Goal: Task Accomplishment & Management: Use online tool/utility

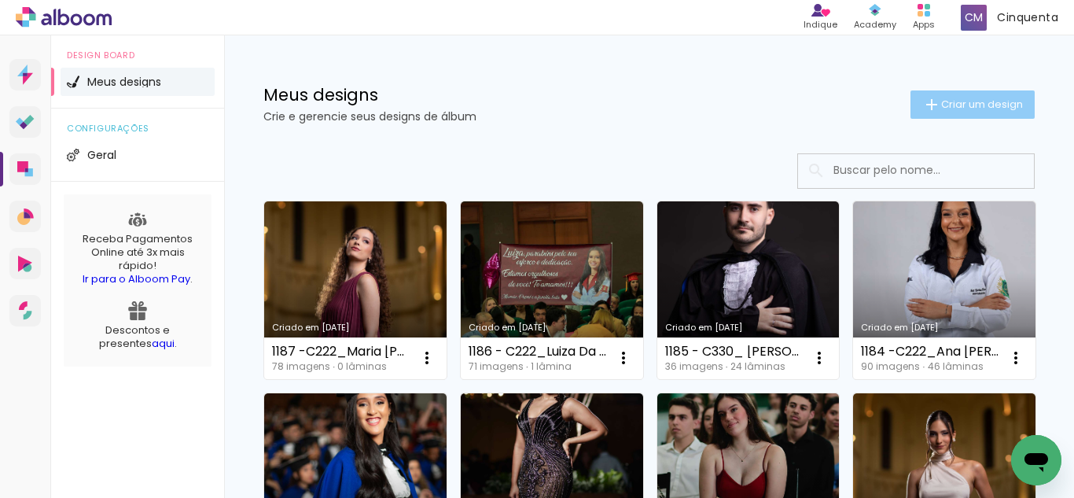
click at [947, 118] on paper-button "Criar um design" at bounding box center [972, 104] width 124 height 28
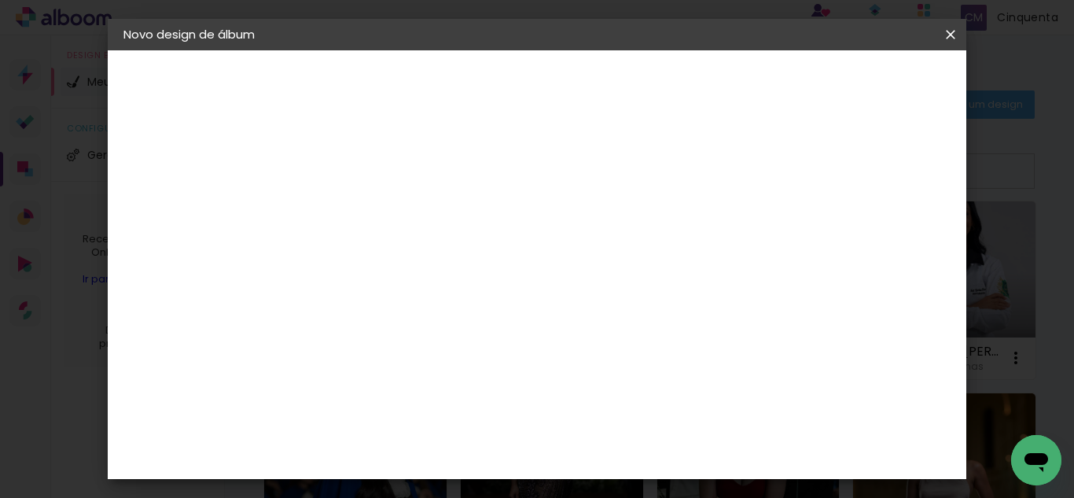
scroll to position [0, 81]
type input "C127_Terceiro Ano Jesuítas 2024_Luca de Melo"
type paper-input "C127_Terceiro Ano Jesuítas 2024_Luca de Melo"
click at [380, 212] on input "C127_Terceiro Ano Jesuítas 2024_Luca de Melo" at bounding box center [380, 211] width 0 height 24
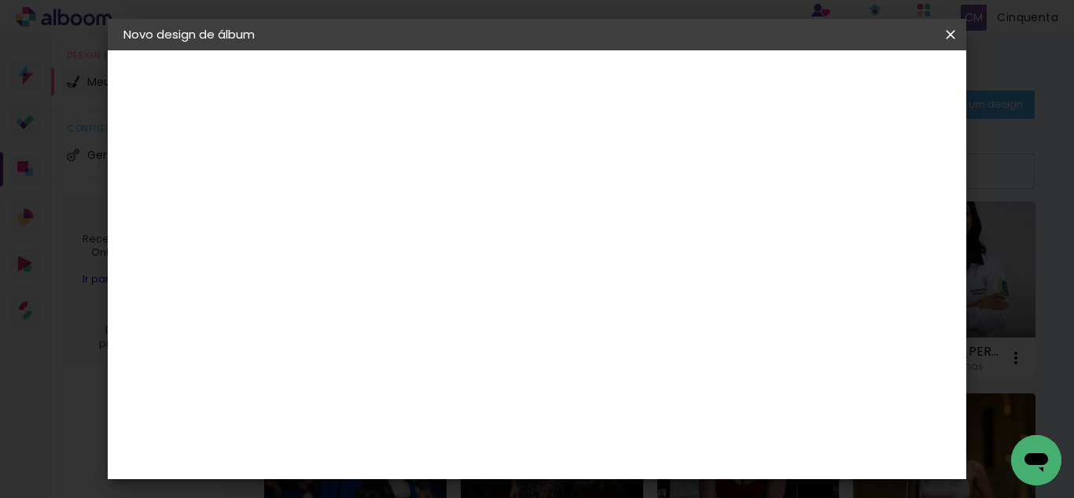
scroll to position [0, 130]
drag, startPoint x: 646, startPoint y: 211, endPoint x: 792, endPoint y: 211, distance: 146.2
click at [425, 211] on div at bounding box center [381, 211] width 90 height 119
type input "1189 - C127_Terceiro Ano Jesuítas 2024_Luca de Melo"
type paper-input "1189 - C127_Terceiro Ano Jesuítas 2024_Luca de Melo"
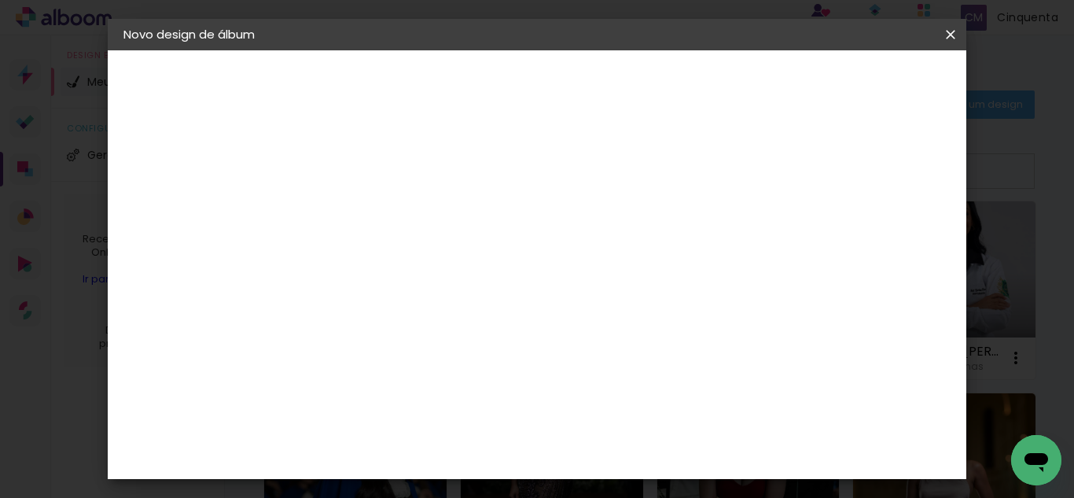
scroll to position [0, 0]
click at [386, 209] on paper-input-container "Título do álbum 1189 - C127_Terceiro Ano Jesuítas 2024_Luca de Melo" at bounding box center [380, 212] width 11 height 40
click at [380, 209] on input "1189 - C127_Terceiro Ano Jesuítas 2024_Luca de Melo" at bounding box center [380, 211] width 0 height 24
click at [380, 214] on input "1189 - C127_Terceiro Ano Jesuítas 2024_Luca de Melo" at bounding box center [380, 211] width 0 height 24
drag, startPoint x: 788, startPoint y: 213, endPoint x: 770, endPoint y: 200, distance: 21.4
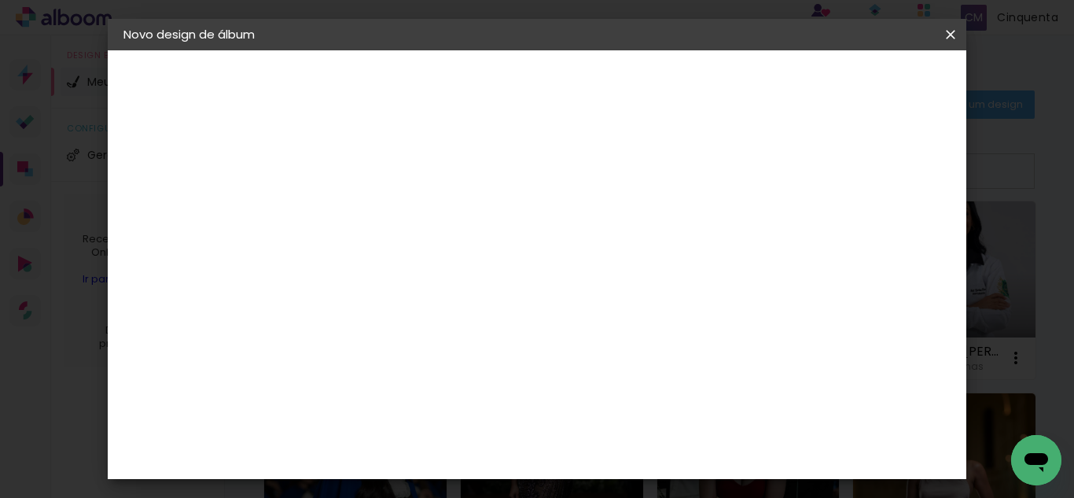
click at [380, 205] on input "1189 - C127_Terceiro Ano Jesuítas 2024_Luca de Melo" at bounding box center [380, 211] width 0 height 24
drag, startPoint x: 770, startPoint y: 200, endPoint x: 777, endPoint y: 208, distance: 10.6
click at [380, 200] on input "1189 - C127_Terceiro Ano Jesuítas 2024_Luca de Melo" at bounding box center [380, 211] width 0 height 24
click at [380, 211] on input "1189 - C127_Terceiro Ano Jesuítas 2024_Luca de Melo" at bounding box center [380, 211] width 0 height 24
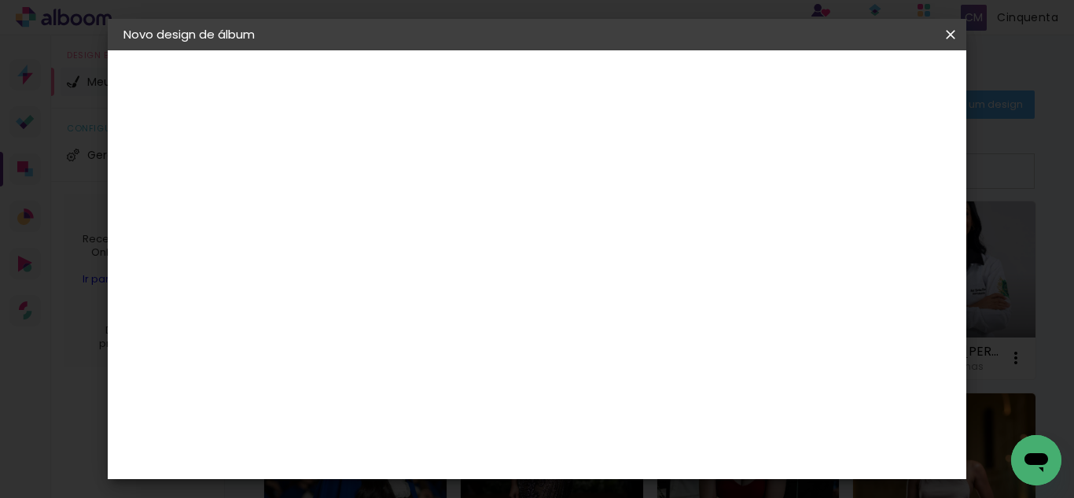
click at [380, 211] on input "1189 - C127_Terceiro Ano Jesuítas 2024_Luca de Melo" at bounding box center [380, 211] width 0 height 24
drag, startPoint x: 757, startPoint y: 216, endPoint x: 799, endPoint y: 208, distance: 43.2
click at [425, 211] on div at bounding box center [381, 211] width 90 height 119
click at [380, 209] on input "1189 - C127_Terceiro Ano Jesuítas 2024_Luca de Melo" at bounding box center [380, 211] width 0 height 24
click at [380, 212] on input "1189 - C127_Terceiro Ano Jesuítas 2024_Luca de Melo" at bounding box center [380, 211] width 0 height 24
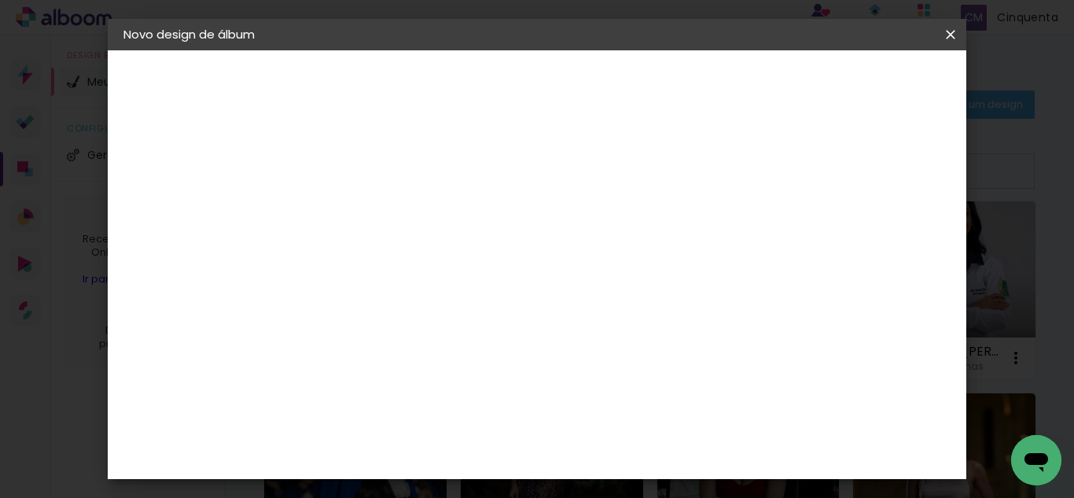
scroll to position [0, 270]
type input "1189 - C127_Terceiro Ano [DEMOGRAPHIC_DATA] 2024_Luca de Melo 50 (30x22cm EP)"
type paper-input "1189 - C127_Terceiro Ano [DEMOGRAPHIC_DATA] 2024_Luca de Melo 50 (30x22cm EP)"
click at [0, 0] on slot "Avançar" at bounding box center [0, 0] width 0 height 0
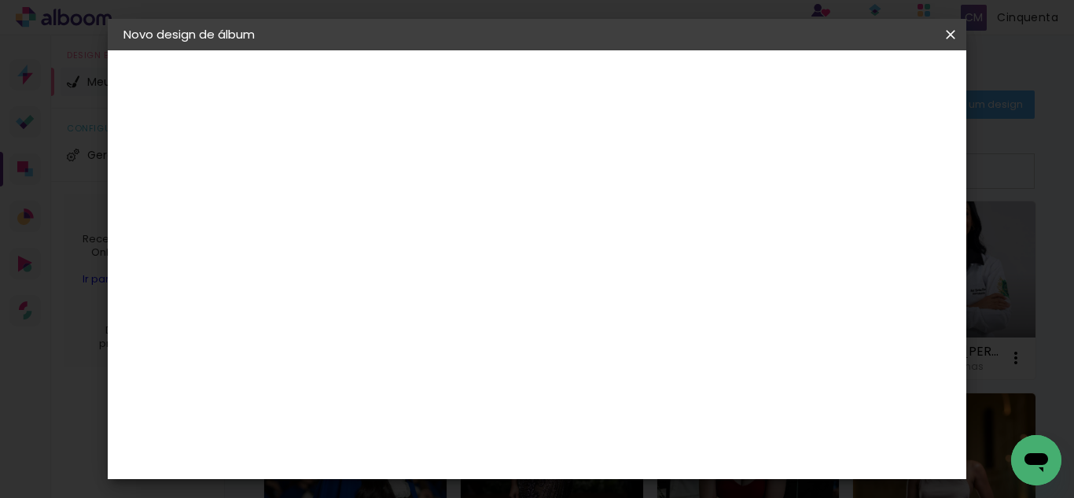
click at [674, 225] on paper-item "Tamanho Livre" at bounding box center [598, 239] width 151 height 35
click at [0, 0] on slot "Avançar" at bounding box center [0, 0] width 0 height 0
type input "4"
type paper-input "4"
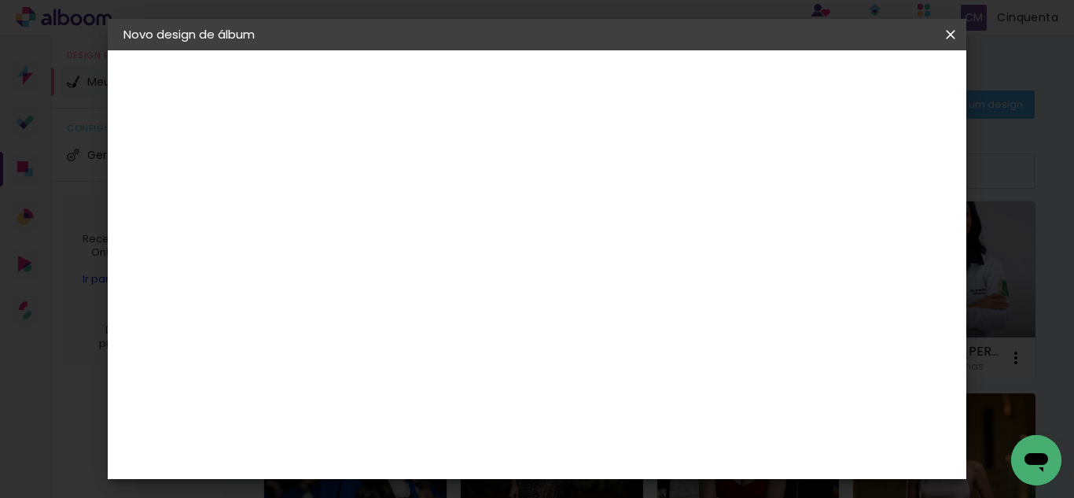
click at [881, 176] on input "4" at bounding box center [872, 168] width 28 height 24
click at [881, 176] on div "30 cm cm cm mm A maioria das encadernadoras sugere 5mm de sangria." at bounding box center [601, 192] width 579 height 126
type input "3"
type paper-input "3"
click at [880, 241] on input "3" at bounding box center [875, 238] width 28 height 24
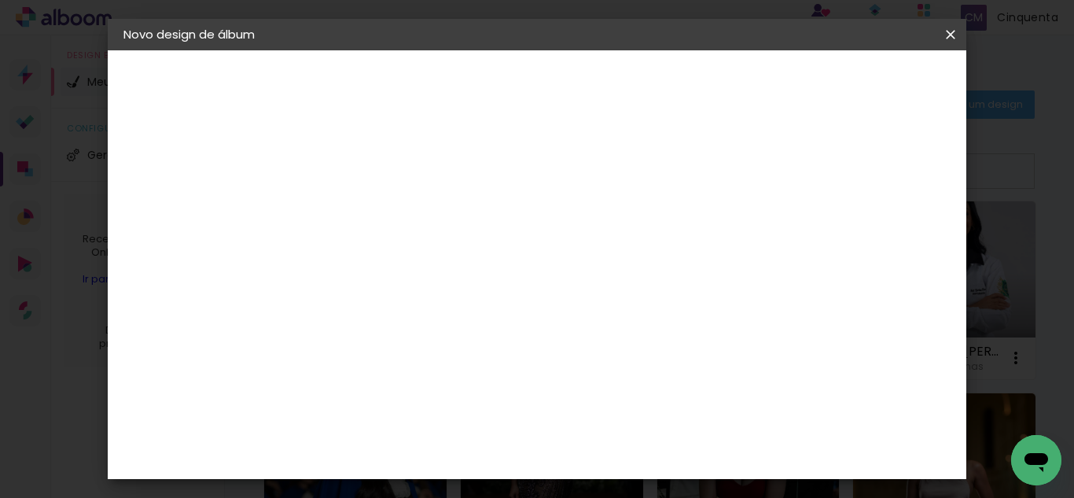
type input "2"
type paper-input "2"
click at [880, 241] on input "2" at bounding box center [875, 238] width 28 height 24
type input "1"
type paper-input "1"
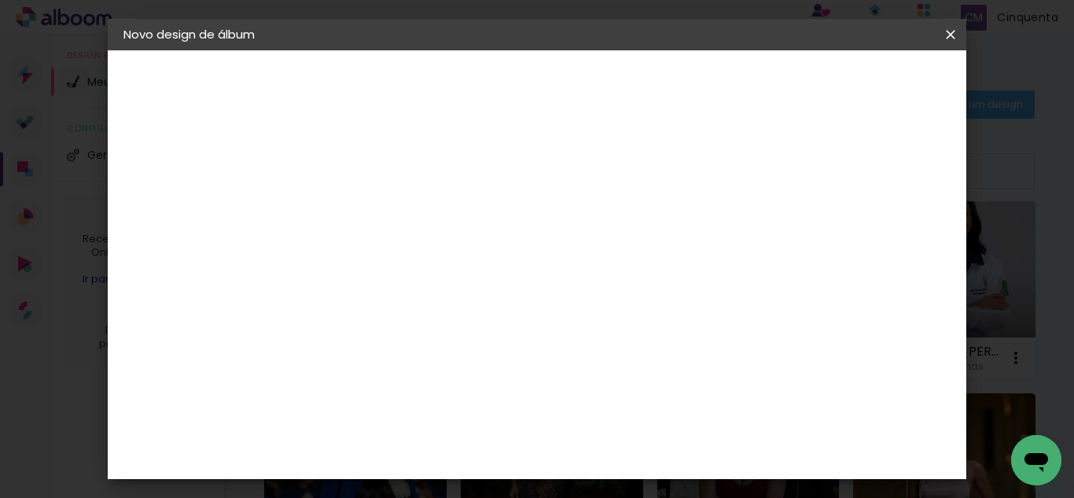
click at [883, 241] on input "1" at bounding box center [876, 238] width 28 height 24
type input "0"
click at [883, 241] on input "0" at bounding box center [879, 238] width 28 height 24
type input "1"
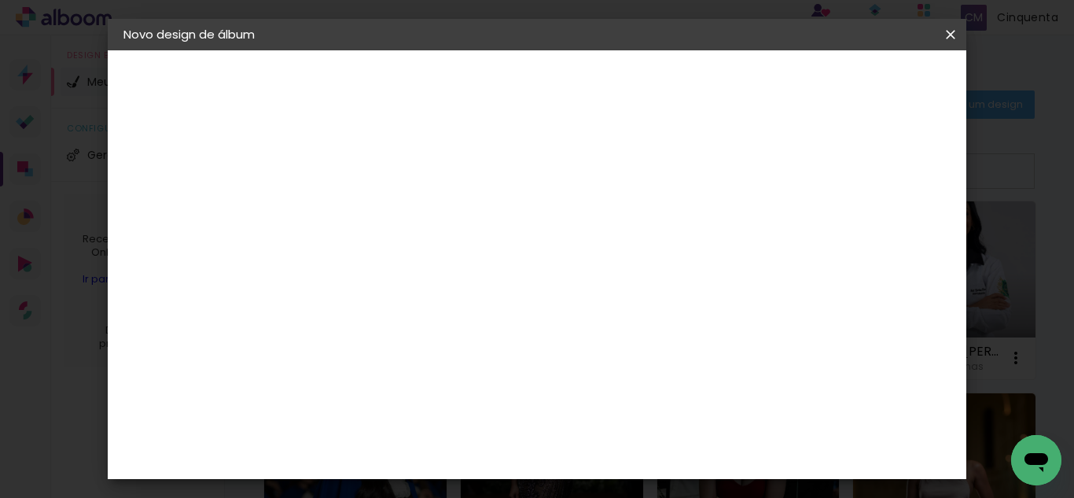
type paper-input "1"
click at [393, 186] on input "1" at bounding box center [370, 181] width 54 height 20
type input "0"
type paper-input "0"
click at [393, 186] on input "0" at bounding box center [370, 181] width 54 height 20
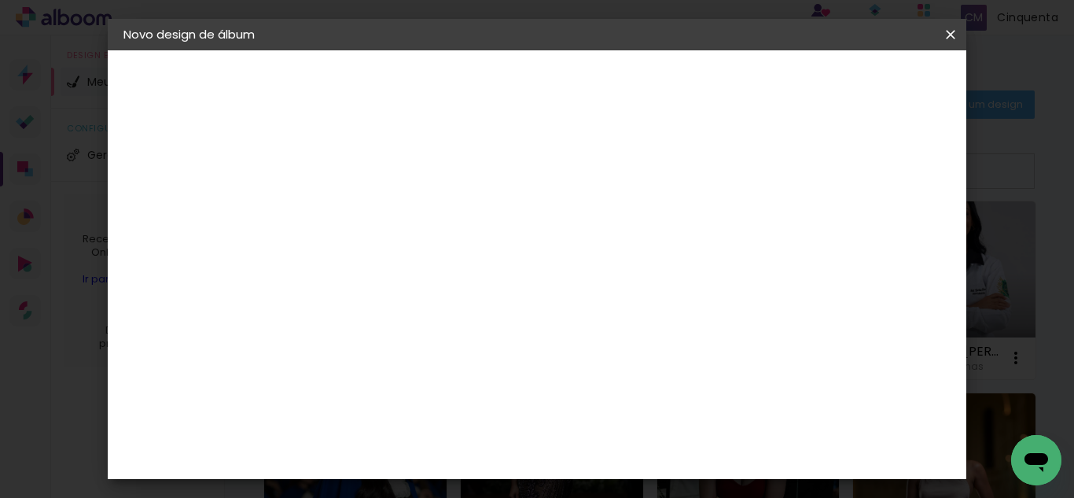
scroll to position [193, 0]
drag, startPoint x: 632, startPoint y: 450, endPoint x: 620, endPoint y: 448, distance: 12.0
click at [620, 448] on input "60" at bounding box center [623, 451] width 41 height 24
type input "30"
type paper-input "30"
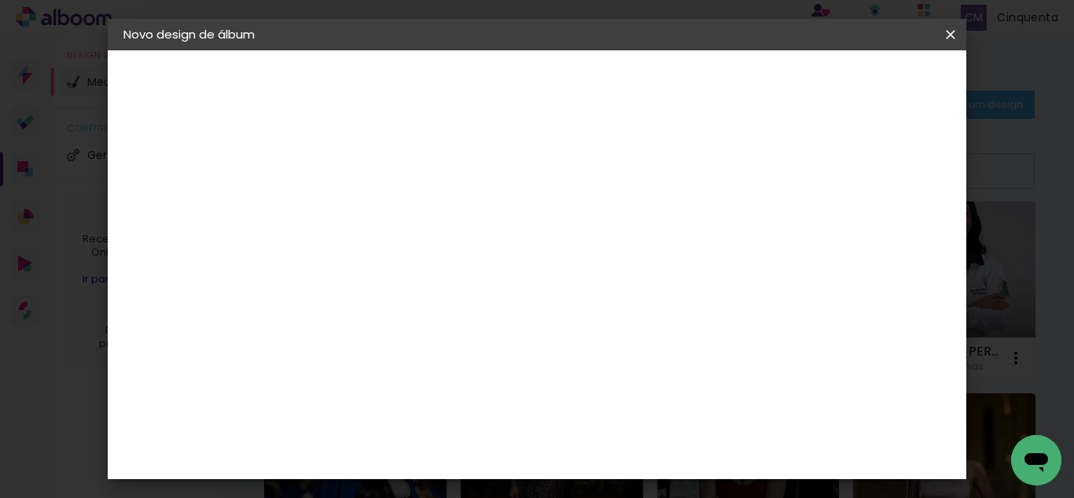
click at [446, 421] on input "30" at bounding box center [437, 413] width 41 height 24
click at [397, 417] on input "20" at bounding box center [378, 413] width 41 height 24
type input "22"
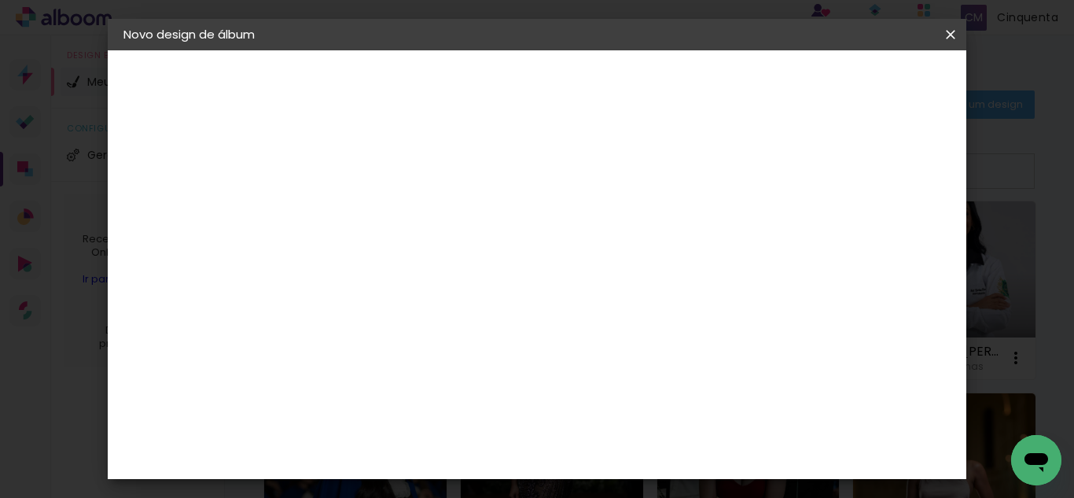
type paper-input "22"
click at [740, 71] on paper-button "Iniciar design" at bounding box center [699, 89] width 80 height 38
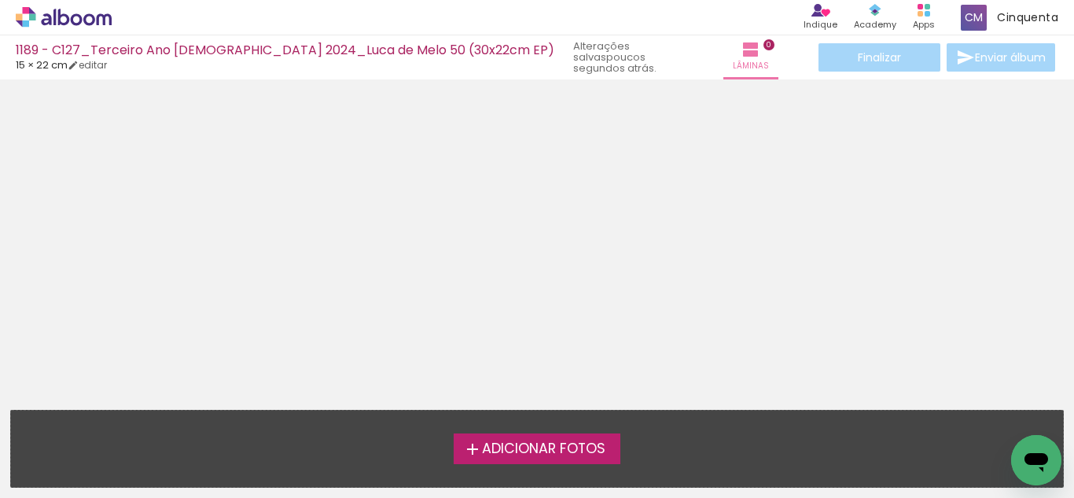
click at [507, 442] on span "Adicionar Fotos" at bounding box center [543, 449] width 123 height 14
click at [0, 0] on input "file" at bounding box center [0, 0] width 0 height 0
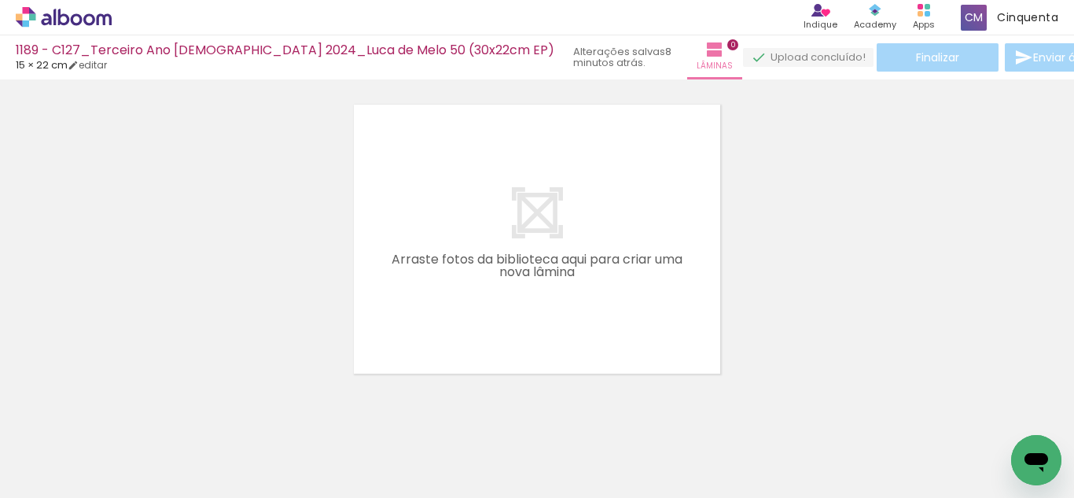
scroll to position [0, 2188]
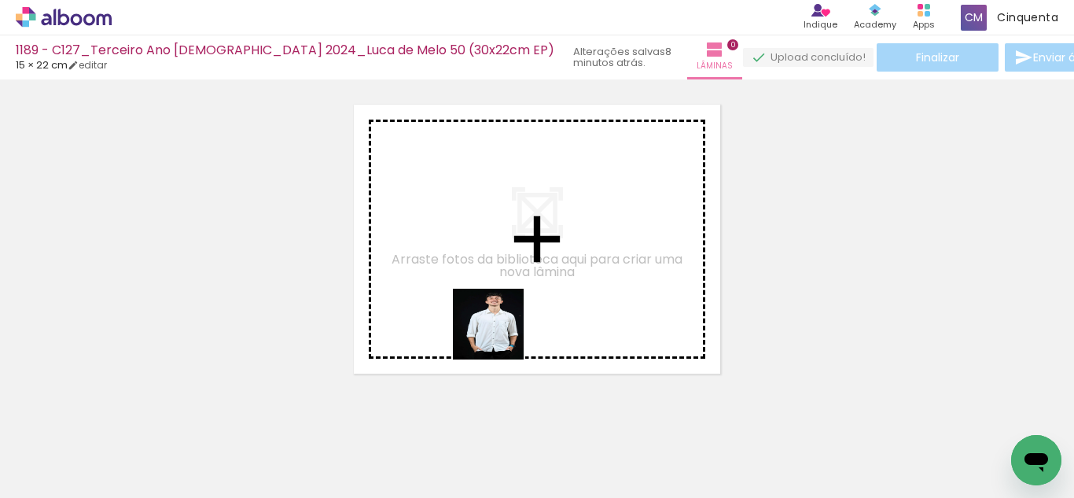
drag, startPoint x: 626, startPoint y: 457, endPoint x: 619, endPoint y: 449, distance: 11.2
click at [490, 324] on quentale-workspace at bounding box center [537, 249] width 1074 height 498
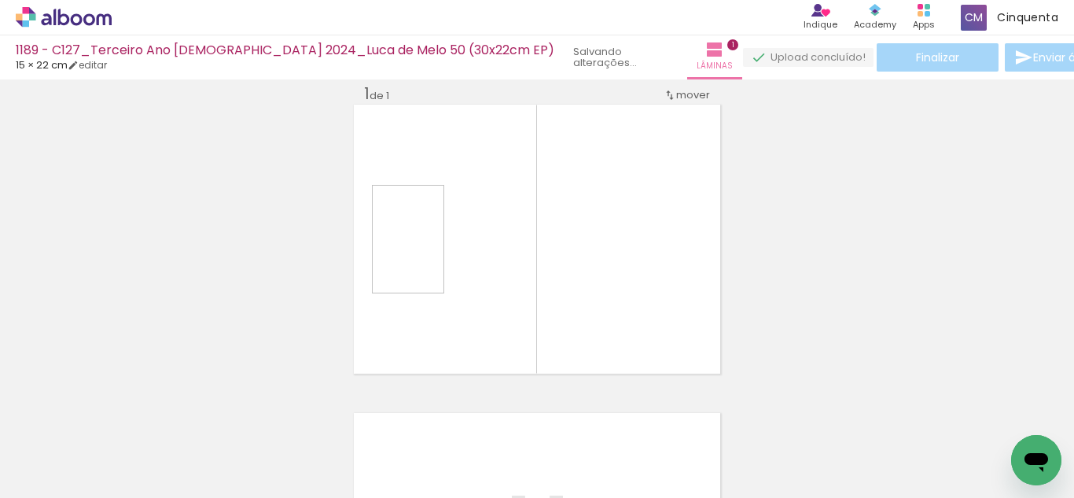
scroll to position [20, 0]
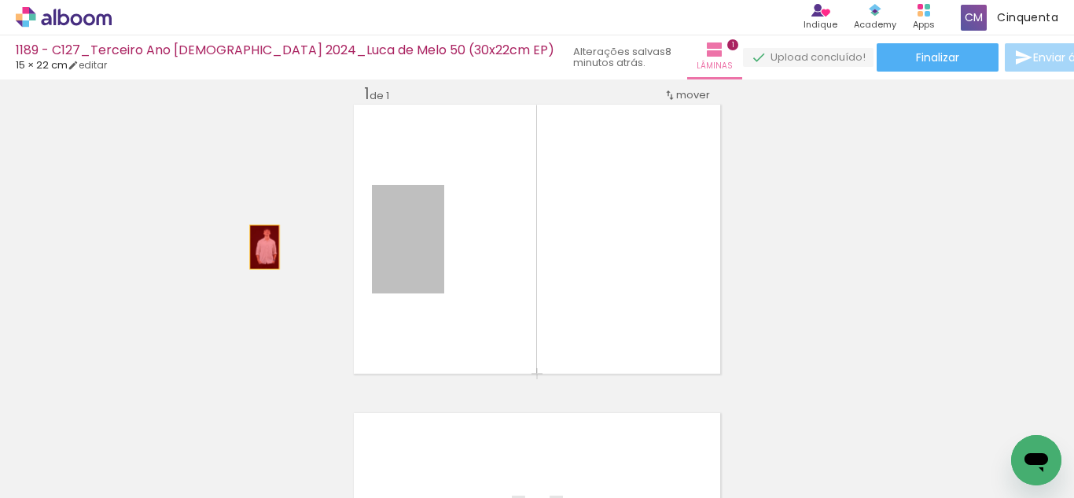
drag, startPoint x: 412, startPoint y: 266, endPoint x: 258, endPoint y: 247, distance: 155.3
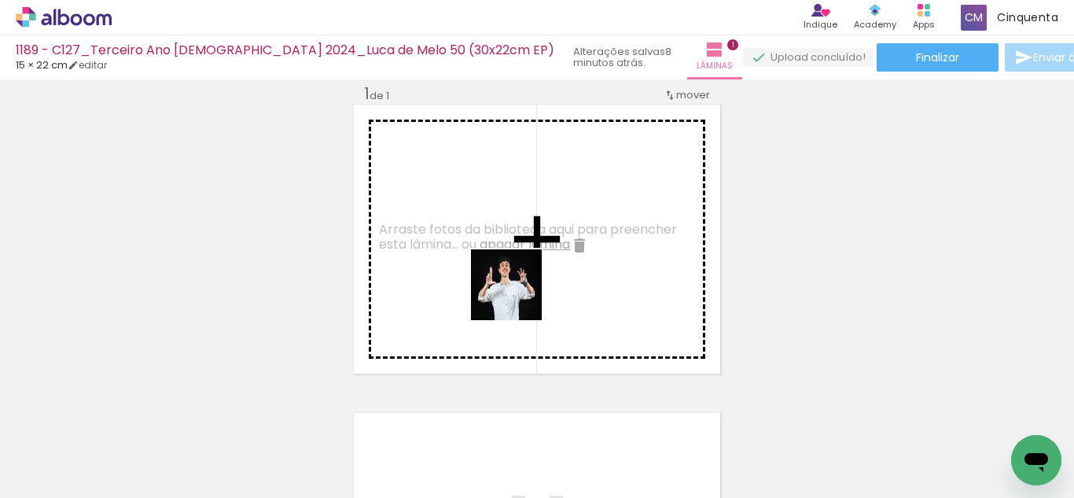
drag, startPoint x: 707, startPoint y: 456, endPoint x: 507, endPoint y: 315, distance: 244.9
click at [510, 288] on quentale-workspace at bounding box center [537, 249] width 1074 height 498
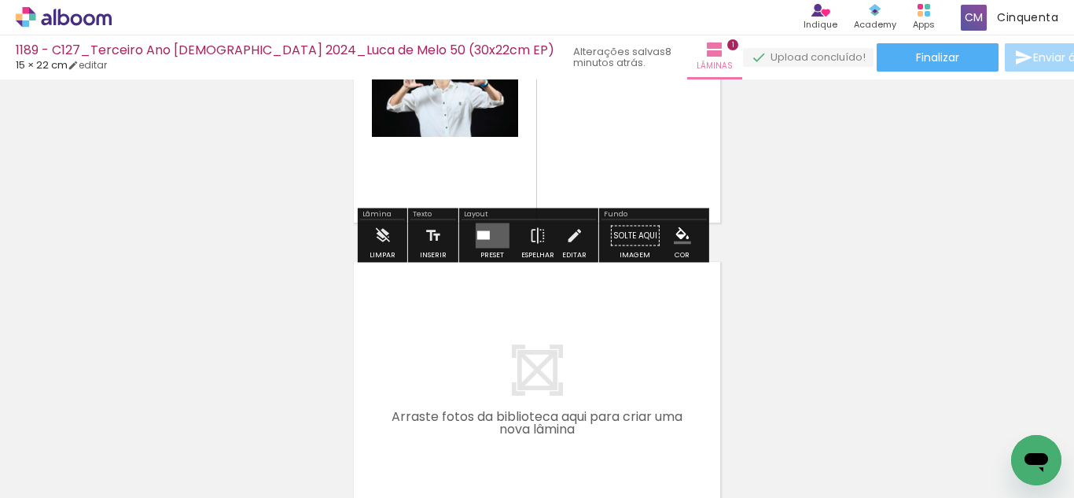
scroll to position [178, 0]
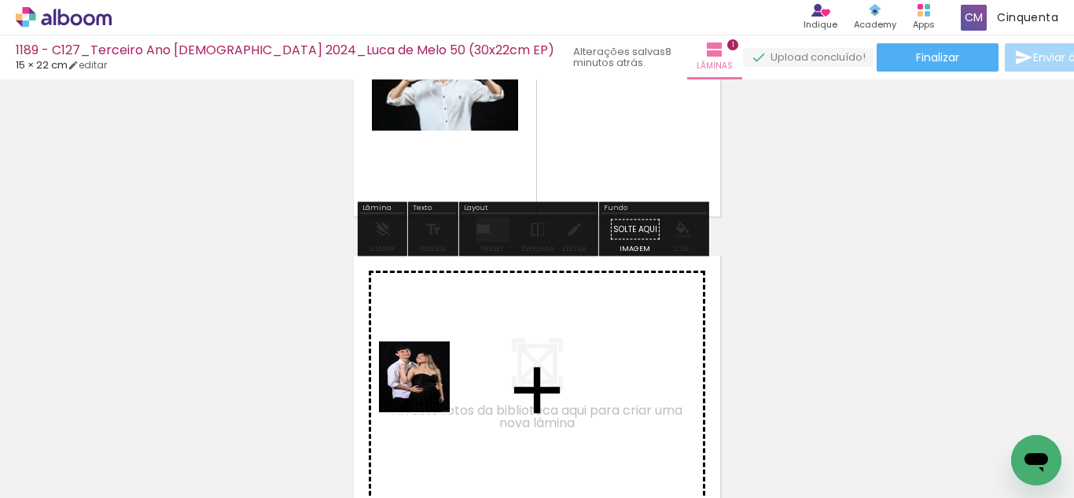
drag, startPoint x: 269, startPoint y: 445, endPoint x: 616, endPoint y: 464, distance: 347.9
click at [439, 381] on quentale-workspace at bounding box center [537, 249] width 1074 height 498
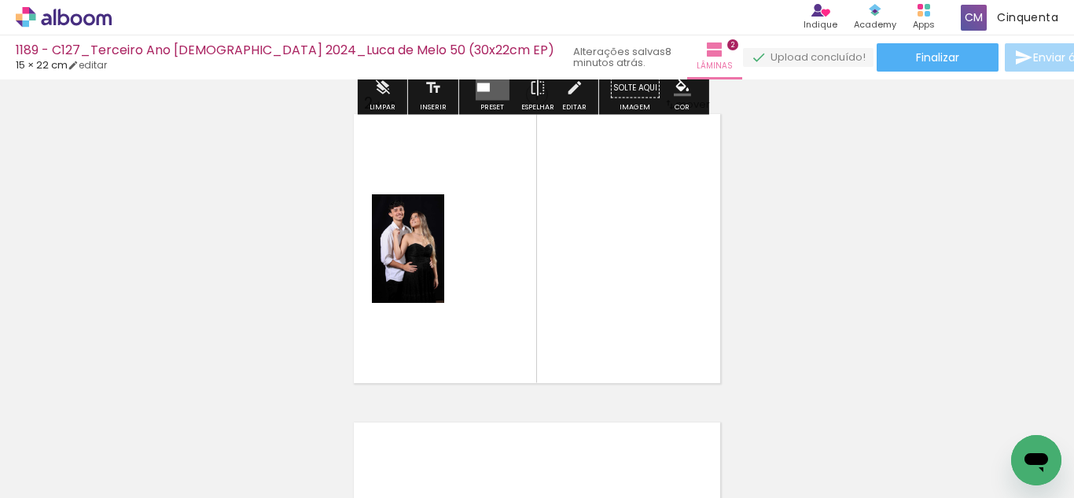
scroll to position [329, 0]
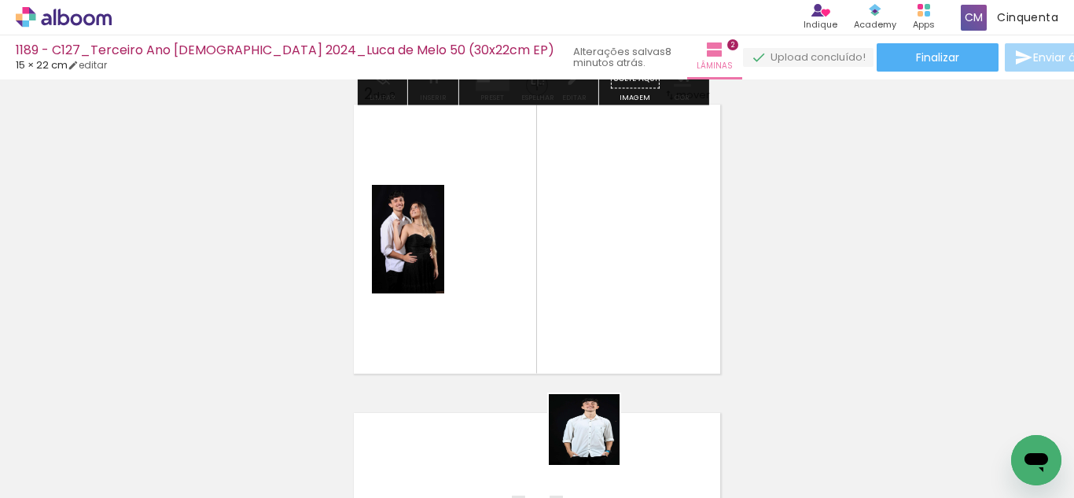
drag, startPoint x: 612, startPoint y: 464, endPoint x: 519, endPoint y: 359, distance: 140.3
click at [525, 325] on quentale-workspace at bounding box center [537, 249] width 1074 height 498
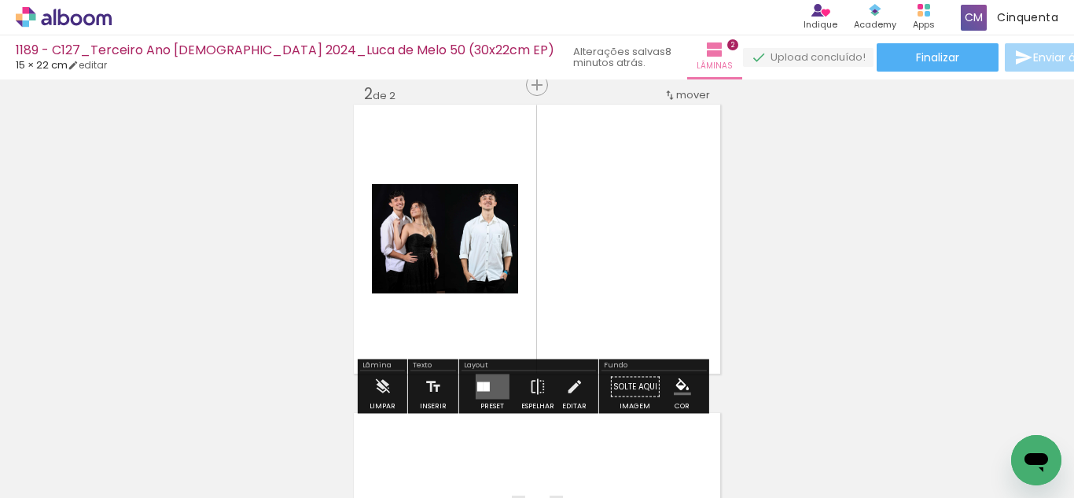
click at [467, 393] on paper-button "Preset" at bounding box center [492, 391] width 50 height 40
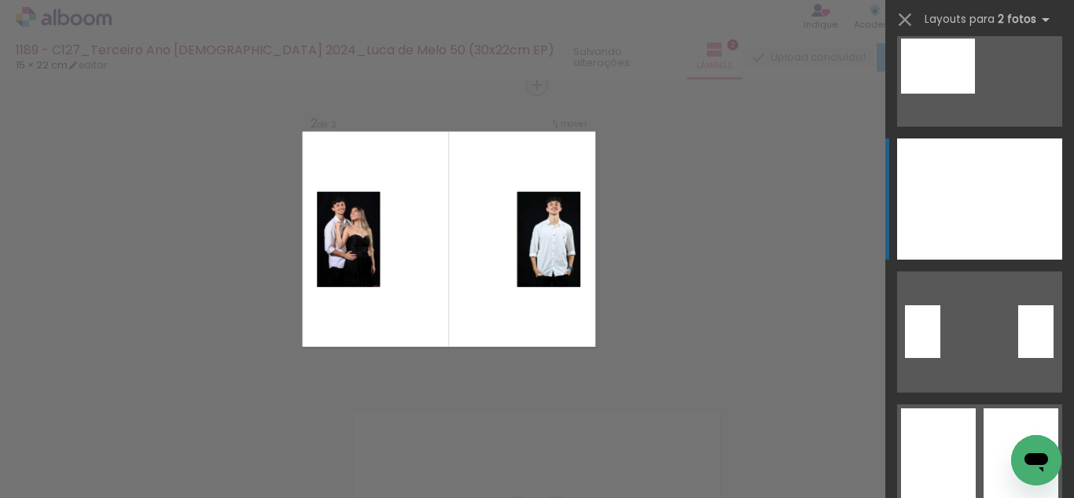
scroll to position [236, 0]
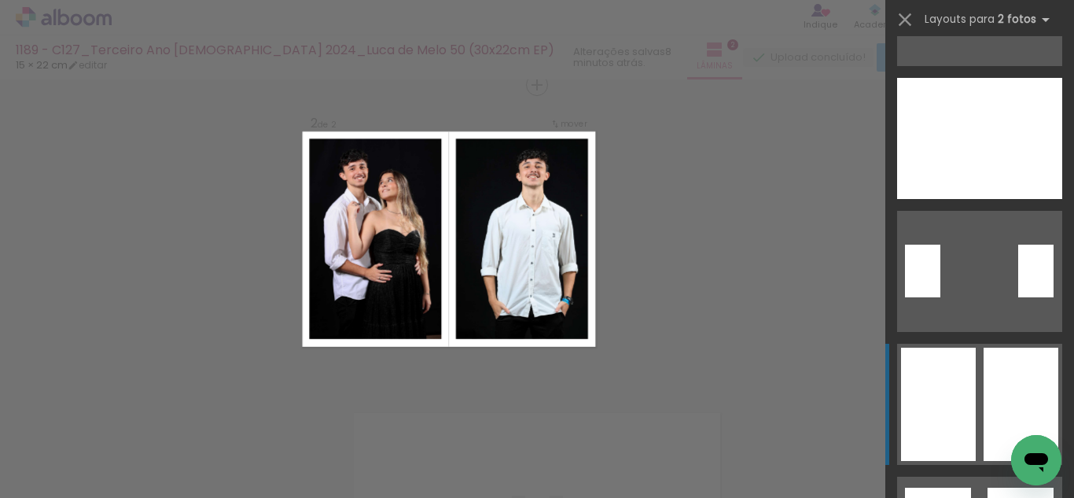
click at [969, 382] on div at bounding box center [938, 403] width 75 height 113
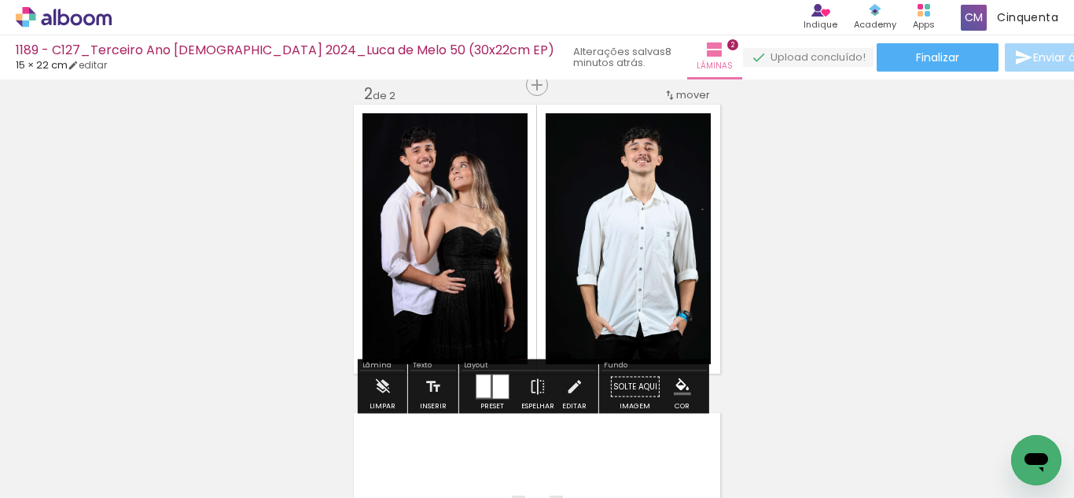
click at [674, 389] on iron-icon "color picker" at bounding box center [682, 386] width 17 height 17
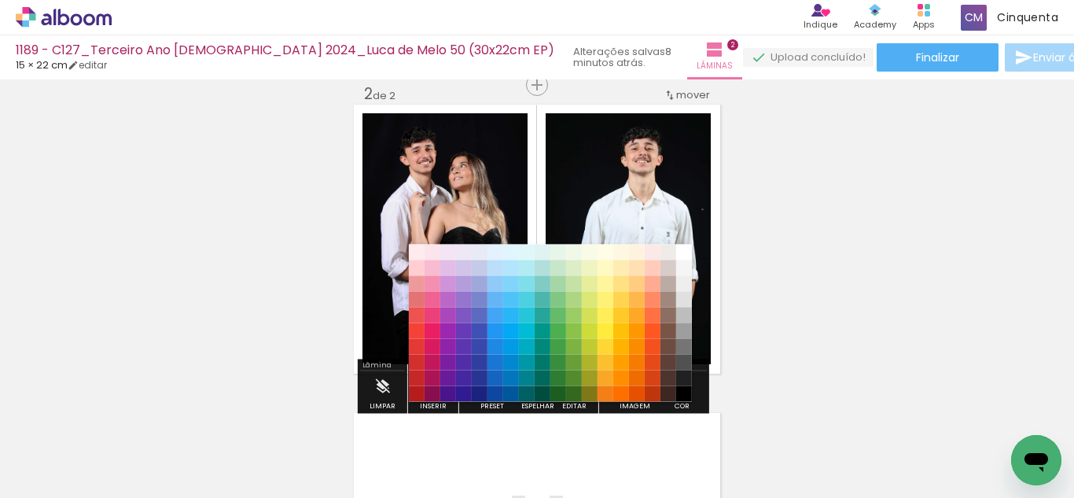
click at [676, 379] on paper-item "#4e342e" at bounding box center [668, 378] width 16 height 16
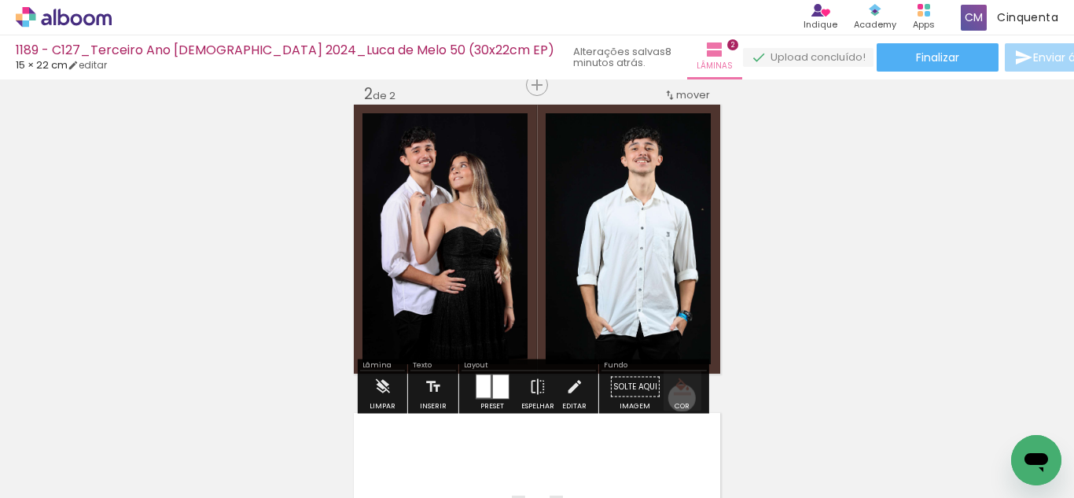
click at [679, 403] on quentale-workspace at bounding box center [537, 249] width 1074 height 498
click at [674, 389] on iron-icon "color picker" at bounding box center [682, 386] width 17 height 17
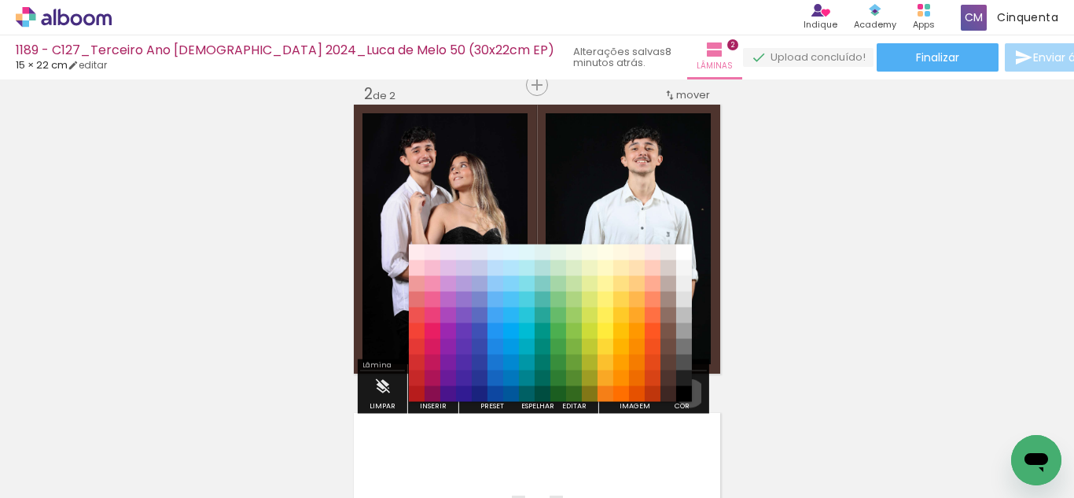
click at [685, 393] on paper-item "#000000" at bounding box center [684, 394] width 16 height 16
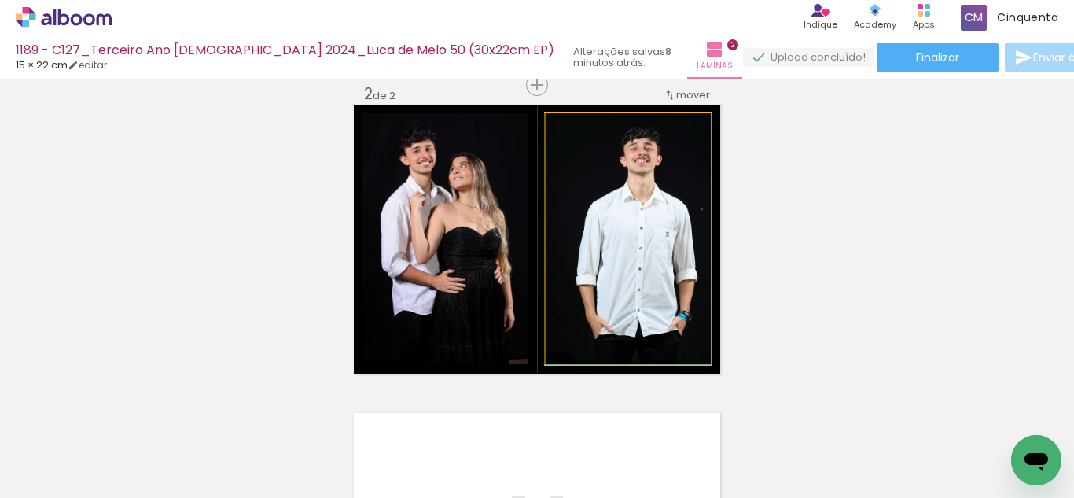
drag, startPoint x: 668, startPoint y: 311, endPoint x: 643, endPoint y: 307, distance: 25.5
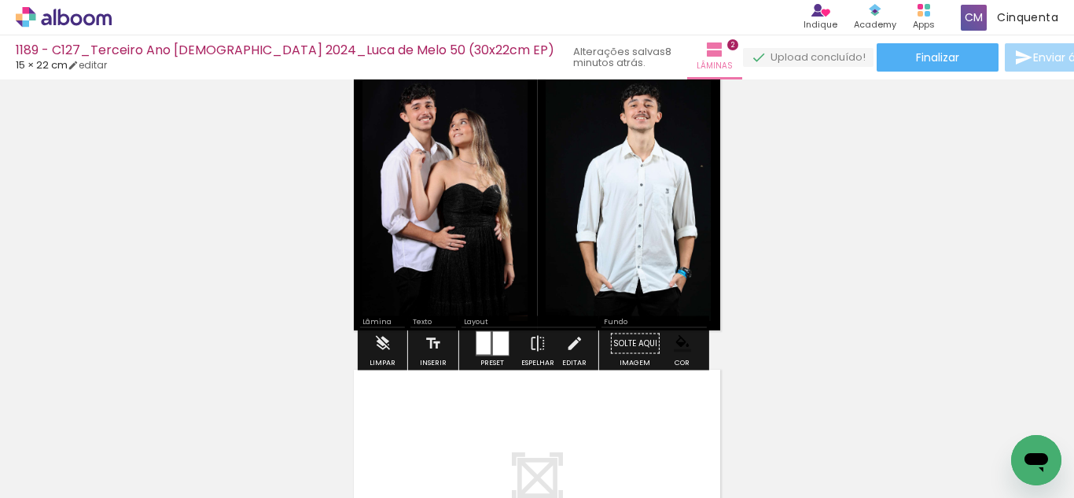
scroll to position [407, 0]
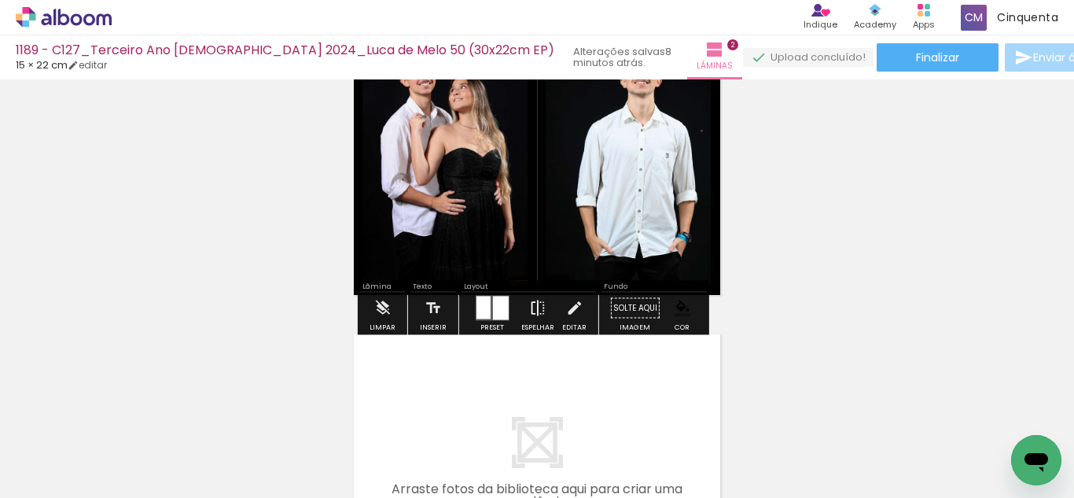
click at [523, 308] on paper-button "Espelhar" at bounding box center [537, 312] width 41 height 40
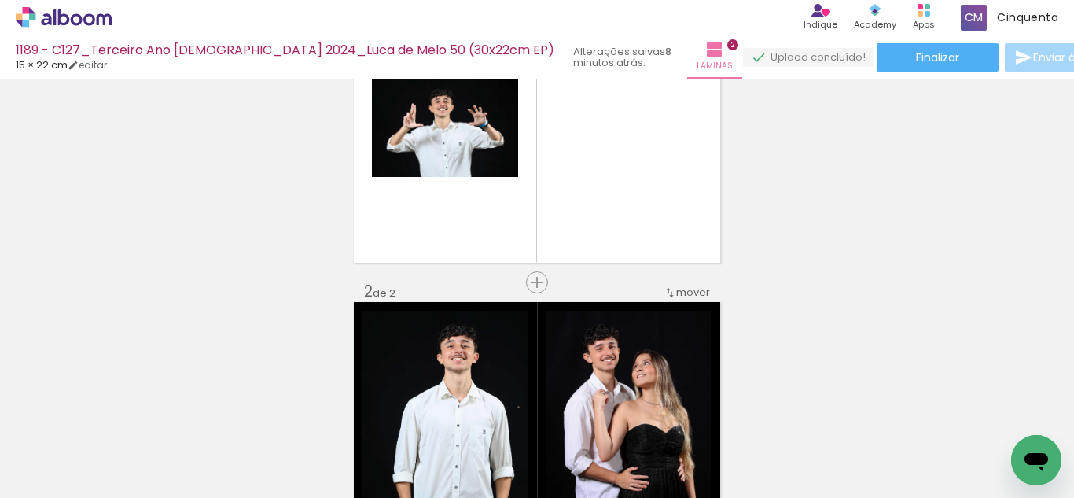
scroll to position [93, 0]
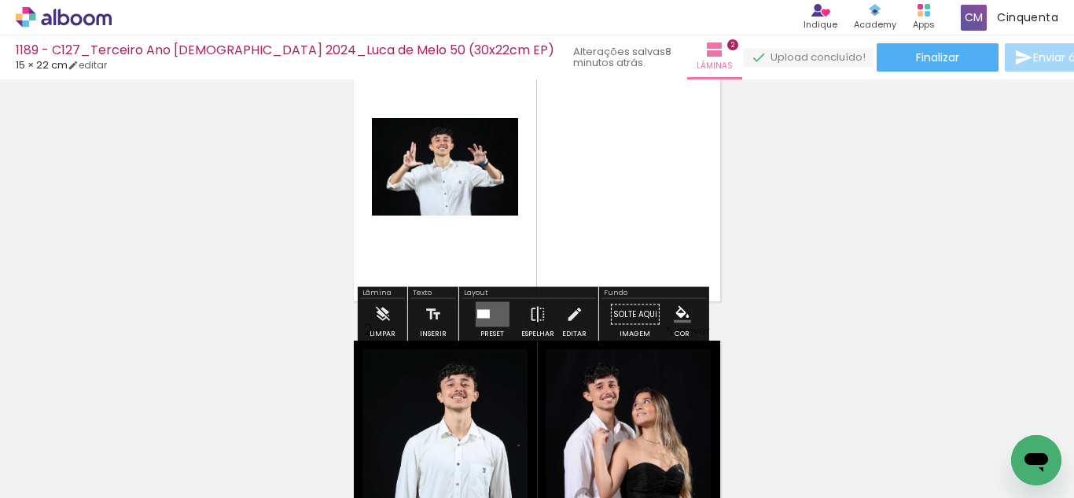
drag, startPoint x: 467, startPoint y: 313, endPoint x: 601, endPoint y: 257, distance: 144.8
click at [471, 314] on div at bounding box center [492, 314] width 42 height 31
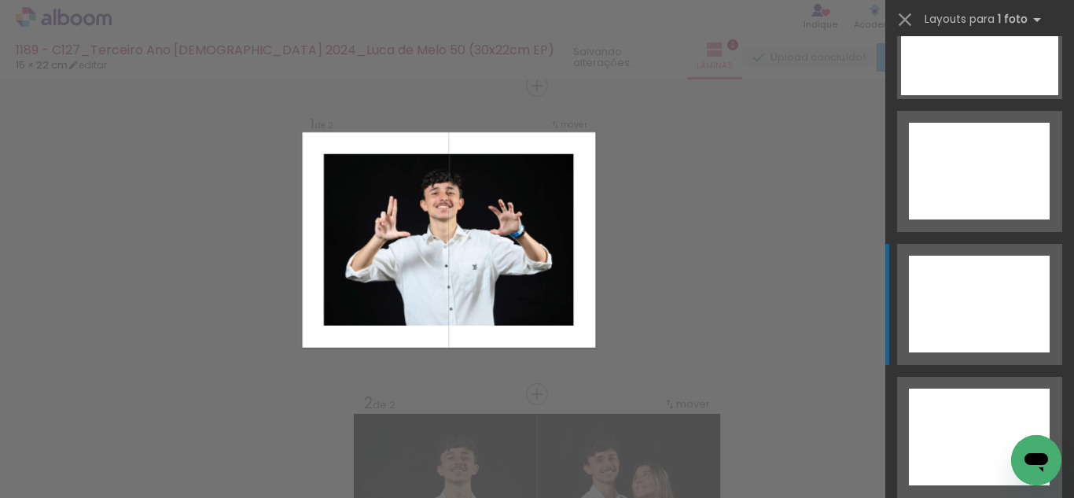
scroll to position [7219, 0]
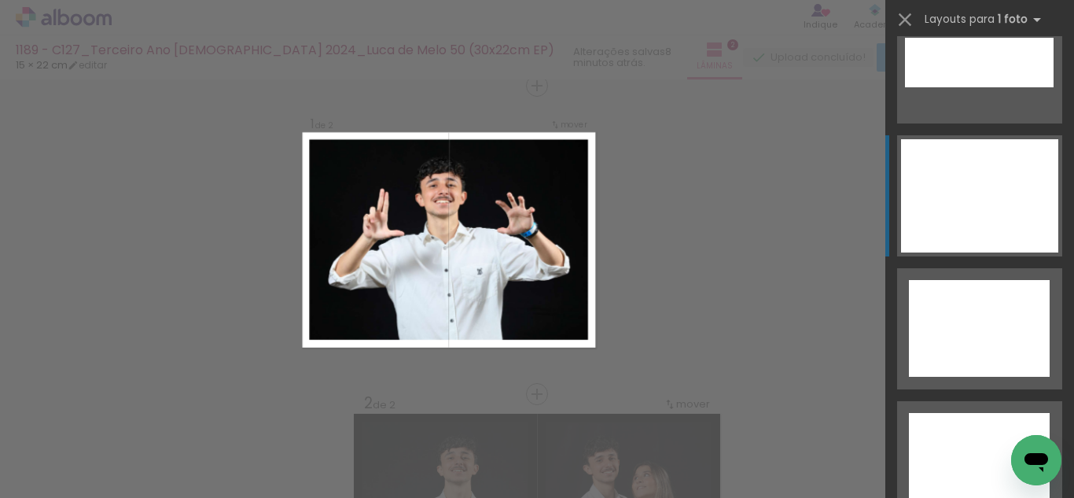
click at [931, 205] on div at bounding box center [979, 195] width 157 height 113
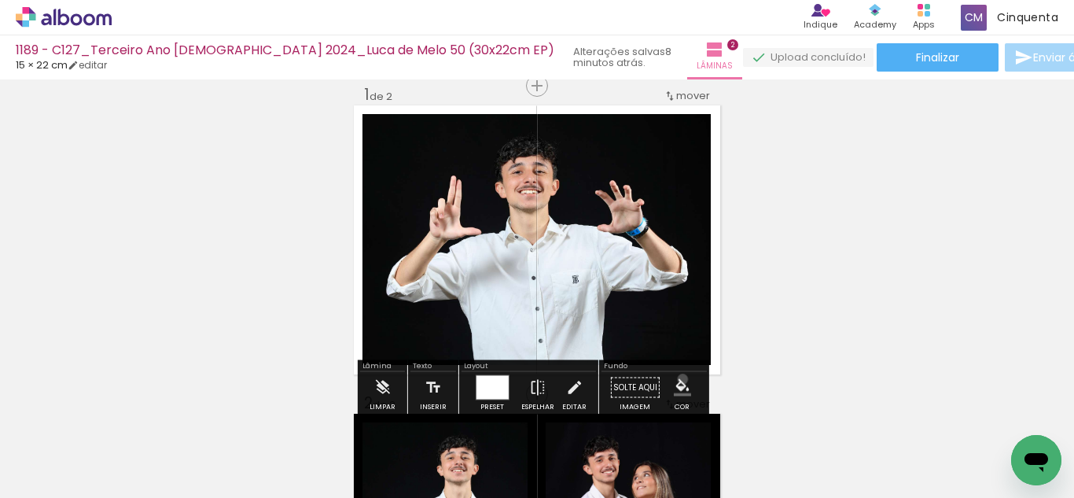
click at [676, 379] on iron-icon "color picker" at bounding box center [682, 387] width 17 height 17
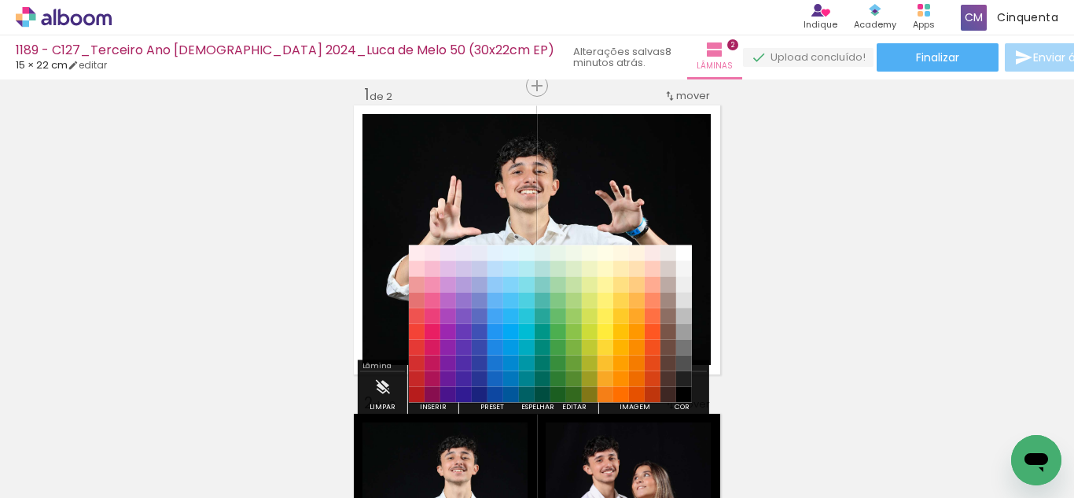
click at [681, 379] on paper-item "#212121" at bounding box center [684, 379] width 16 height 16
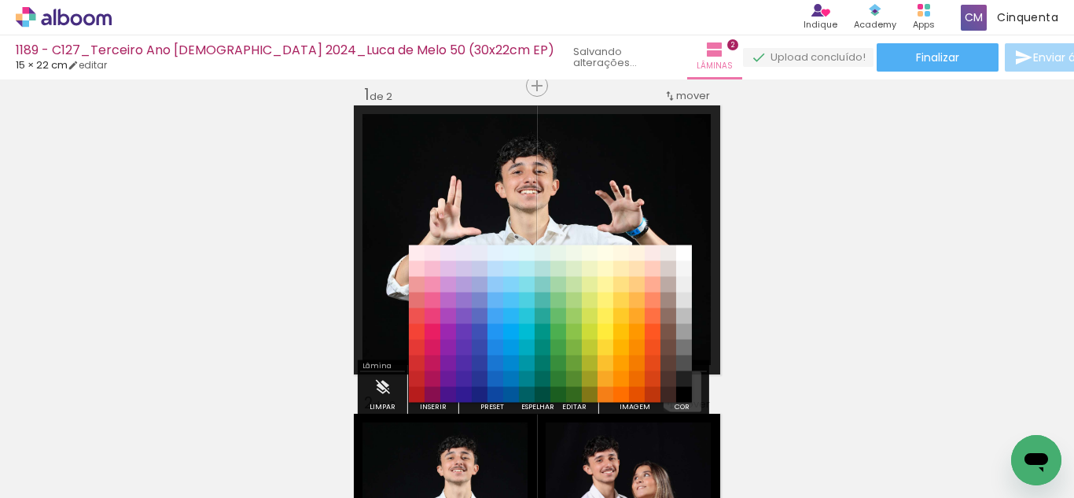
click at [680, 384] on iron-icon "color picker" at bounding box center [682, 387] width 17 height 17
click at [683, 396] on paper-item "#000000" at bounding box center [684, 395] width 16 height 16
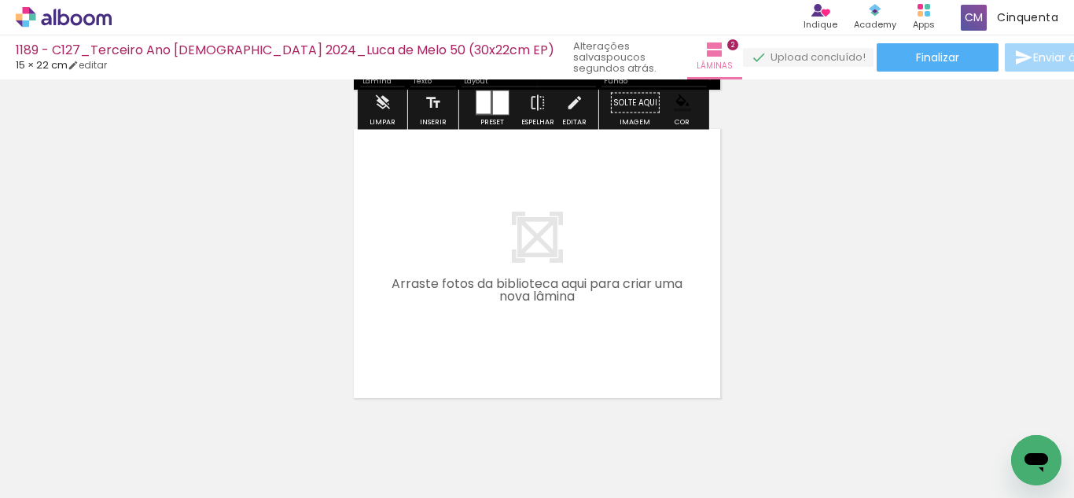
scroll to position [648, 0]
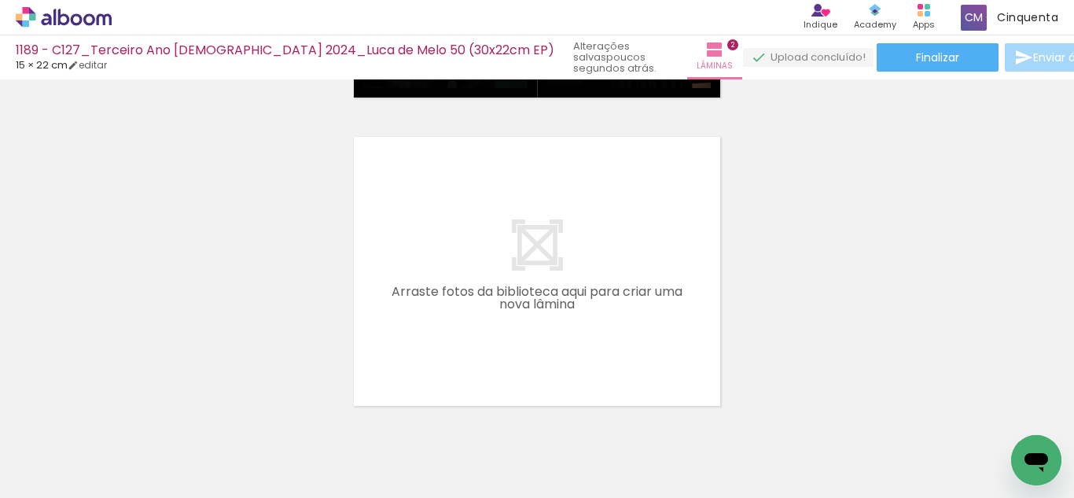
scroll to position [570, 0]
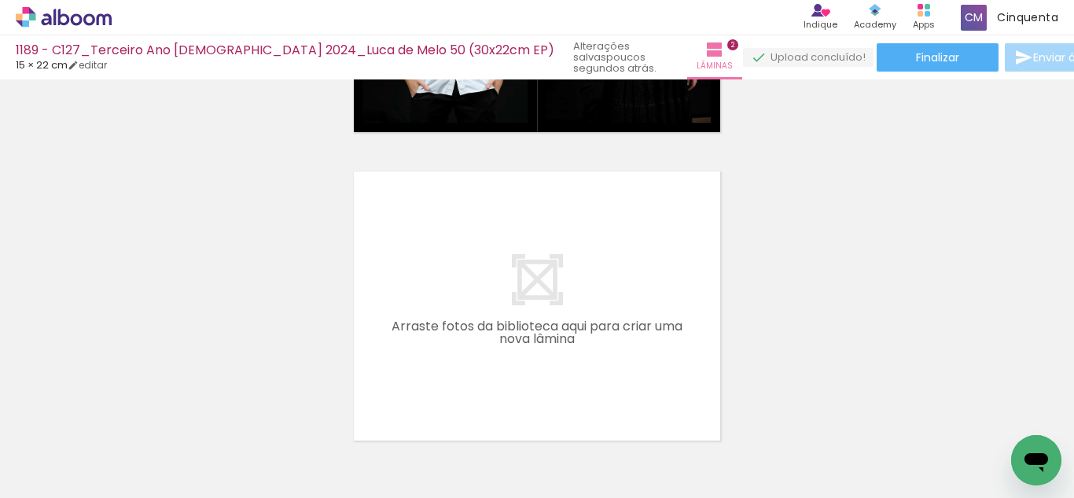
click at [59, 449] on input "Todas as fotos" at bounding box center [44, 449] width 60 height 13
click at [0, 0] on slot "Não utilizadas" at bounding box center [0, 0] width 0 height 0
type input "Não utilizadas"
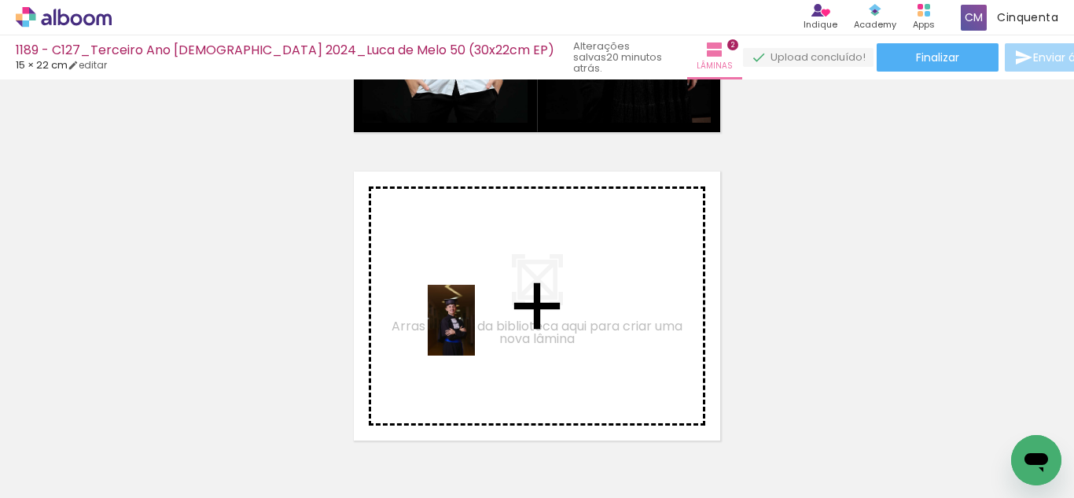
drag, startPoint x: 317, startPoint y: 451, endPoint x: 476, endPoint y: 329, distance: 200.6
click at [476, 329] on quentale-workspace at bounding box center [537, 249] width 1074 height 498
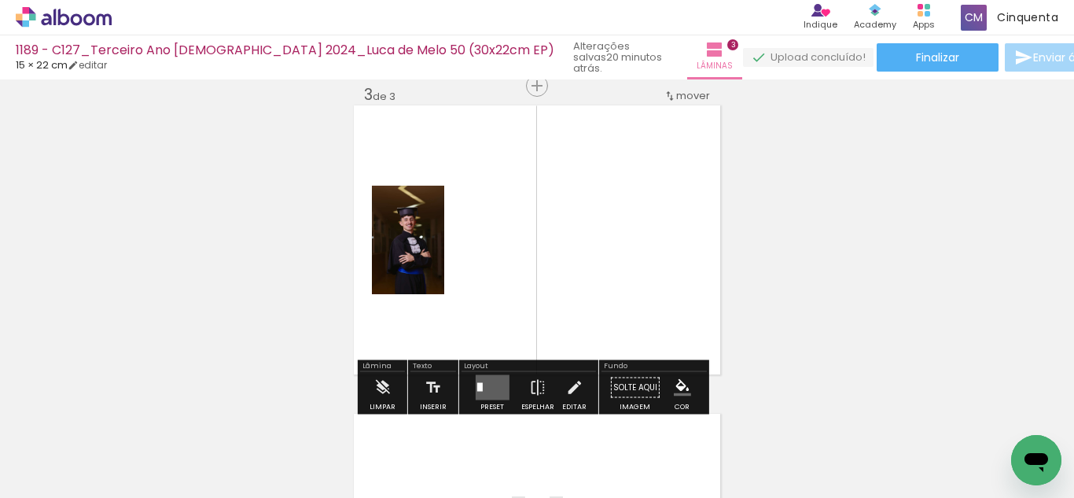
scroll to position [637, 0]
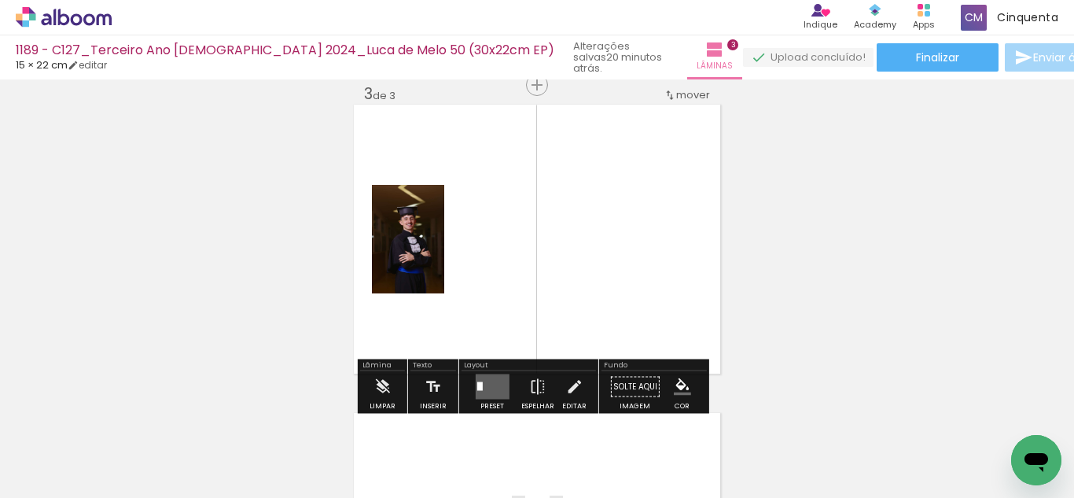
click at [77, 483] on span "Adicionar Fotos" at bounding box center [55, 488] width 47 height 17
click at [0, 0] on input "file" at bounding box center [0, 0] width 0 height 0
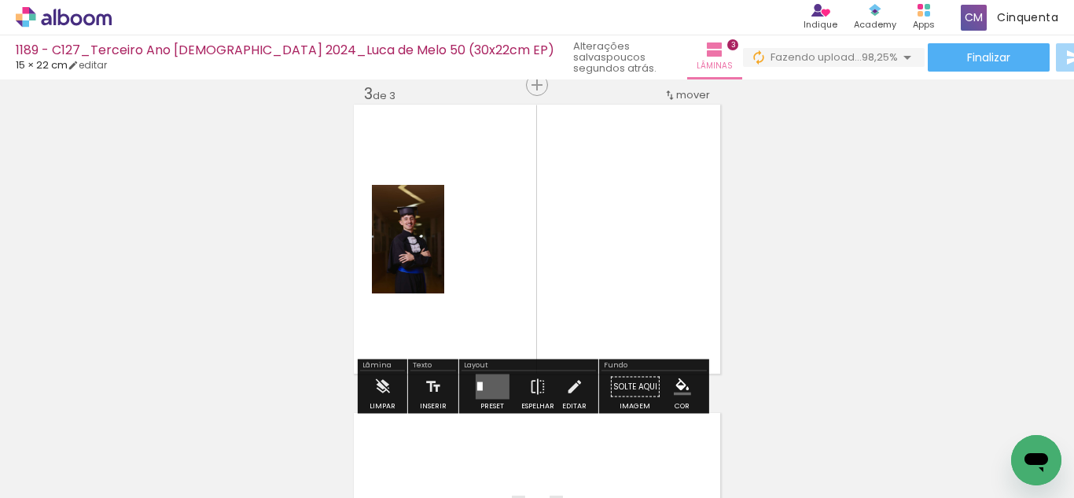
scroll to position [0, 3726]
drag, startPoint x: 557, startPoint y: 491, endPoint x: 10, endPoint y: 18, distance: 723.3
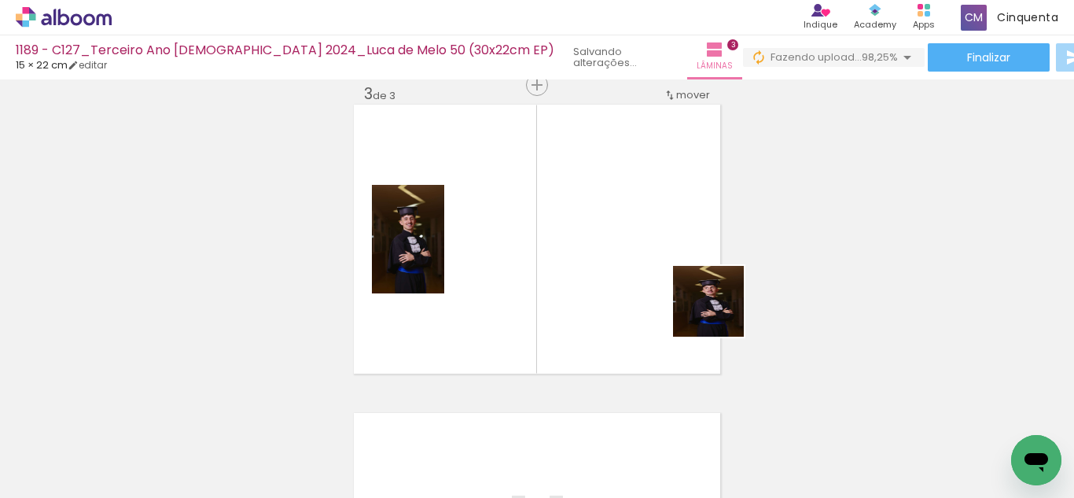
drag, startPoint x: 1017, startPoint y: 435, endPoint x: 527, endPoint y: 345, distance: 498.0
click at [687, 293] on quentale-workspace at bounding box center [537, 249] width 1074 height 498
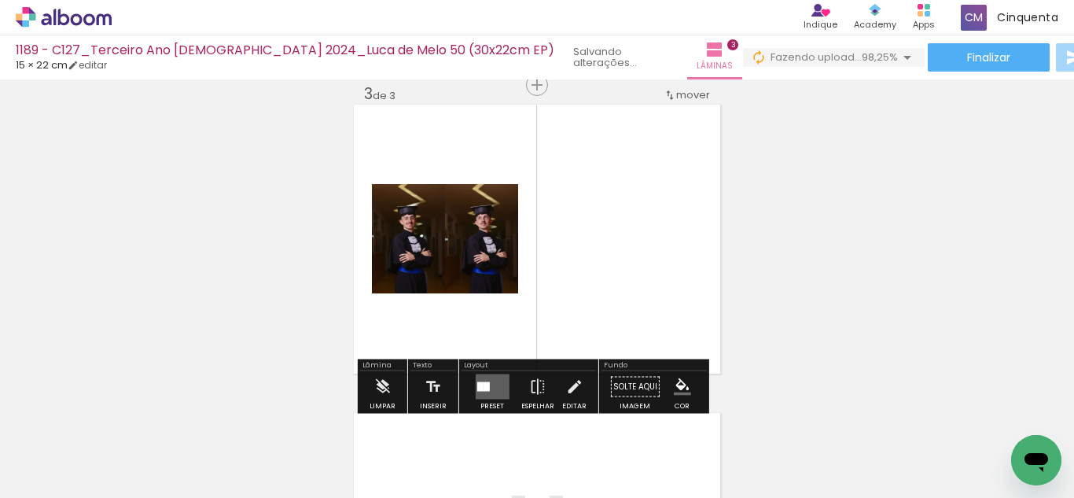
scroll to position [0, 3638]
click at [491, 387] on quentale-layouter at bounding box center [492, 386] width 34 height 25
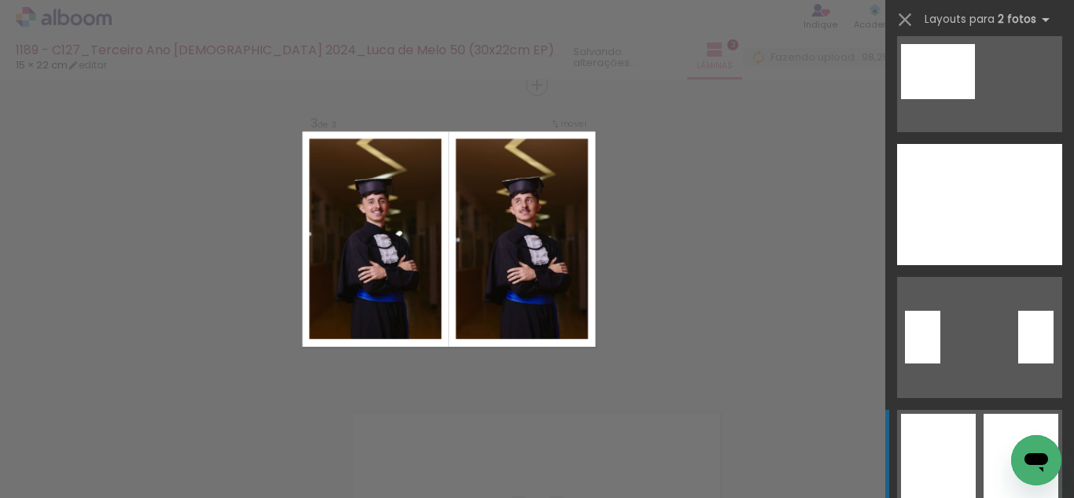
scroll to position [236, 0]
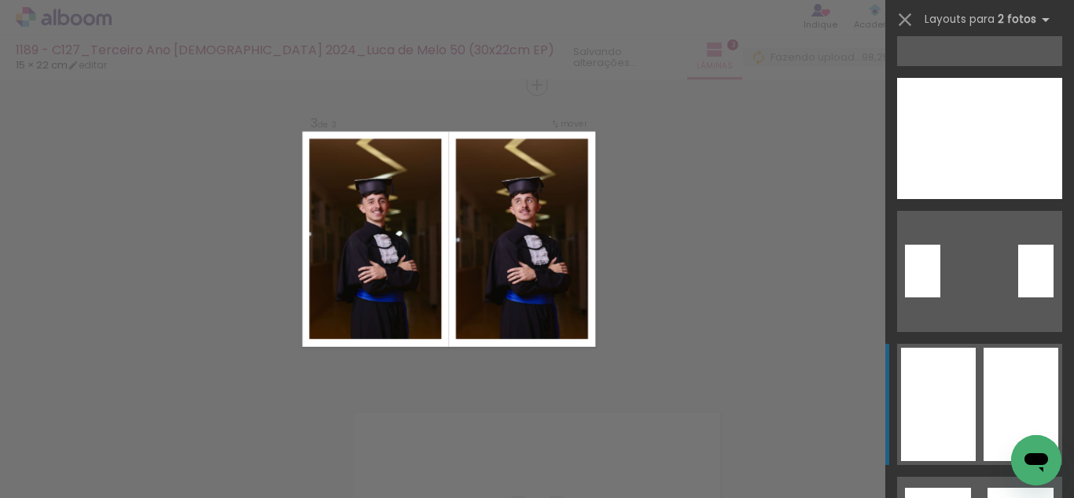
click at [932, 432] on div at bounding box center [938, 403] width 75 height 113
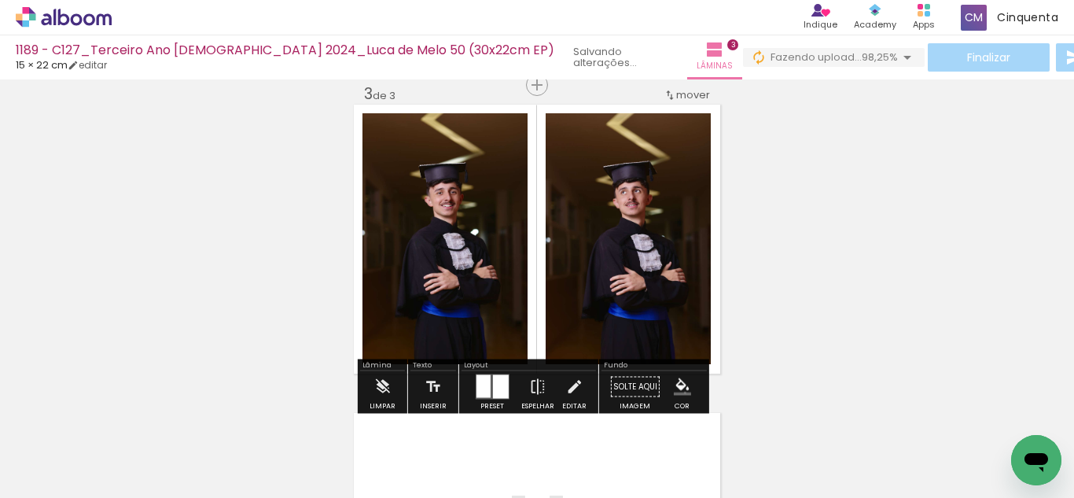
click at [679, 392] on iron-icon "color picker" at bounding box center [682, 386] width 17 height 17
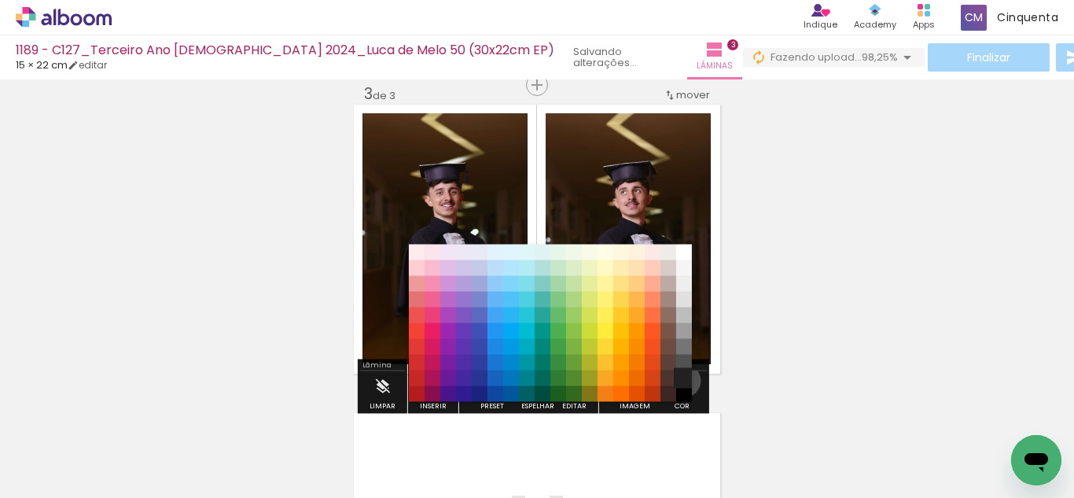
click at [681, 383] on paper-item "#212121" at bounding box center [684, 378] width 16 height 16
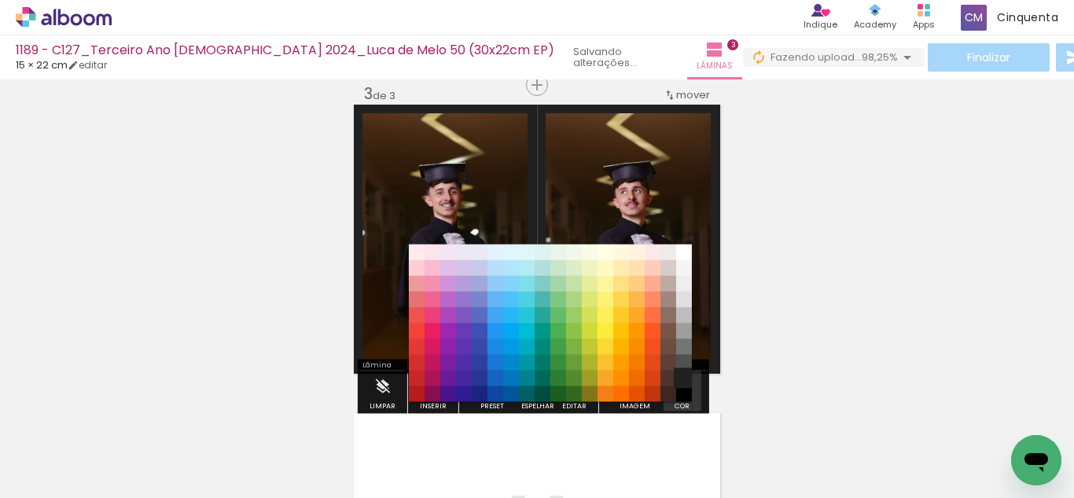
click at [683, 383] on iron-icon "color picker" at bounding box center [682, 386] width 17 height 17
click at [683, 389] on paper-item "#000000" at bounding box center [684, 394] width 16 height 16
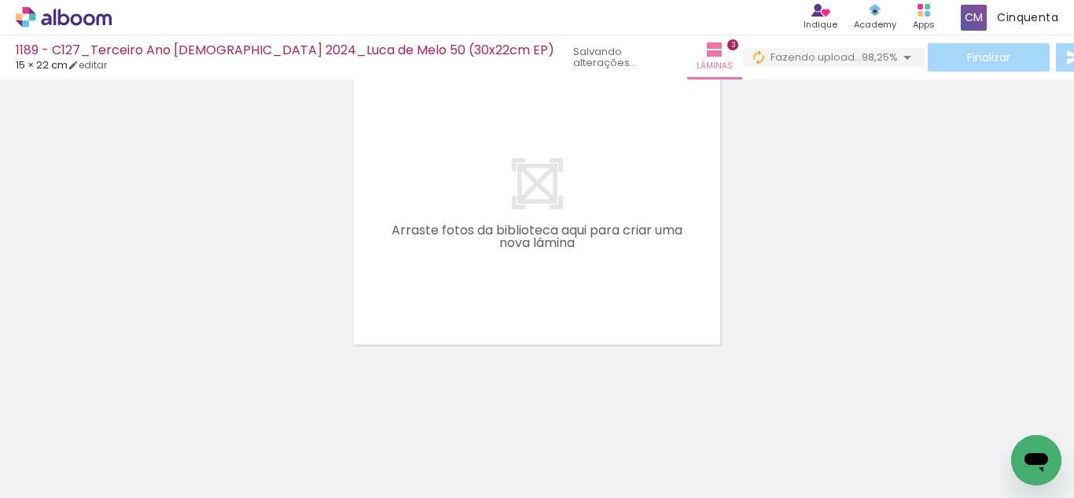
scroll to position [0, 265]
click at [496, 456] on div at bounding box center [509, 445] width 52 height 78
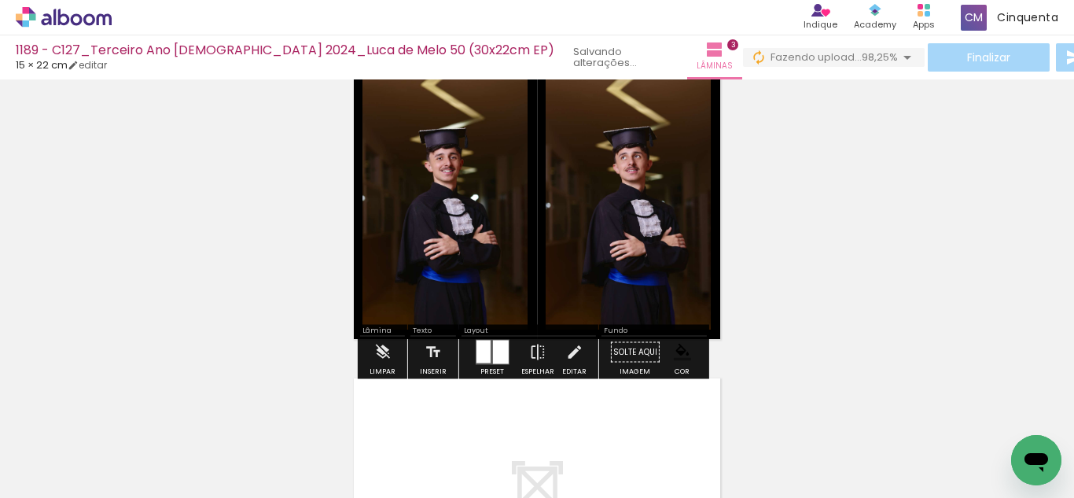
scroll to position [581, 0]
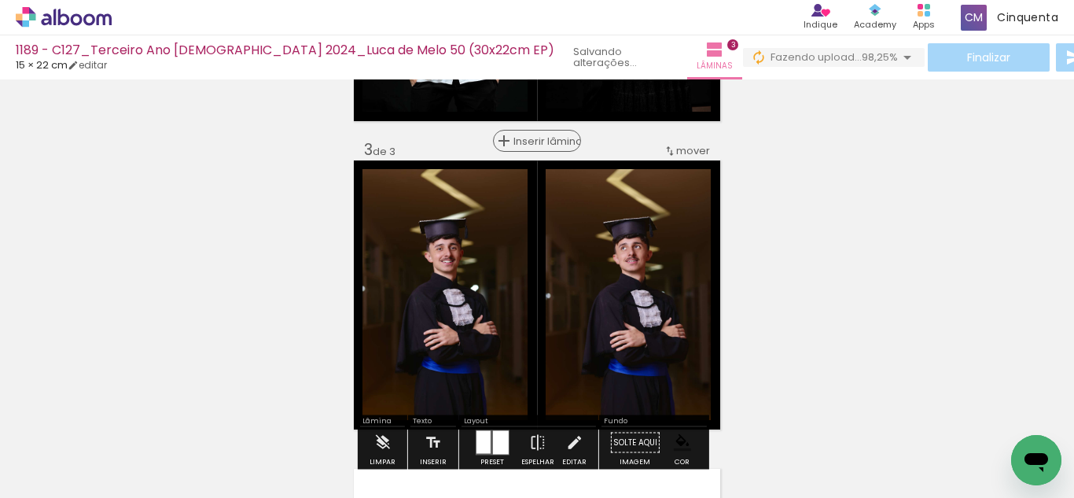
click at [525, 145] on span "Inserir lâmina" at bounding box center [543, 141] width 61 height 10
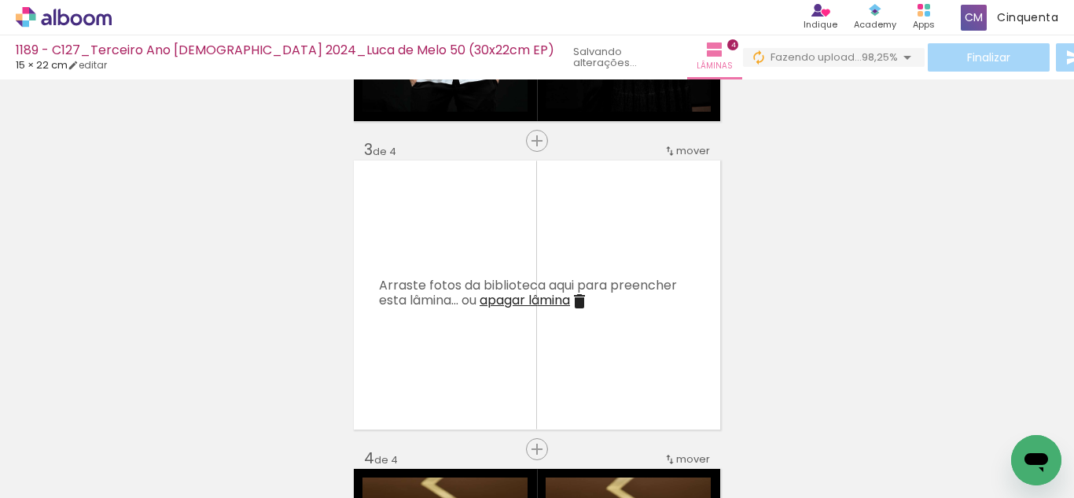
drag, startPoint x: 490, startPoint y: 417, endPoint x: 479, endPoint y: 356, distance: 61.5
click at [480, 351] on quentale-workspace at bounding box center [537, 249] width 1074 height 498
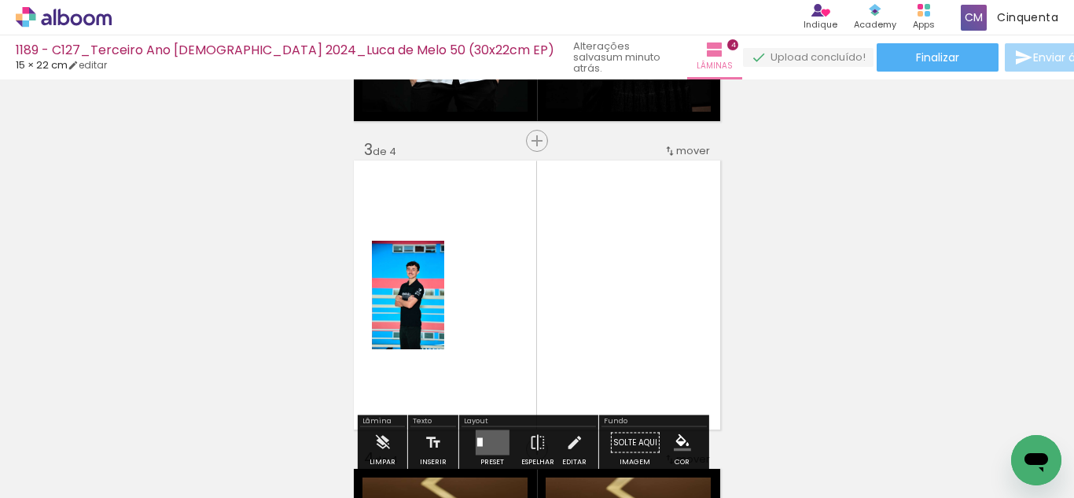
scroll to position [659, 0]
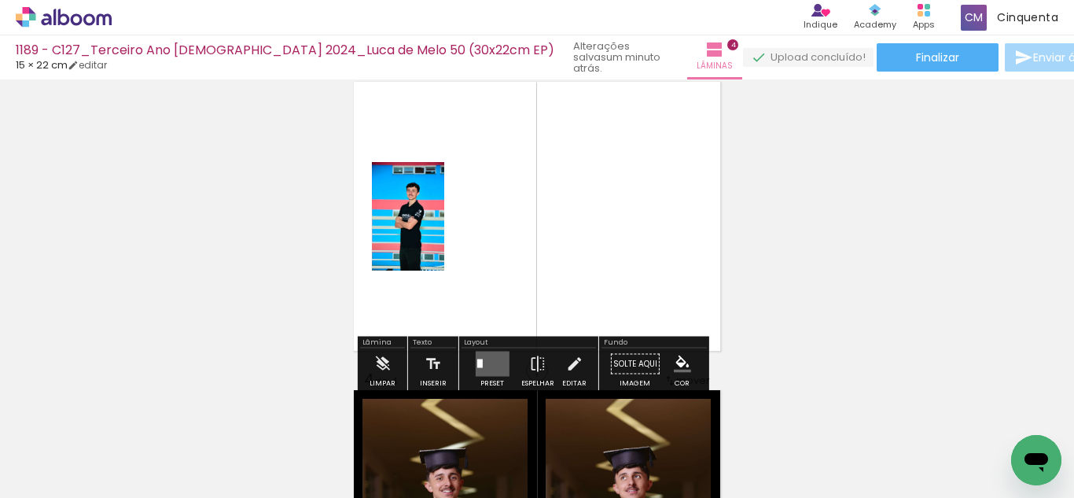
click at [480, 356] on quentale-layouter at bounding box center [492, 363] width 34 height 25
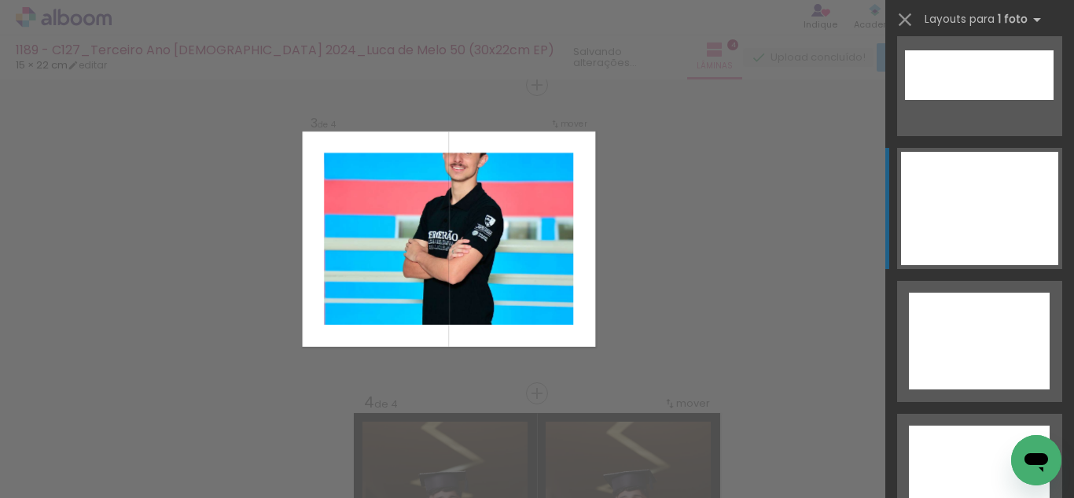
scroll to position [7140, 0]
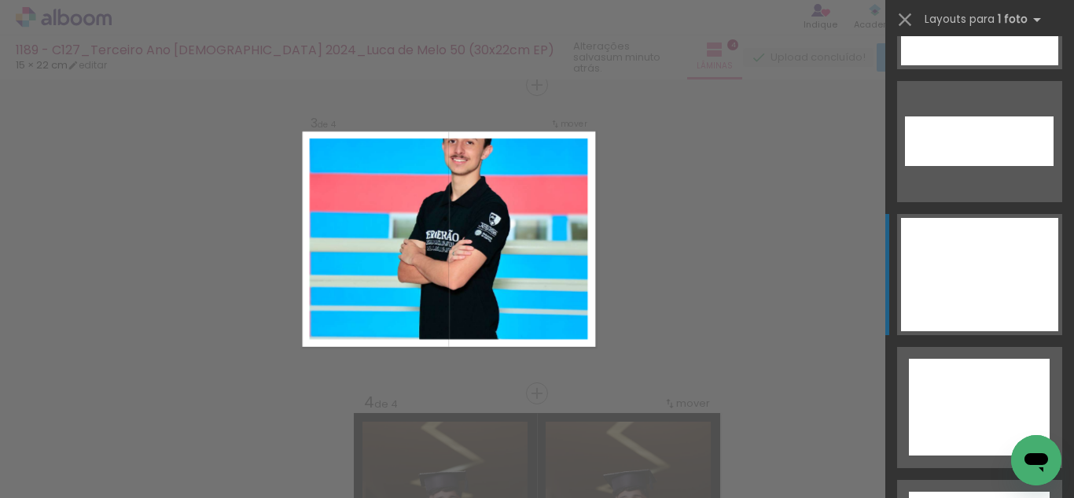
click at [959, 278] on div at bounding box center [979, 274] width 157 height 113
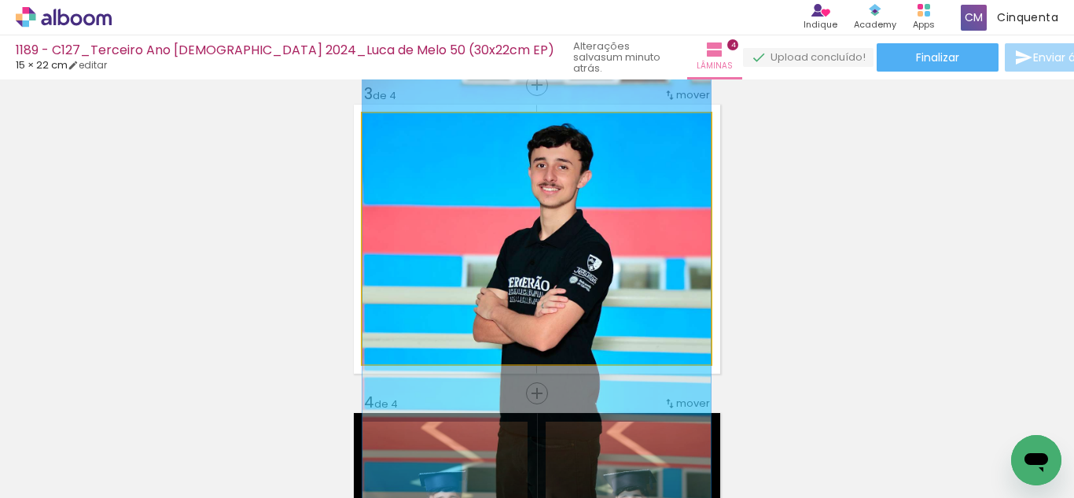
drag, startPoint x: 518, startPoint y: 284, endPoint x: 525, endPoint y: 332, distance: 49.2
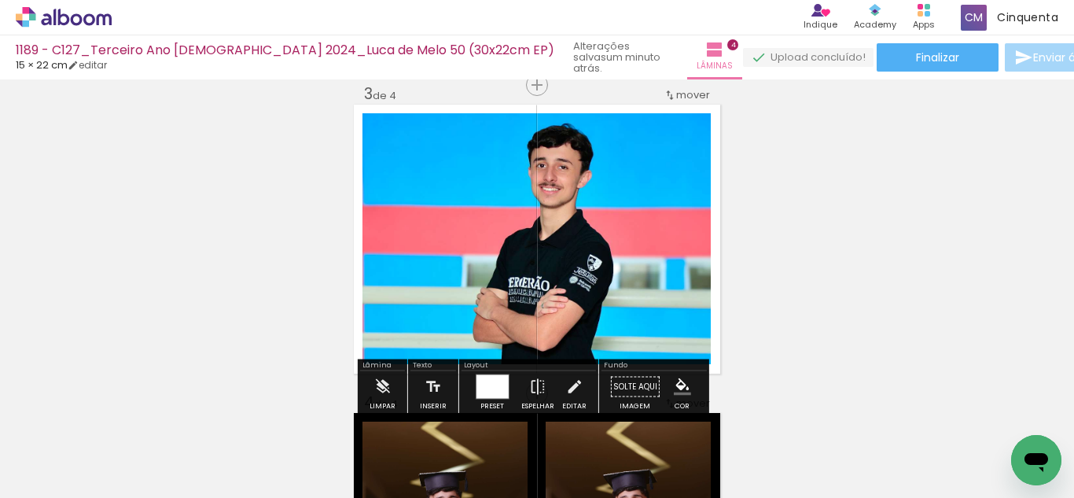
click at [680, 388] on iron-icon "color picker" at bounding box center [682, 386] width 17 height 17
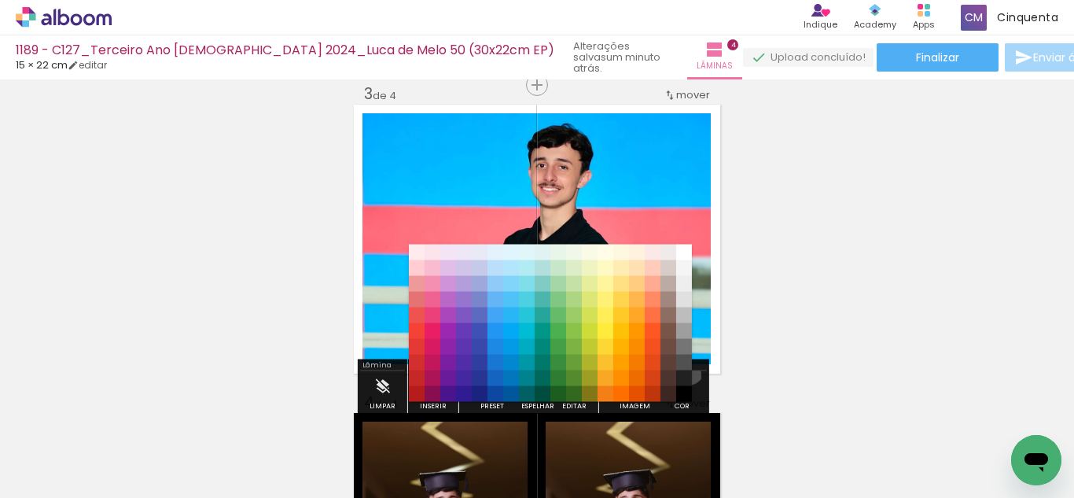
drag, startPoint x: 681, startPoint y: 368, endPoint x: 681, endPoint y: 402, distance: 33.8
click at [681, 368] on paper-item "#515151" at bounding box center [684, 363] width 16 height 16
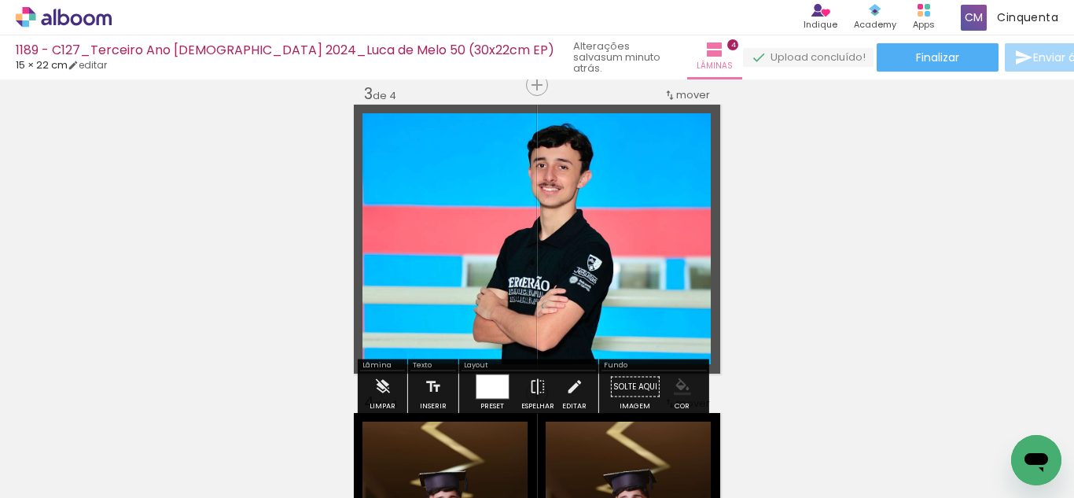
click at [675, 380] on iron-icon "color picker" at bounding box center [682, 386] width 17 height 17
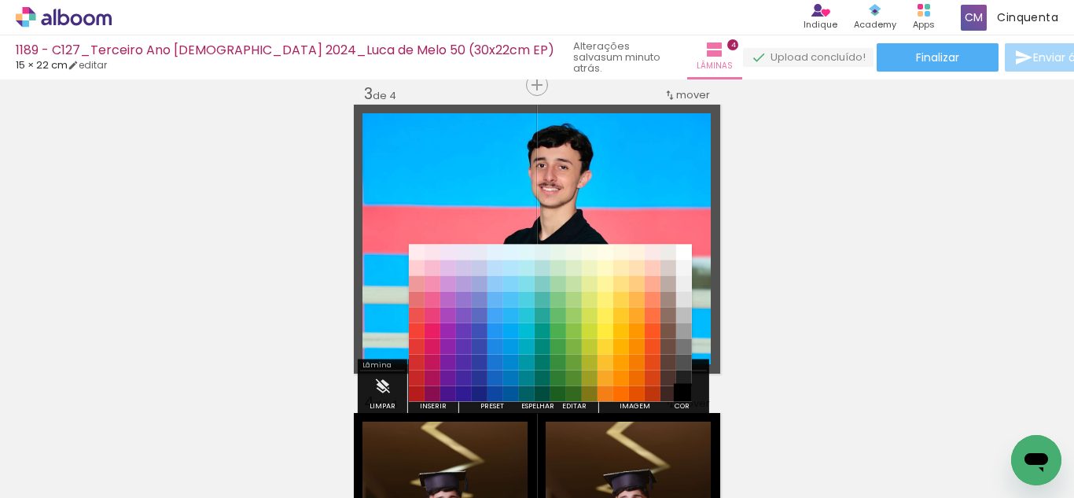
click at [681, 388] on paper-item "#000000" at bounding box center [684, 394] width 16 height 16
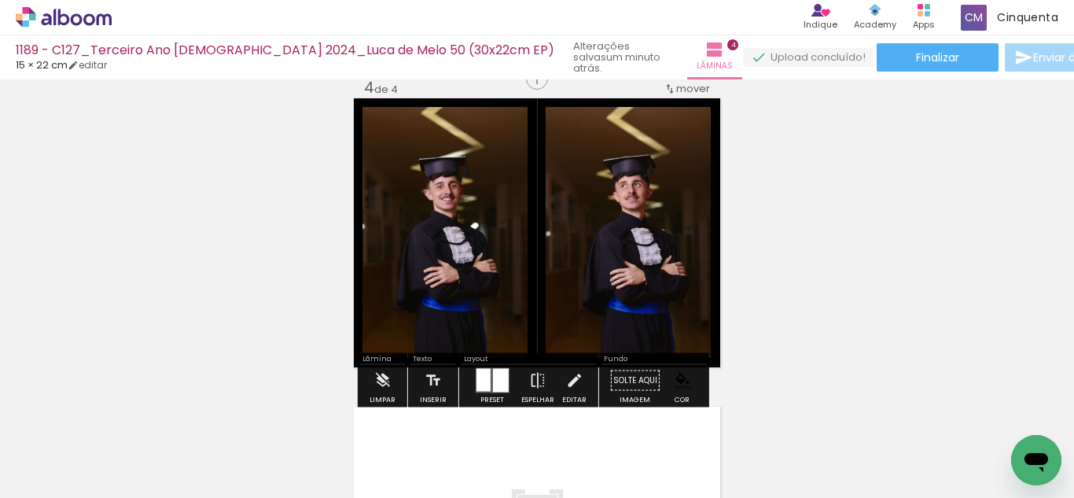
scroll to position [872, 0]
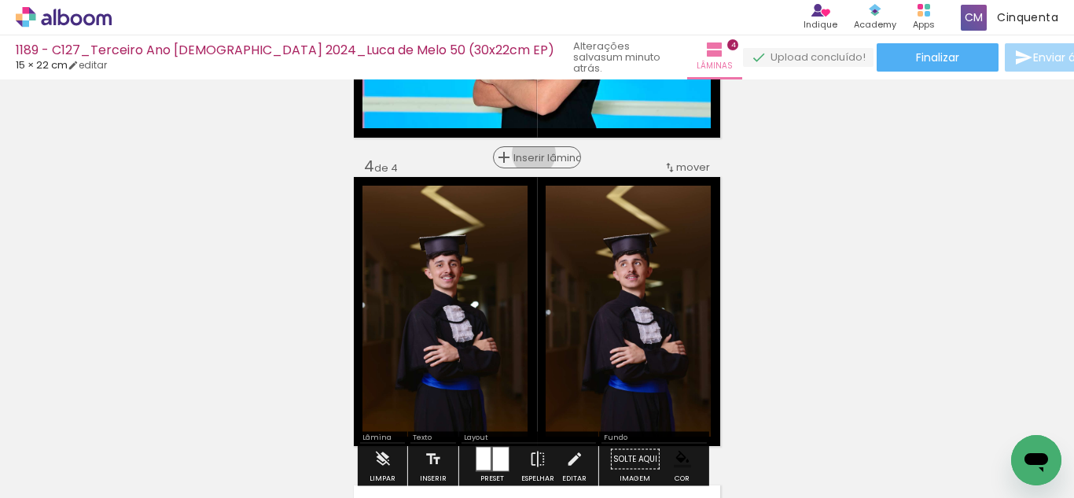
click at [533, 153] on span "Inserir lâmina" at bounding box center [543, 157] width 61 height 10
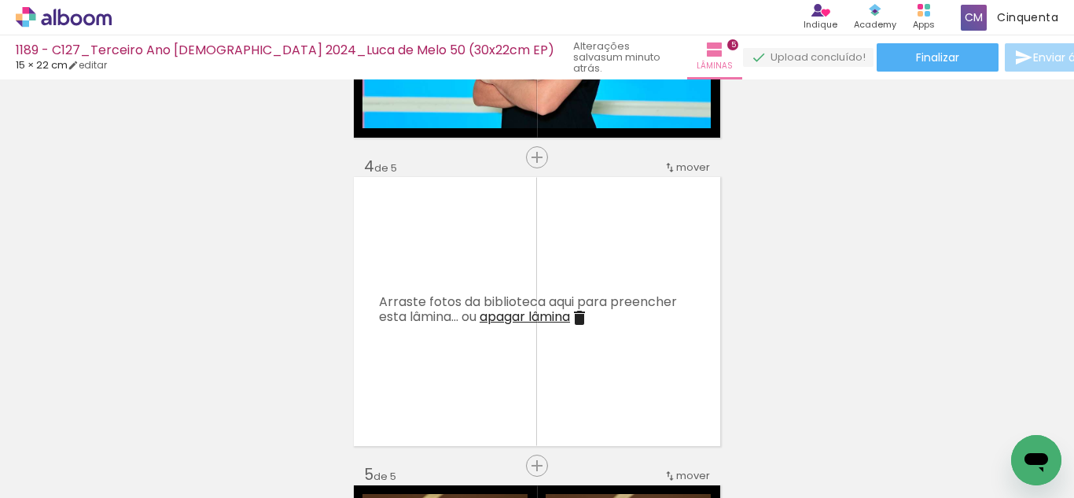
scroll to position [0, 134]
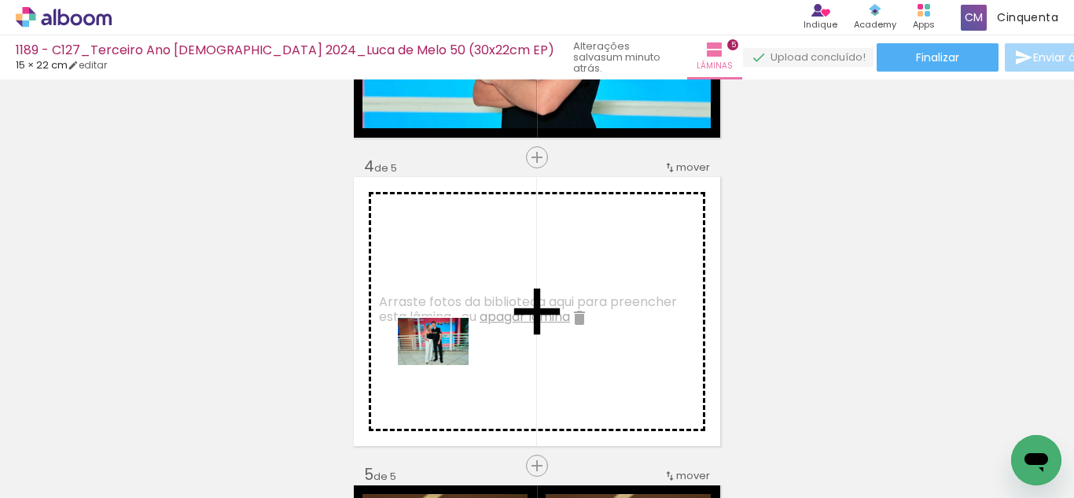
drag, startPoint x: 376, startPoint y: 465, endPoint x: 445, endPoint y: 365, distance: 122.1
click at [445, 365] on quentale-workspace at bounding box center [537, 249] width 1074 height 498
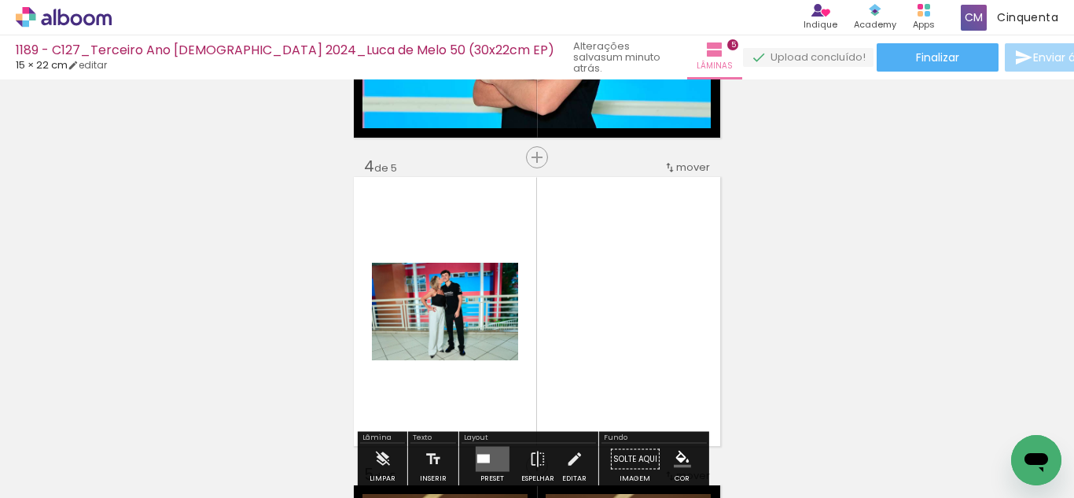
scroll to position [951, 0]
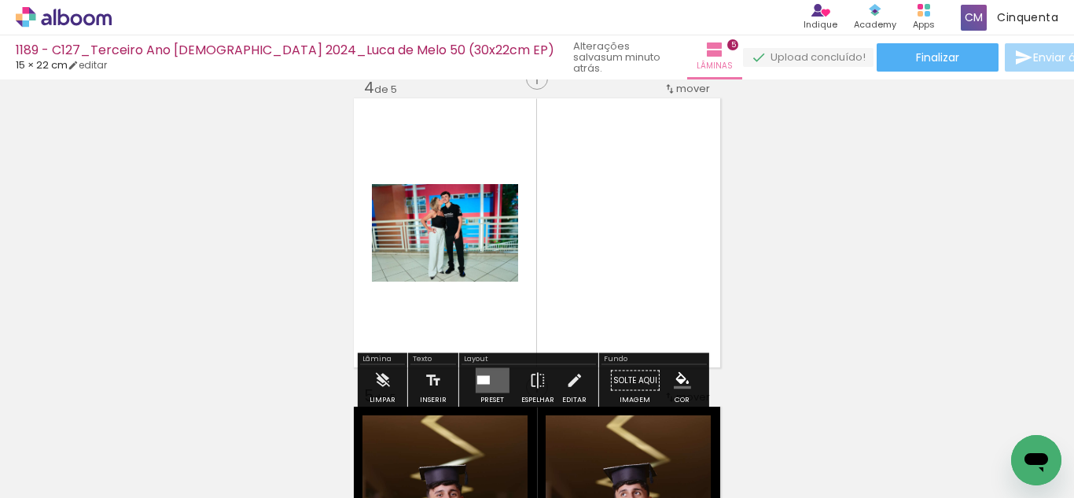
click at [487, 368] on quentale-layouter at bounding box center [492, 380] width 34 height 25
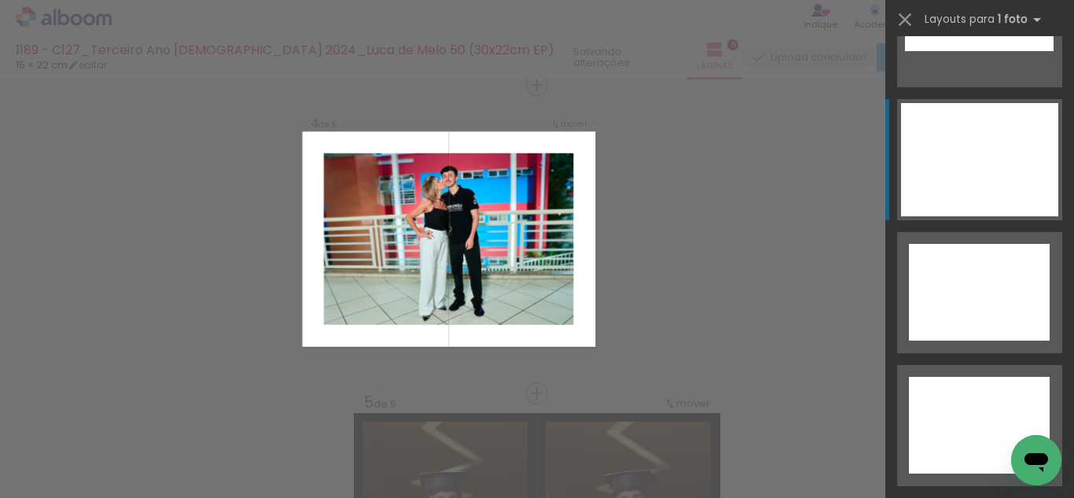
scroll to position [7140, 0]
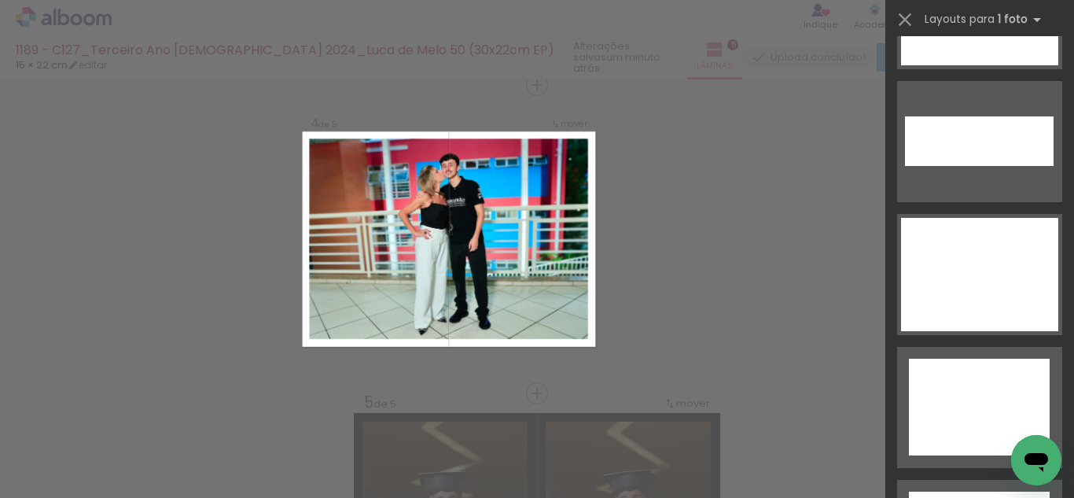
drag, startPoint x: 1001, startPoint y: 256, endPoint x: 710, endPoint y: 233, distance: 291.7
click at [1001, 257] on div at bounding box center [979, 274] width 157 height 113
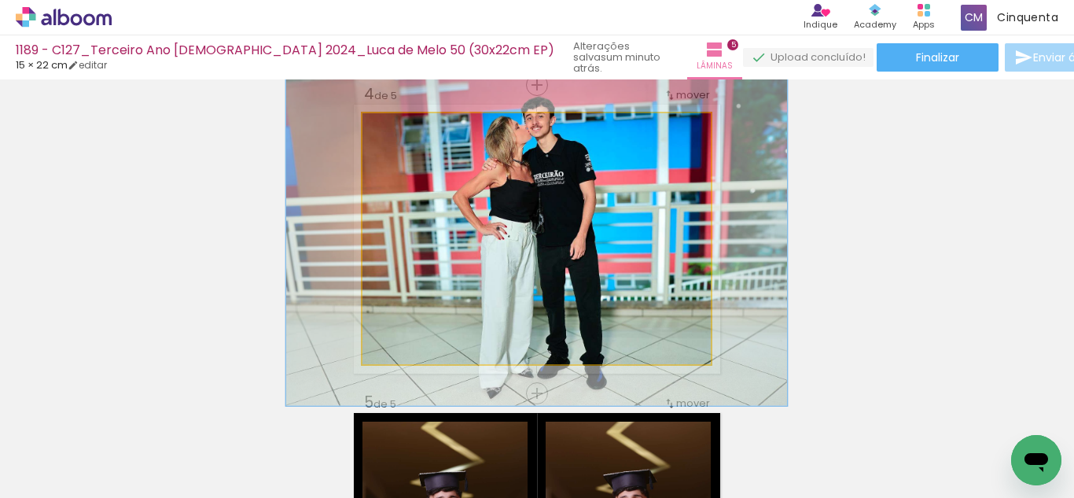
drag, startPoint x: 399, startPoint y: 133, endPoint x: 433, endPoint y: 159, distance: 42.6
click at [419, 142] on quentale-photo at bounding box center [536, 238] width 348 height 251
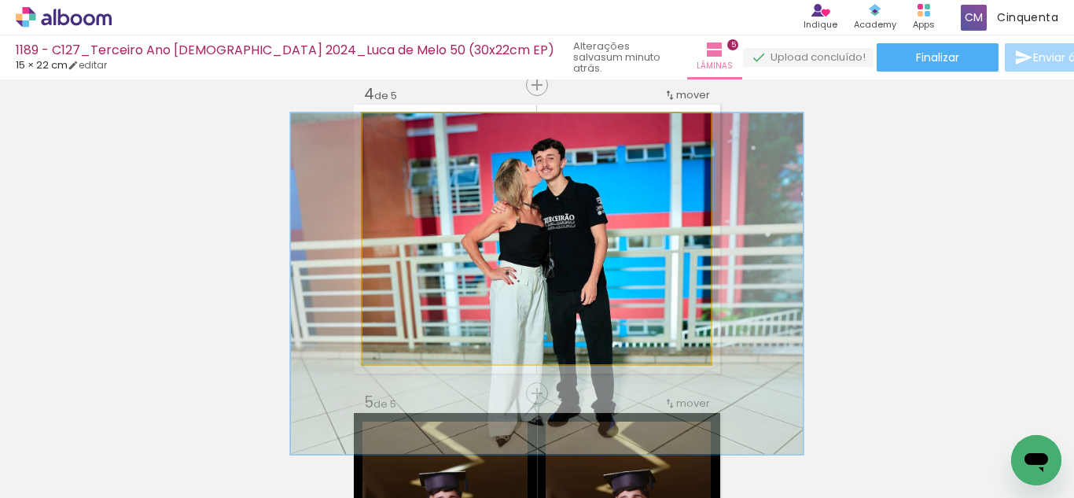
drag, startPoint x: 558, startPoint y: 222, endPoint x: 568, endPoint y: 292, distance: 69.9
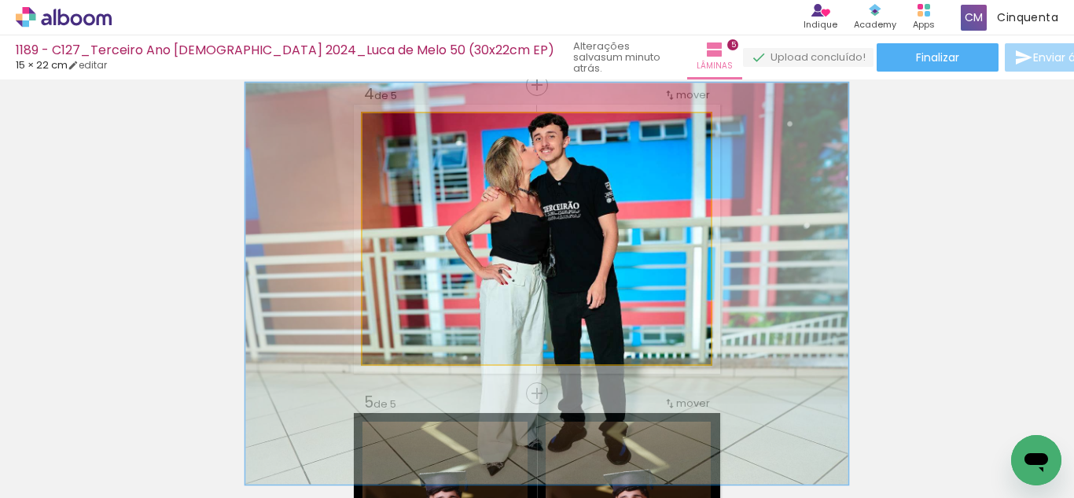
drag, startPoint x: 419, startPoint y: 134, endPoint x: 435, endPoint y: 144, distance: 18.7
type paper-slider "162"
click at [435, 144] on quentale-photo at bounding box center [536, 238] width 348 height 251
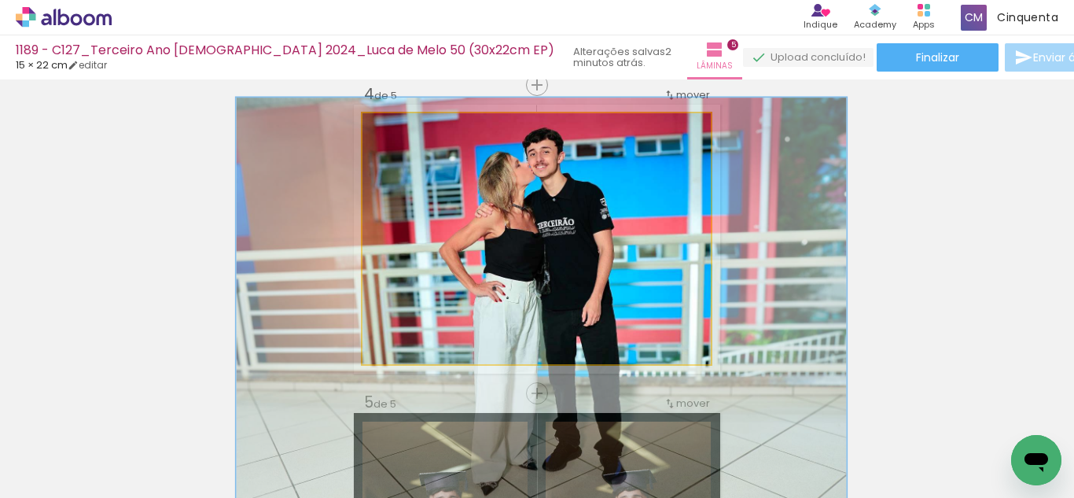
drag, startPoint x: 502, startPoint y: 206, endPoint x: 495, endPoint y: 217, distance: 13.1
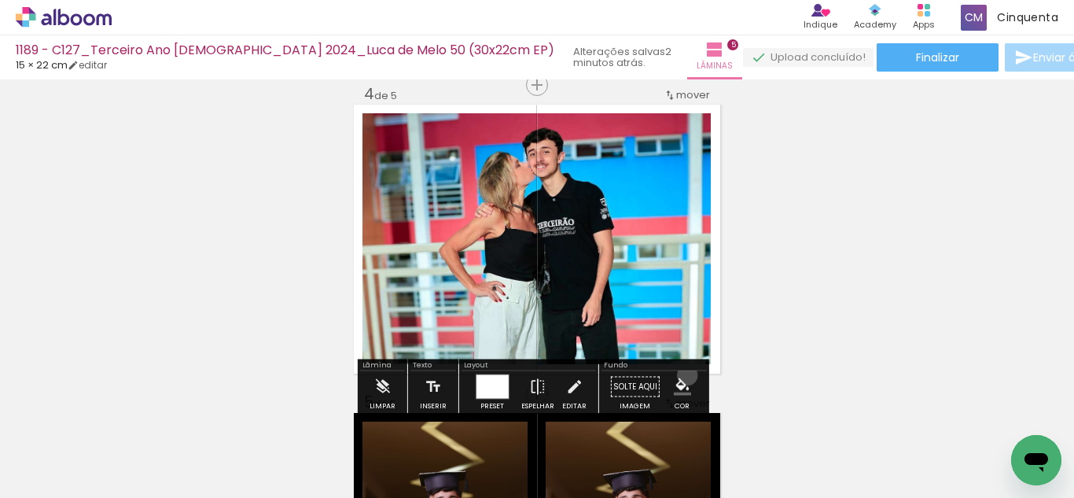
click at [681, 375] on paper-menu-button "#ffebee #ffcdd2 #ef9a9a #e57373 #ef5350 #f44336 #e53935 #d32f2f #c62828 #b71c1c…" at bounding box center [682, 387] width 30 height 30
click at [676, 388] on iron-icon "color picker" at bounding box center [682, 386] width 17 height 17
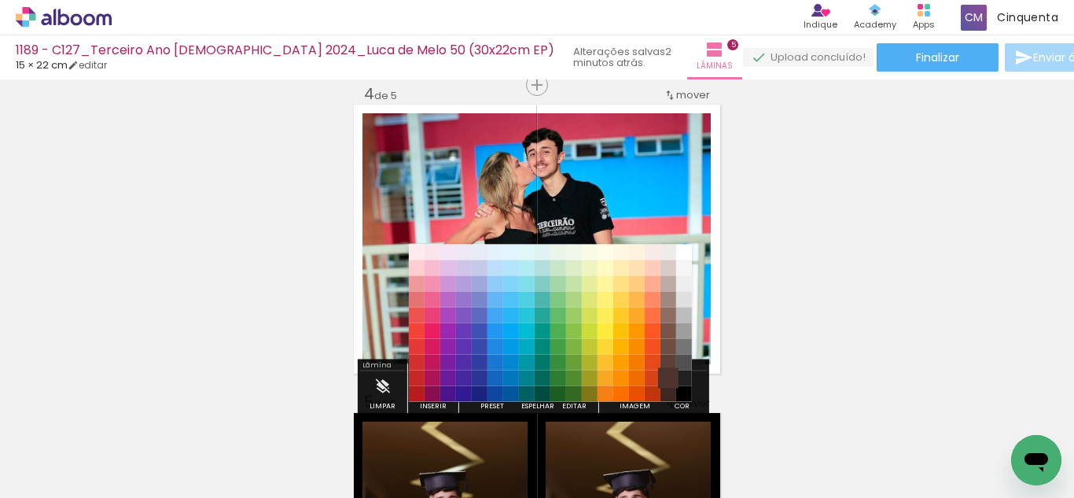
click at [673, 370] on paper-item "#4e342e" at bounding box center [668, 378] width 16 height 16
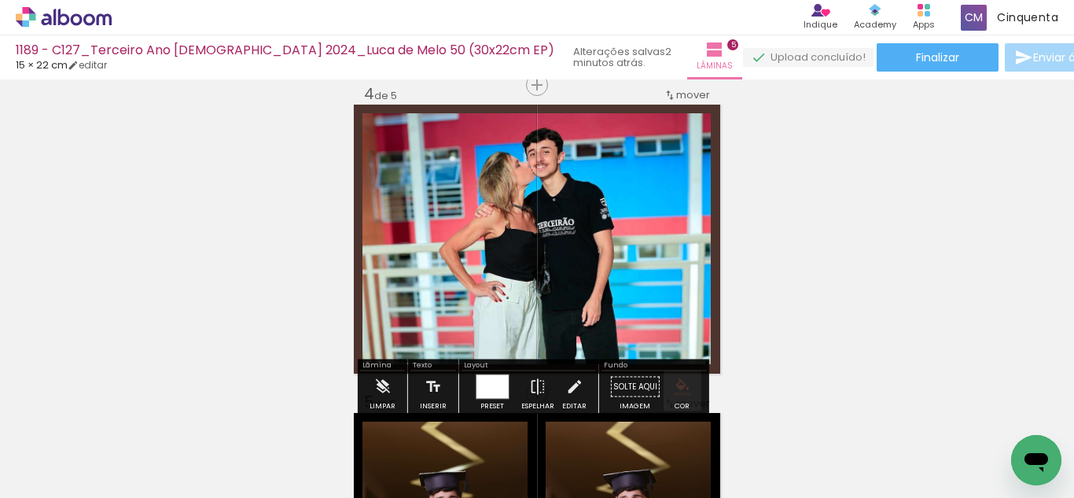
click at [674, 374] on paper-menu-button "#ffebee #ffcdd2 #ef9a9a #e57373 #ef5350 #f44336 #e53935 #d32f2f #c62828 #b71c1c…" at bounding box center [682, 387] width 30 height 30
click at [681, 391] on iron-icon "color picker" at bounding box center [682, 386] width 17 height 17
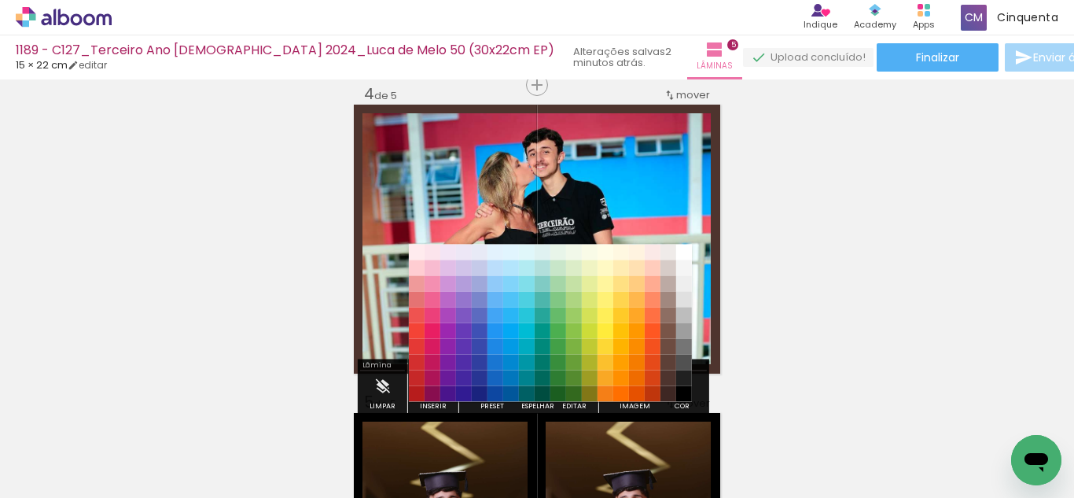
click at [684, 394] on paper-item "#000000" at bounding box center [684, 394] width 16 height 16
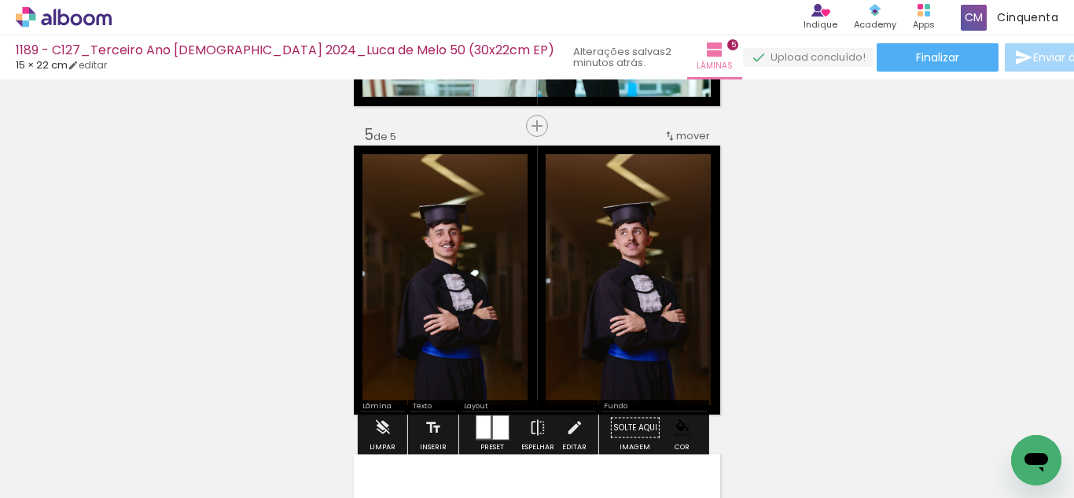
scroll to position [1181, 0]
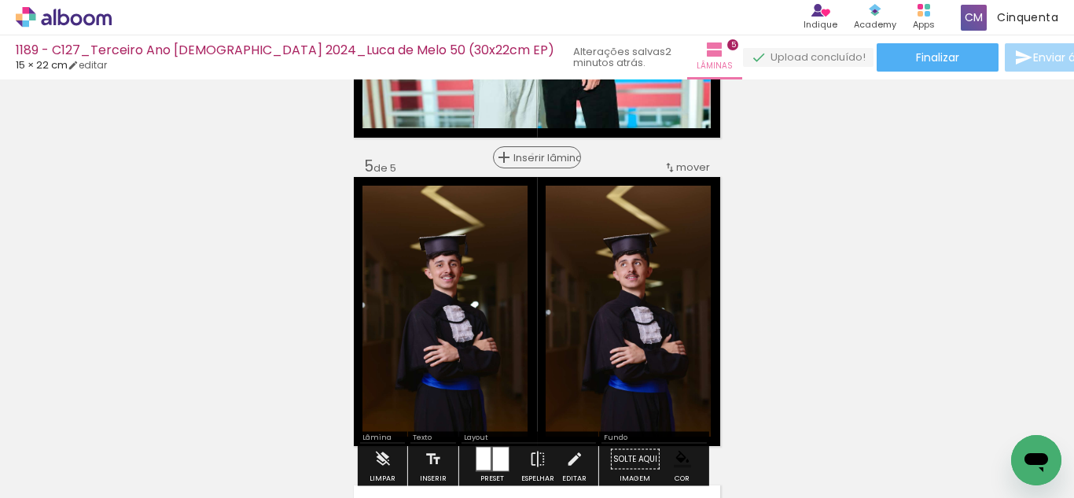
click at [531, 154] on span "Inserir lâmina" at bounding box center [543, 157] width 61 height 10
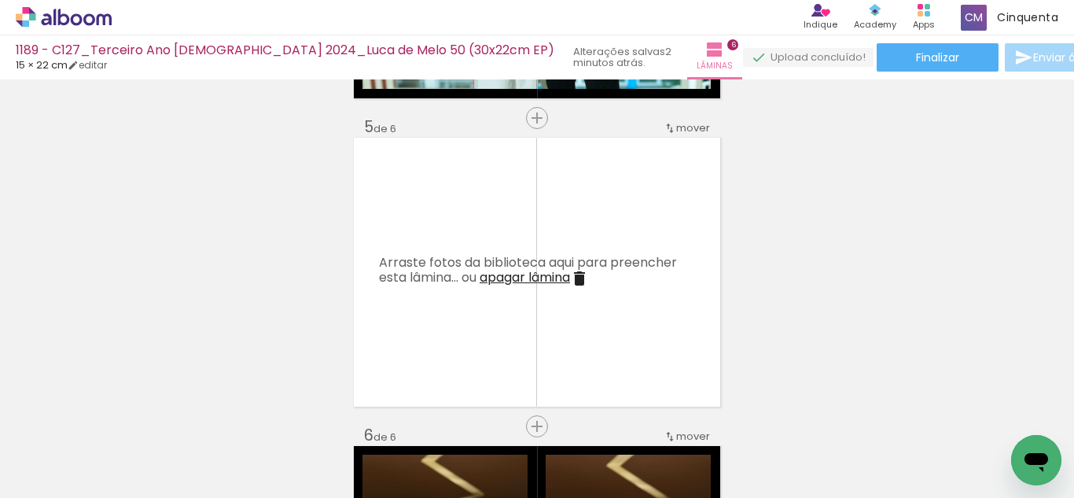
scroll to position [1259, 0]
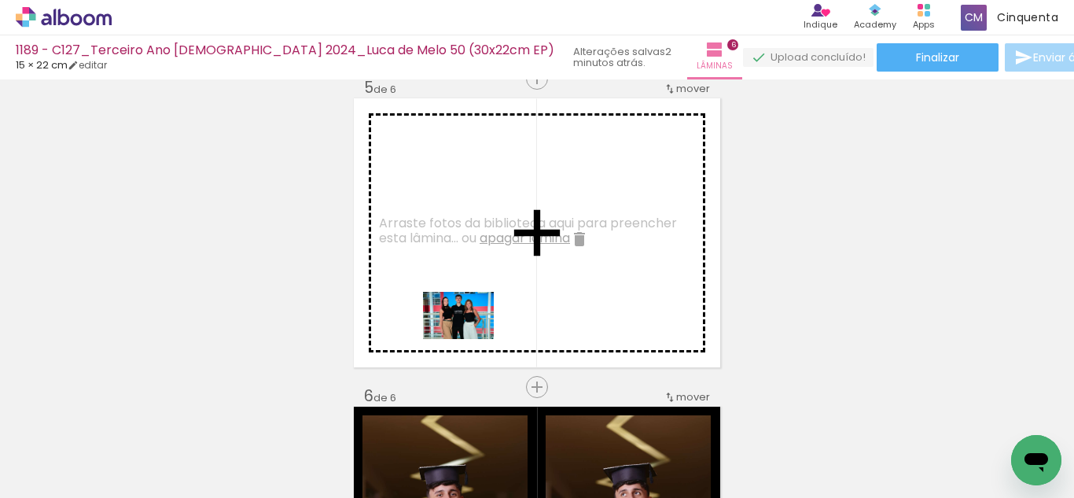
drag, startPoint x: 308, startPoint y: 445, endPoint x: 508, endPoint y: 376, distance: 211.3
click at [484, 309] on quentale-workspace at bounding box center [537, 249] width 1074 height 498
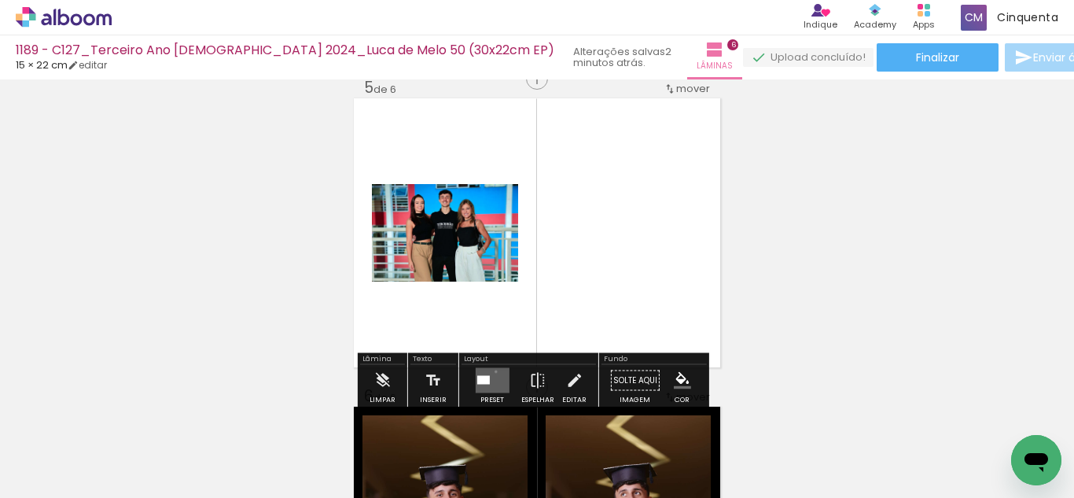
drag, startPoint x: 492, startPoint y: 371, endPoint x: 709, endPoint y: 336, distance: 219.7
click at [494, 371] on quentale-layouter at bounding box center [492, 380] width 34 height 25
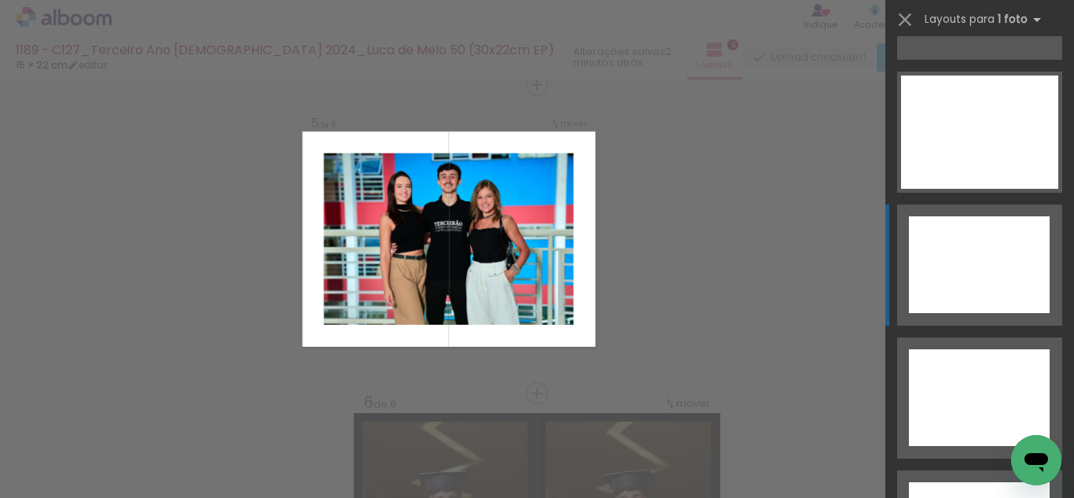
scroll to position [7219, 0]
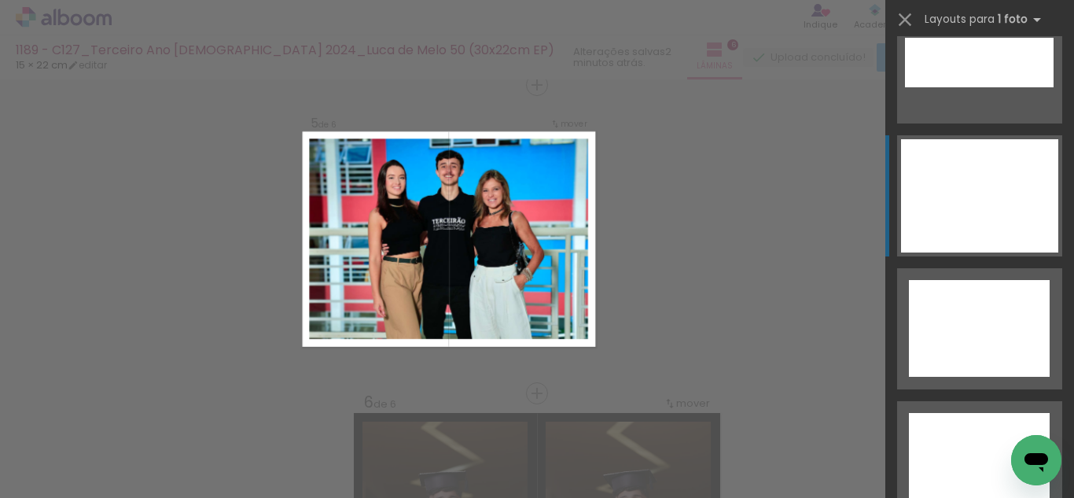
click at [966, 226] on div at bounding box center [979, 195] width 157 height 113
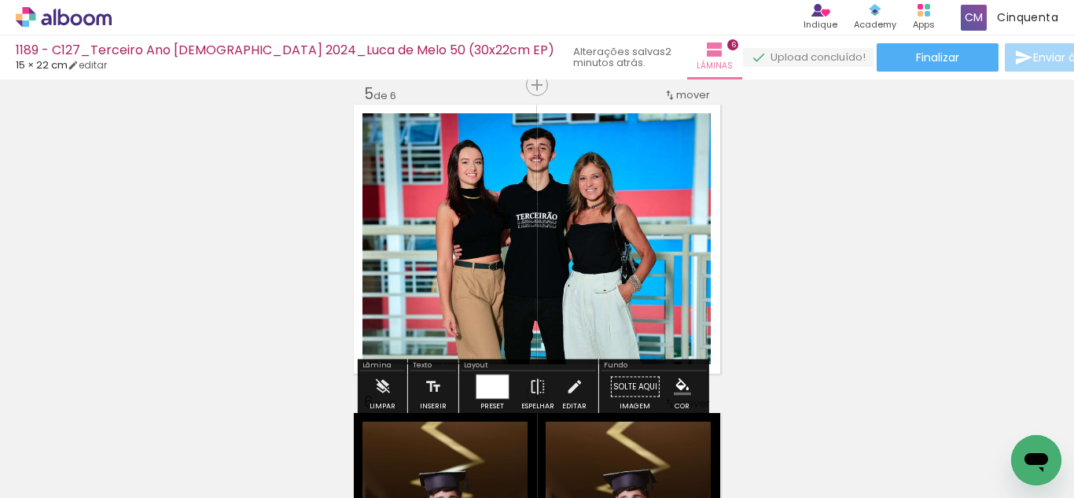
click at [680, 378] on iron-icon "color picker" at bounding box center [682, 386] width 17 height 17
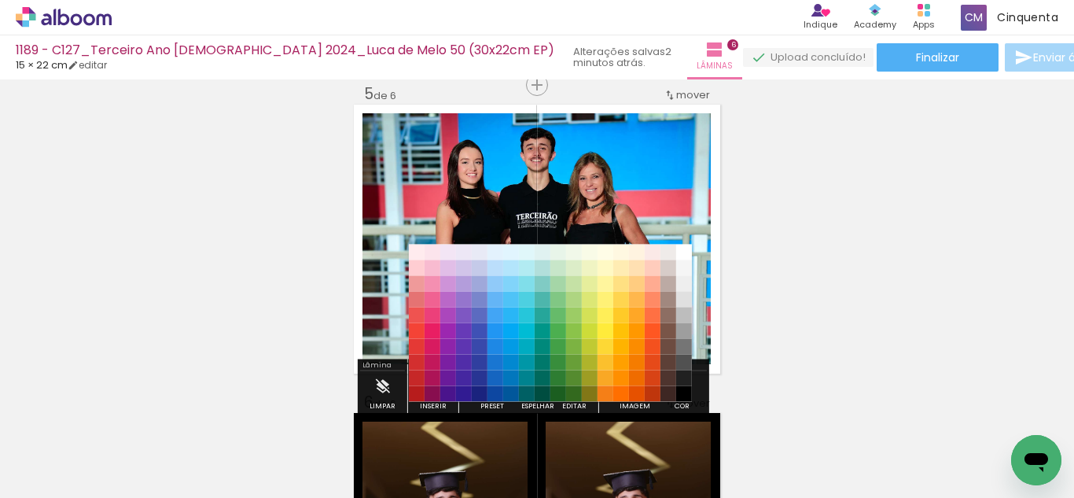
click at [679, 379] on paper-item "#212121" at bounding box center [684, 378] width 16 height 16
click at [679, 379] on div "#ffebee #ffcdd2 #ef9a9a #e57373 #ef5350 #f44336 #e53935 #d32f2f #c62828 #b71c1c…" at bounding box center [550, 330] width 283 height 157
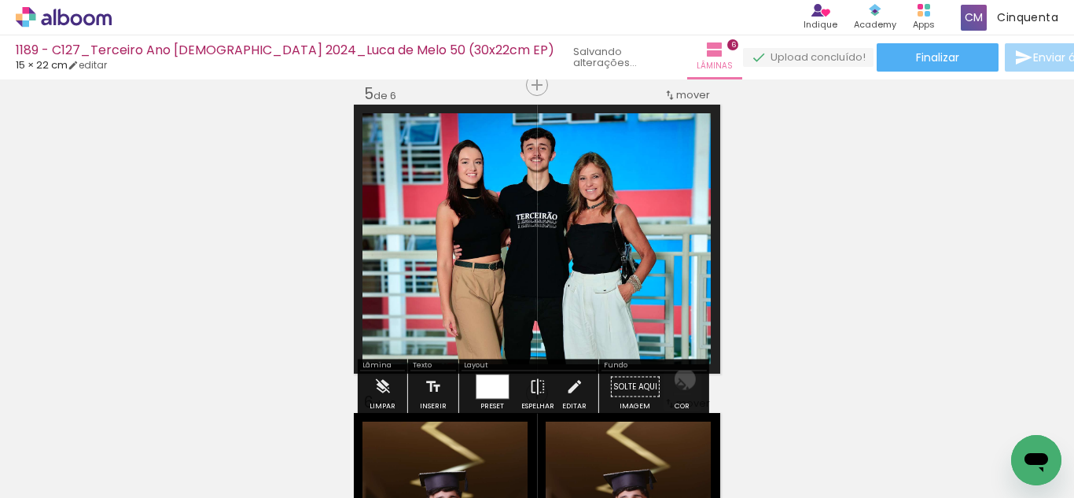
click at [679, 388] on iron-icon "color picker" at bounding box center [682, 386] width 17 height 17
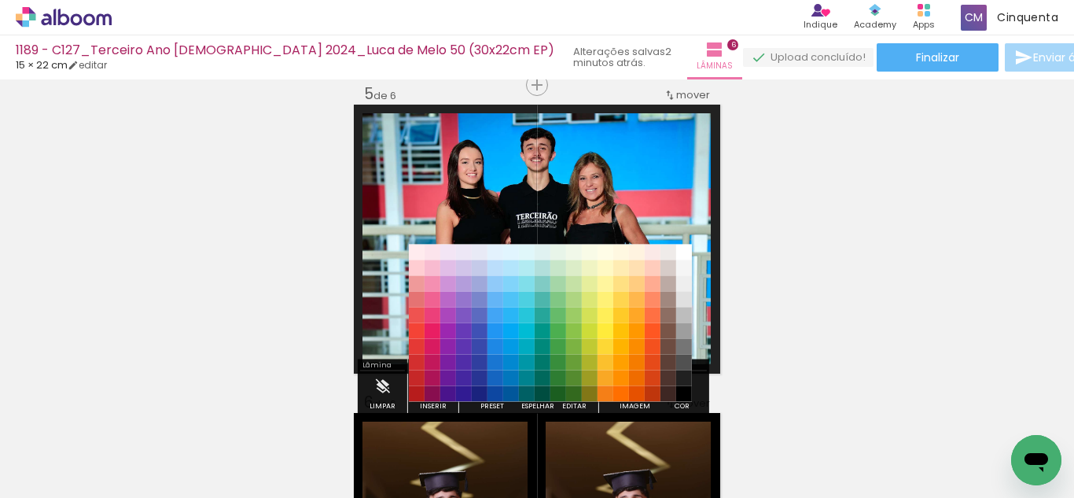
click at [683, 392] on paper-item "#000000" at bounding box center [684, 394] width 16 height 16
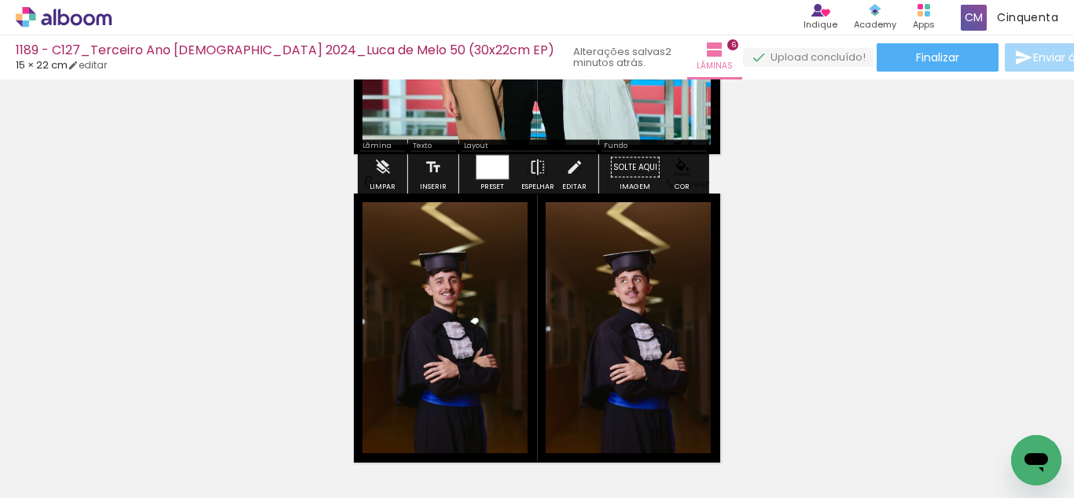
scroll to position [1489, 0]
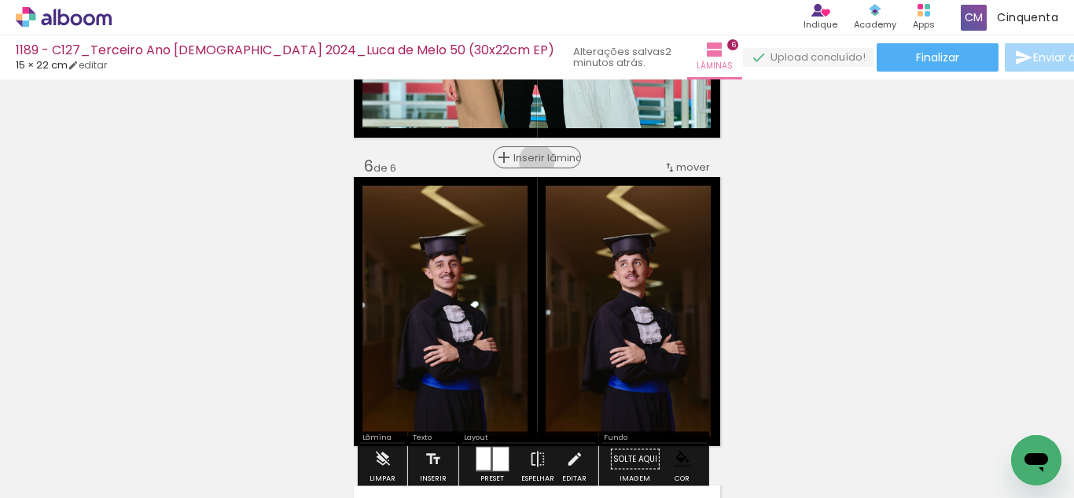
click at [531, 161] on span "Inserir lâmina" at bounding box center [543, 157] width 61 height 10
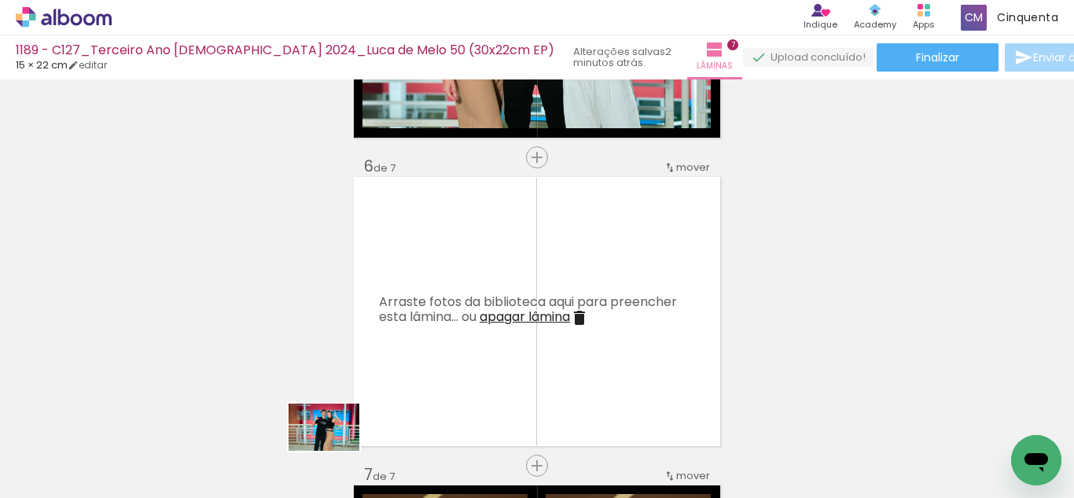
drag, startPoint x: 315, startPoint y: 470, endPoint x: 336, endPoint y: 450, distance: 28.4
click at [0, 0] on slot at bounding box center [0, 0] width 0 height 0
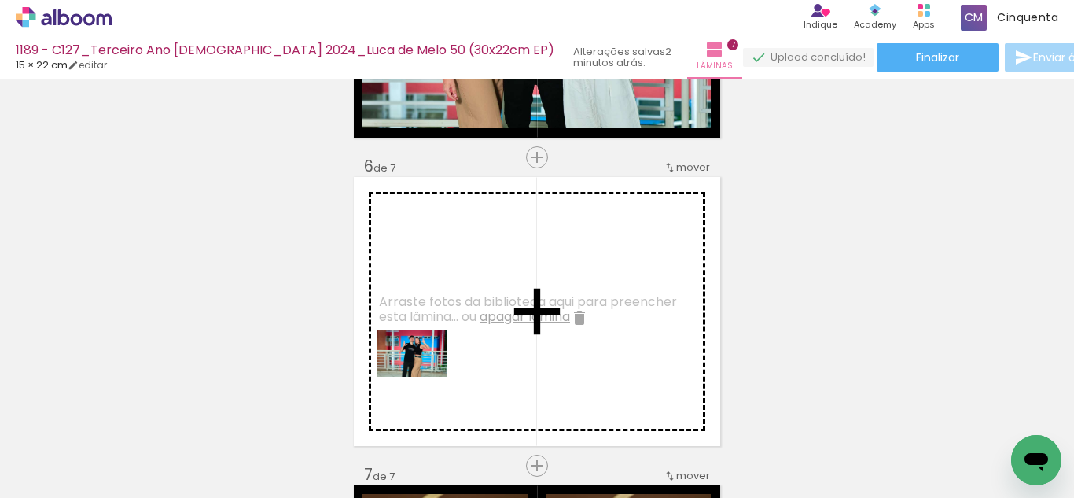
drag, startPoint x: 279, startPoint y: 453, endPoint x: 424, endPoint y: 377, distance: 163.5
click at [424, 377] on quentale-workspace at bounding box center [537, 249] width 1074 height 498
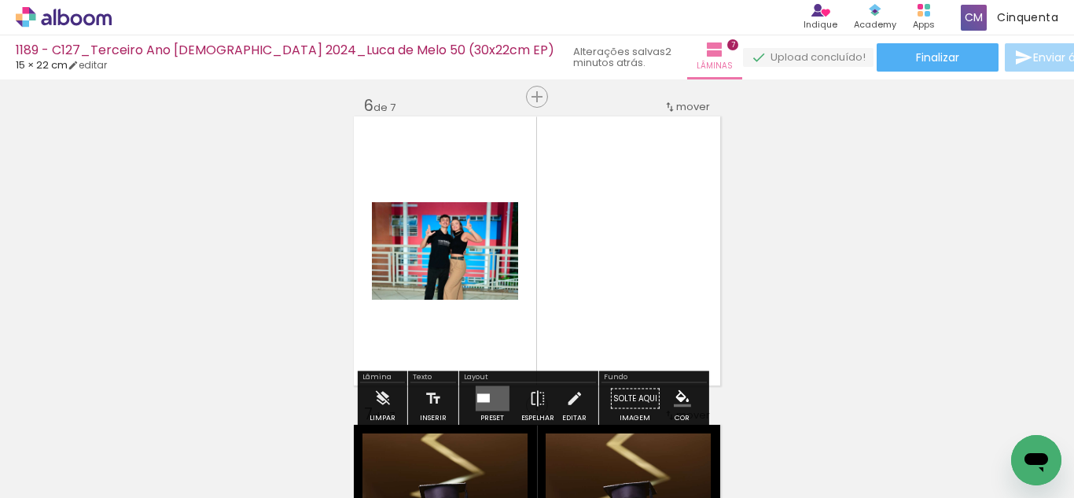
scroll to position [1567, 0]
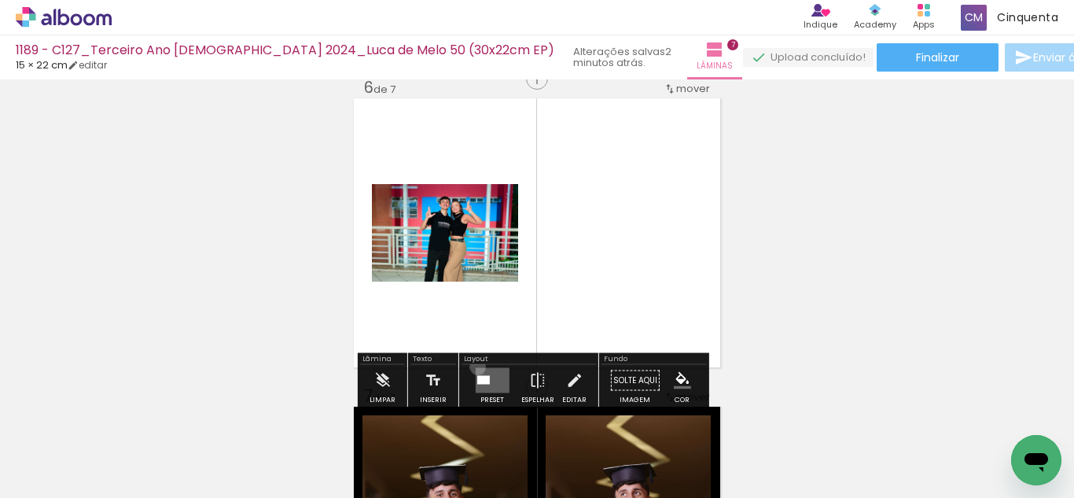
click at [474, 366] on div at bounding box center [492, 380] width 42 height 31
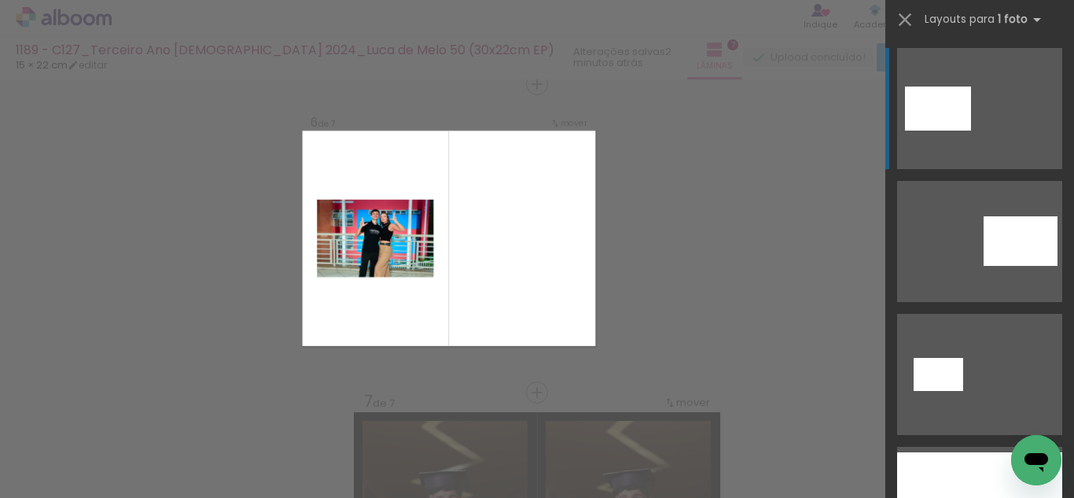
scroll to position [1561, 0]
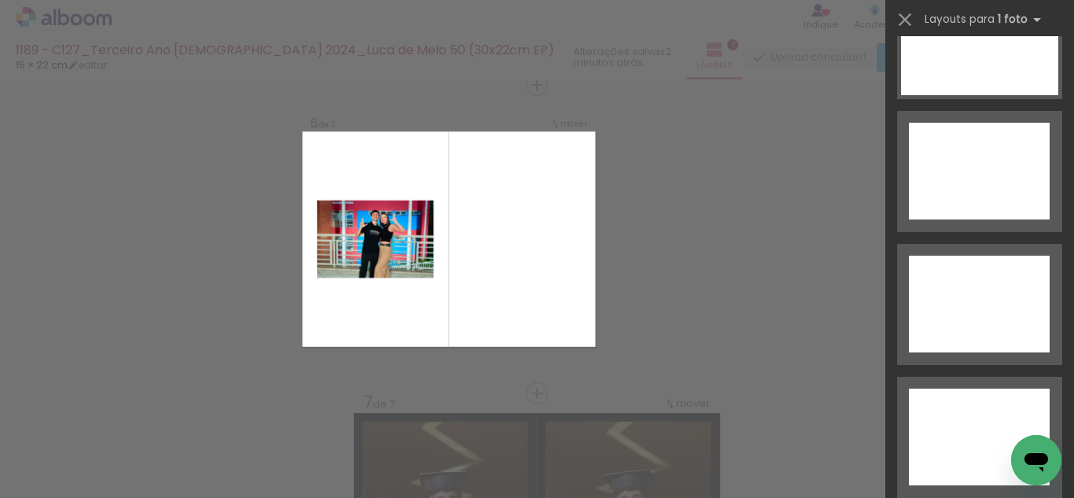
drag, startPoint x: 1067, startPoint y: 57, endPoint x: 23, endPoint y: 50, distance: 1043.9
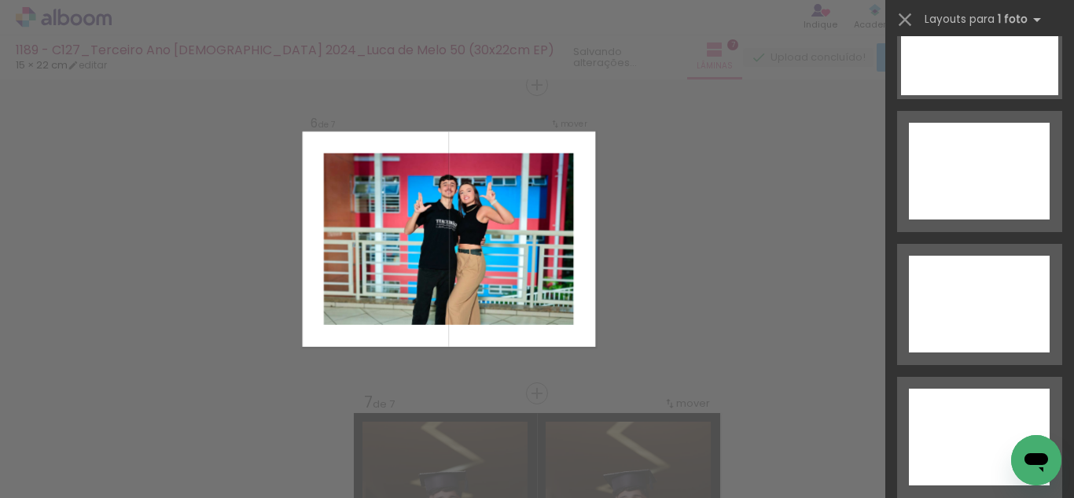
scroll to position [7140, 0]
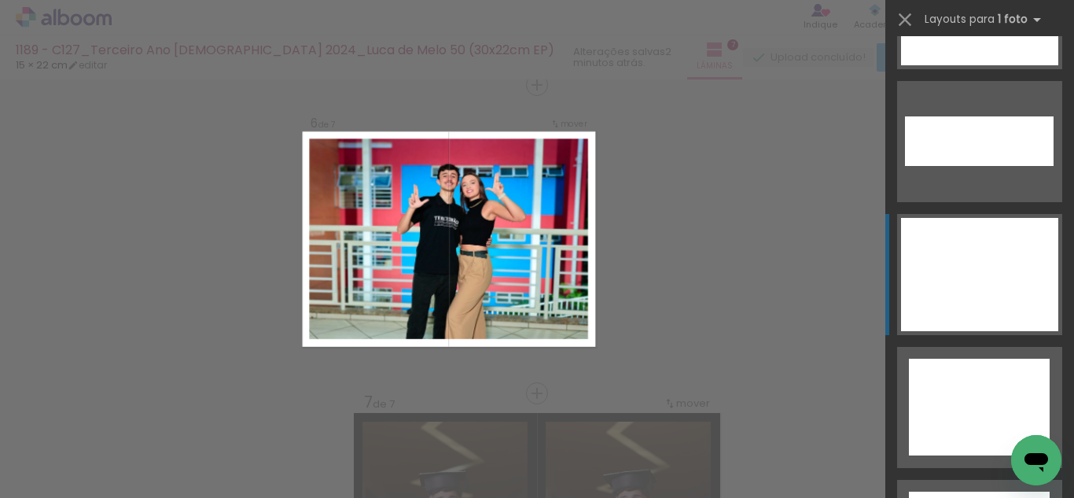
click at [961, 286] on div at bounding box center [979, 274] width 157 height 113
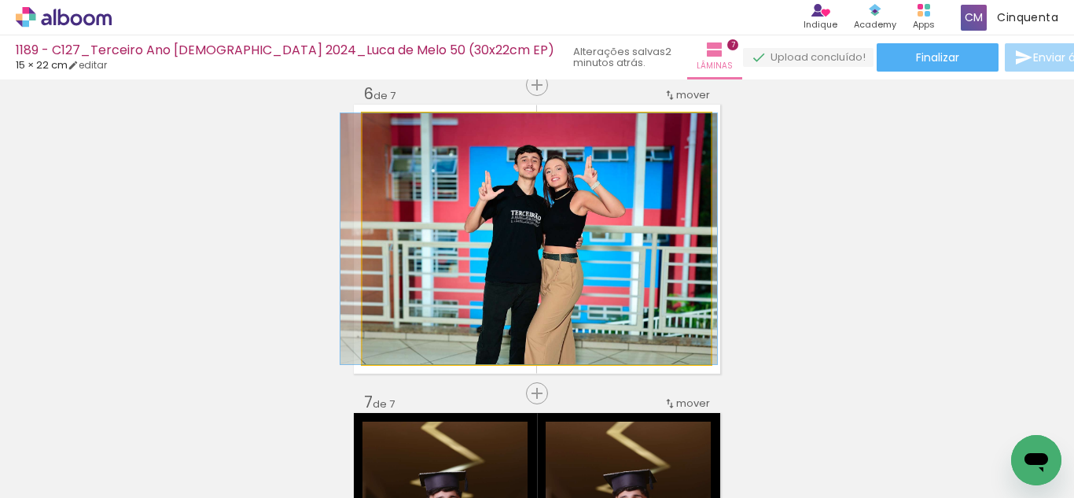
drag, startPoint x: 543, startPoint y: 248, endPoint x: 535, endPoint y: 255, distance: 10.6
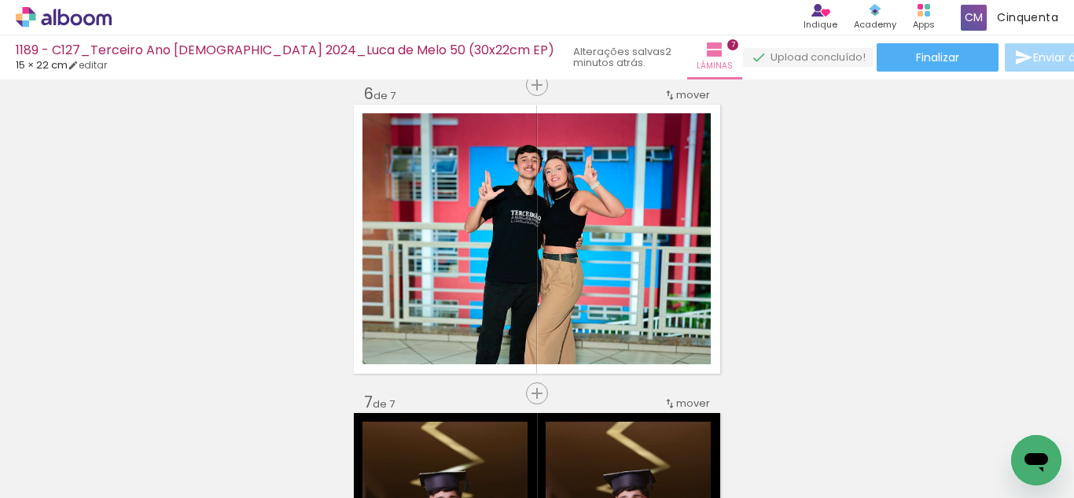
scroll to position [0, 2127]
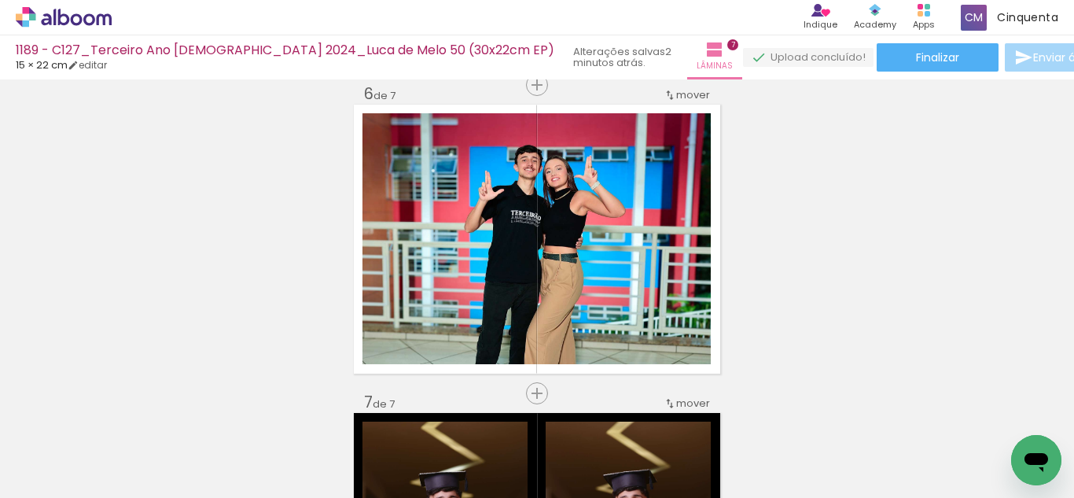
drag, startPoint x: 799, startPoint y: 279, endPoint x: 809, endPoint y: 413, distance: 134.7
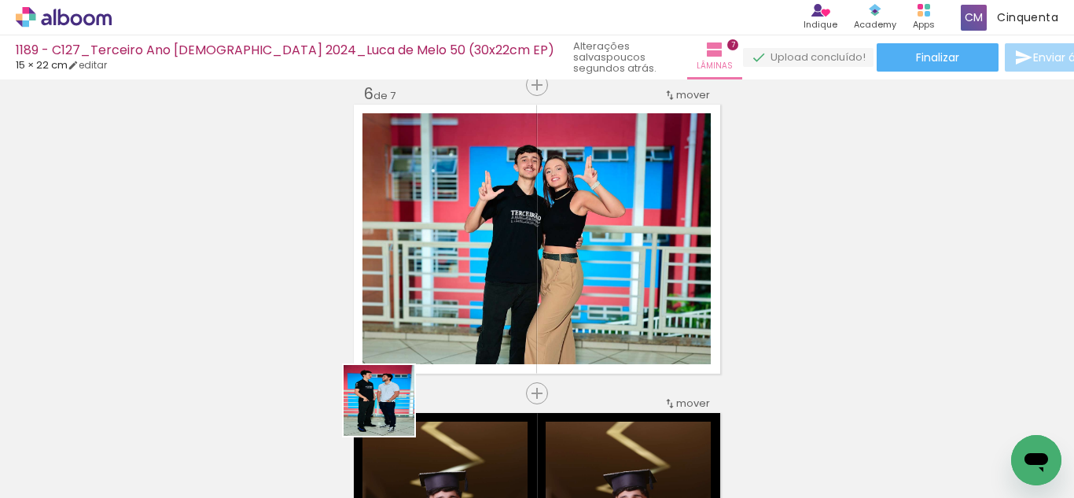
drag, startPoint x: 340, startPoint y: 443, endPoint x: 510, endPoint y: 378, distance: 181.6
click at [483, 289] on quentale-workspace at bounding box center [537, 249] width 1074 height 498
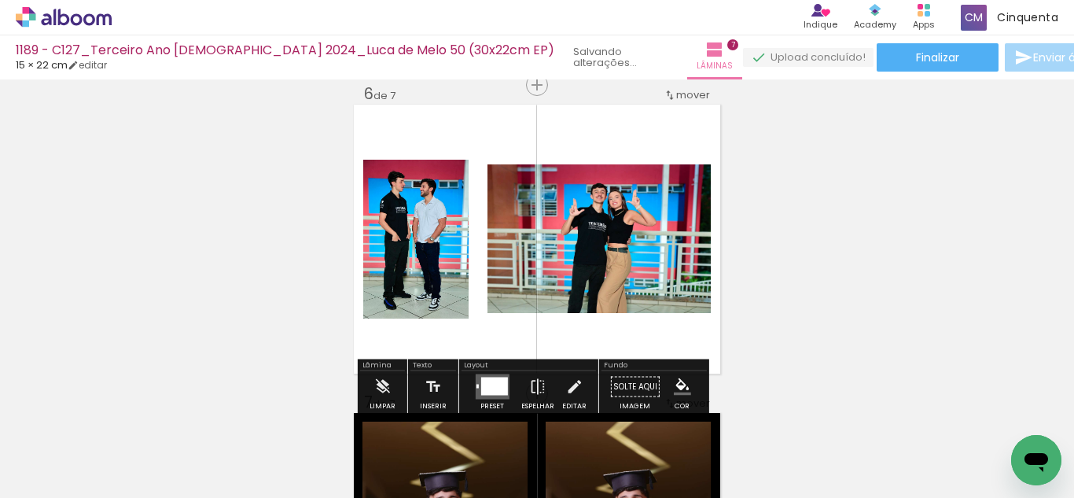
click at [490, 383] on div at bounding box center [493, 386] width 27 height 18
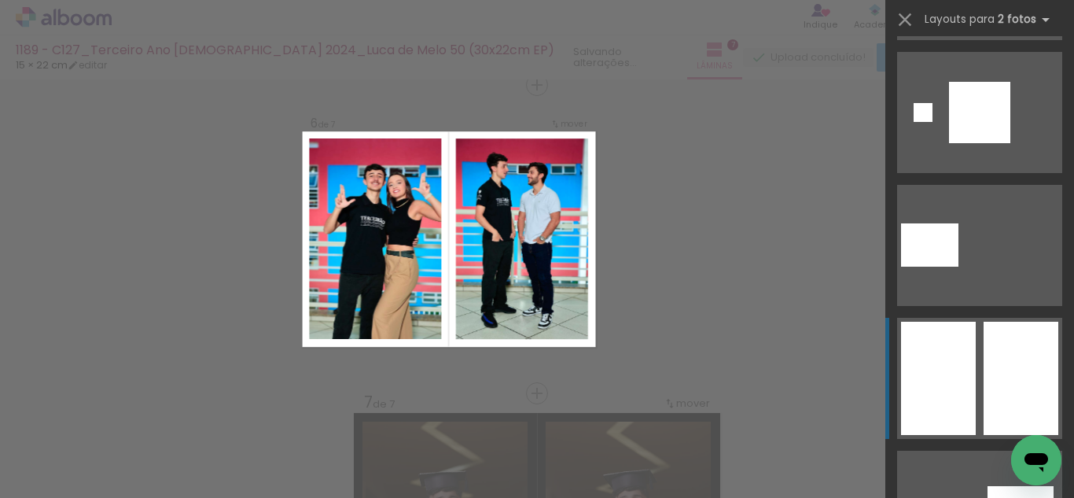
scroll to position [8071, 0]
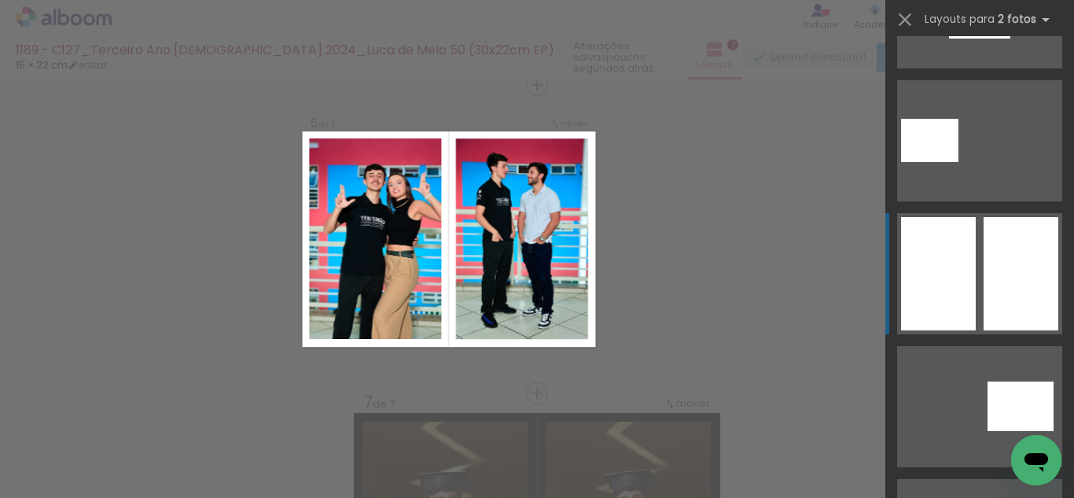
click at [983, 325] on div at bounding box center [1020, 273] width 75 height 113
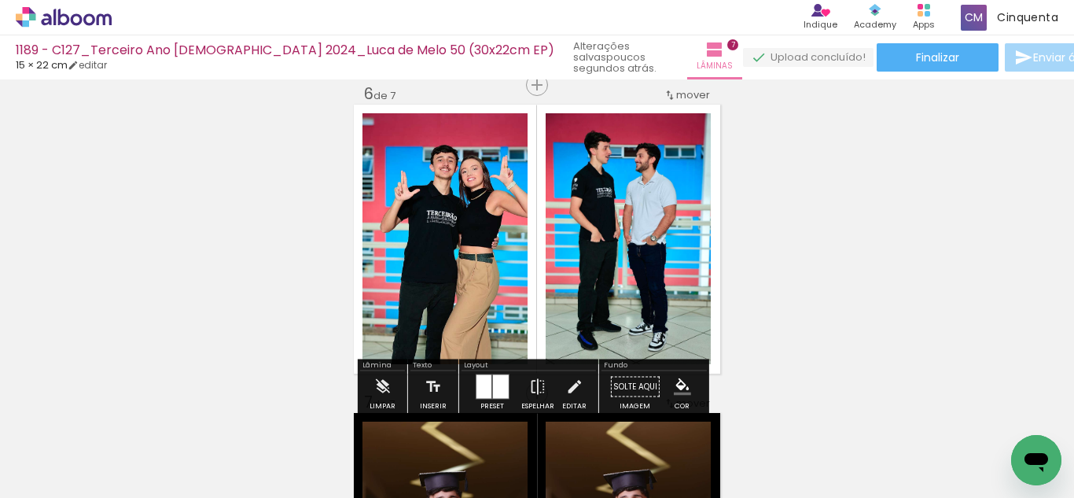
drag, startPoint x: 674, startPoint y: 385, endPoint x: 682, endPoint y: 384, distance: 8.0
click at [675, 385] on iron-icon "color picker" at bounding box center [682, 386] width 17 height 17
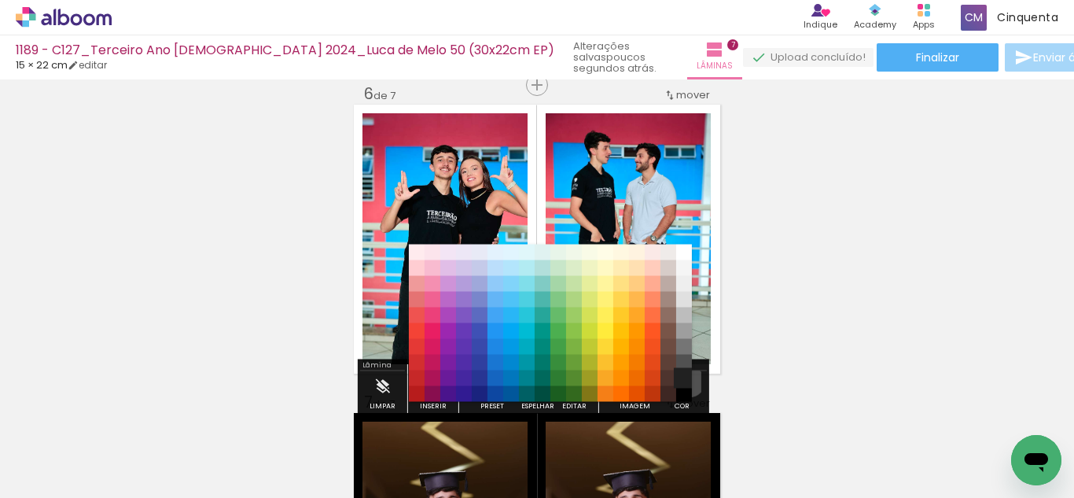
click at [683, 380] on paper-item "#212121" at bounding box center [684, 378] width 16 height 16
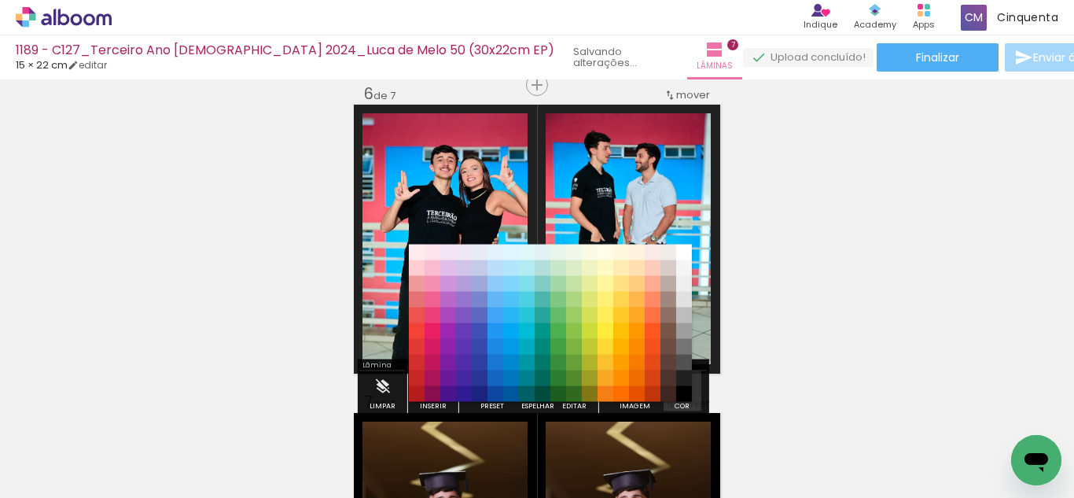
click at [682, 380] on iron-icon "color picker" at bounding box center [682, 386] width 17 height 17
click at [681, 391] on div "#ffebee #ffcdd2 #ef9a9a #e57373 #ef5350 #f44336 #e53935 #d32f2f #c62828 #b71c1c…" at bounding box center [550, 330] width 283 height 157
click at [681, 391] on paper-item "#000000" at bounding box center [684, 394] width 16 height 16
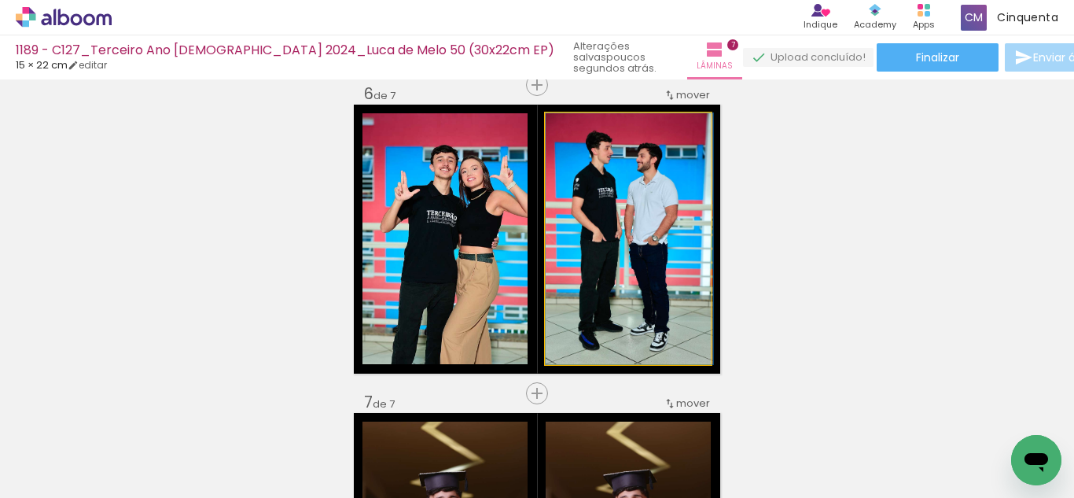
drag, startPoint x: 599, startPoint y: 234, endPoint x: 610, endPoint y: 301, distance: 67.7
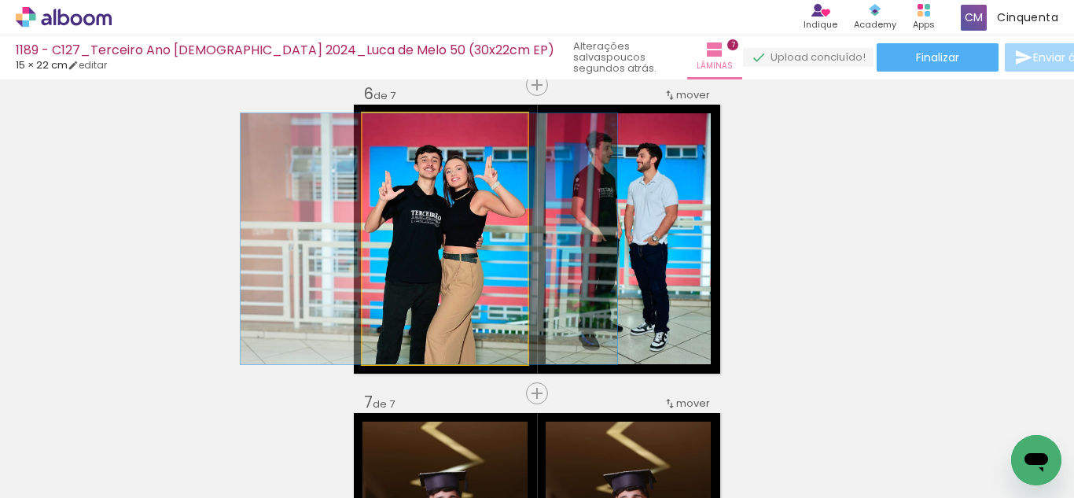
drag, startPoint x: 441, startPoint y: 242, endPoint x: 425, endPoint y: 242, distance: 15.7
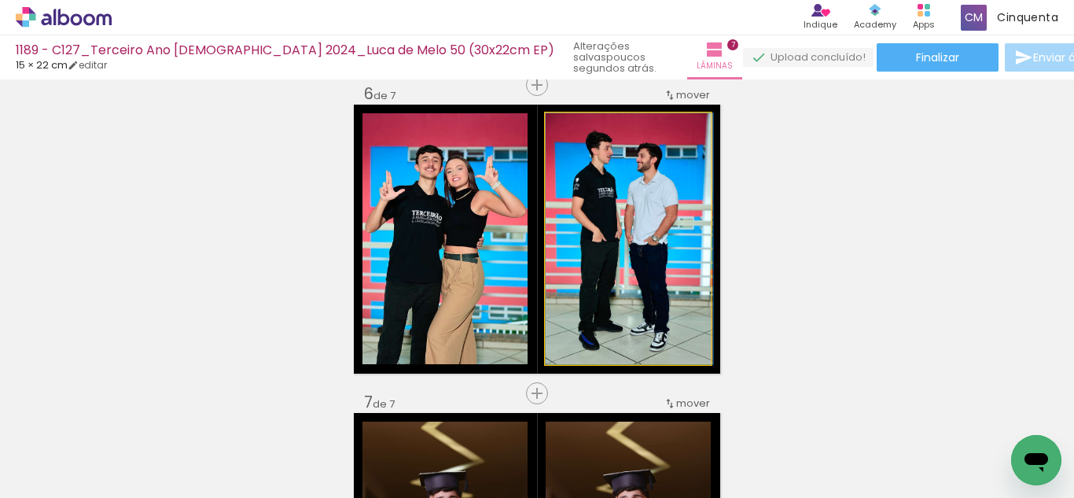
drag, startPoint x: 615, startPoint y: 262, endPoint x: 618, endPoint y: 278, distance: 16.7
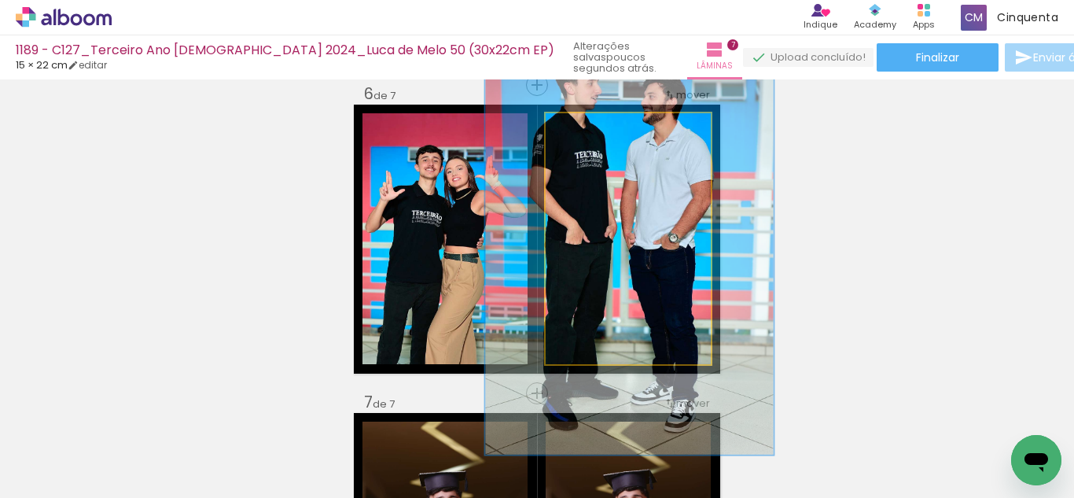
drag, startPoint x: 579, startPoint y: 127, endPoint x: 624, endPoint y: 186, distance: 75.1
click at [630, 171] on quentale-photo at bounding box center [628, 238] width 165 height 251
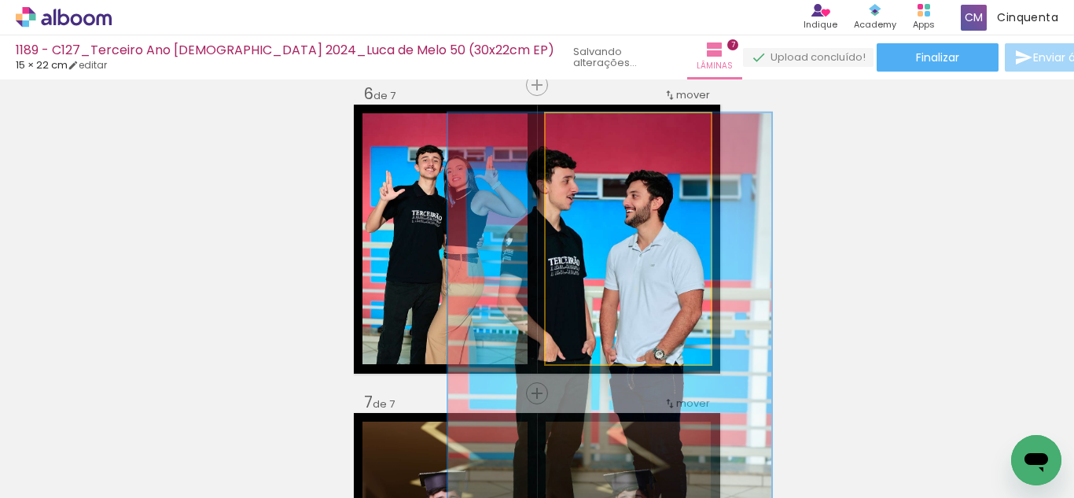
drag, startPoint x: 618, startPoint y: 207, endPoint x: 599, endPoint y: 318, distance: 112.4
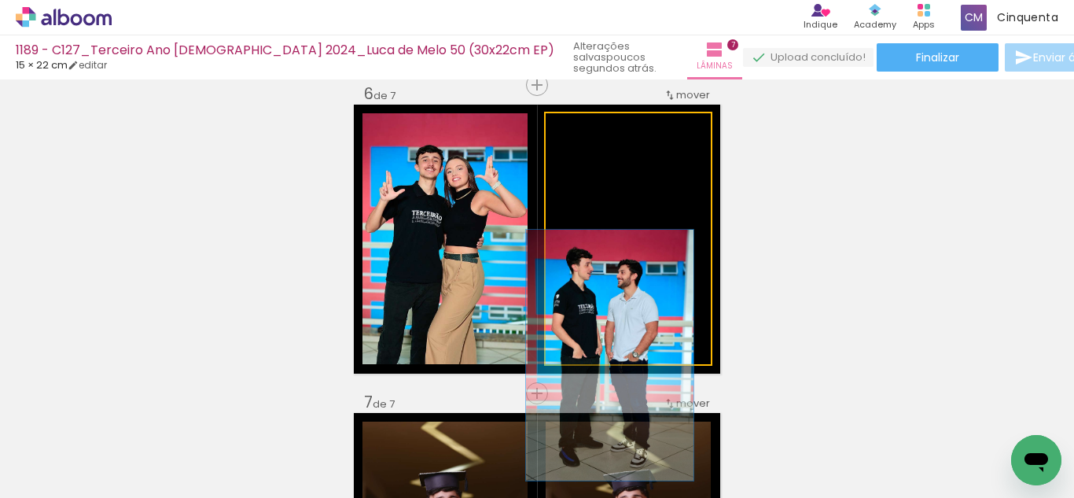
drag, startPoint x: 626, startPoint y: 135, endPoint x: 517, endPoint y: 171, distance: 115.1
click at [0, 0] on slot at bounding box center [0, 0] width 0 height 0
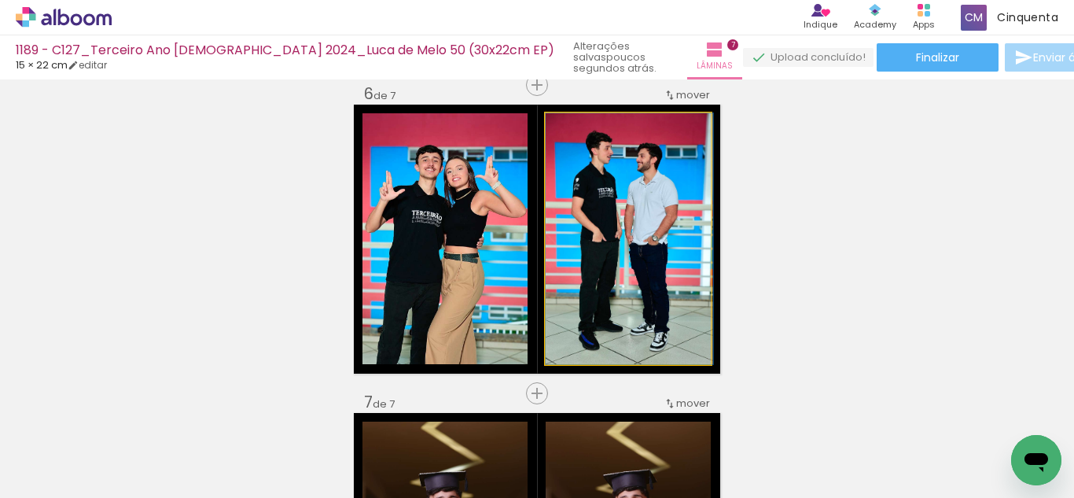
drag, startPoint x: 624, startPoint y: 261, endPoint x: 634, endPoint y: 271, distance: 14.5
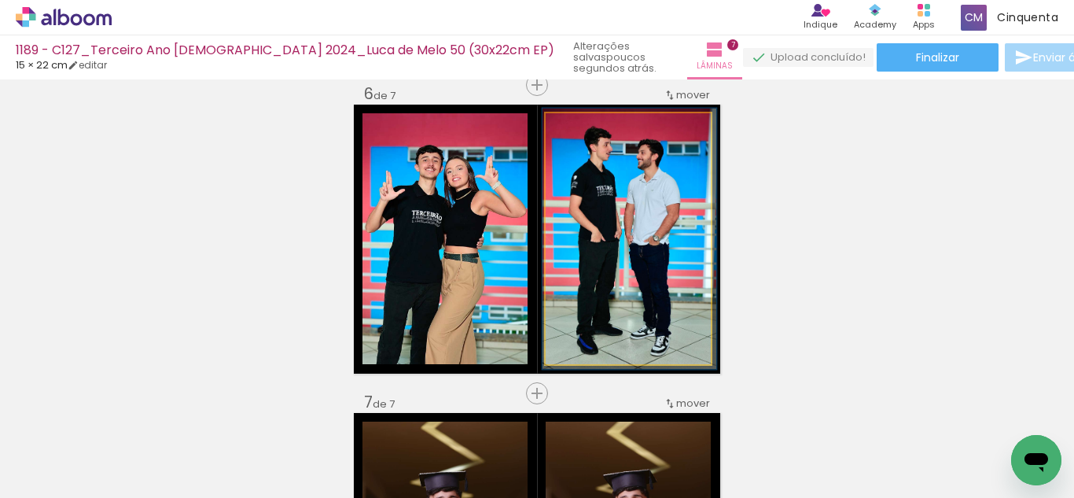
type paper-slider "104"
click at [586, 135] on div at bounding box center [584, 129] width 25 height 25
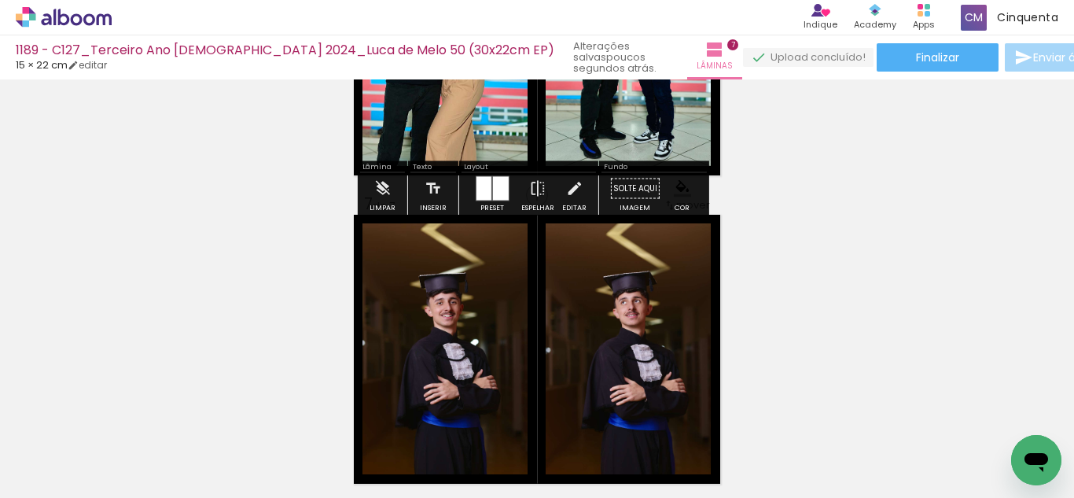
scroll to position [1718, 0]
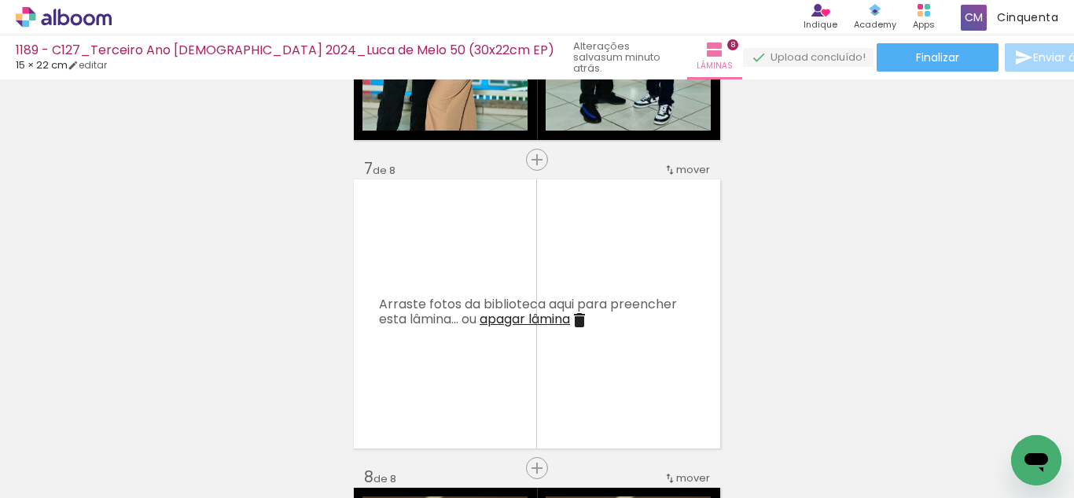
scroll to position [1875, 0]
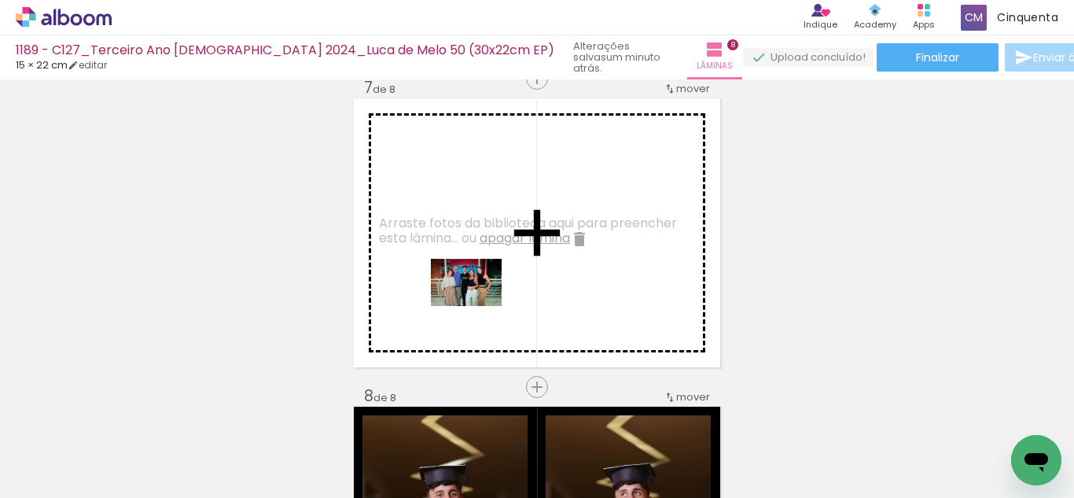
drag, startPoint x: 340, startPoint y: 470, endPoint x: 478, endPoint y: 306, distance: 214.8
click at [478, 306] on quentale-workspace at bounding box center [537, 249] width 1074 height 498
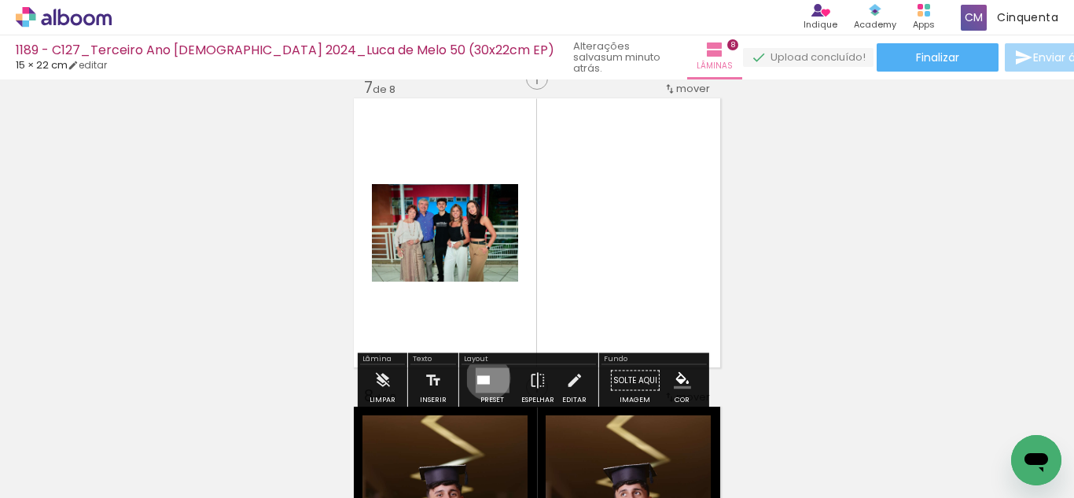
click at [484, 377] on div at bounding box center [482, 380] width 13 height 9
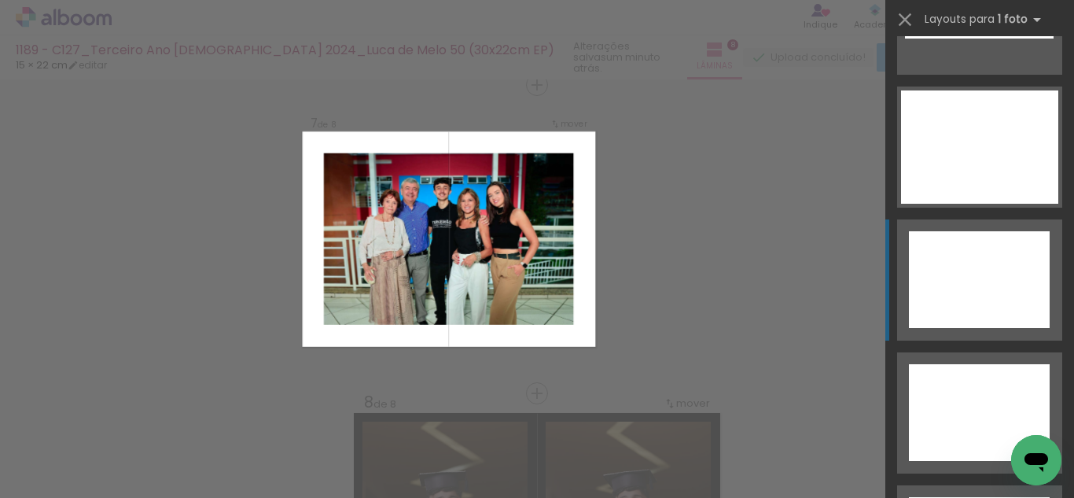
scroll to position [7219, 0]
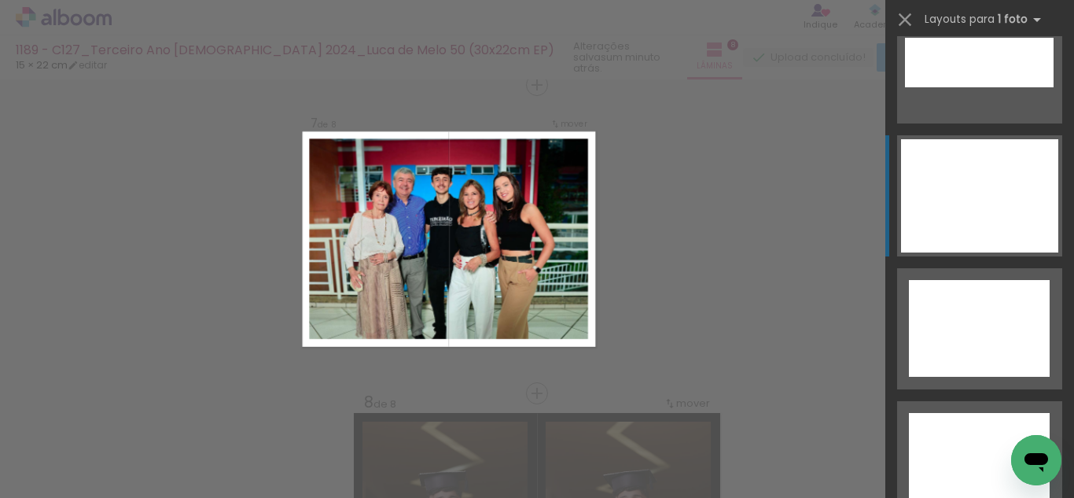
click at [993, 200] on div at bounding box center [979, 195] width 157 height 113
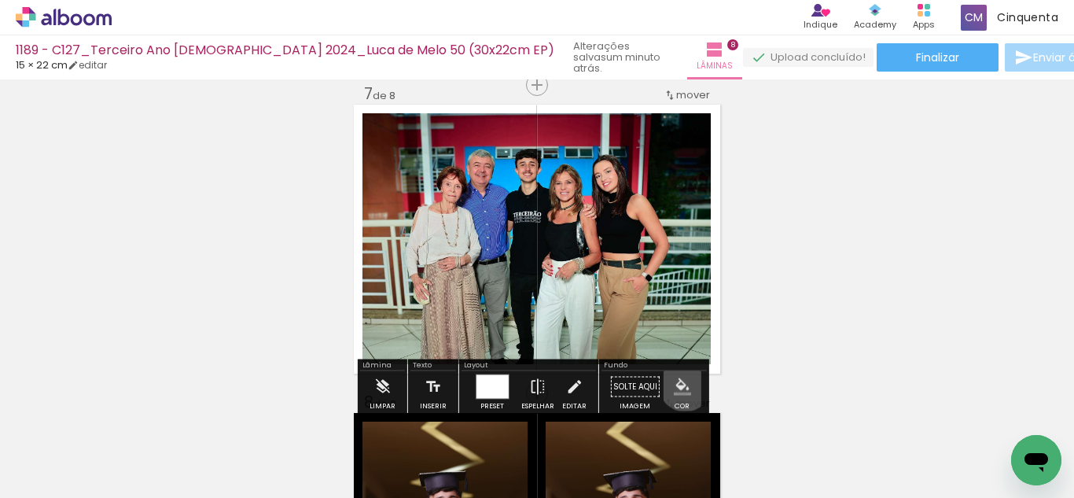
click at [680, 385] on iron-icon "color picker" at bounding box center [682, 386] width 17 height 17
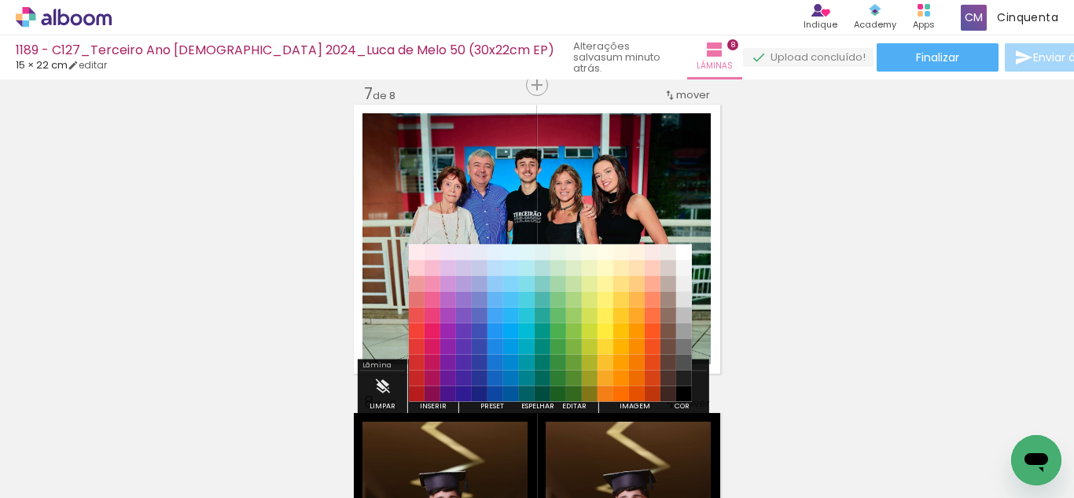
click at [681, 374] on paper-item "#212121" at bounding box center [684, 378] width 16 height 16
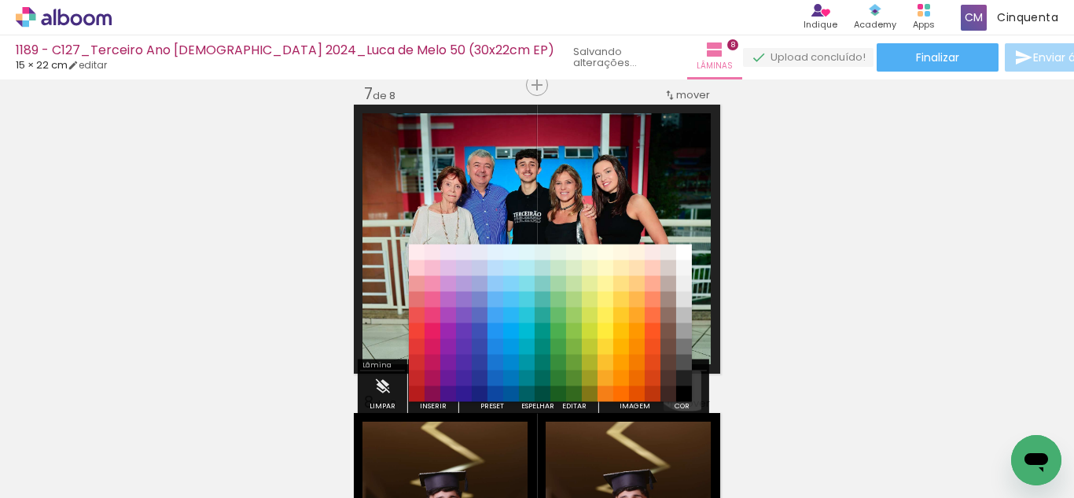
click at [682, 385] on iron-icon "color picker" at bounding box center [682, 386] width 17 height 17
click at [681, 393] on paper-item "#000000" at bounding box center [684, 394] width 16 height 16
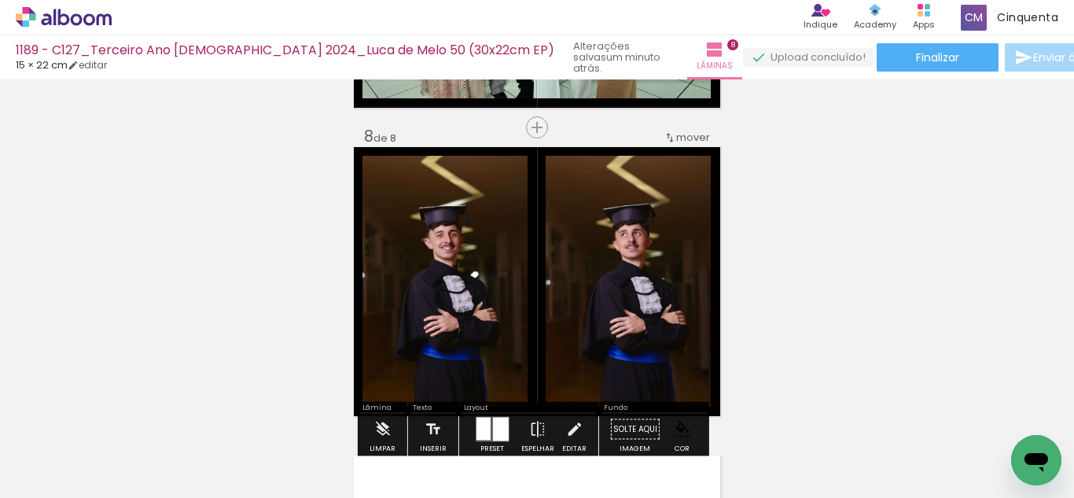
scroll to position [2105, 0]
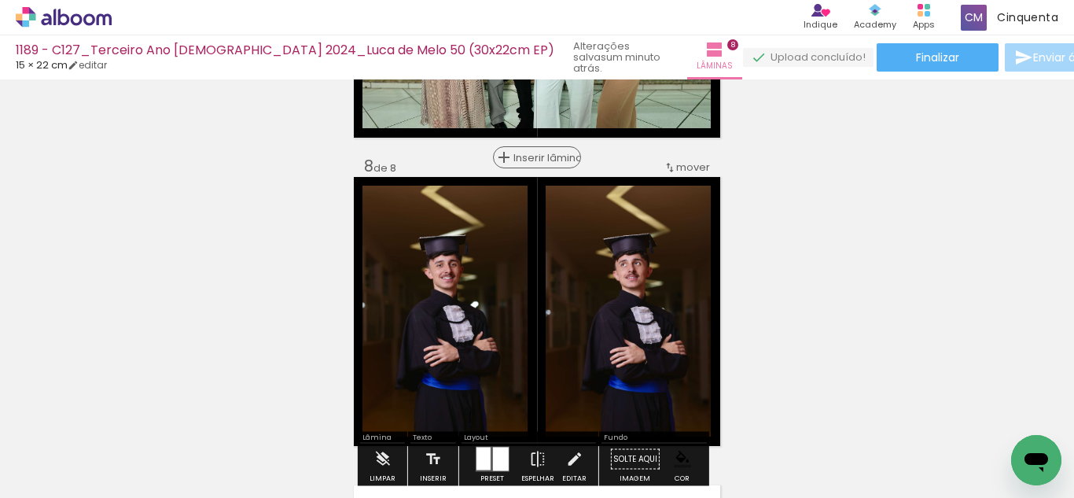
click at [529, 152] on span "Inserir lâmina" at bounding box center [543, 157] width 61 height 10
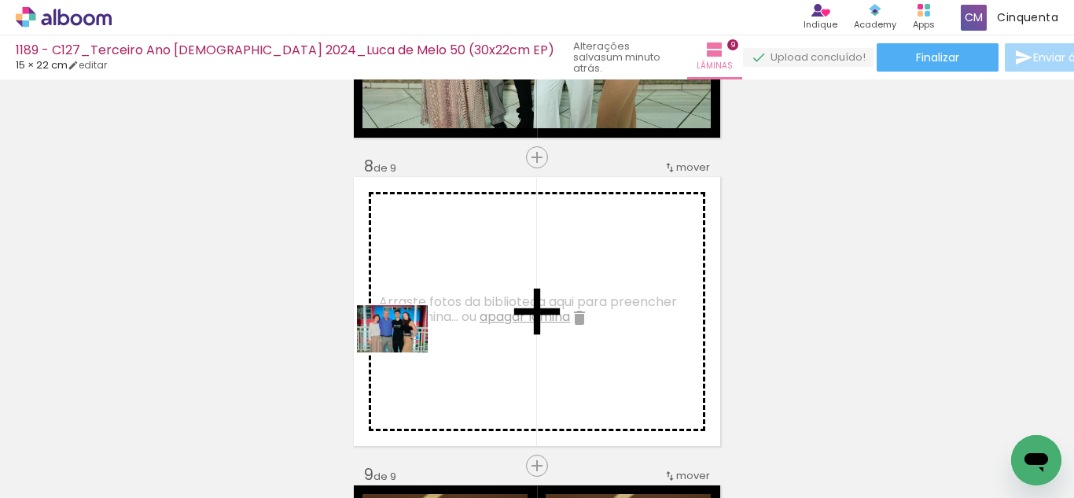
drag, startPoint x: 321, startPoint y: 461, endPoint x: 404, endPoint y: 352, distance: 137.4
click at [404, 352] on quentale-workspace at bounding box center [537, 249] width 1074 height 498
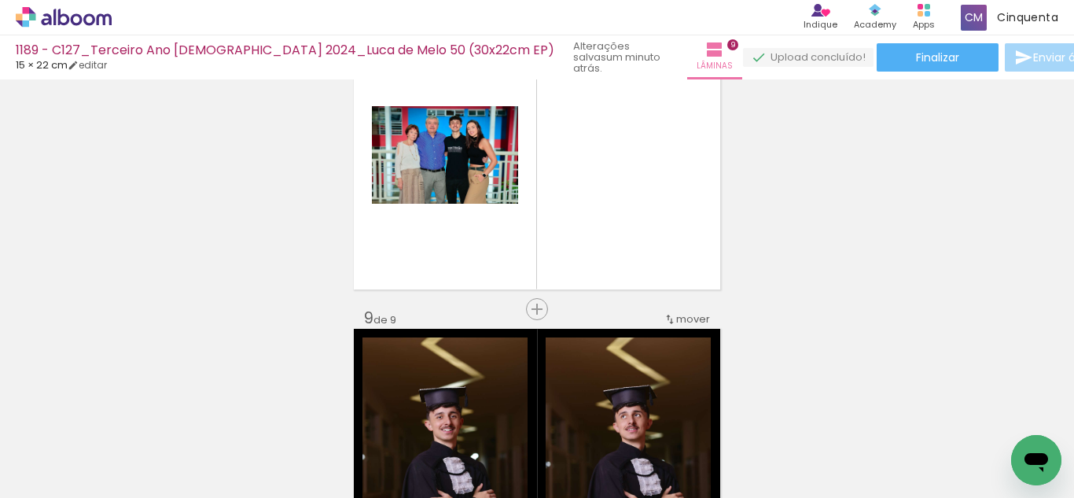
scroll to position [2262, 0]
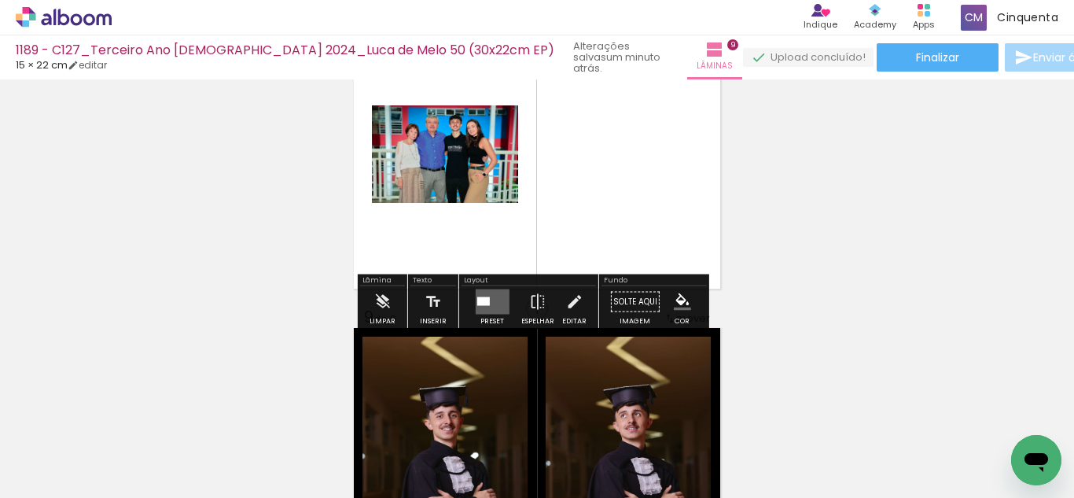
click at [494, 311] on quentale-layouter at bounding box center [492, 301] width 34 height 25
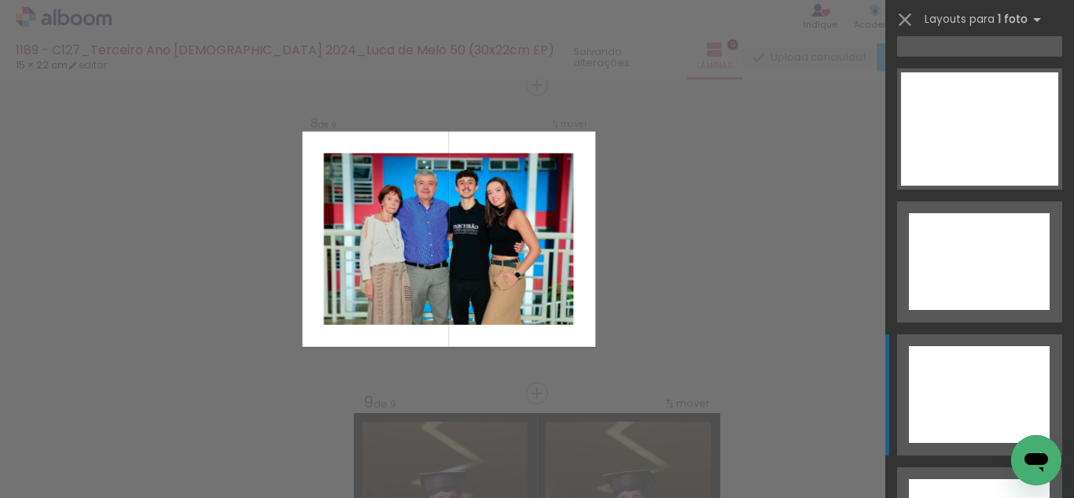
scroll to position [7219, 0]
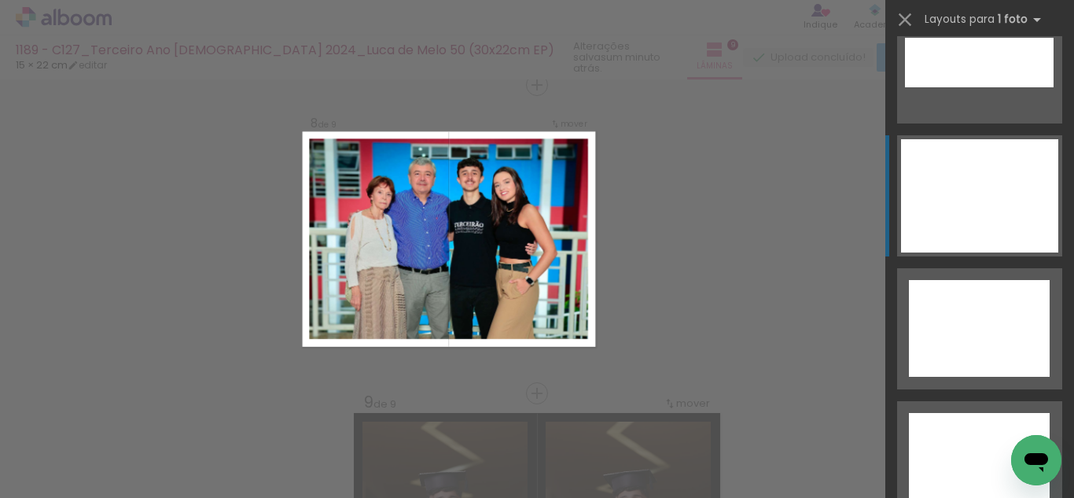
click at [931, 221] on div at bounding box center [979, 195] width 157 height 113
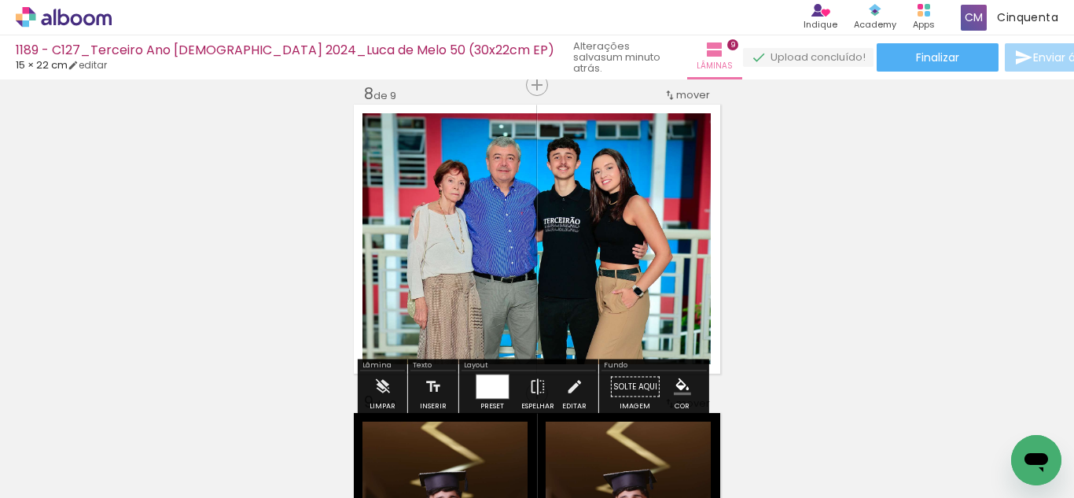
click at [674, 378] on iron-icon "color picker" at bounding box center [682, 386] width 17 height 17
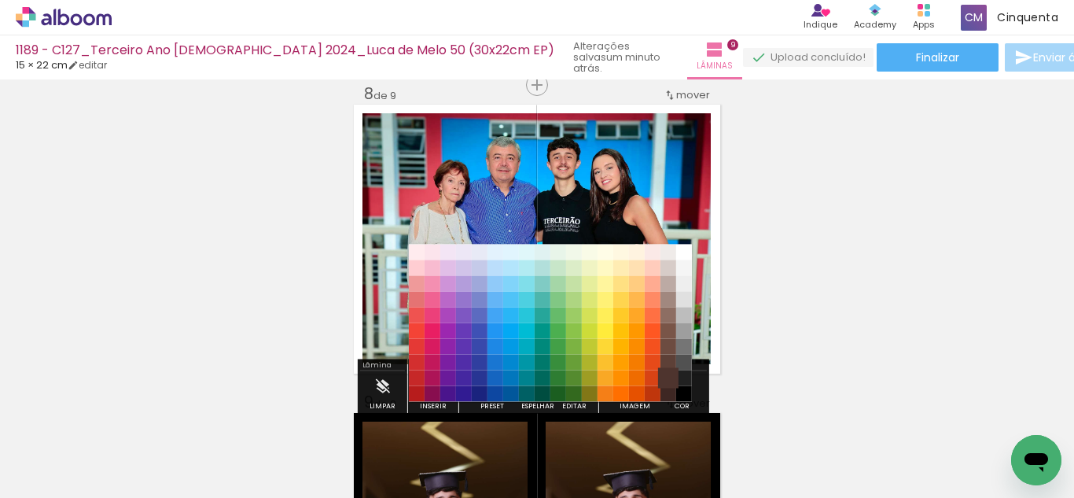
click at [676, 373] on paper-item "#4e342e" at bounding box center [668, 378] width 16 height 16
click at [676, 387] on div "#ffebee #ffcdd2 #ef9a9a #e57373 #ef5350 #f44336 #e53935 #d32f2f #c62828 #b71c1c…" at bounding box center [550, 330] width 283 height 157
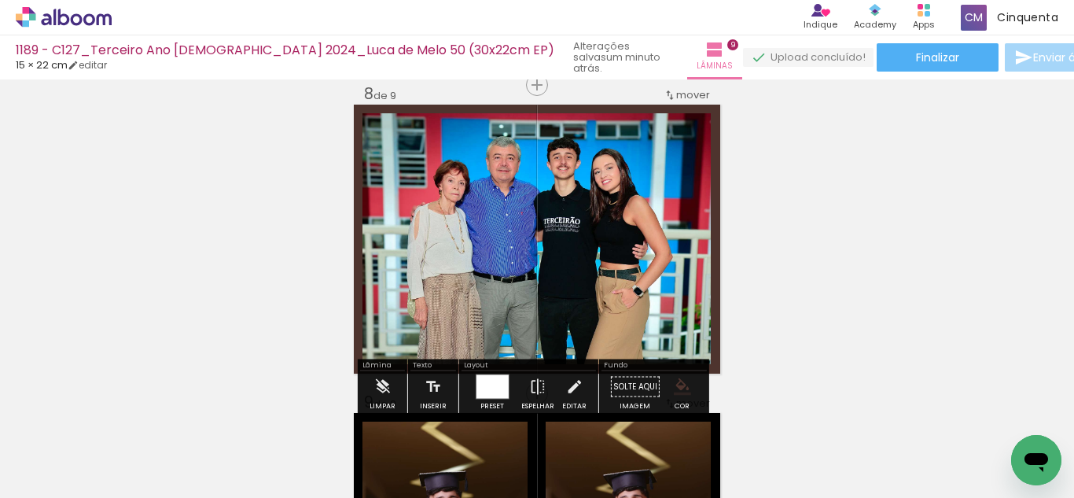
click at [675, 388] on iron-icon "color picker" at bounding box center [682, 386] width 17 height 17
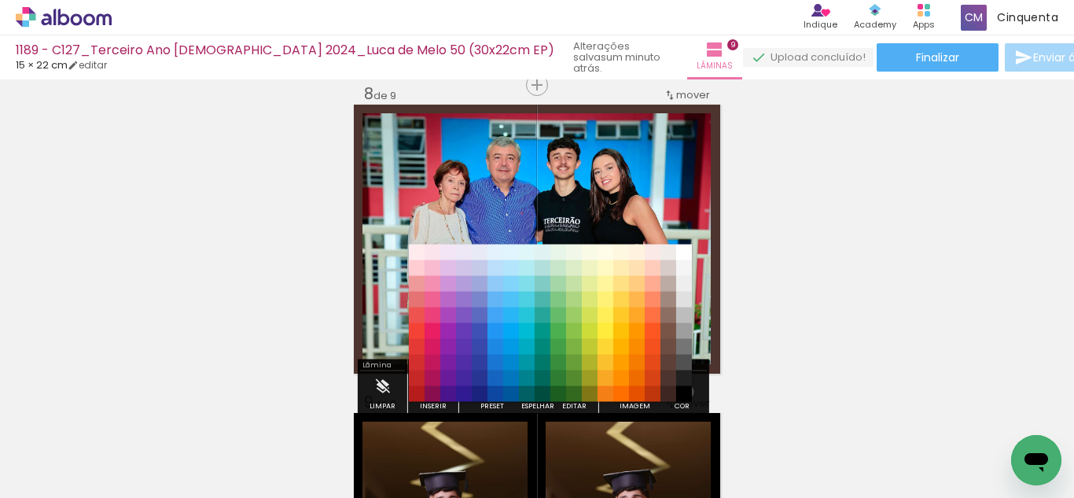
click at [681, 391] on paper-item "#000000" at bounding box center [684, 394] width 16 height 16
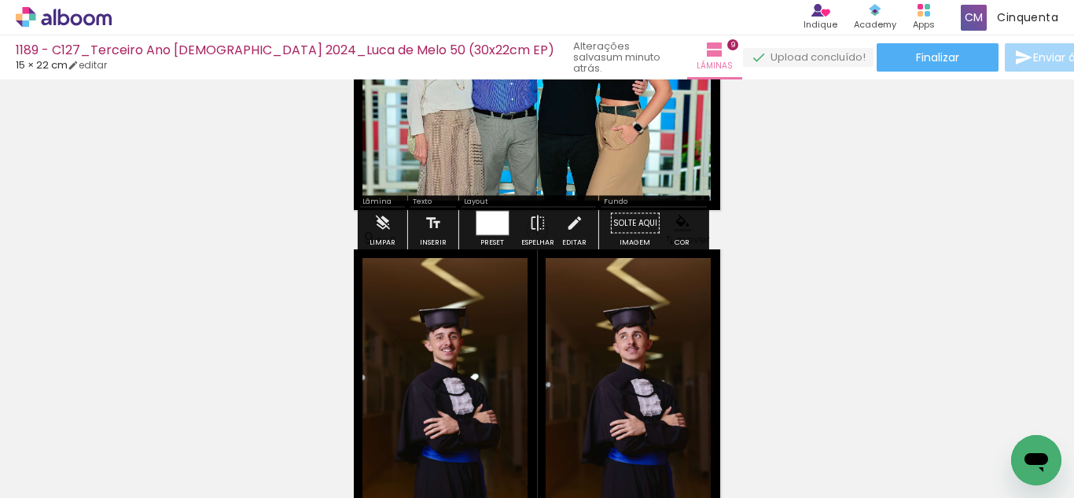
scroll to position [2335, 0]
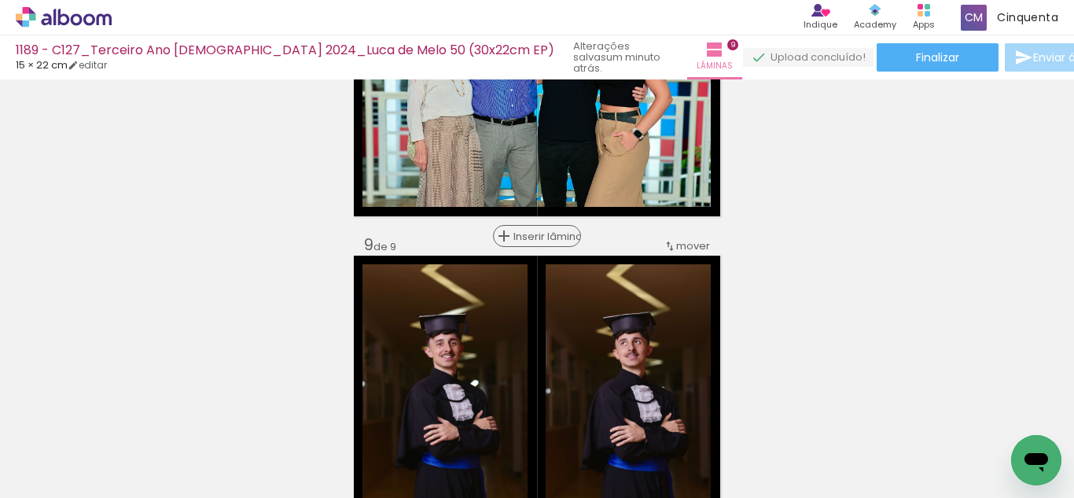
click at [535, 240] on span "Inserir lâmina" at bounding box center [543, 236] width 61 height 10
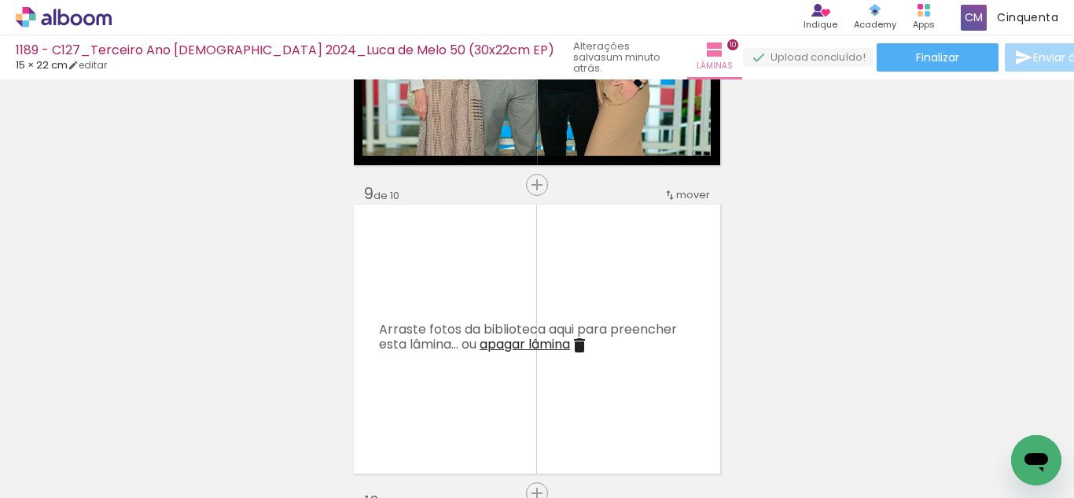
scroll to position [2413, 0]
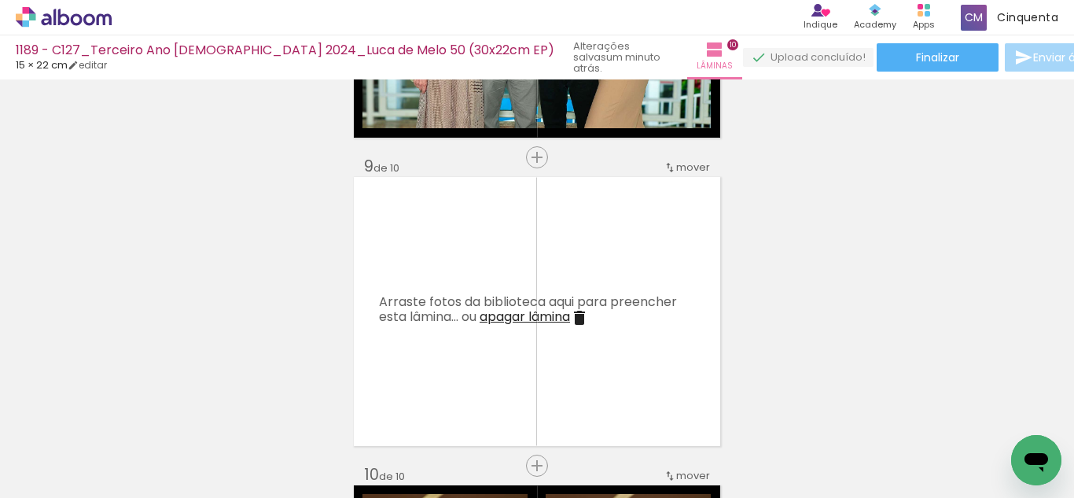
drag, startPoint x: 351, startPoint y: 453, endPoint x: 441, endPoint y: 371, distance: 121.9
click at [451, 344] on quentale-workspace at bounding box center [537, 249] width 1074 height 498
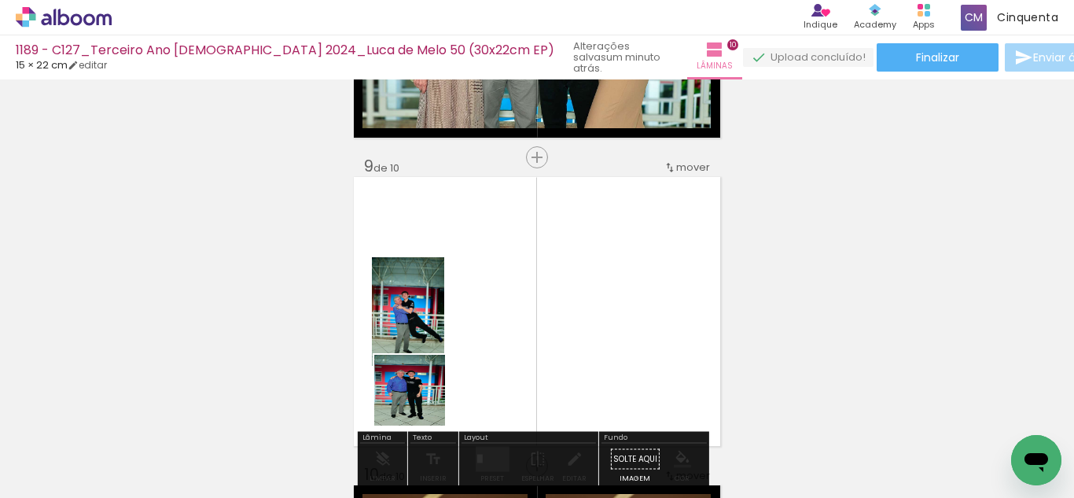
drag, startPoint x: 421, startPoint y: 402, endPoint x: 550, endPoint y: 376, distance: 131.5
click at [575, 299] on quentale-workspace at bounding box center [537, 249] width 1074 height 498
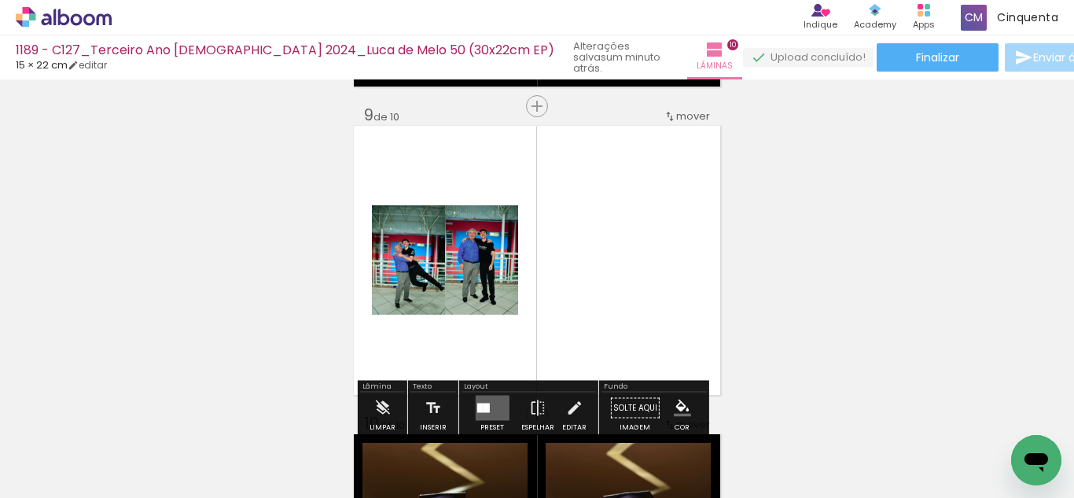
scroll to position [2492, 0]
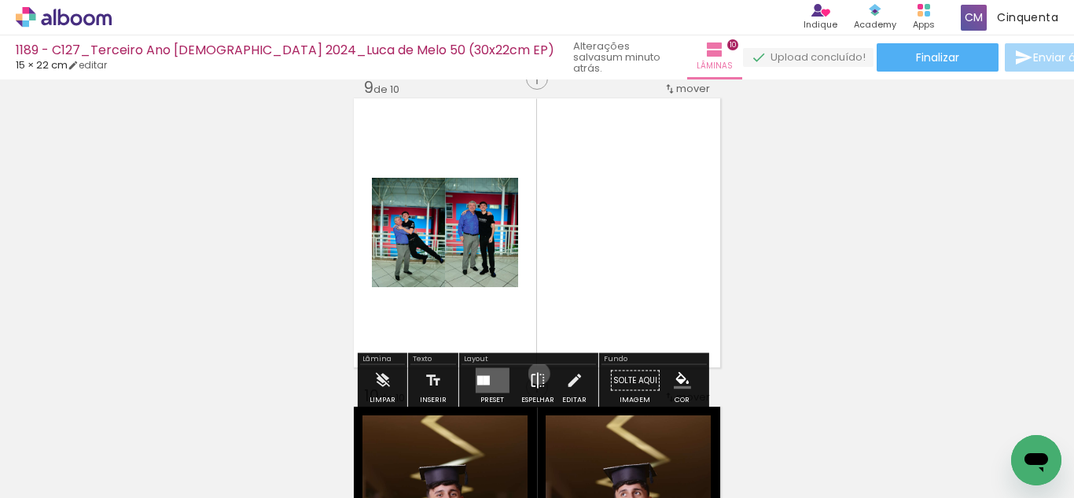
click at [535, 373] on iron-icon at bounding box center [537, 380] width 17 height 31
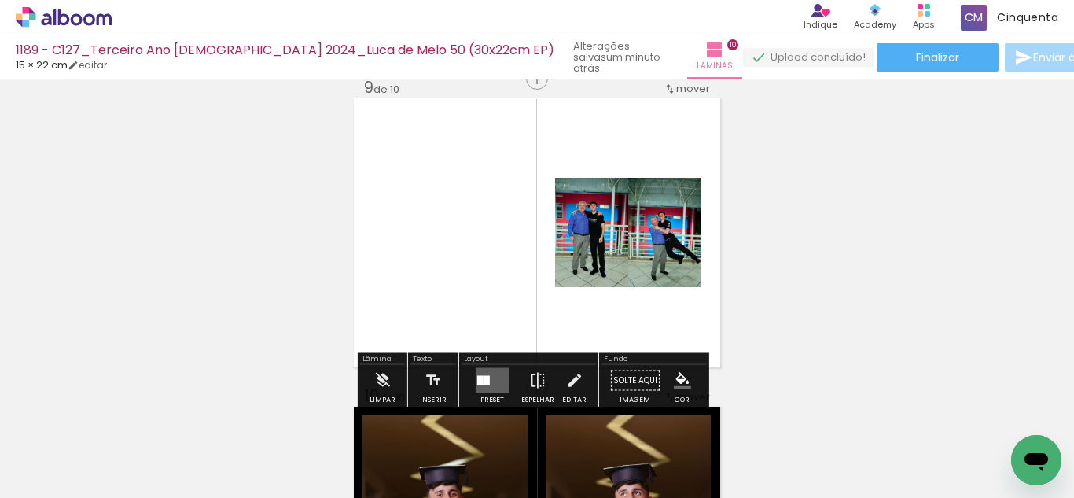
click at [491, 372] on quentale-layouter at bounding box center [492, 380] width 34 height 25
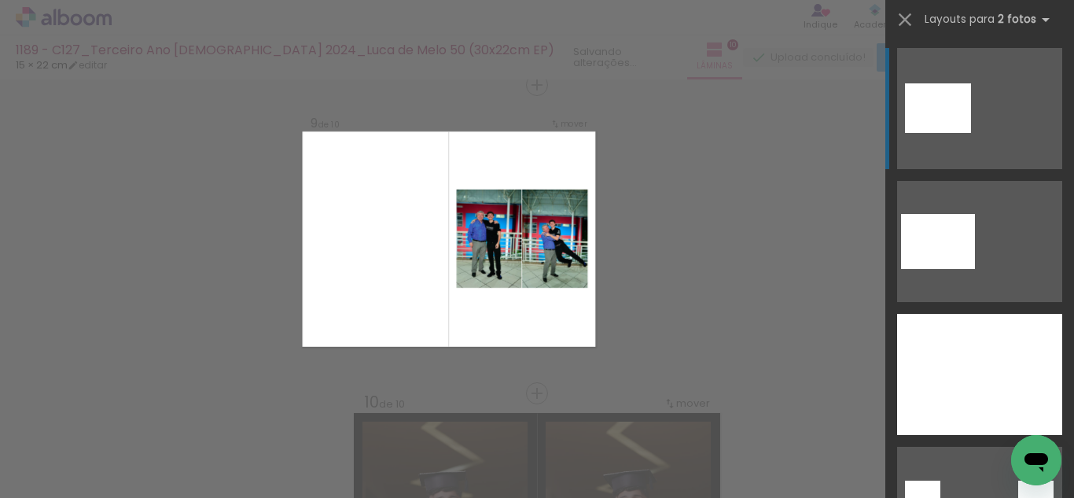
scroll to position [314, 0]
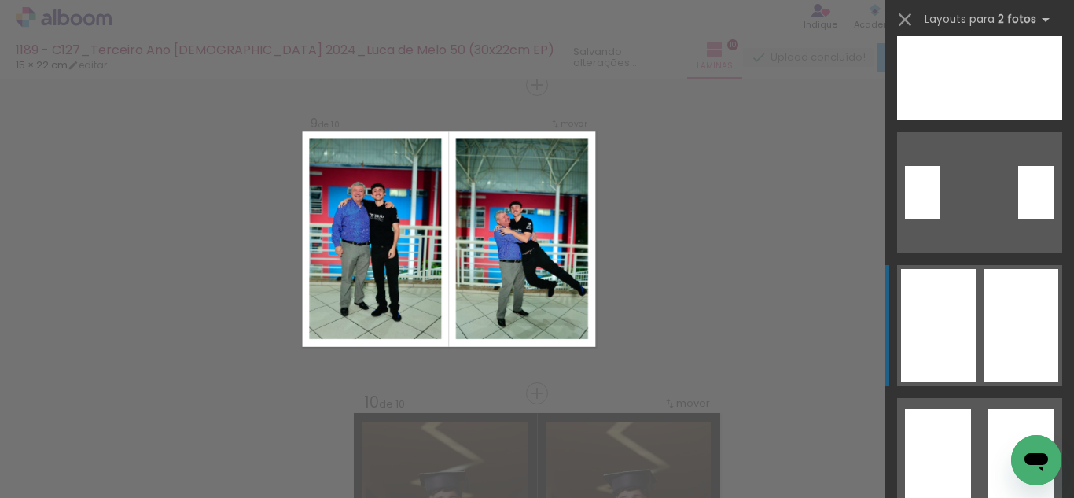
click at [937, 360] on div at bounding box center [938, 325] width 75 height 113
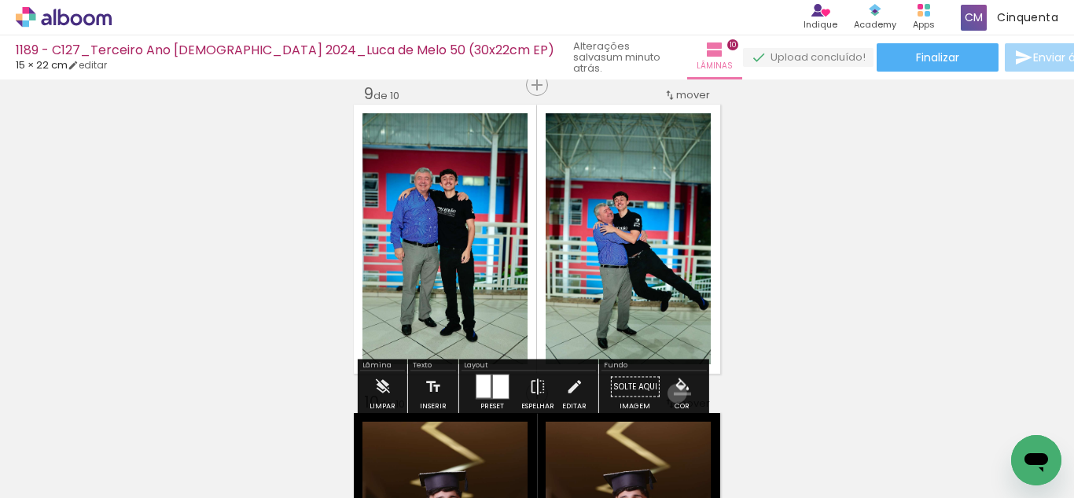
click at [674, 393] on iron-icon "color picker" at bounding box center [682, 386] width 17 height 17
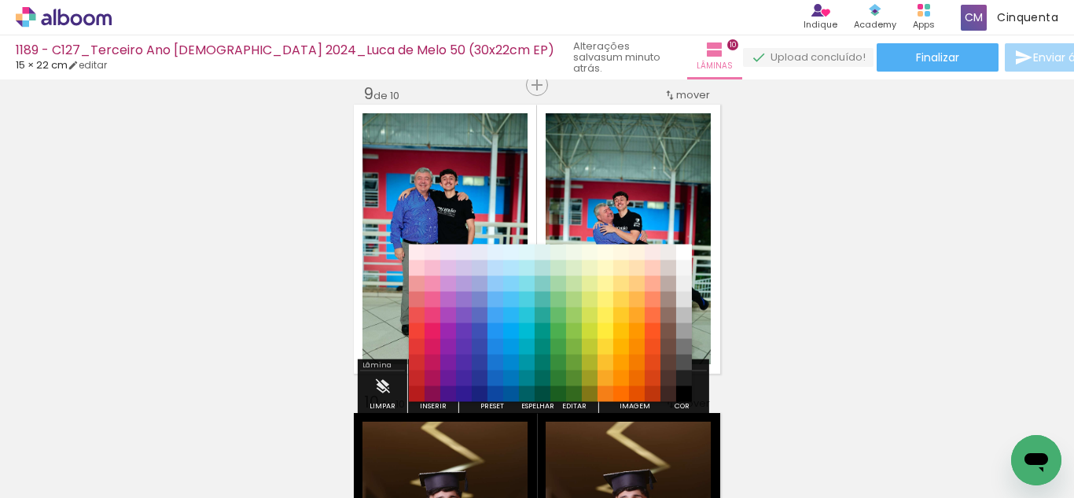
click at [677, 378] on paper-item "#212121" at bounding box center [684, 378] width 16 height 16
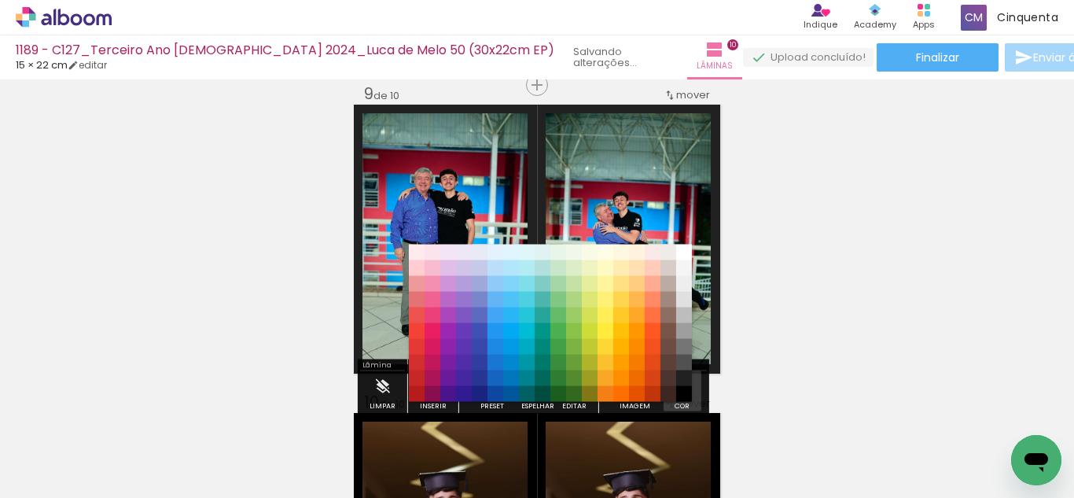
click at [681, 388] on iron-icon "color picker" at bounding box center [682, 386] width 17 height 17
click at [682, 391] on paper-item "#000000" at bounding box center [684, 394] width 16 height 16
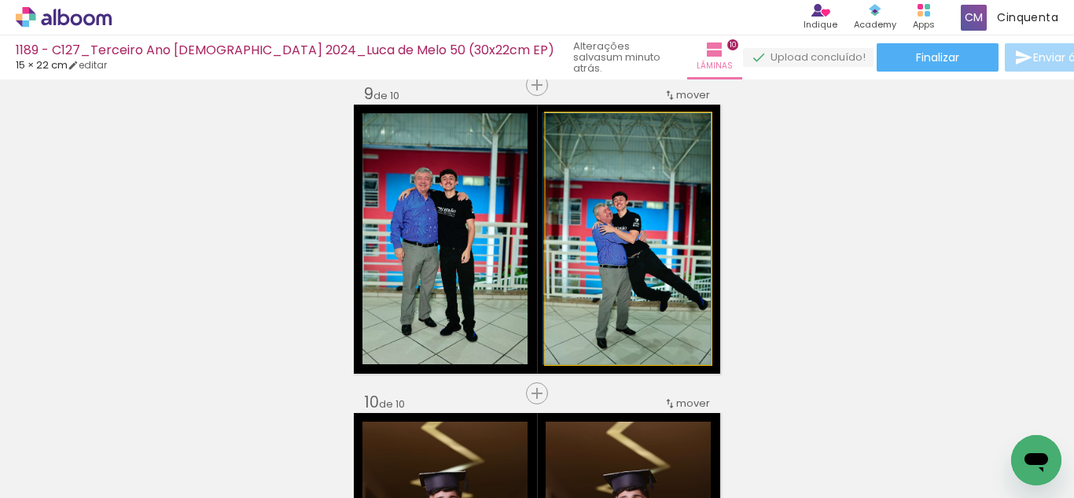
drag, startPoint x: 661, startPoint y: 325, endPoint x: 633, endPoint y: 331, distance: 29.0
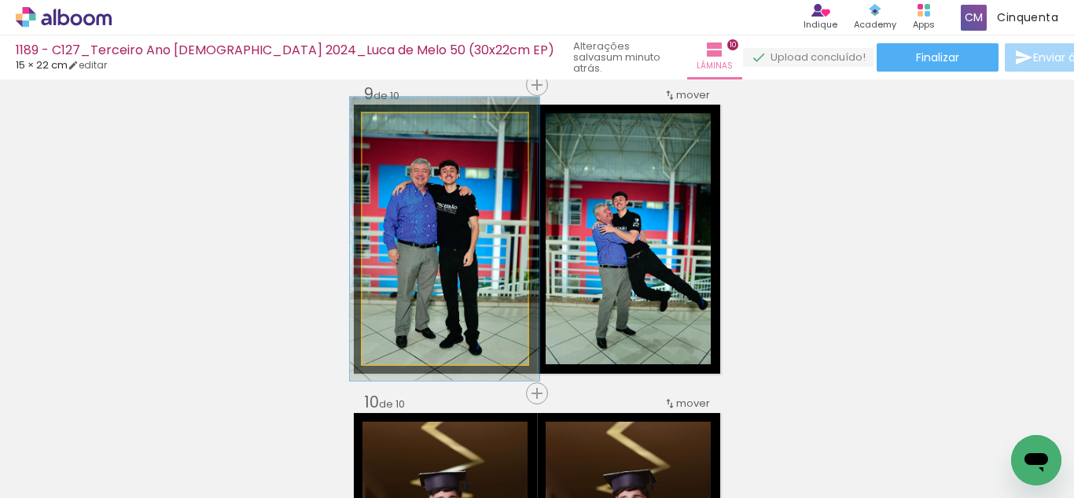
drag, startPoint x: 400, startPoint y: 129, endPoint x: 406, endPoint y: 135, distance: 8.9
type paper-slider "113"
click at [406, 135] on div at bounding box center [406, 129] width 25 height 25
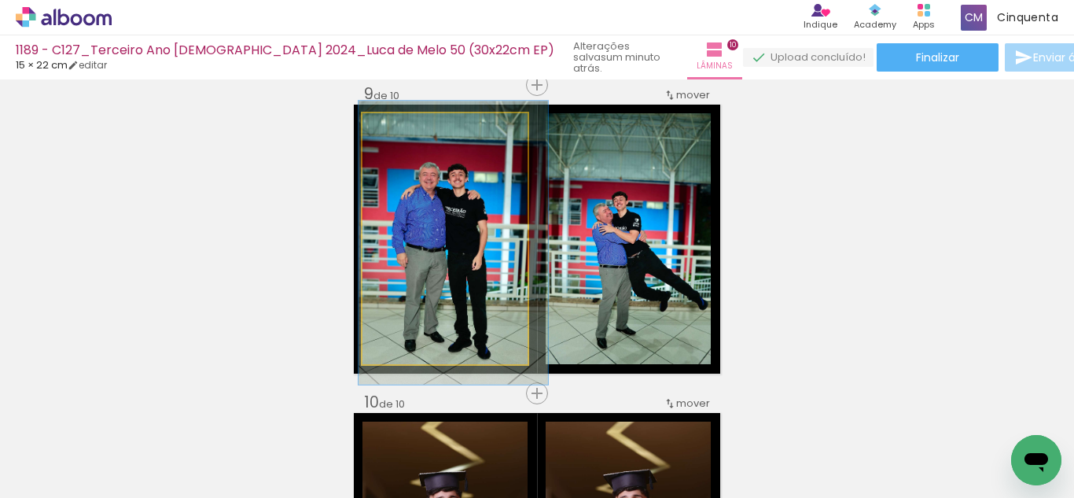
drag, startPoint x: 454, startPoint y: 218, endPoint x: 462, endPoint y: 221, distance: 9.2
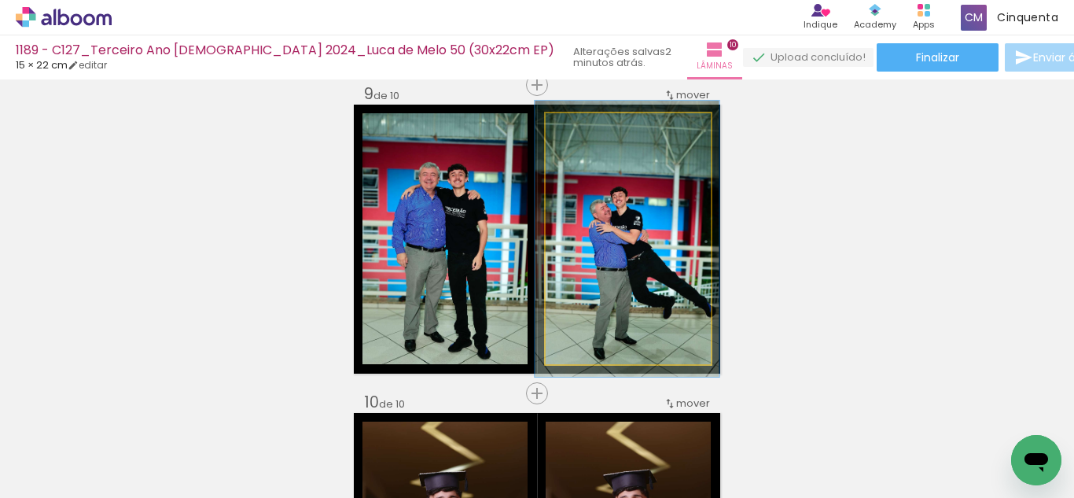
type paper-slider "110"
click at [586, 133] on div at bounding box center [587, 129] width 25 height 25
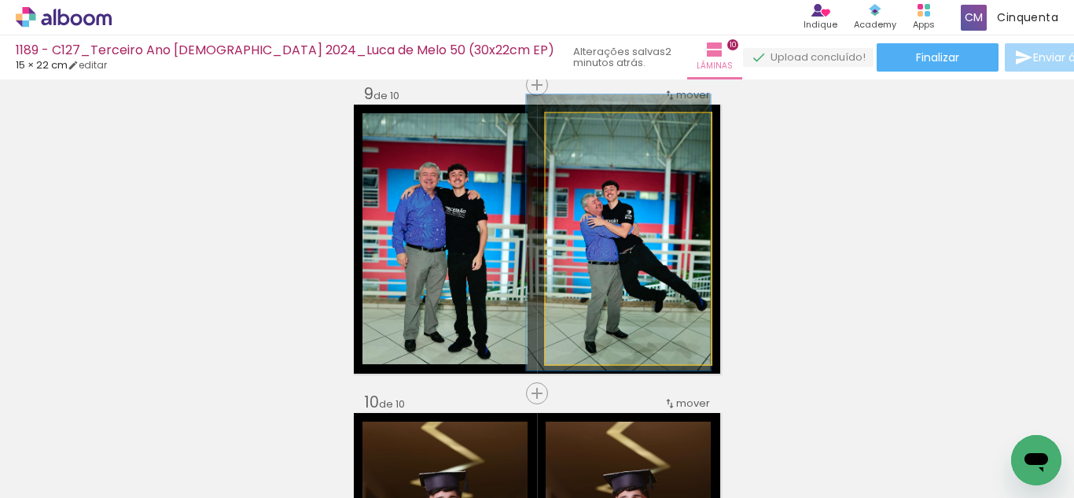
drag, startPoint x: 605, startPoint y: 199, endPoint x: 585, endPoint y: 193, distance: 21.4
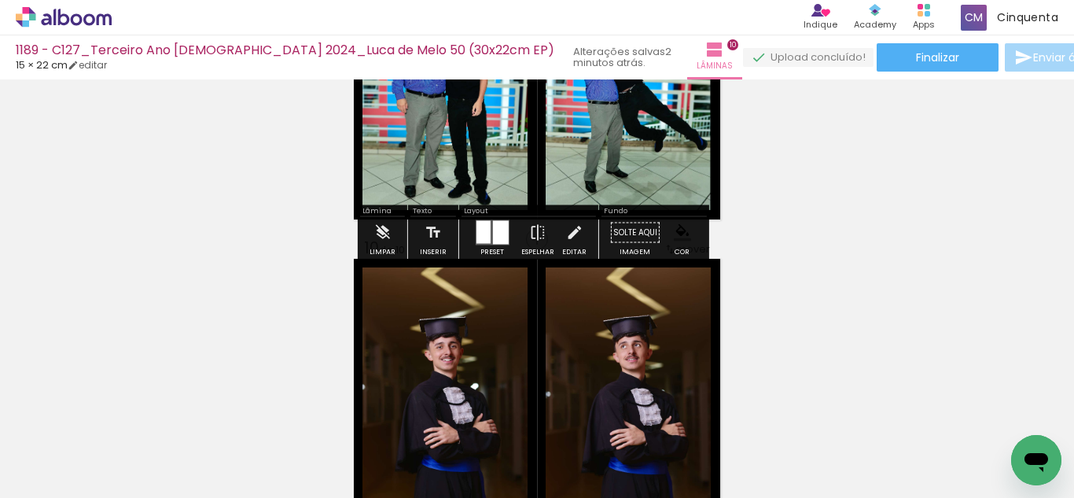
scroll to position [2721, 0]
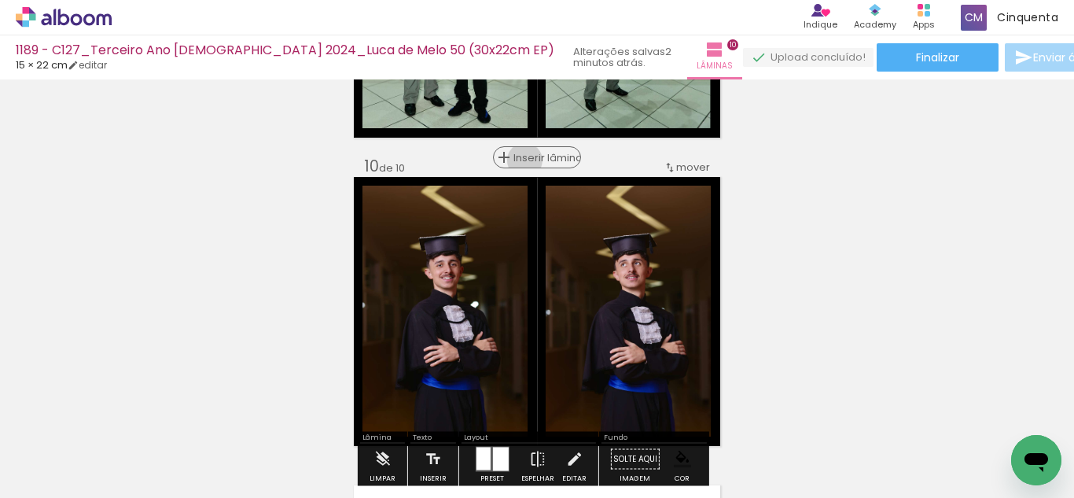
click at [527, 160] on span "Inserir lâmina" at bounding box center [543, 157] width 61 height 10
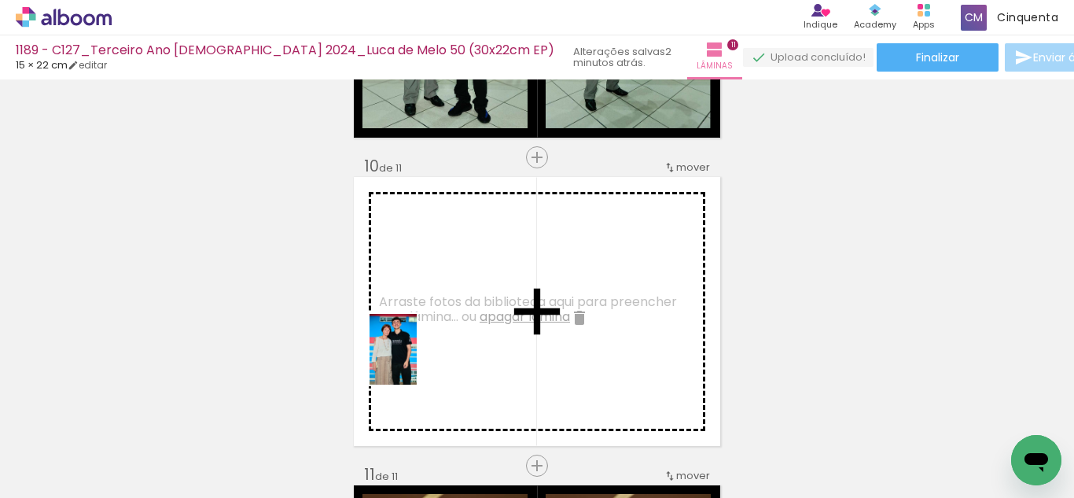
drag, startPoint x: 416, startPoint y: 461, endPoint x: 417, endPoint y: 361, distance: 100.6
click at [417, 361] on quentale-workspace at bounding box center [537, 249] width 1074 height 498
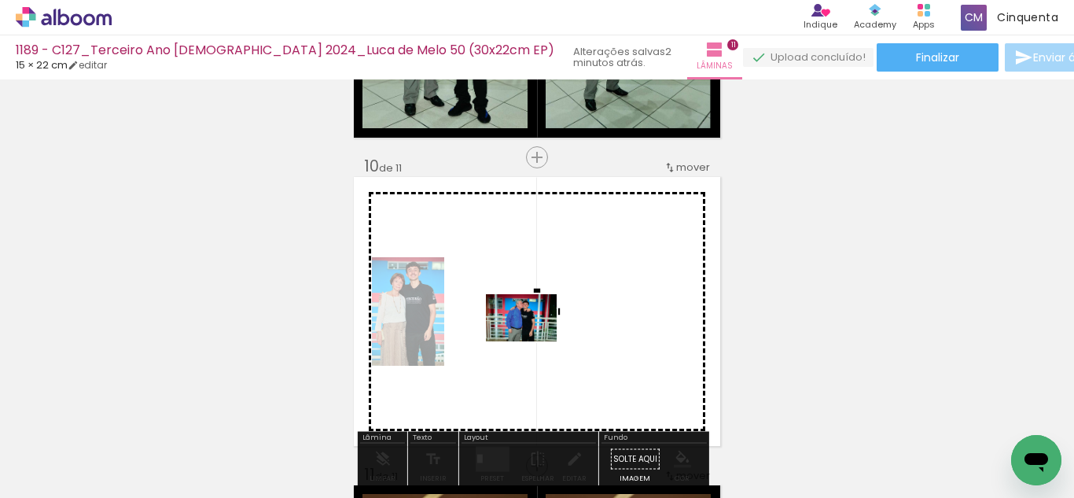
drag, startPoint x: 354, startPoint y: 443, endPoint x: 533, endPoint y: 341, distance: 206.3
click at [533, 341] on quentale-workspace at bounding box center [537, 249] width 1074 height 498
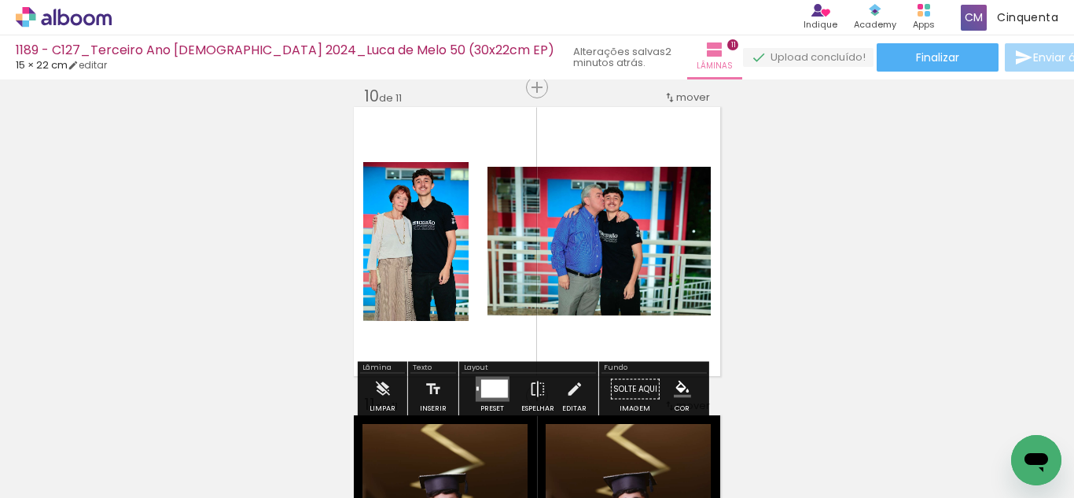
scroll to position [2878, 0]
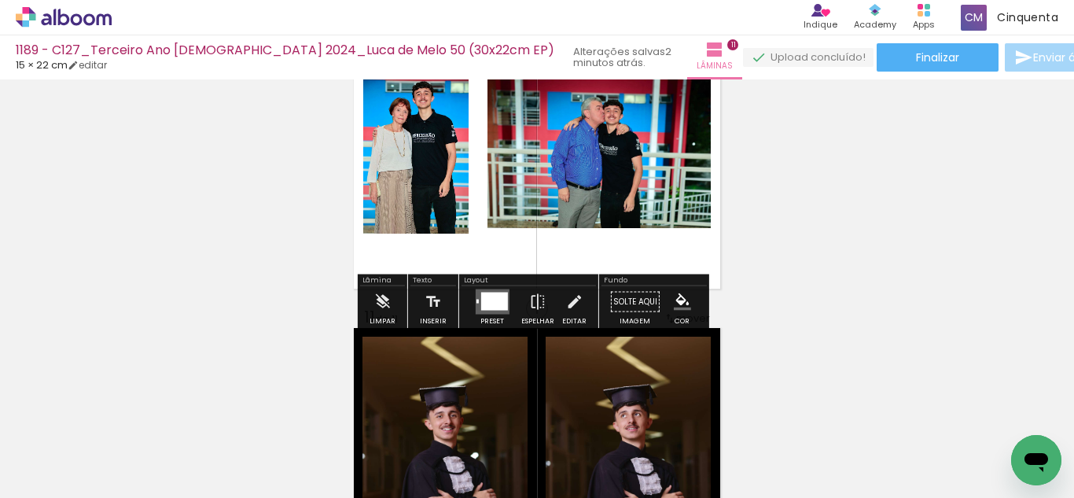
click at [484, 300] on div at bounding box center [493, 301] width 27 height 18
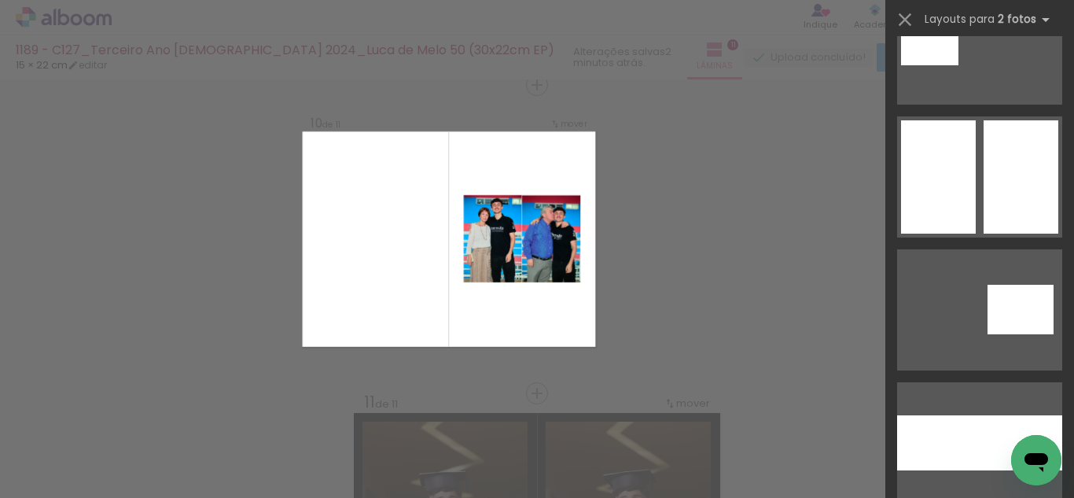
scroll to position [8071, 0]
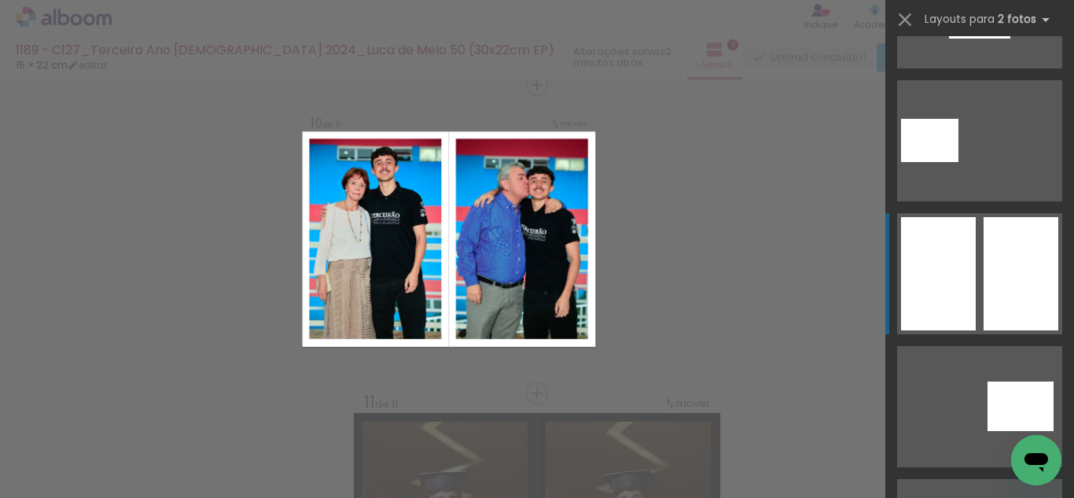
click at [983, 258] on div at bounding box center [1020, 273] width 75 height 113
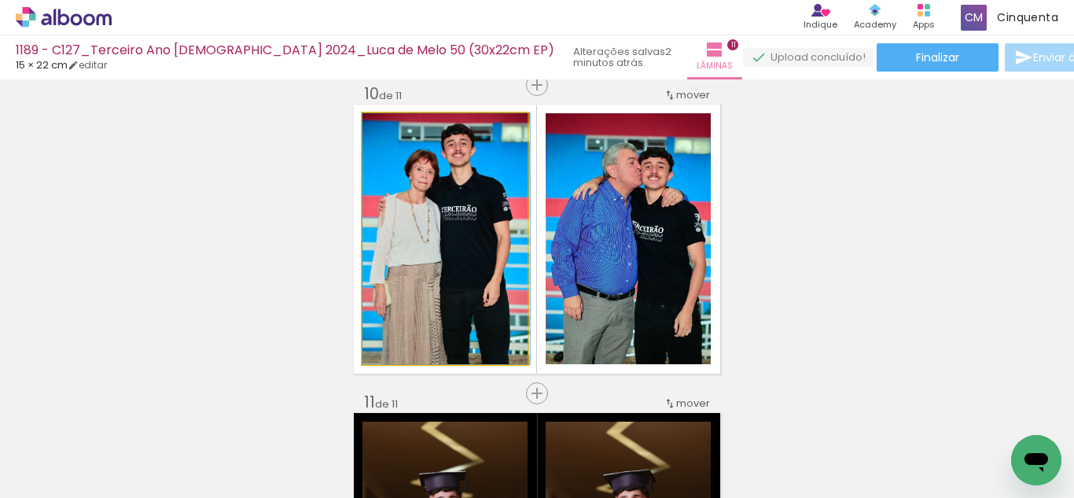
drag, startPoint x: 472, startPoint y: 285, endPoint x: 482, endPoint y: 292, distance: 12.3
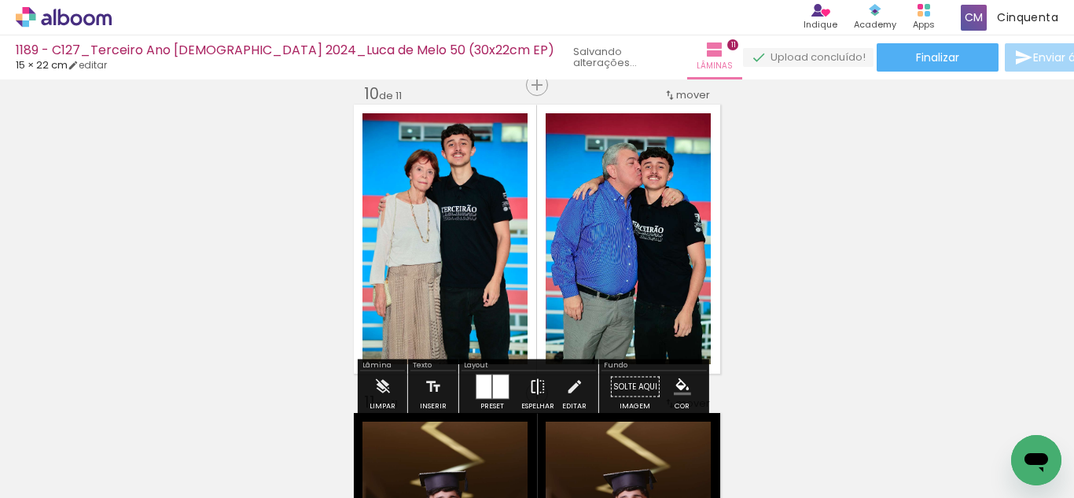
click at [542, 379] on paper-button "Espelhar" at bounding box center [537, 391] width 41 height 40
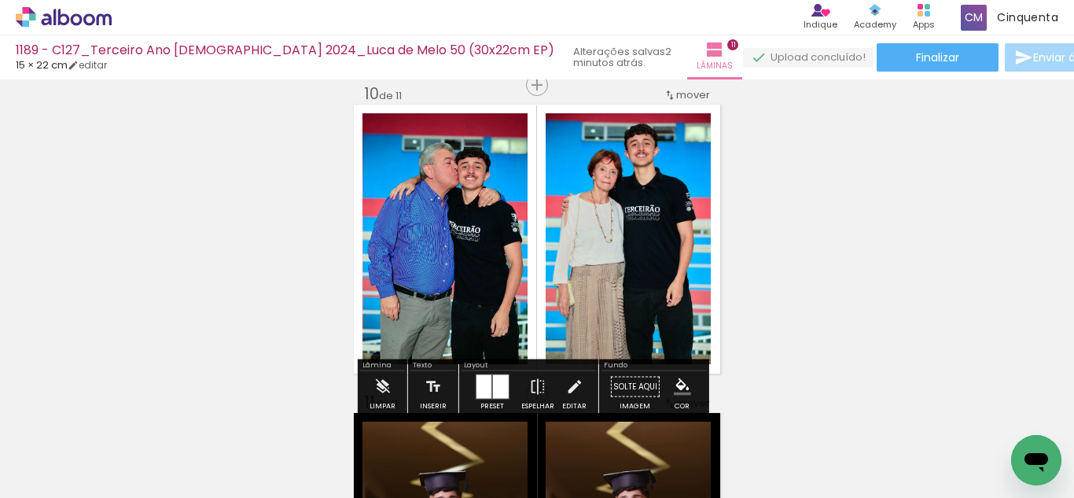
click at [681, 398] on paper-menu-button "#ffebee #ffcdd2 #ef9a9a #e57373 #ef5350 #f44336 #e53935 #d32f2f #c62828 #b71c1c…" at bounding box center [682, 387] width 30 height 30
click at [681, 391] on iron-icon "color picker" at bounding box center [682, 386] width 17 height 17
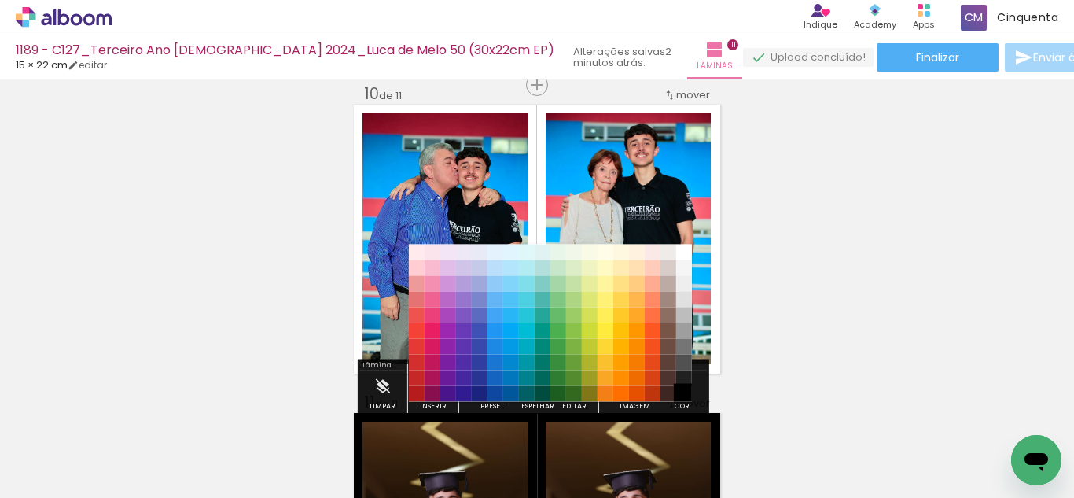
click at [682, 386] on paper-item "#000000" at bounding box center [684, 394] width 16 height 16
click at [682, 388] on paper-item "#000000" at bounding box center [684, 394] width 16 height 16
click at [681, 379] on paper-item "#212121" at bounding box center [684, 378] width 16 height 16
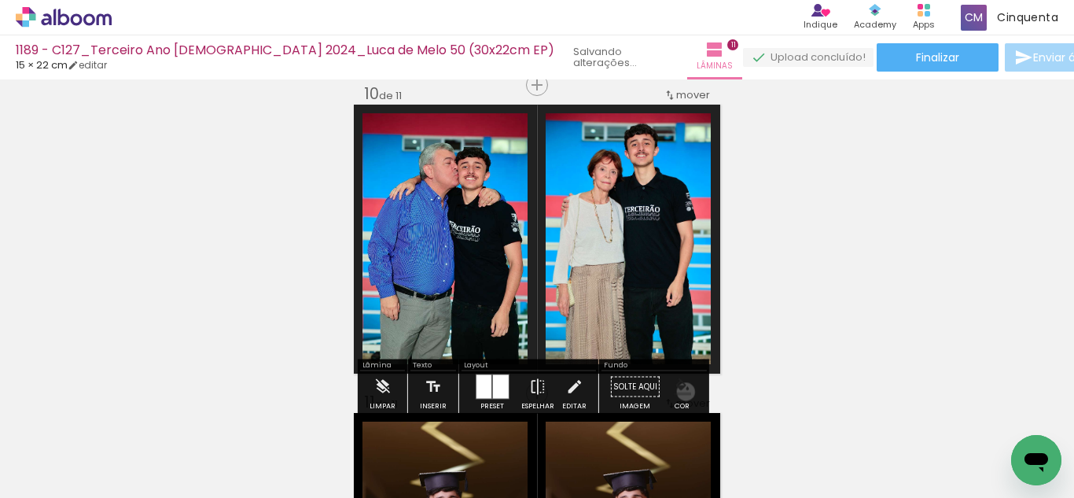
click at [680, 391] on paper-menu-button "#ffebee #ffcdd2 #ef9a9a #e57373 #ef5350 #f44336 #e53935 #d32f2f #c62828 #b71c1c…" at bounding box center [682, 387] width 30 height 30
click at [677, 385] on iron-icon "color picker" at bounding box center [682, 386] width 17 height 17
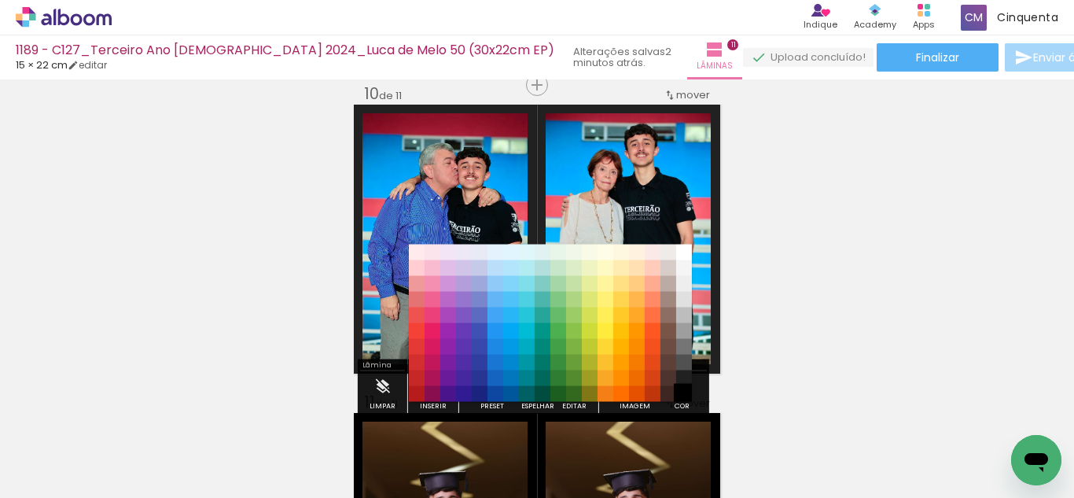
click at [679, 389] on paper-item "#000000" at bounding box center [684, 394] width 16 height 16
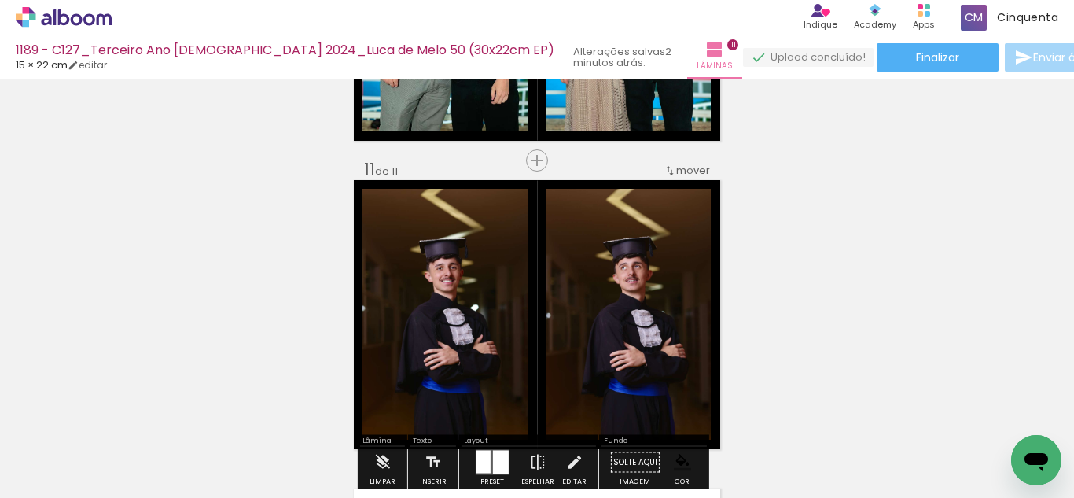
scroll to position [2951, 0]
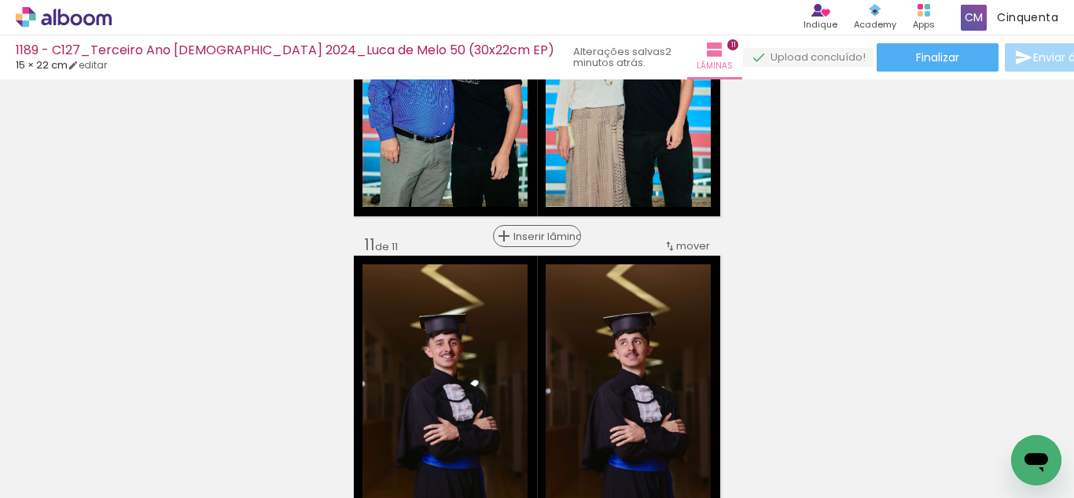
click at [532, 235] on span "Inserir lâmina" at bounding box center [543, 236] width 61 height 10
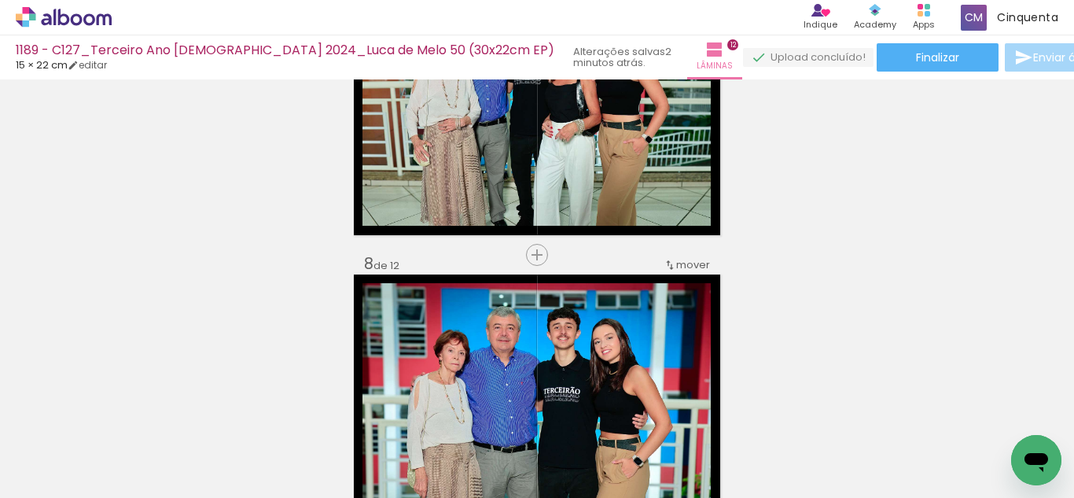
scroll to position [1615, 0]
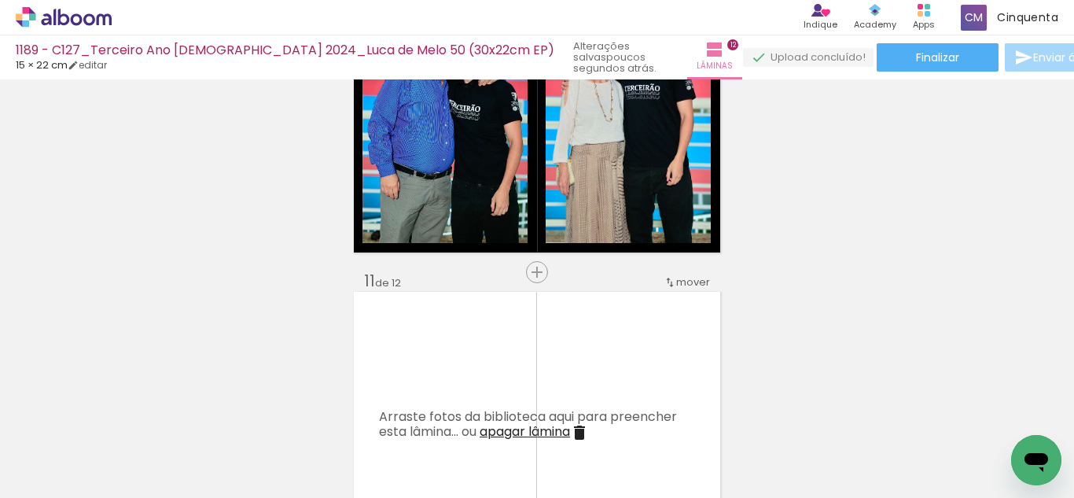
scroll to position [2951, 0]
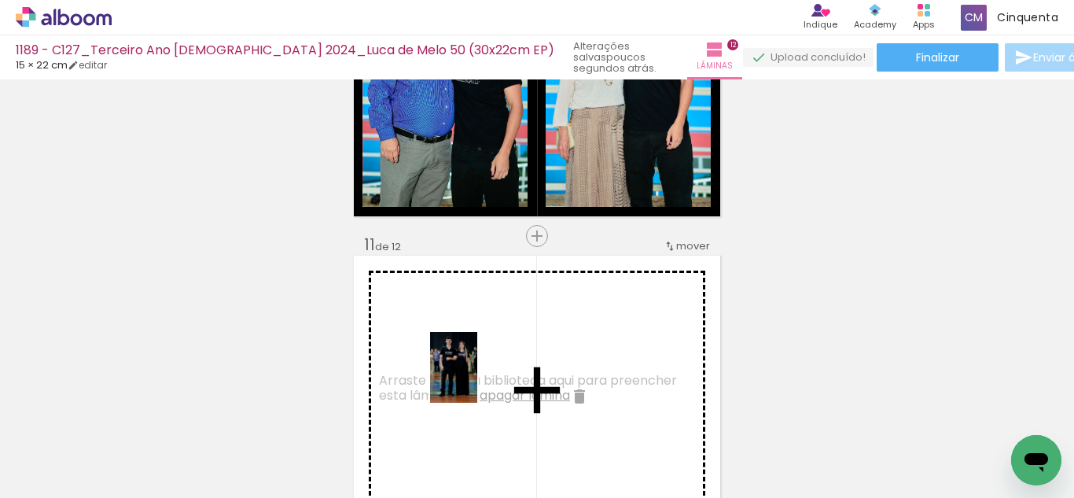
drag, startPoint x: 553, startPoint y: 471, endPoint x: 475, endPoint y: 354, distance: 141.1
click at [475, 354] on quentale-workspace at bounding box center [537, 249] width 1074 height 498
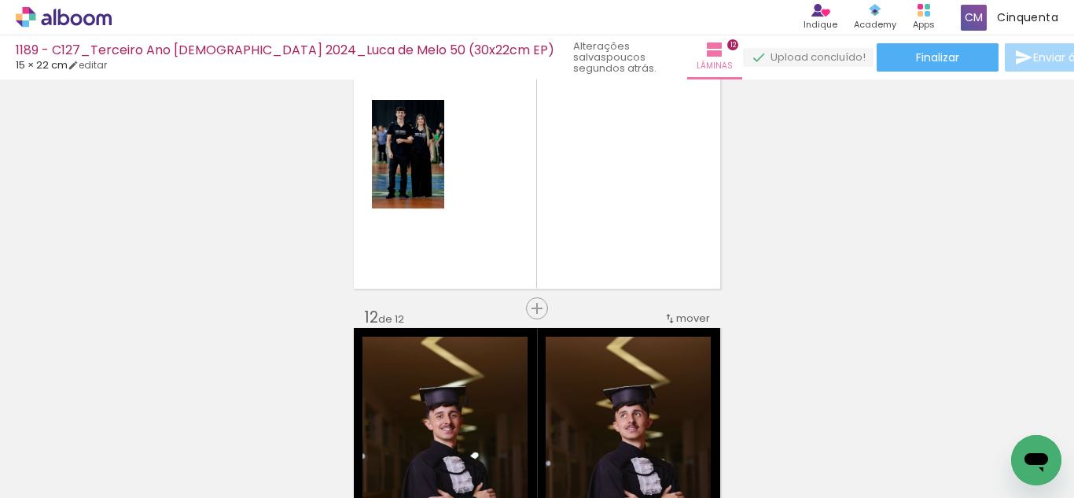
scroll to position [0, 1170]
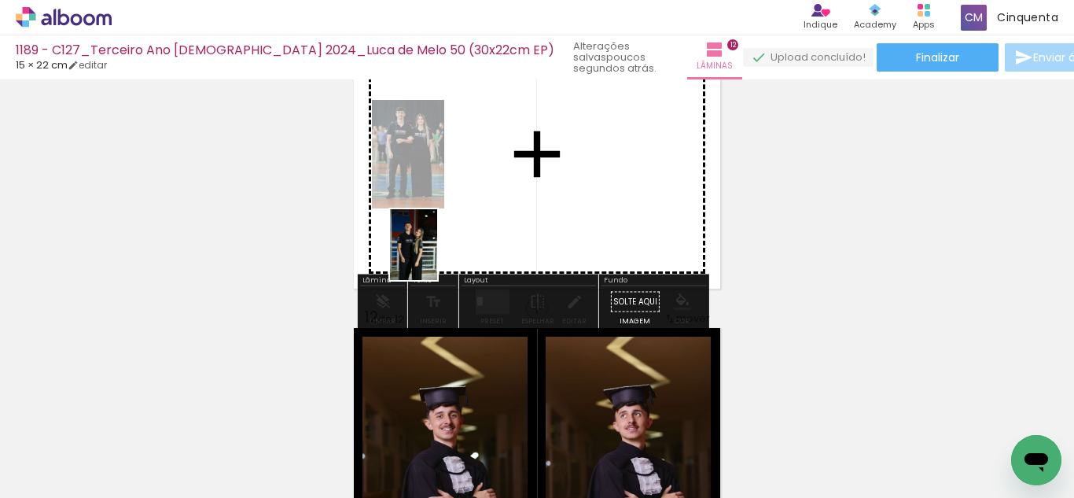
drag, startPoint x: 483, startPoint y: 457, endPoint x: 449, endPoint y: 260, distance: 200.3
click at [440, 240] on quentale-workspace at bounding box center [537, 249] width 1074 height 498
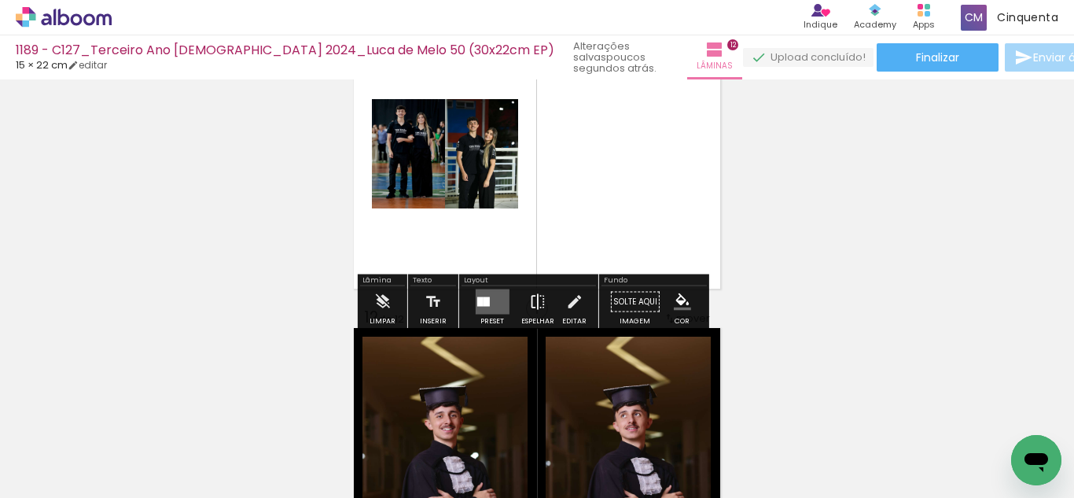
click at [529, 306] on iron-icon at bounding box center [537, 301] width 17 height 31
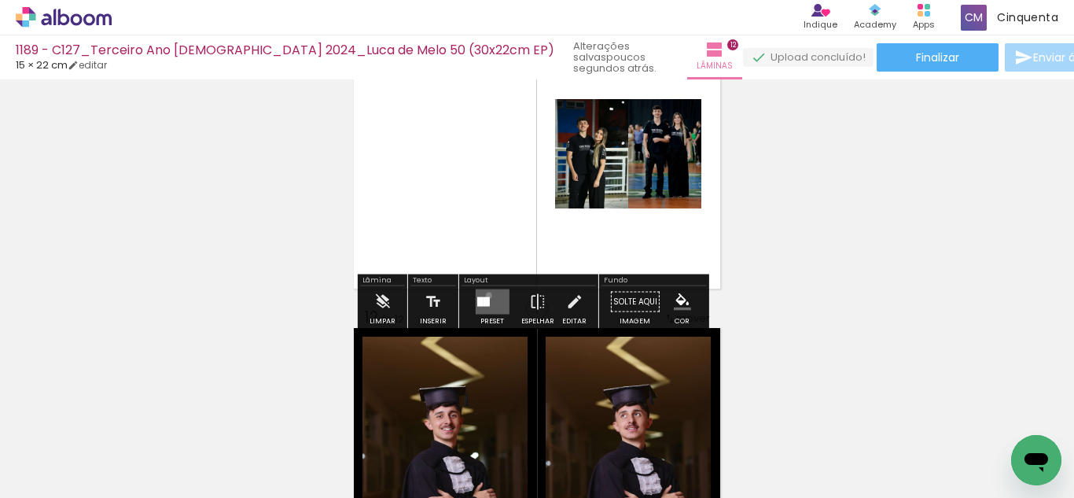
click at [485, 295] on quentale-layouter at bounding box center [492, 301] width 34 height 25
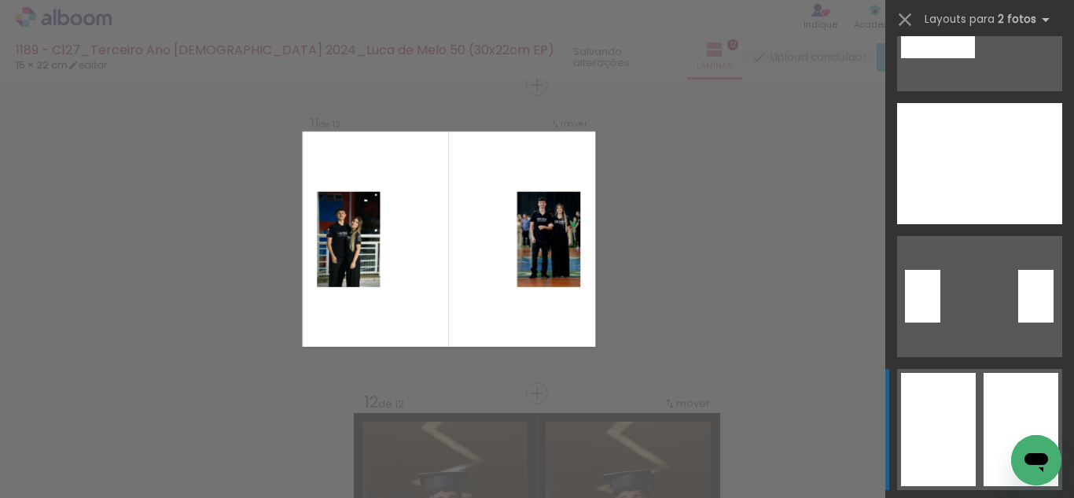
scroll to position [236, 0]
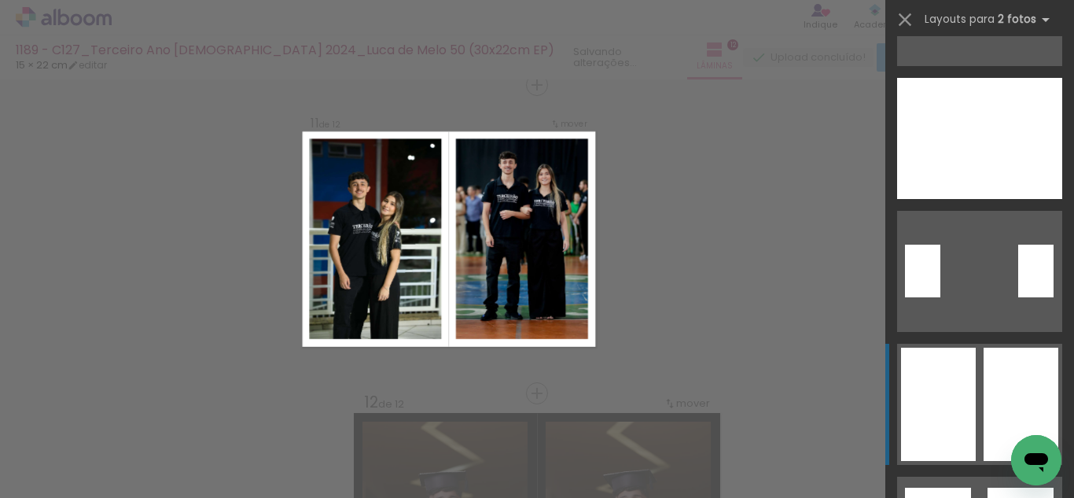
click at [1019, 394] on div at bounding box center [1020, 403] width 75 height 113
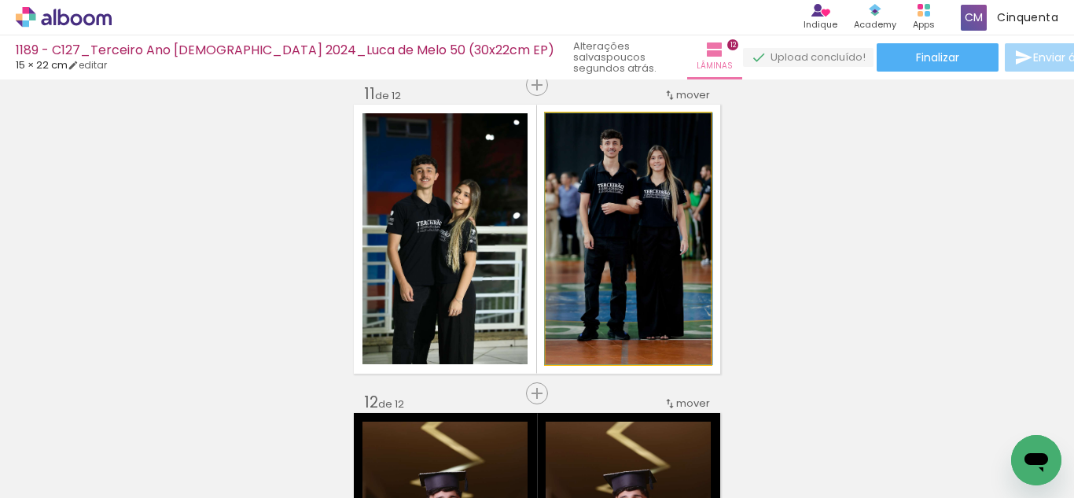
drag, startPoint x: 619, startPoint y: 273, endPoint x: 619, endPoint y: 292, distance: 19.7
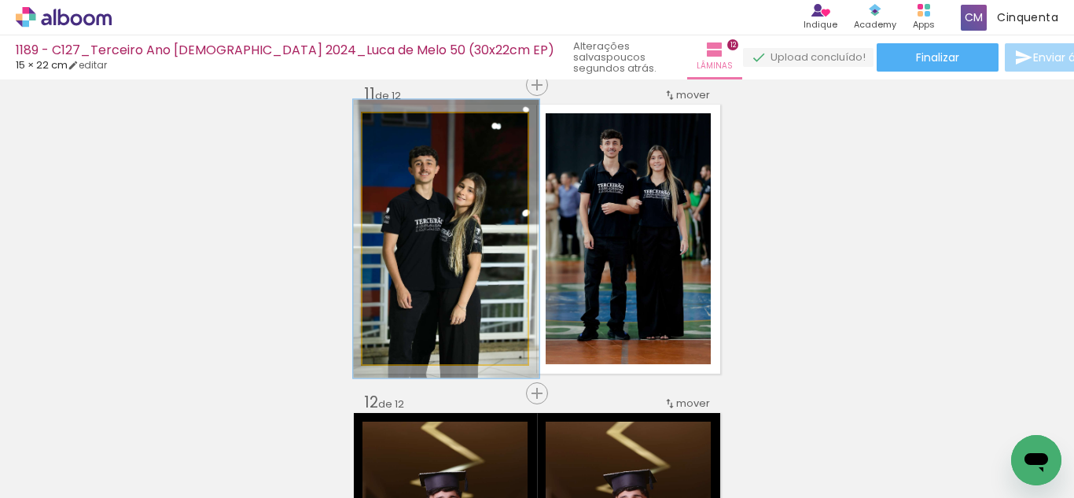
type paper-slider "111"
click at [403, 146] on quentale-photo at bounding box center [444, 238] width 165 height 251
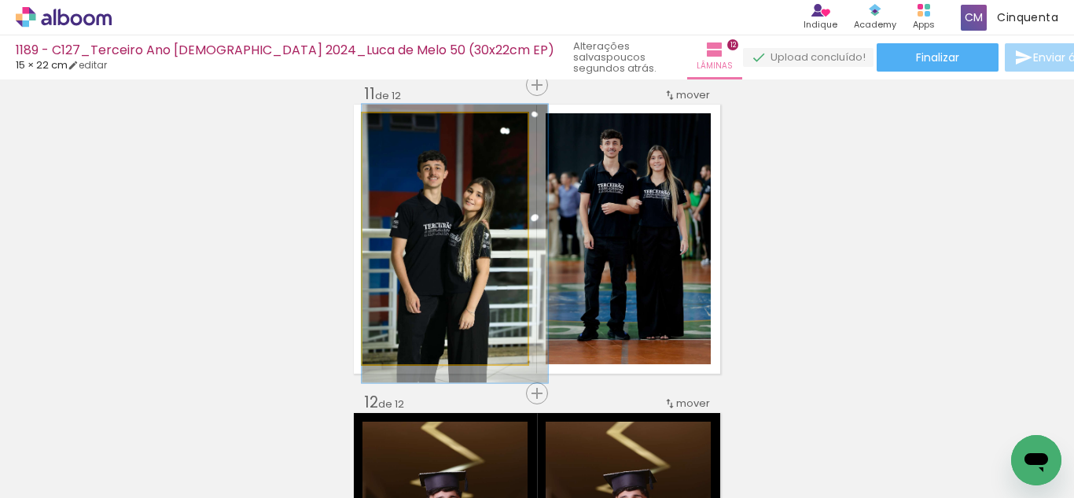
drag, startPoint x: 440, startPoint y: 228, endPoint x: 457, endPoint y: 233, distance: 17.2
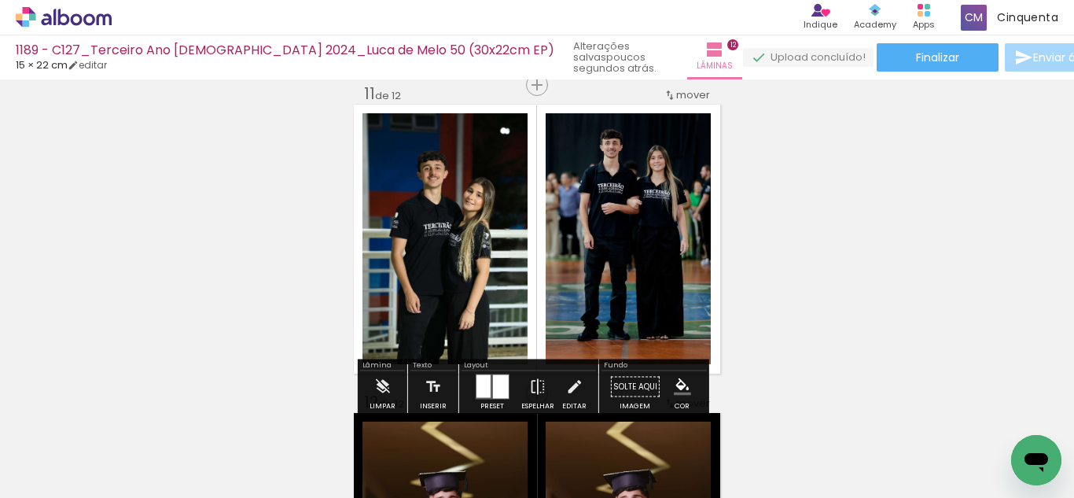
click at [679, 392] on iron-icon "color picker" at bounding box center [682, 386] width 17 height 17
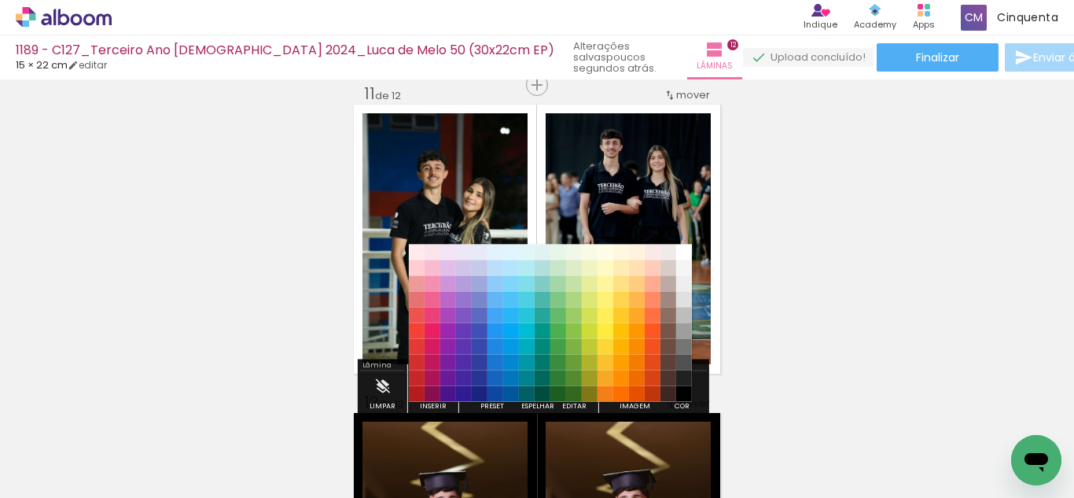
click at [682, 381] on paper-item "#212121" at bounding box center [684, 378] width 16 height 16
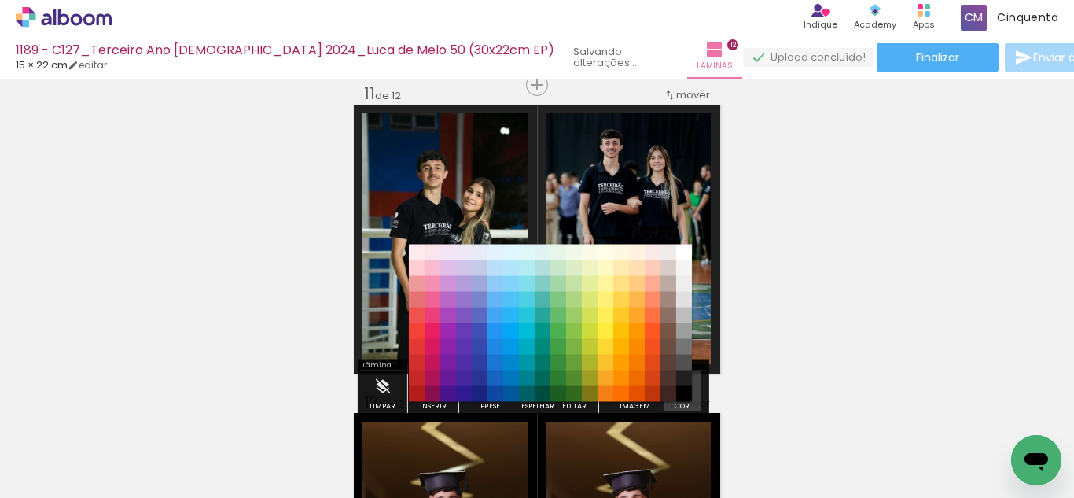
click at [682, 382] on iron-icon "color picker" at bounding box center [682, 386] width 17 height 17
click at [683, 397] on paper-item "#000000" at bounding box center [684, 394] width 16 height 16
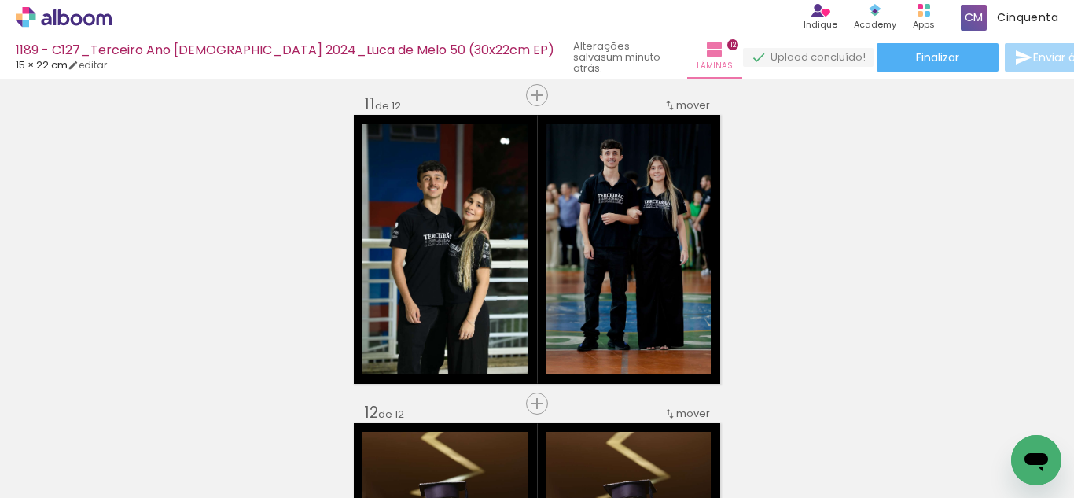
scroll to position [3180, 0]
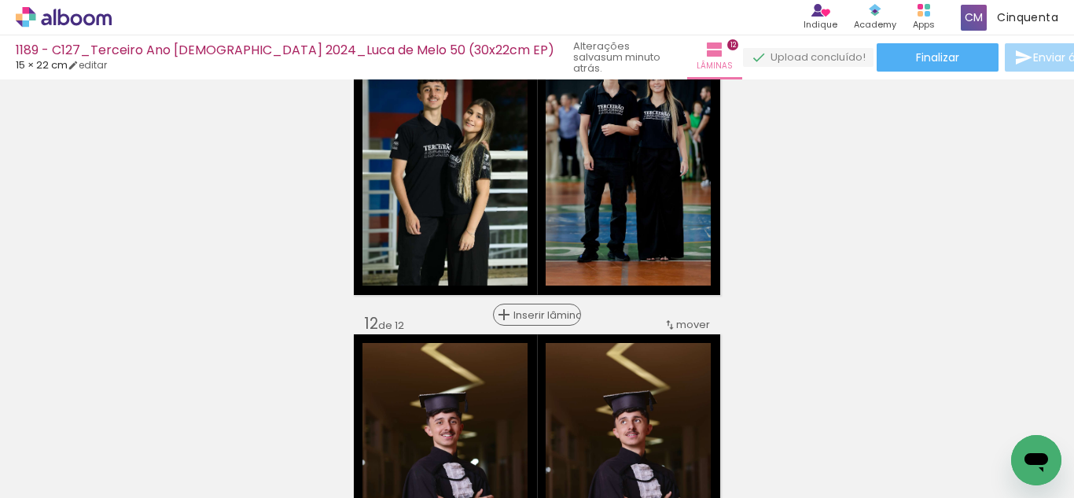
click at [531, 320] on span "Inserir lâmina" at bounding box center [543, 315] width 61 height 10
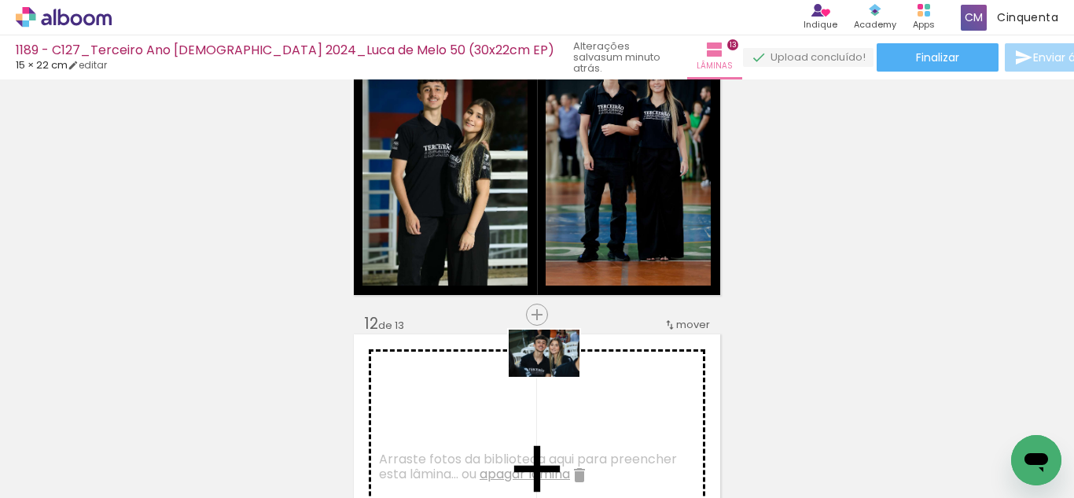
drag, startPoint x: 569, startPoint y: 444, endPoint x: 556, endPoint y: 377, distance: 68.9
click at [556, 377] on quentale-workspace at bounding box center [537, 249] width 1074 height 498
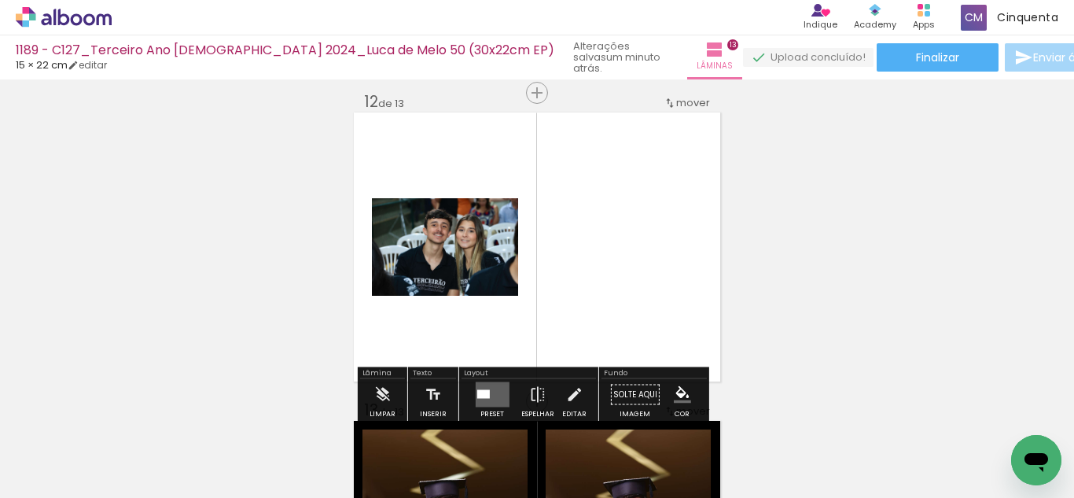
scroll to position [3416, 0]
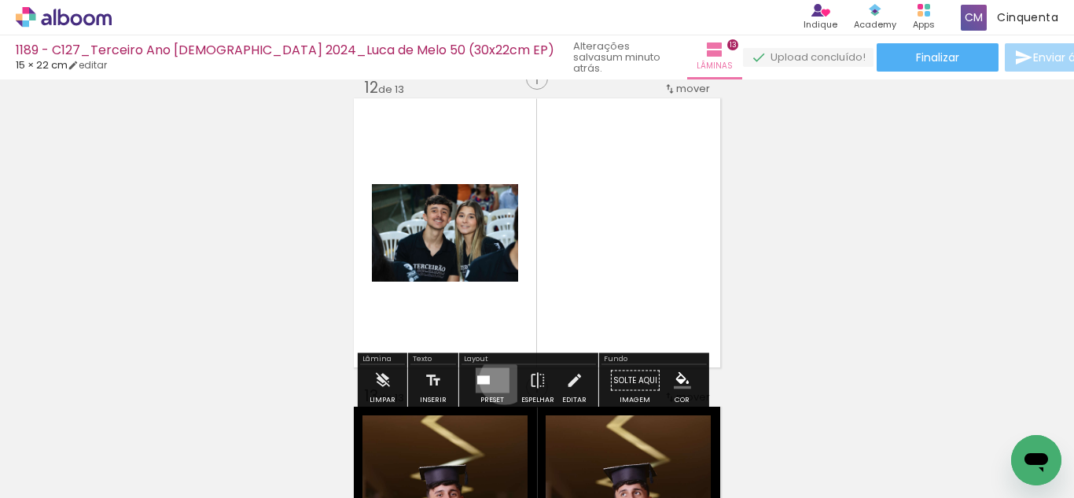
click at [501, 379] on quentale-layouter at bounding box center [492, 380] width 34 height 25
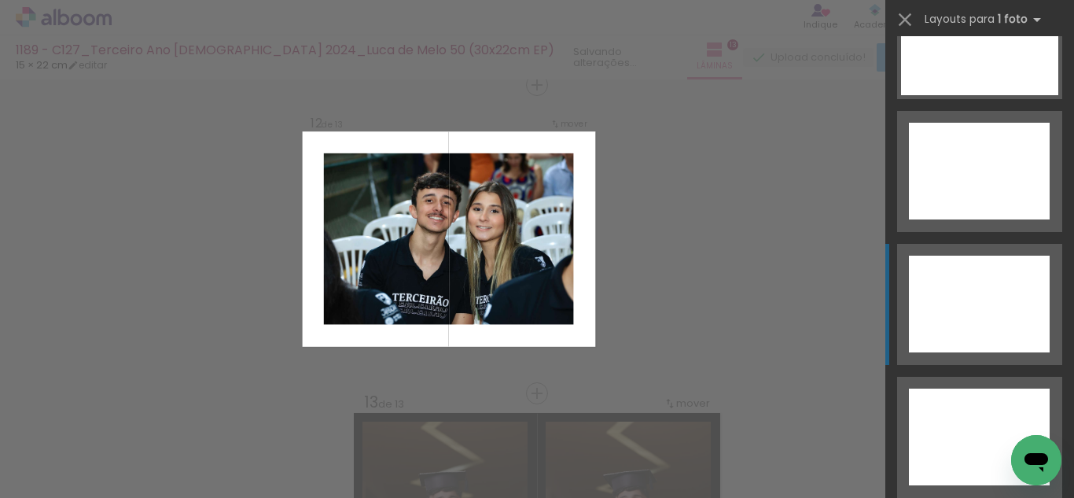
scroll to position [7140, 0]
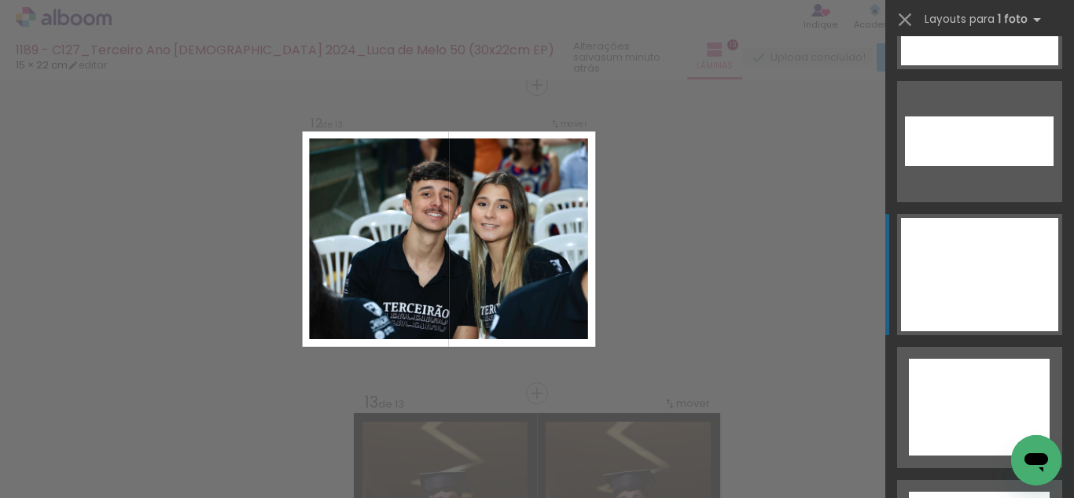
click at [957, 265] on div at bounding box center [979, 274] width 157 height 113
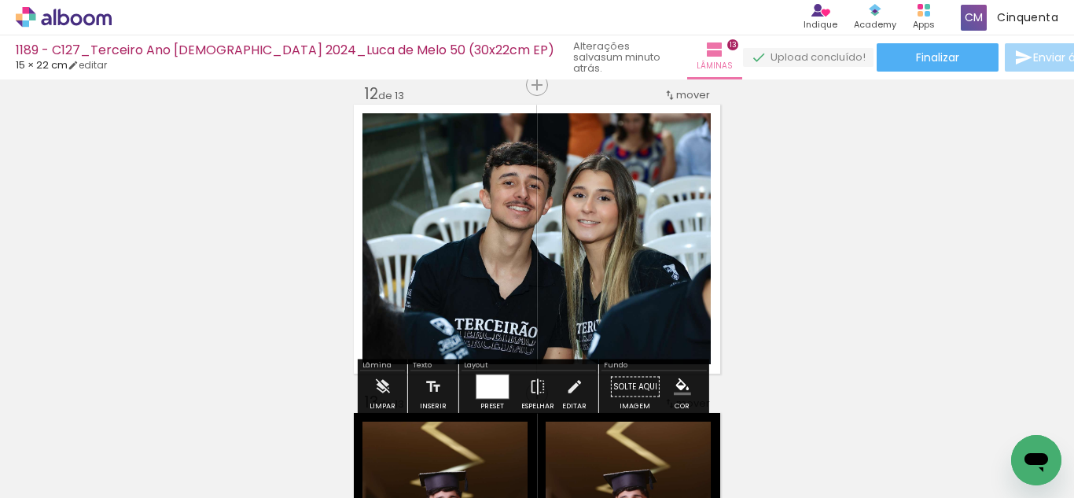
click at [681, 380] on iron-icon "color picker" at bounding box center [682, 386] width 17 height 17
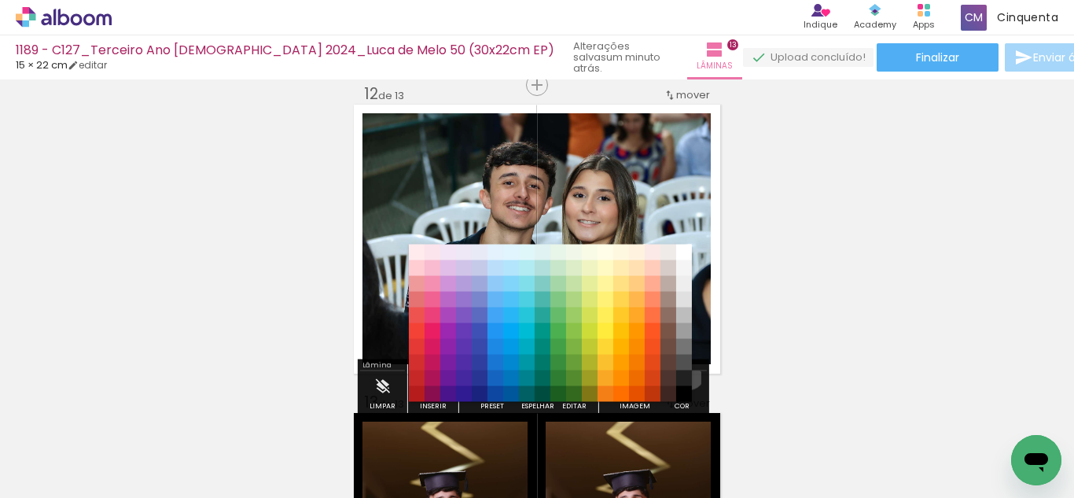
click at [681, 372] on paper-item "#212121" at bounding box center [684, 378] width 16 height 16
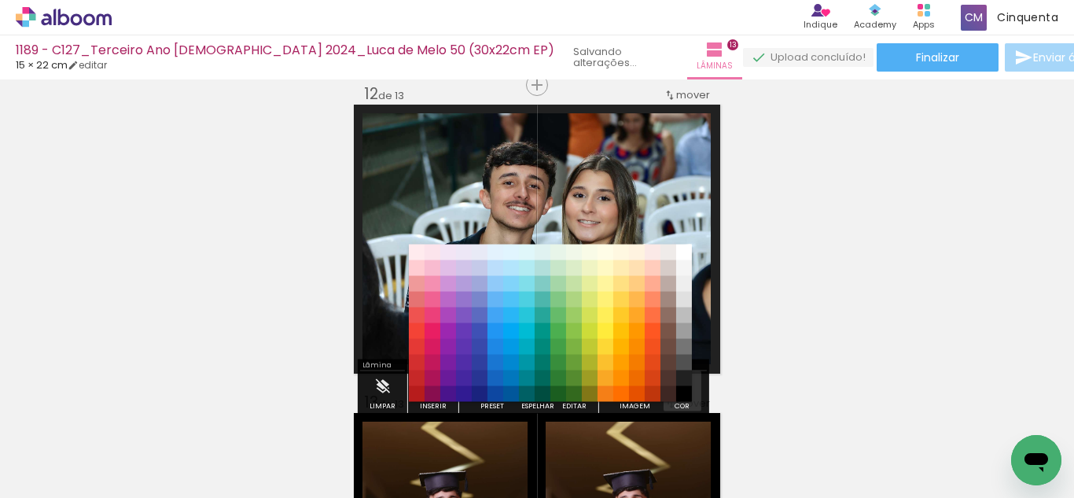
click at [680, 382] on iron-icon "color picker" at bounding box center [682, 386] width 17 height 17
click at [679, 398] on paper-item "#000000" at bounding box center [684, 394] width 16 height 16
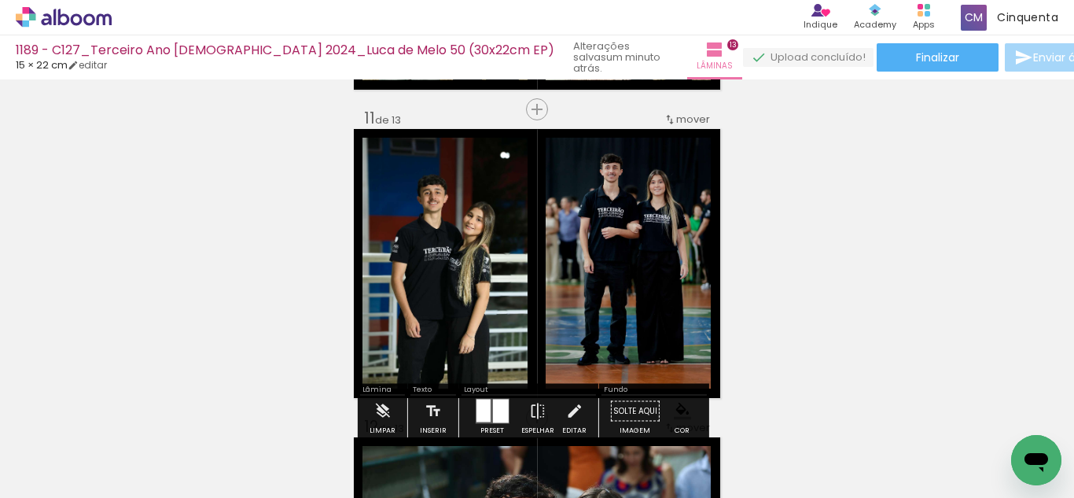
scroll to position [3017, 0]
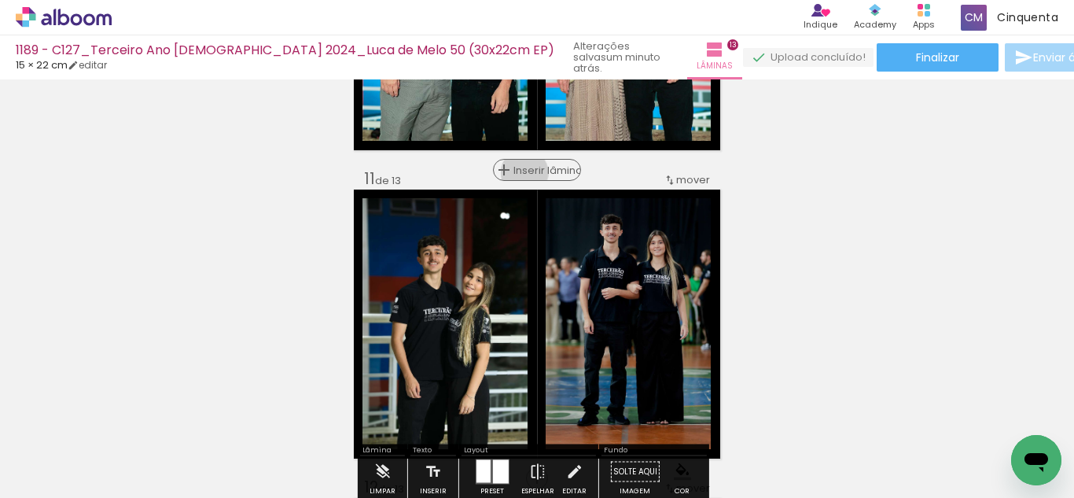
click at [525, 173] on span "Inserir lâmina" at bounding box center [543, 170] width 61 height 10
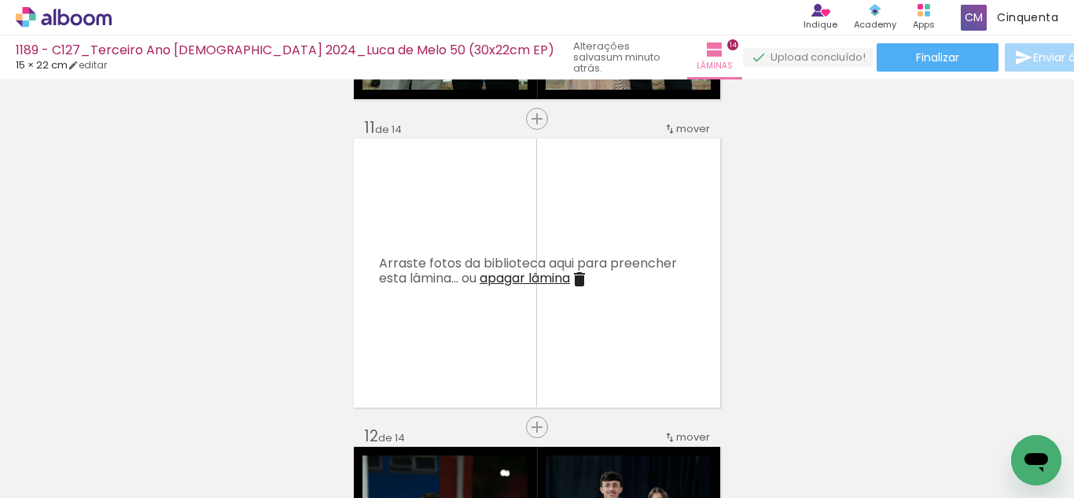
scroll to position [3095, 0]
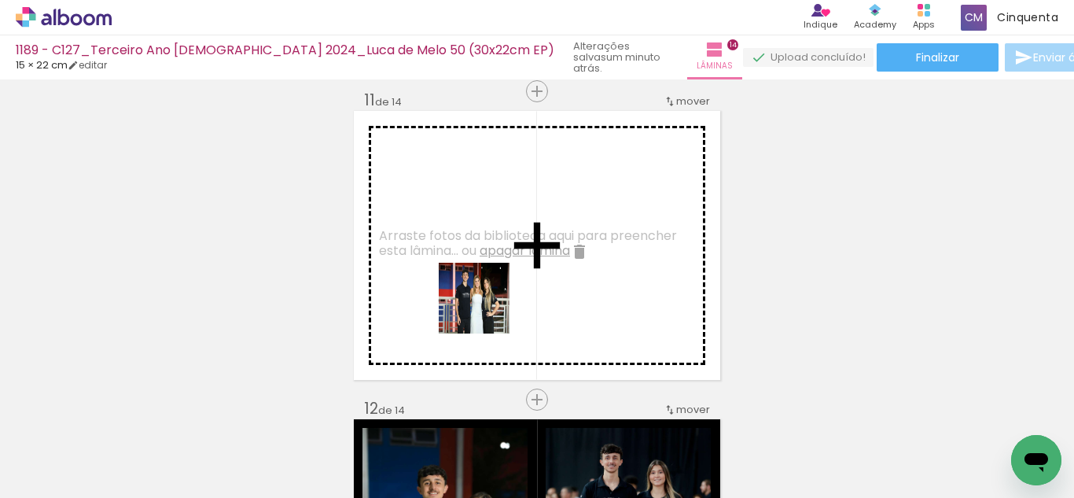
drag, startPoint x: 503, startPoint y: 435, endPoint x: 486, endPoint y: 310, distance: 126.9
click at [486, 310] on quentale-workspace at bounding box center [537, 249] width 1074 height 498
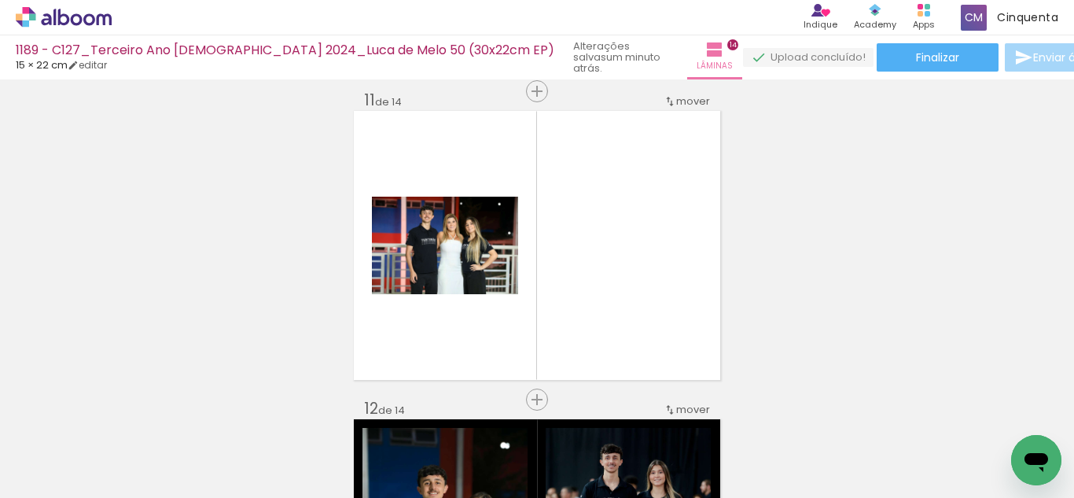
scroll to position [0, 0]
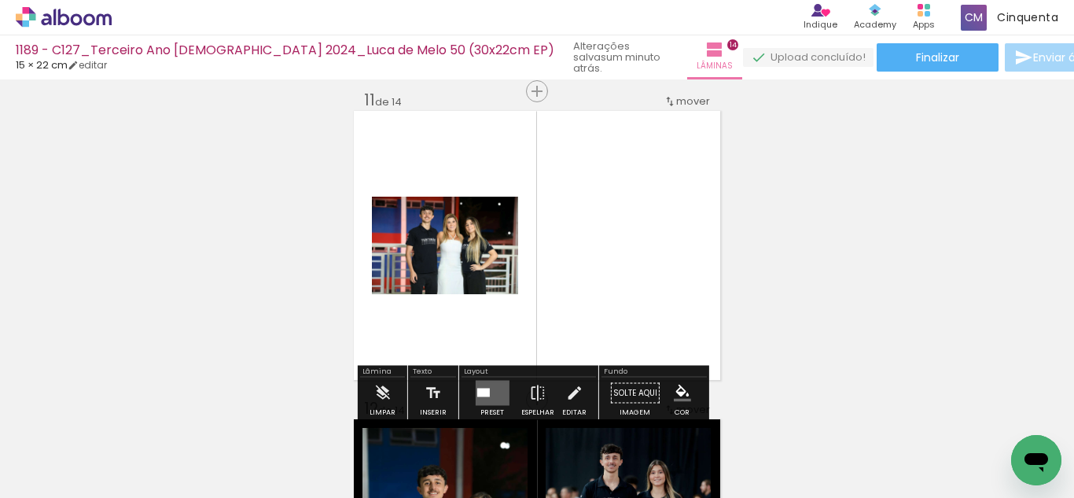
drag, startPoint x: 457, startPoint y: 304, endPoint x: 358, endPoint y: 277, distance: 103.3
click at [358, 277] on quentale-layouter at bounding box center [537, 245] width 366 height 269
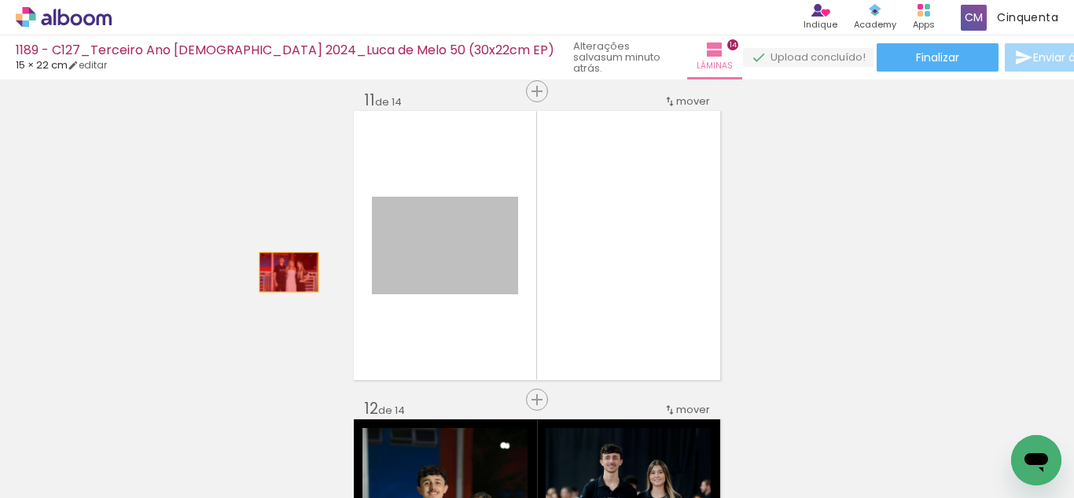
drag, startPoint x: 405, startPoint y: 278, endPoint x: 283, endPoint y: 272, distance: 122.0
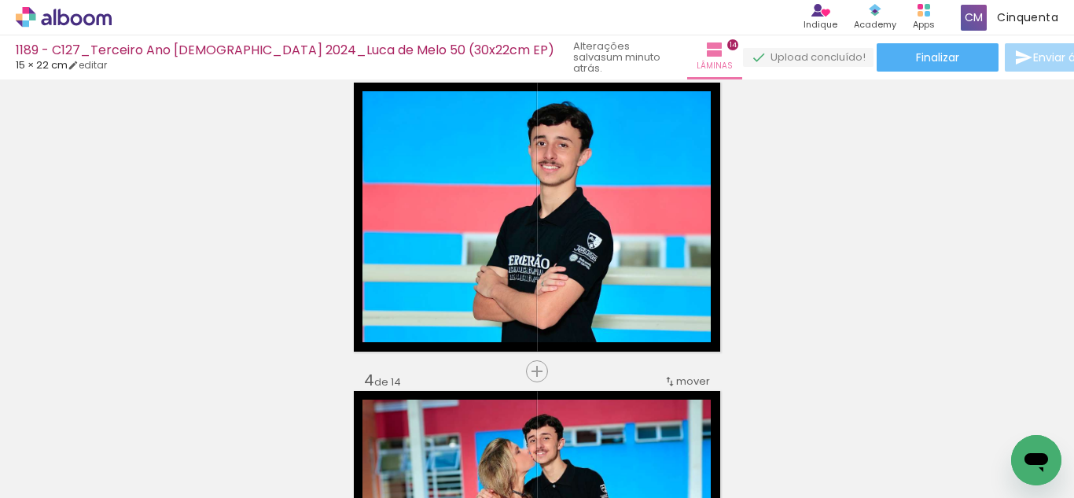
scroll to position [580, 0]
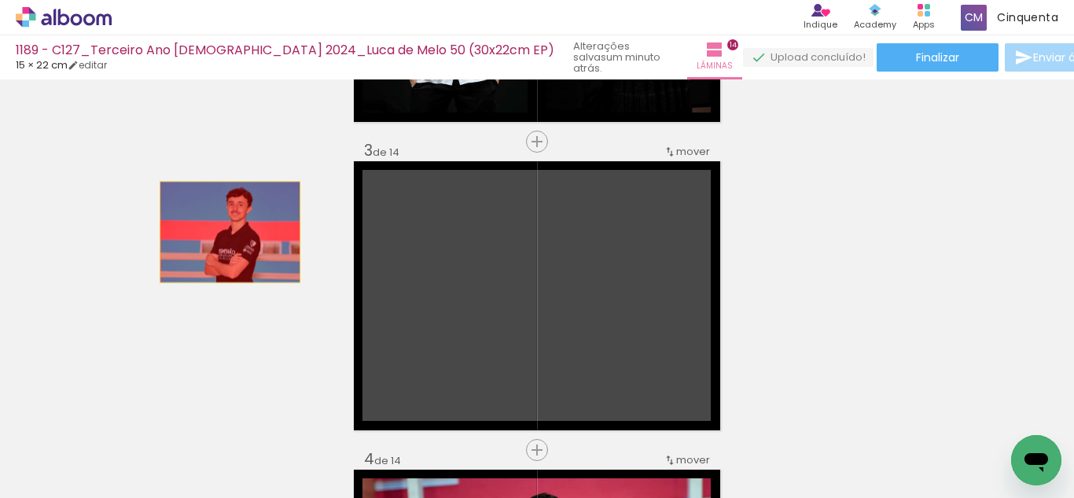
drag, startPoint x: 531, startPoint y: 264, endPoint x: 224, endPoint y: 232, distance: 309.0
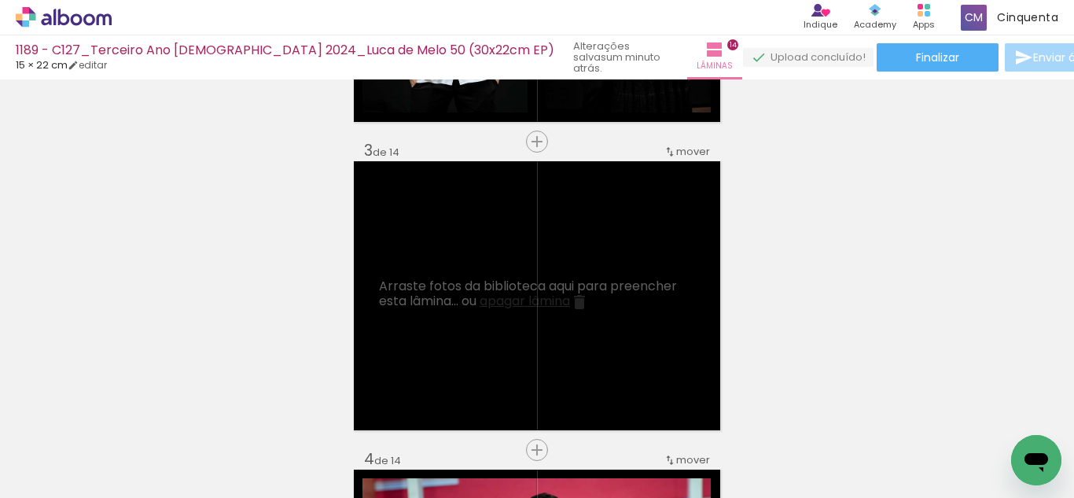
click at [509, 302] on span "apagar lâmina" at bounding box center [524, 301] width 90 height 18
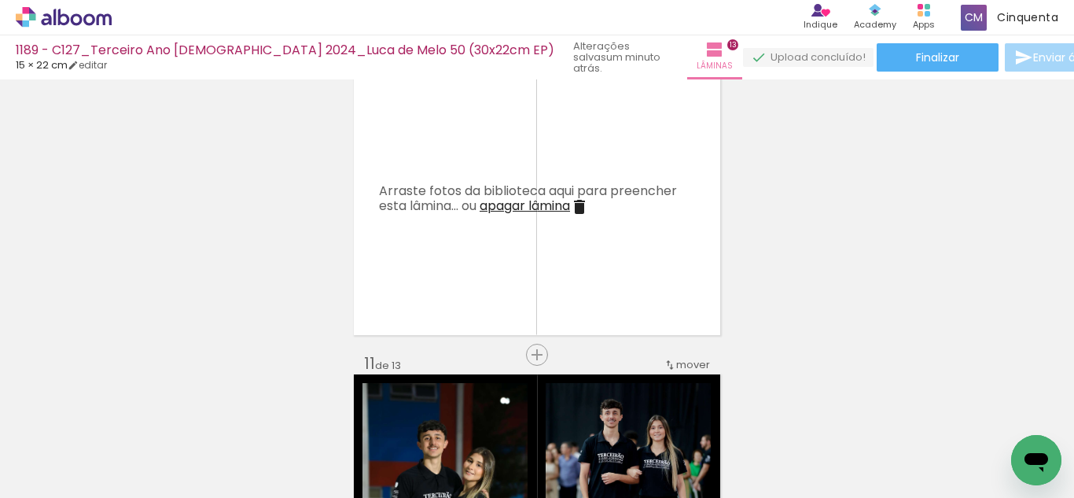
scroll to position [2860, 0]
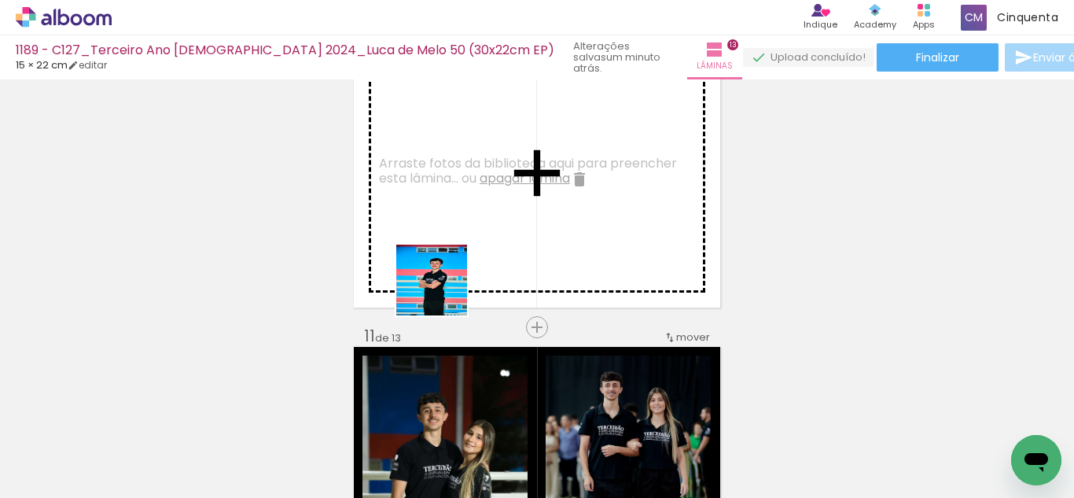
drag, startPoint x: 433, startPoint y: 446, endPoint x: 443, endPoint y: 292, distance: 155.2
click at [443, 292] on quentale-workspace at bounding box center [537, 249] width 1074 height 498
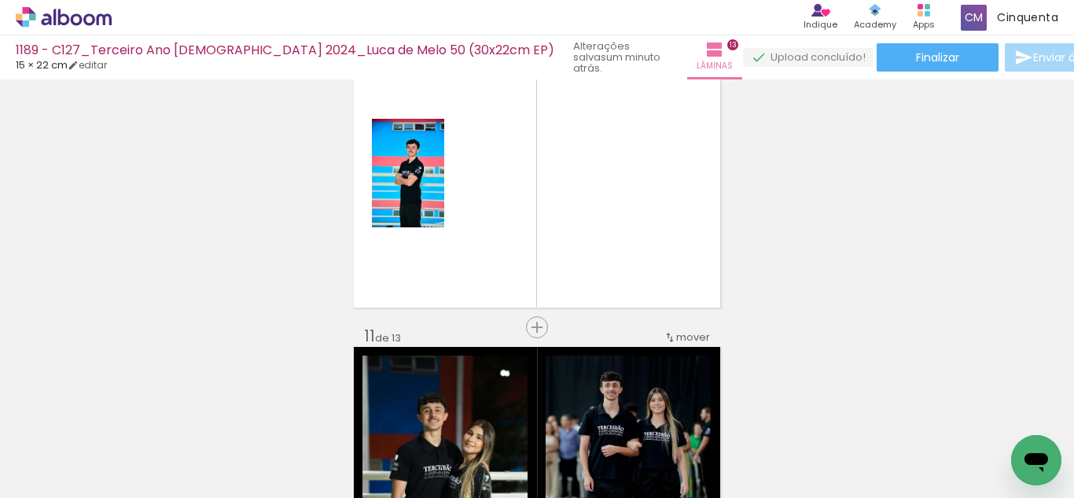
scroll to position [0, 435]
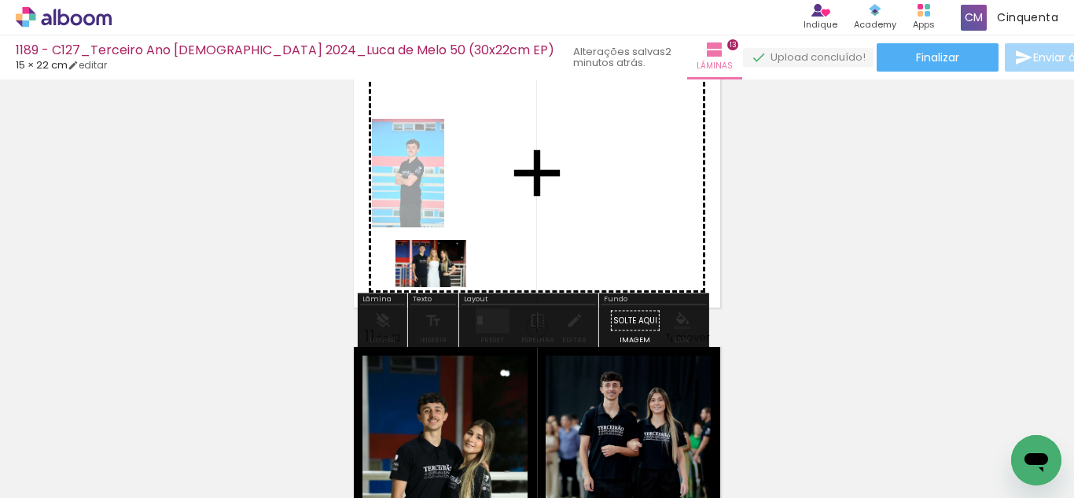
drag, startPoint x: 295, startPoint y: 454, endPoint x: 538, endPoint y: 376, distance: 255.8
click at [469, 255] on quentale-workspace at bounding box center [537, 249] width 1074 height 498
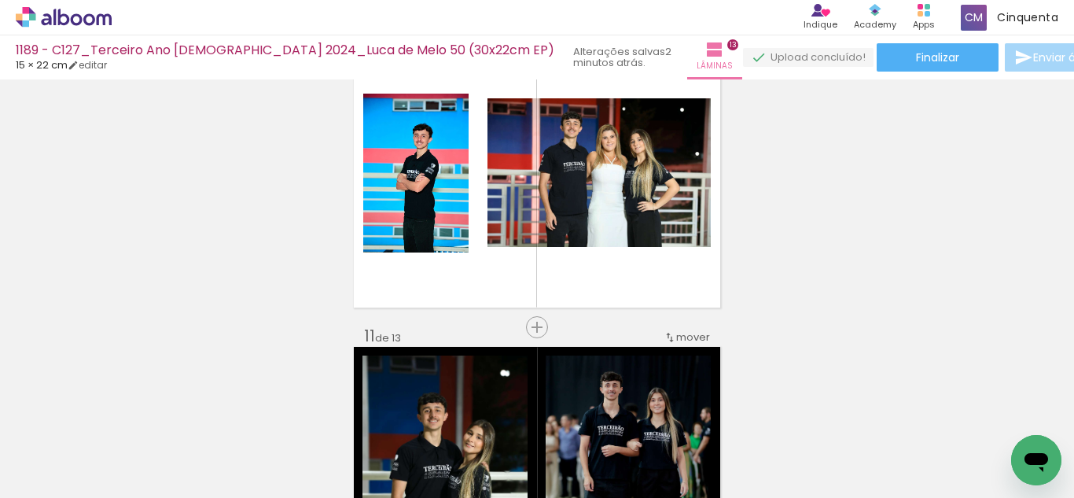
scroll to position [0, 171]
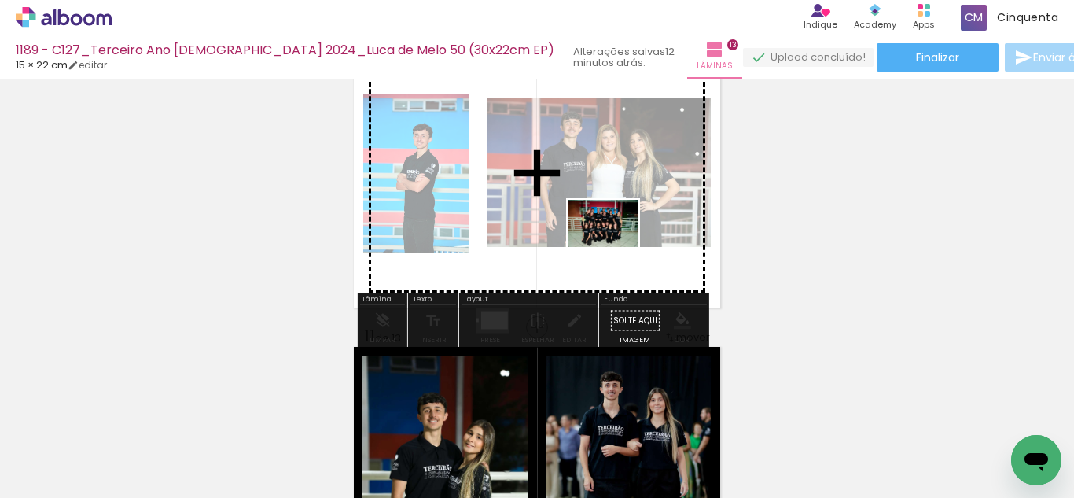
drag, startPoint x: 353, startPoint y: 447, endPoint x: 483, endPoint y: 338, distance: 170.2
click at [614, 246] on quentale-workspace at bounding box center [537, 249] width 1074 height 498
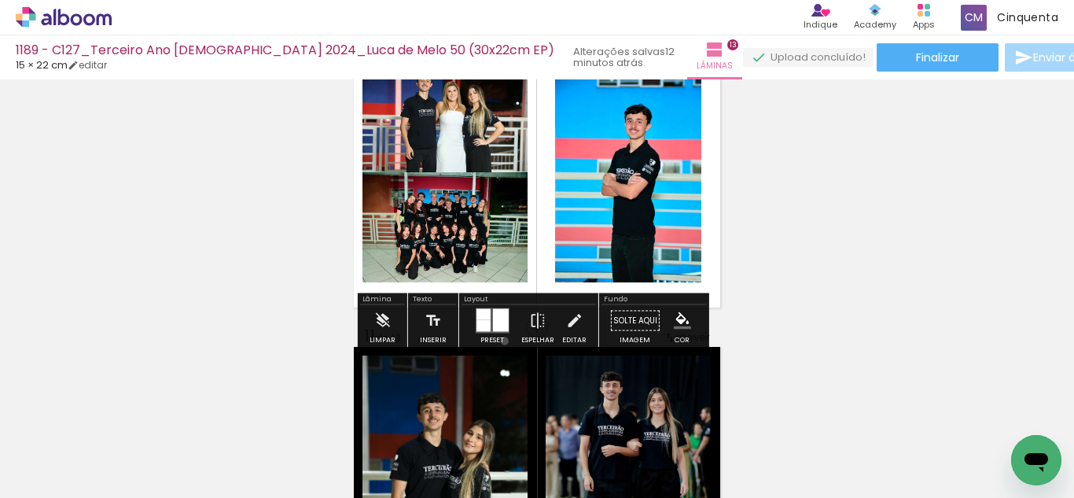
click at [501, 340] on paper-button "Preset" at bounding box center [492, 325] width 50 height 40
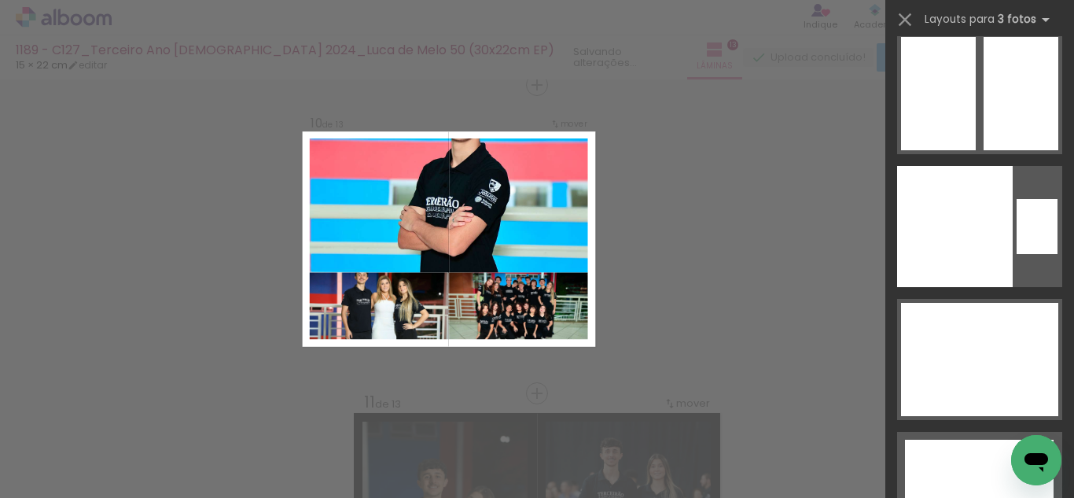
scroll to position [28419, 0]
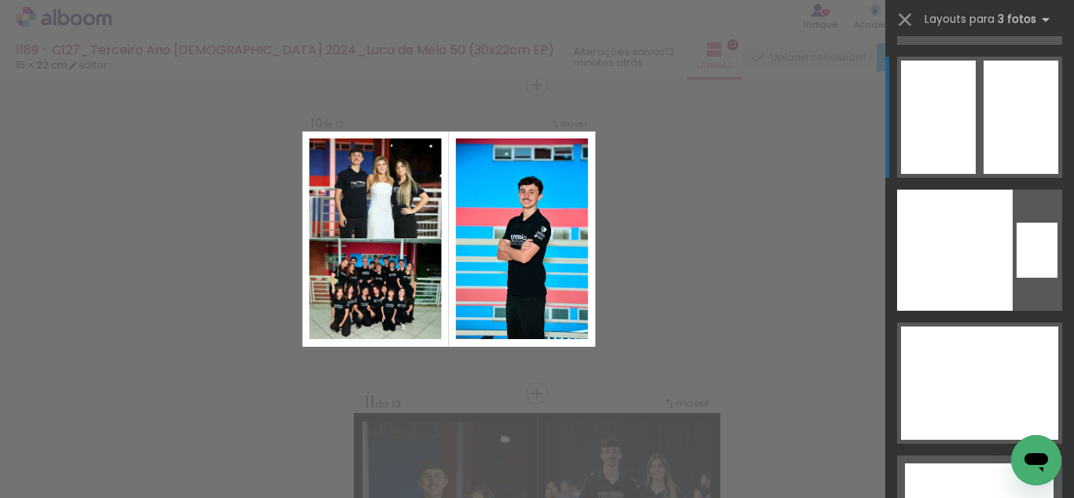
click at [971, 116] on quentale-layouter at bounding box center [979, 117] width 165 height 121
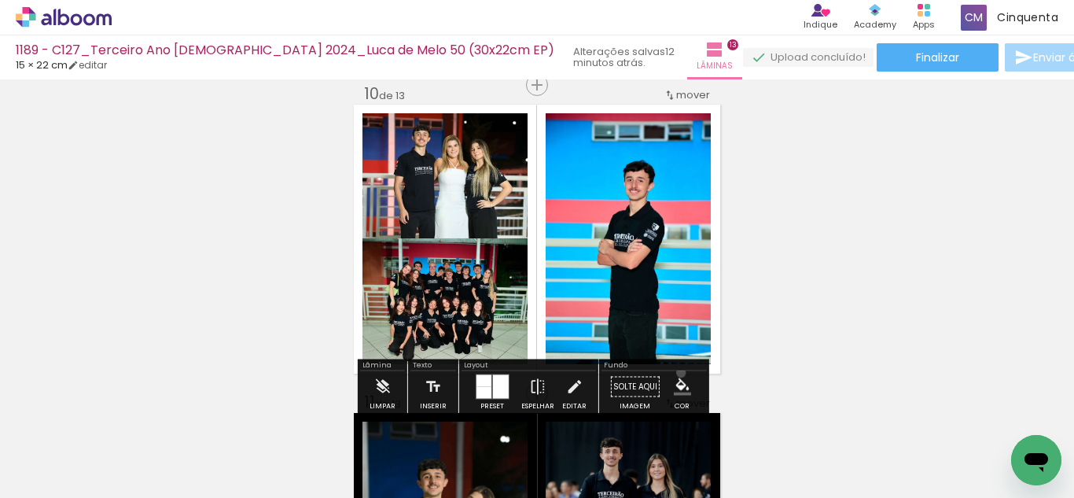
click at [675, 373] on paper-menu-button "#ffebee #ffcdd2 #ef9a9a #e57373 #ef5350 #f44336 #e53935 #d32f2f #c62828 #b71c1c…" at bounding box center [682, 387] width 30 height 30
click at [674, 374] on paper-menu-button "#ffebee #ffcdd2 #ef9a9a #e57373 #ef5350 #f44336 #e53935 #d32f2f #c62828 #b71c1c…" at bounding box center [682, 387] width 30 height 30
click at [675, 383] on iron-icon "color picker" at bounding box center [682, 386] width 17 height 17
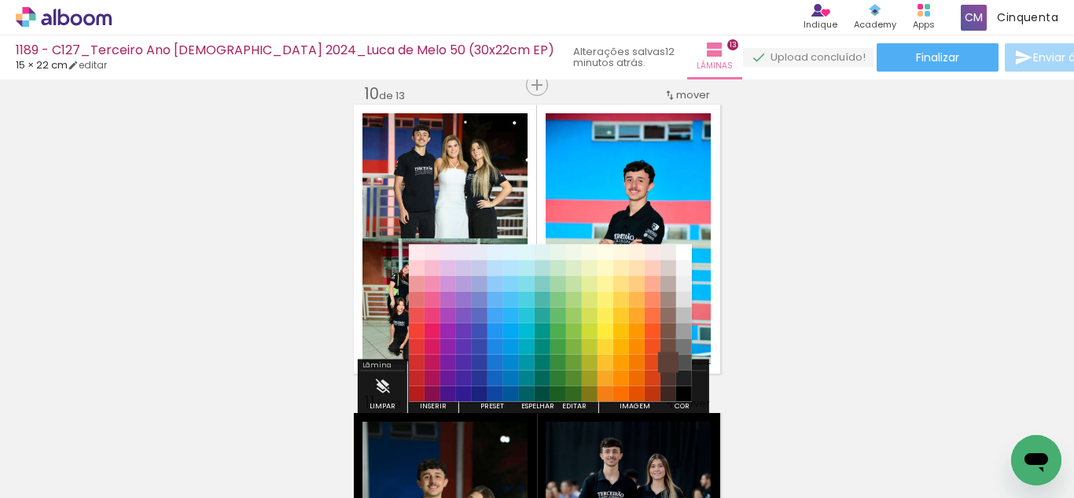
click at [670, 368] on paper-item "#5d4037" at bounding box center [668, 363] width 16 height 16
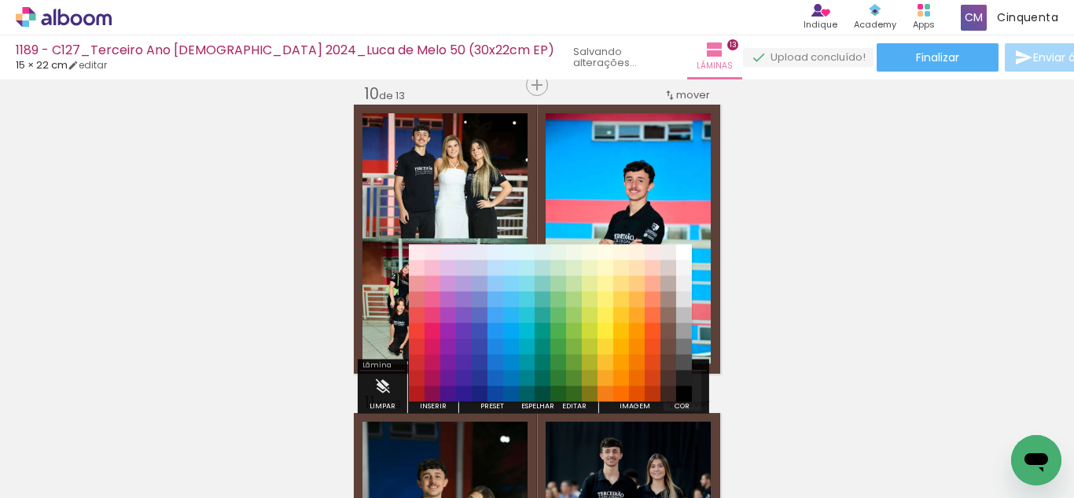
click at [674, 381] on iron-icon "color picker" at bounding box center [682, 386] width 17 height 17
click at [681, 386] on paper-item "#000000" at bounding box center [684, 394] width 16 height 16
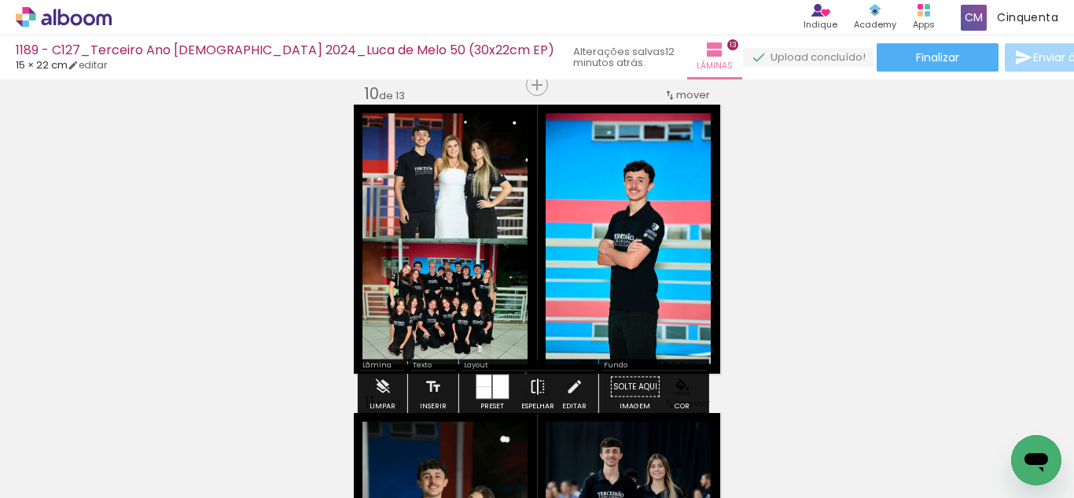
click at [522, 373] on paper-button "Espelhar" at bounding box center [537, 391] width 41 height 40
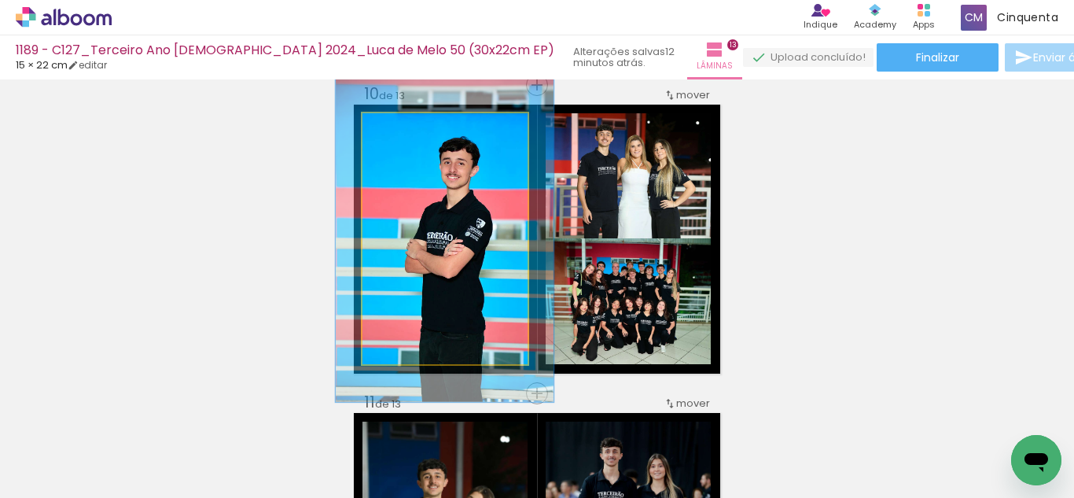
drag, startPoint x: 394, startPoint y: 134, endPoint x: 410, endPoint y: 142, distance: 18.6
type paper-slider "130"
click at [410, 142] on quentale-photo at bounding box center [444, 238] width 165 height 251
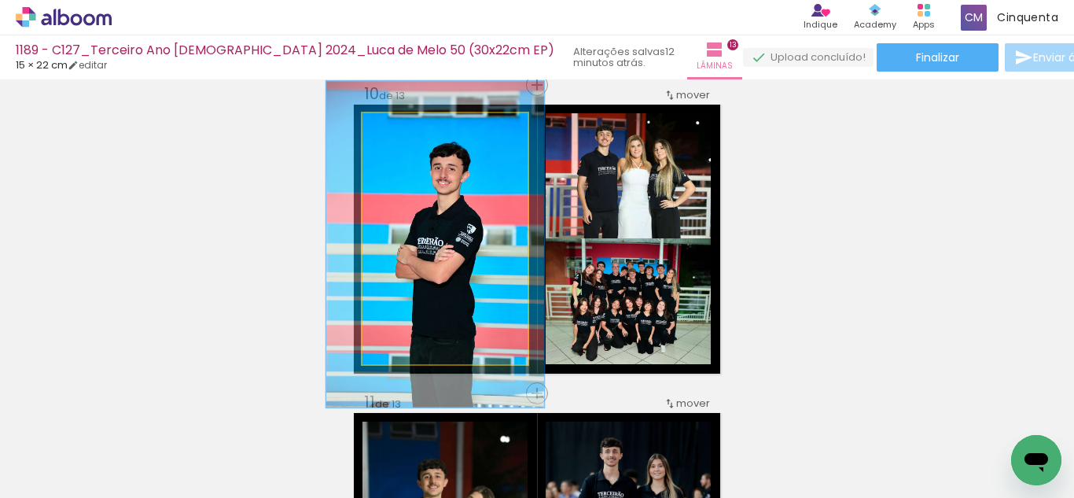
drag, startPoint x: 444, startPoint y: 211, endPoint x: 434, endPoint y: 216, distance: 11.3
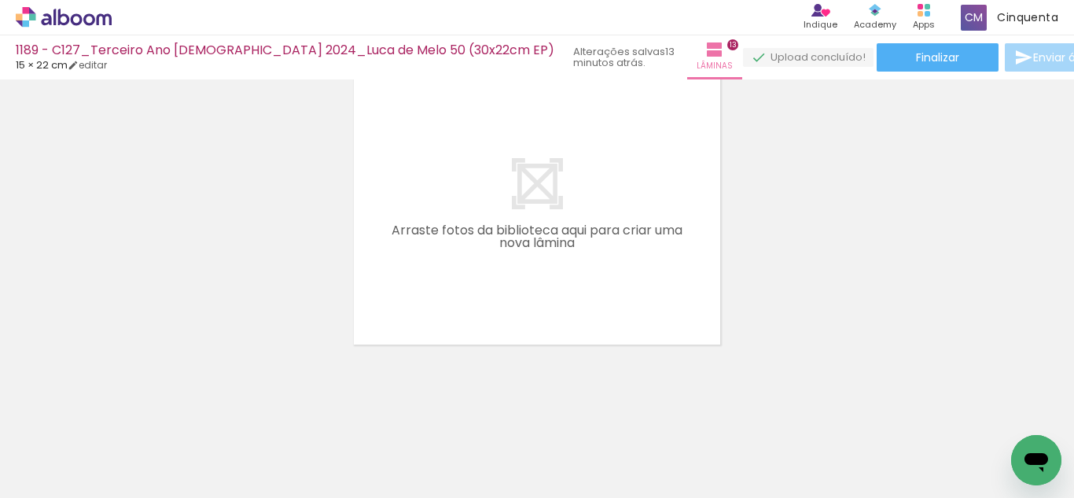
scroll to position [0, 1223]
drag, startPoint x: 367, startPoint y: 451, endPoint x: 521, endPoint y: 232, distance: 268.0
click at [521, 232] on quentale-workspace at bounding box center [537, 249] width 1074 height 498
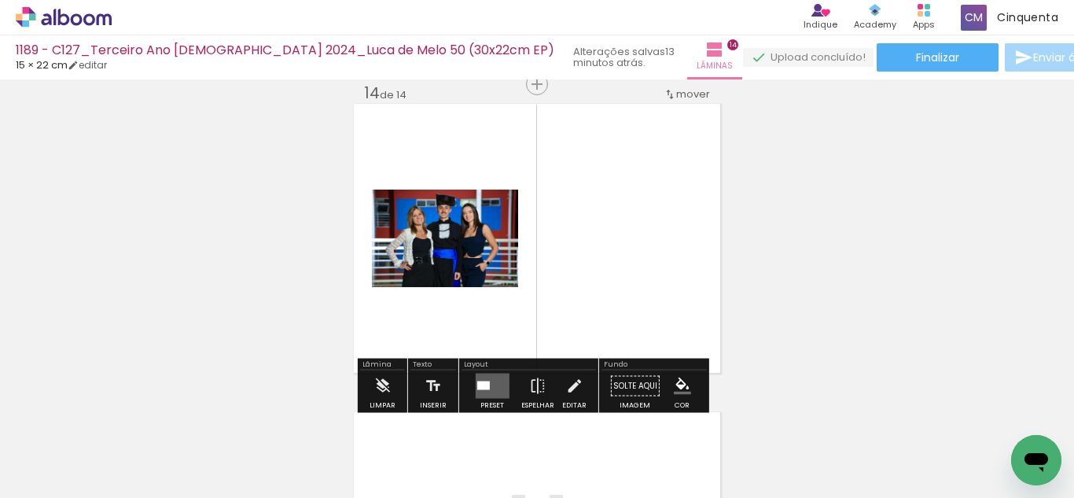
scroll to position [4026, 0]
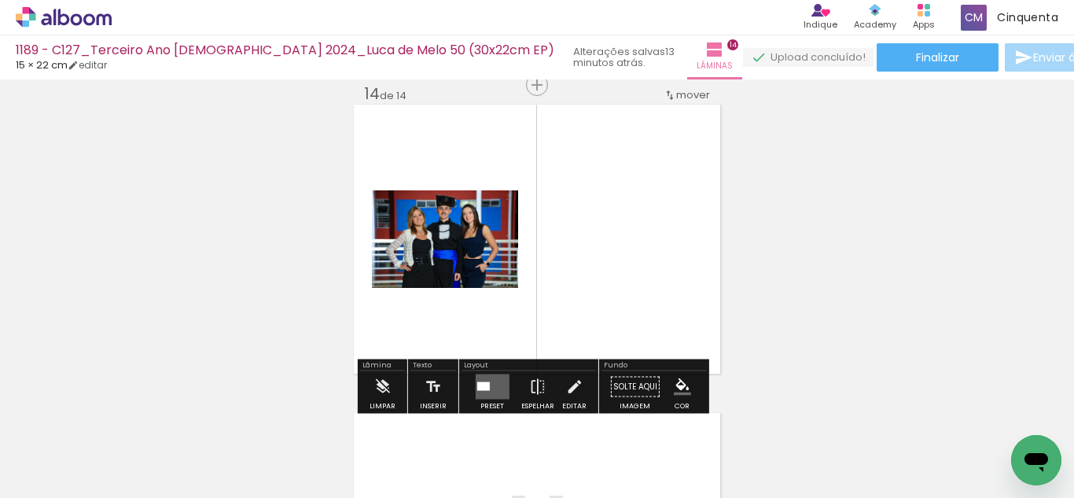
click at [487, 399] on quentale-thumb at bounding box center [519, 444] width 88 height 90
click at [483, 379] on quentale-layouter at bounding box center [492, 386] width 34 height 25
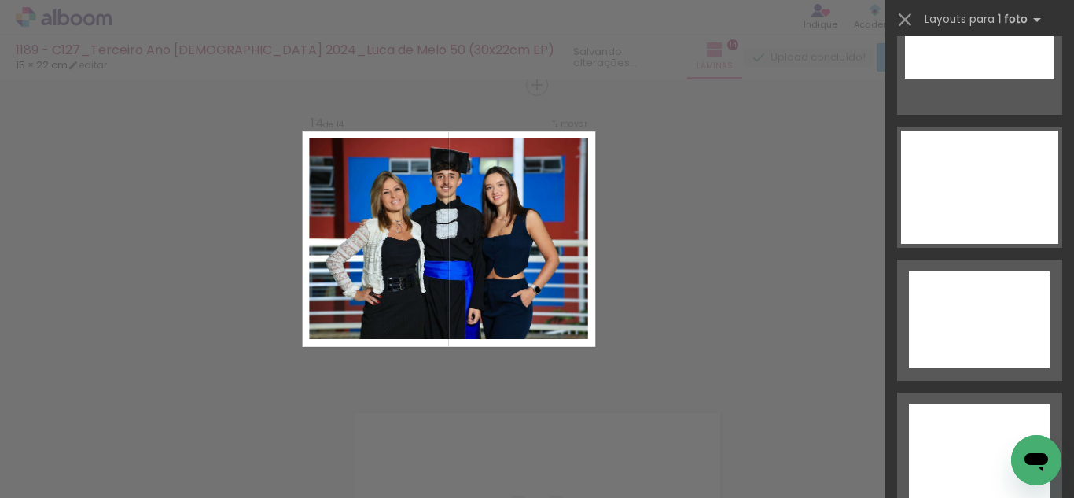
scroll to position [7140, 0]
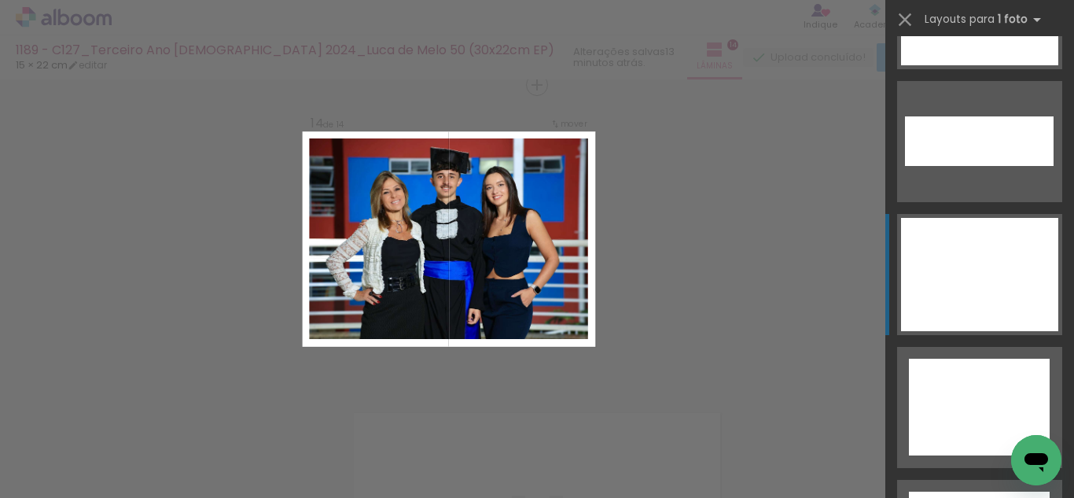
click at [972, 279] on div at bounding box center [979, 274] width 157 height 113
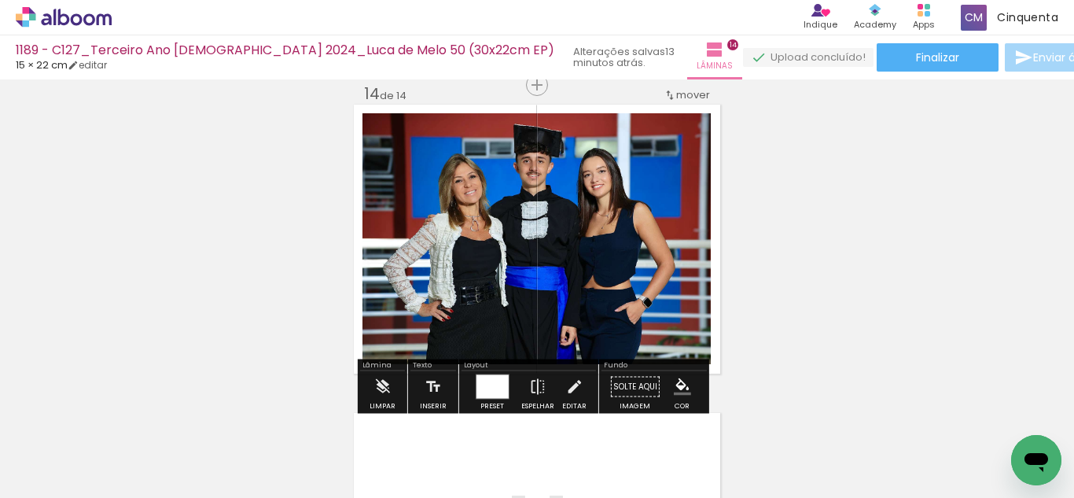
click at [674, 384] on iron-icon "color picker" at bounding box center [682, 386] width 17 height 17
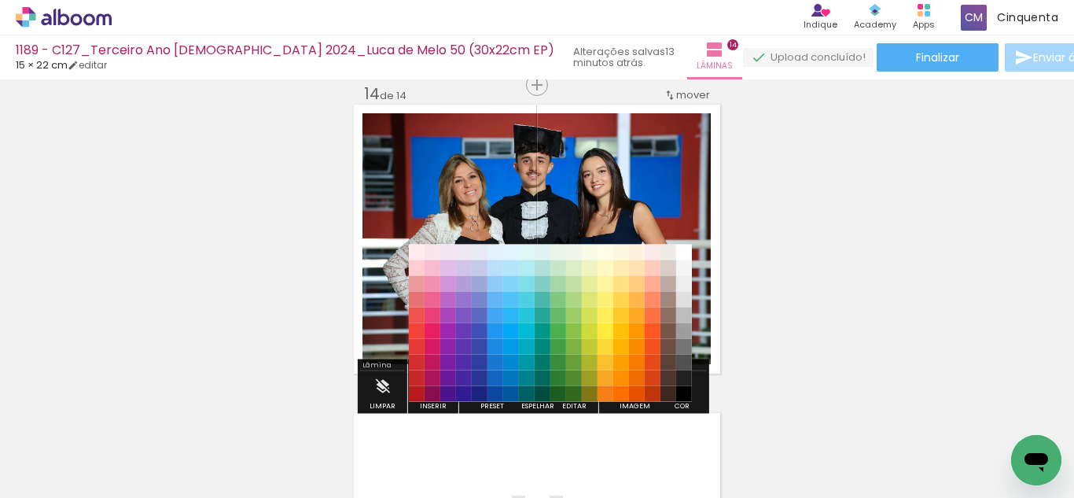
click at [678, 382] on paper-item "#212121" at bounding box center [684, 378] width 16 height 16
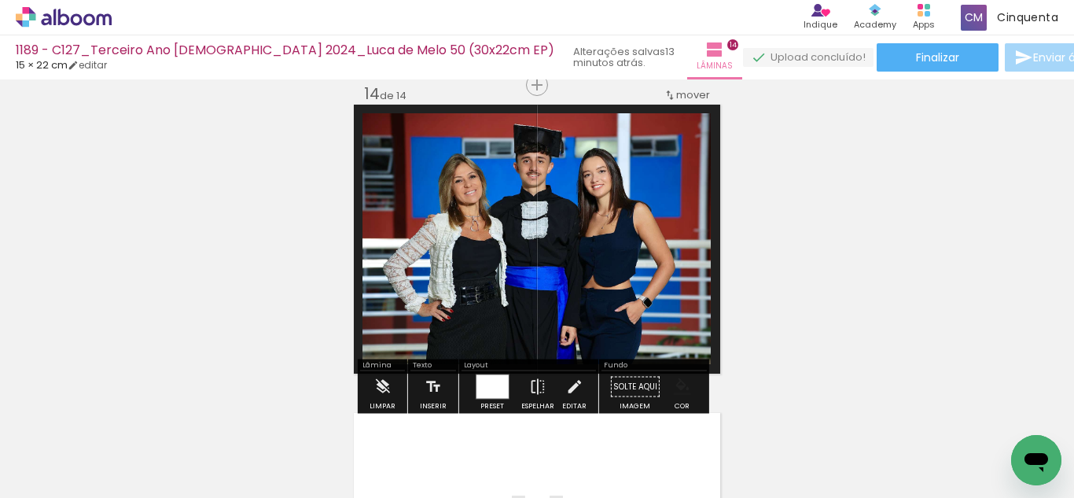
click at [676, 384] on iron-icon "color picker" at bounding box center [682, 386] width 17 height 17
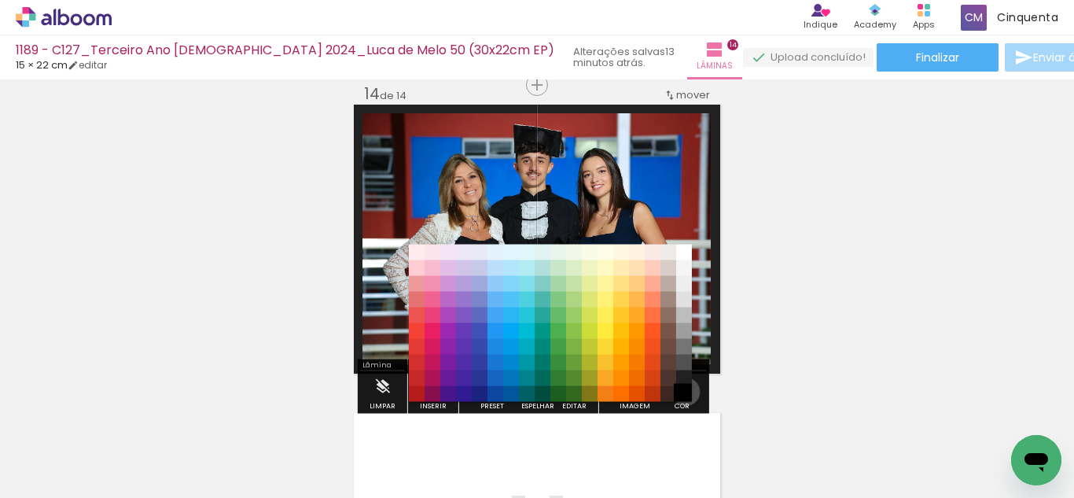
click at [680, 391] on paper-item "#000000" at bounding box center [684, 394] width 16 height 16
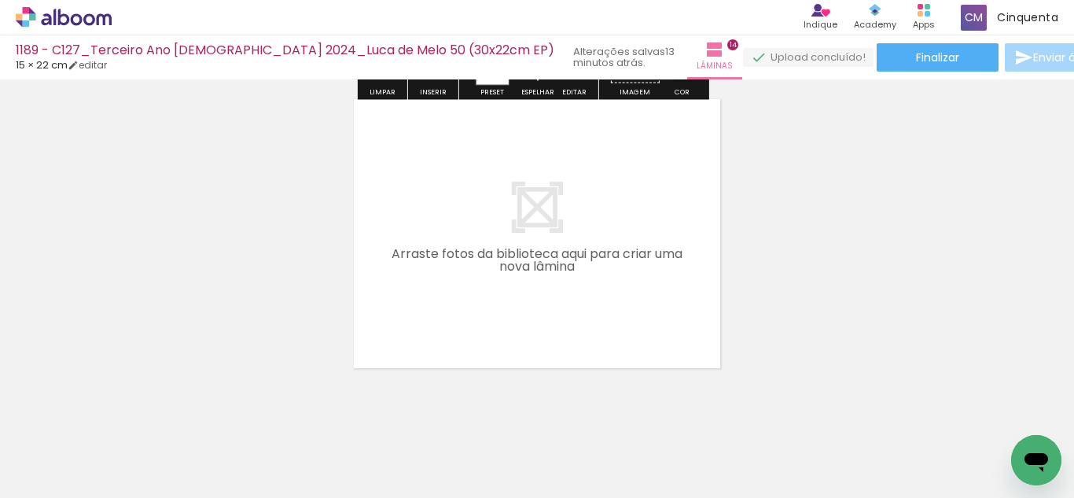
scroll to position [4340, 0]
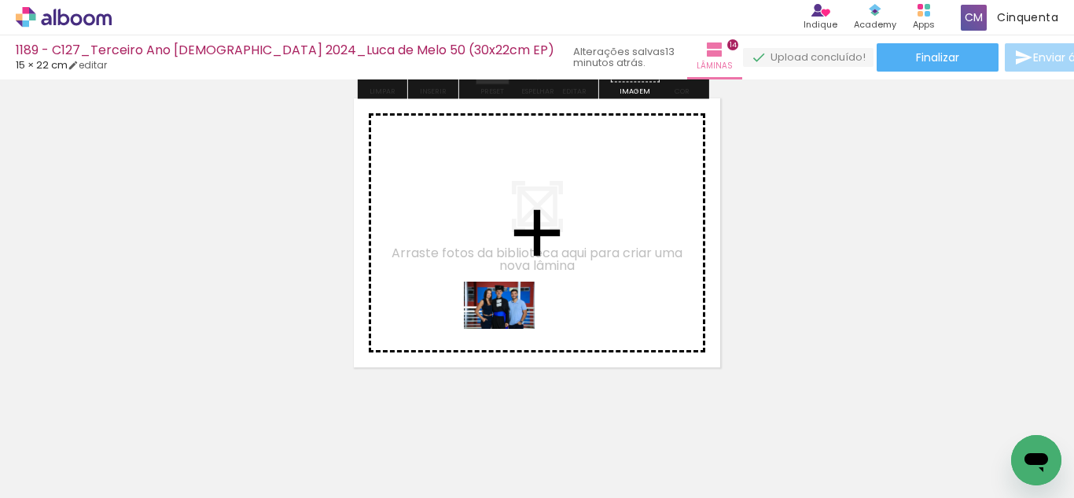
drag, startPoint x: 361, startPoint y: 460, endPoint x: 513, endPoint y: 315, distance: 210.2
click at [513, 315] on quentale-workspace at bounding box center [537, 249] width 1074 height 498
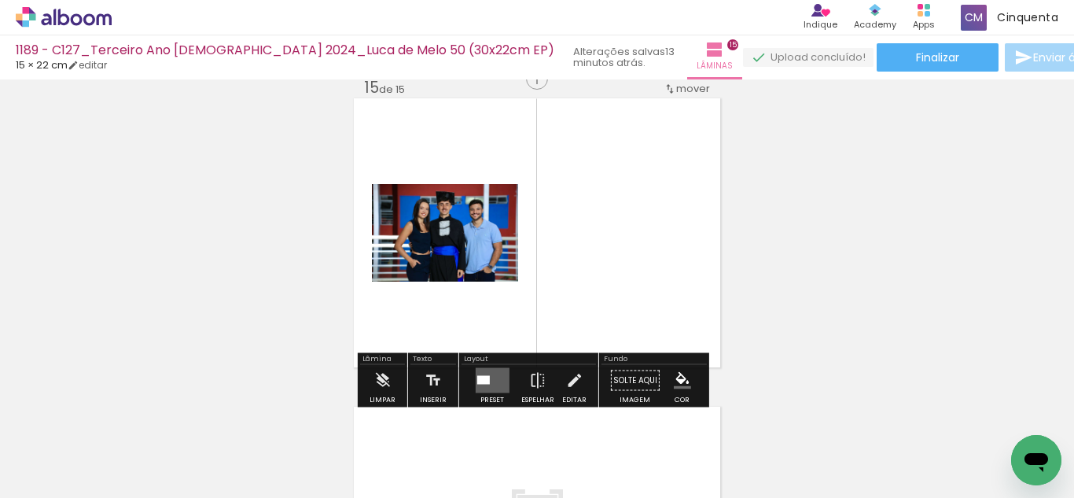
scroll to position [4334, 0]
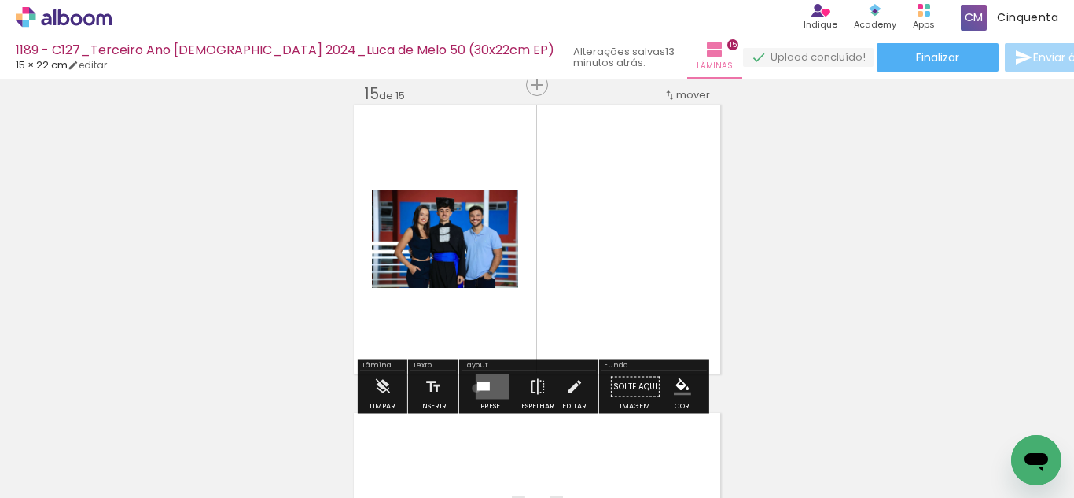
drag, startPoint x: 472, startPoint y: 388, endPoint x: 679, endPoint y: 302, distance: 223.8
click at [476, 387] on div at bounding box center [482, 386] width 13 height 9
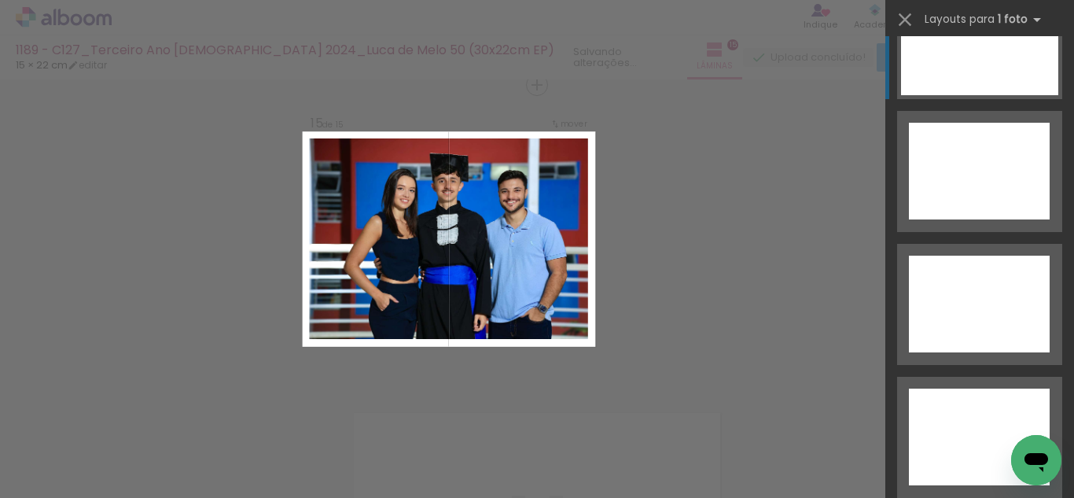
scroll to position [7140, 0]
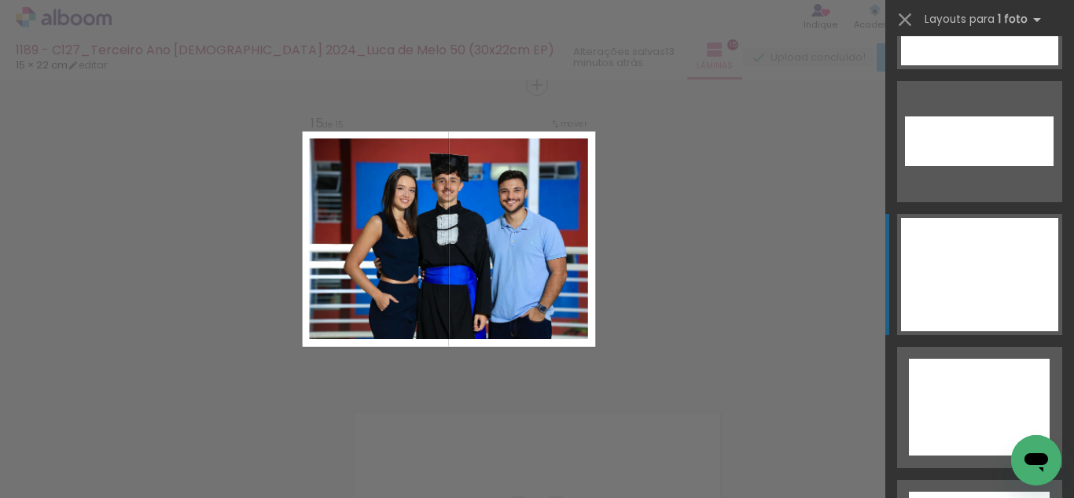
click at [962, 263] on div at bounding box center [979, 274] width 157 height 113
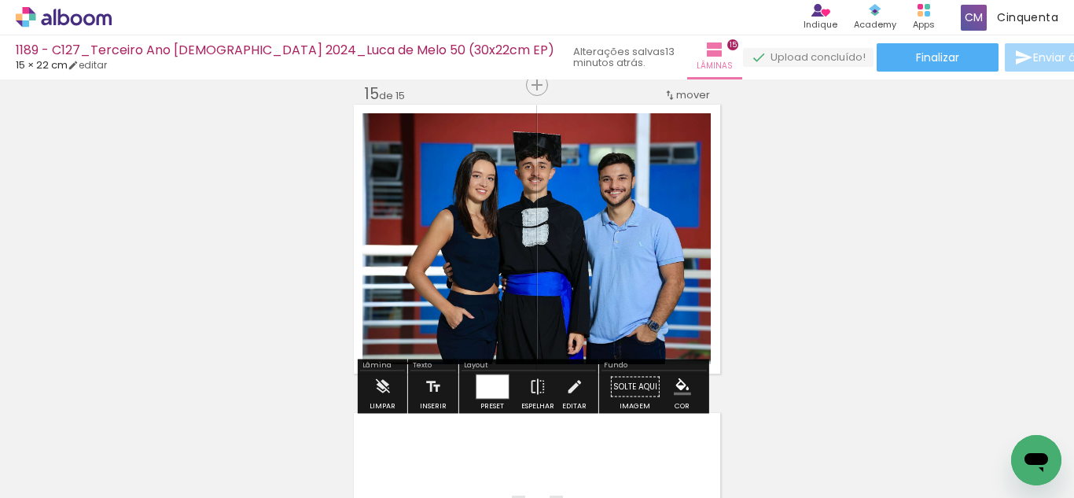
click at [676, 378] on iron-icon "color picker" at bounding box center [682, 386] width 17 height 17
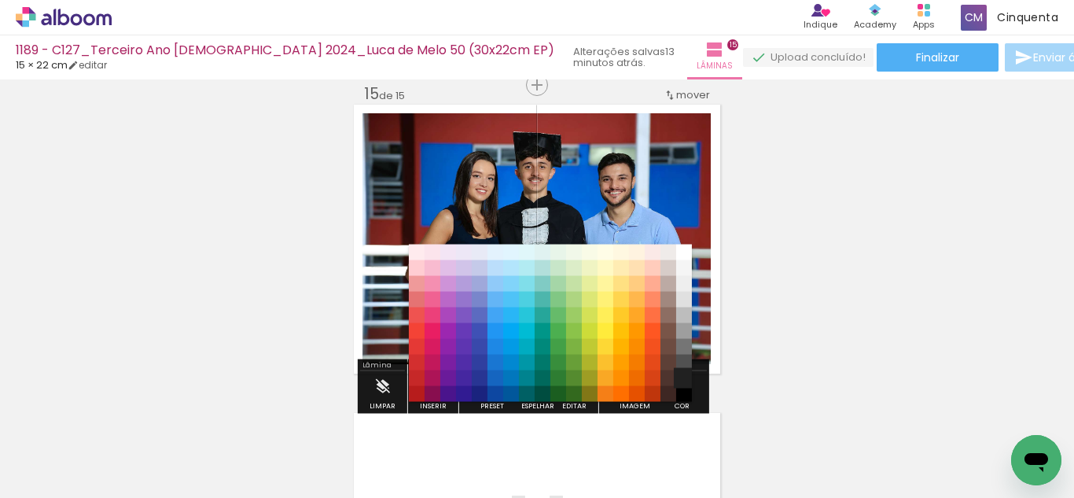
click at [679, 375] on paper-item "#212121" at bounding box center [684, 378] width 16 height 16
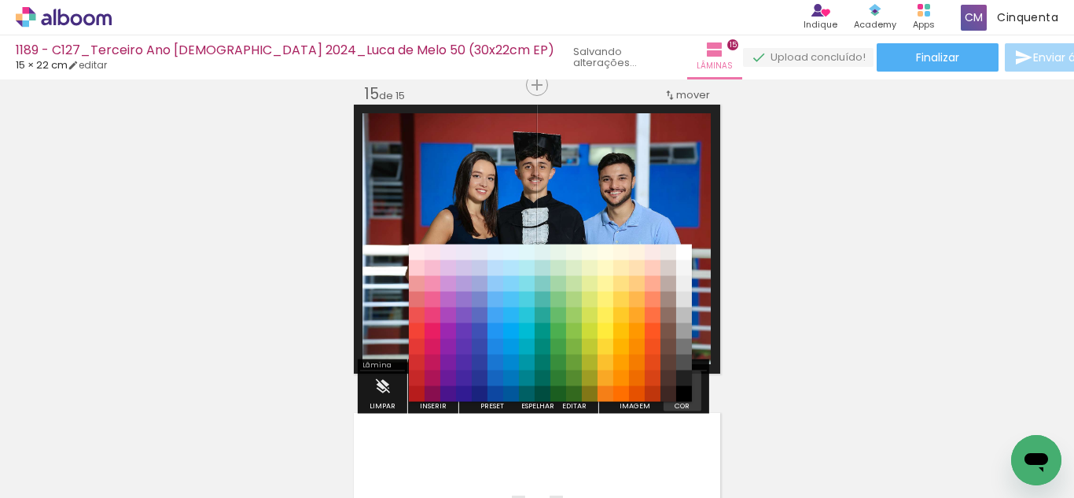
click at [680, 389] on iron-icon "color picker" at bounding box center [682, 386] width 17 height 17
click at [683, 394] on paper-item "#000000" at bounding box center [684, 394] width 16 height 16
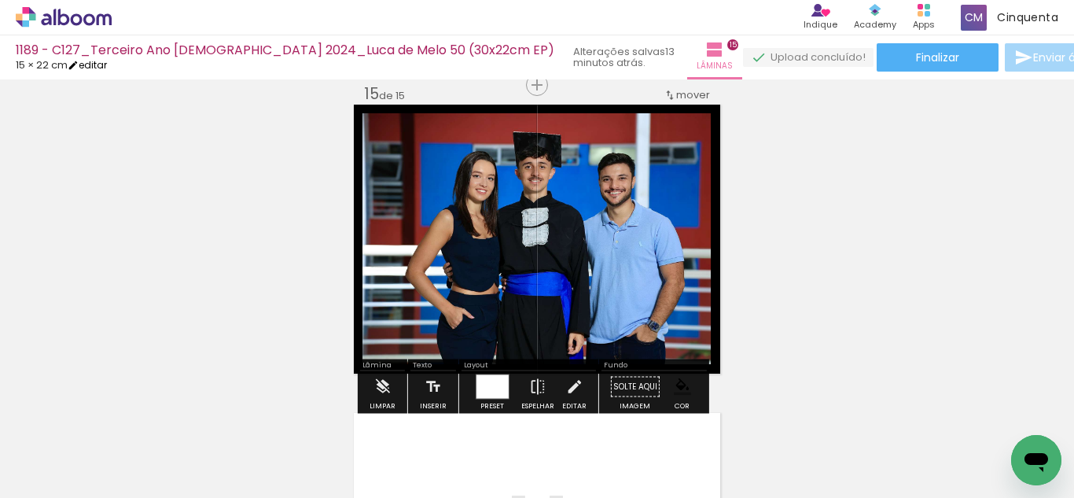
click at [90, 71] on link "editar" at bounding box center [87, 64] width 39 height 13
type input "1189 - C127_Terceiro Ano [DEMOGRAPHIC_DATA] 2024_Luca de Melo 50 (30x22cm EP)"
type input "0"
type input "22"
type input "30"
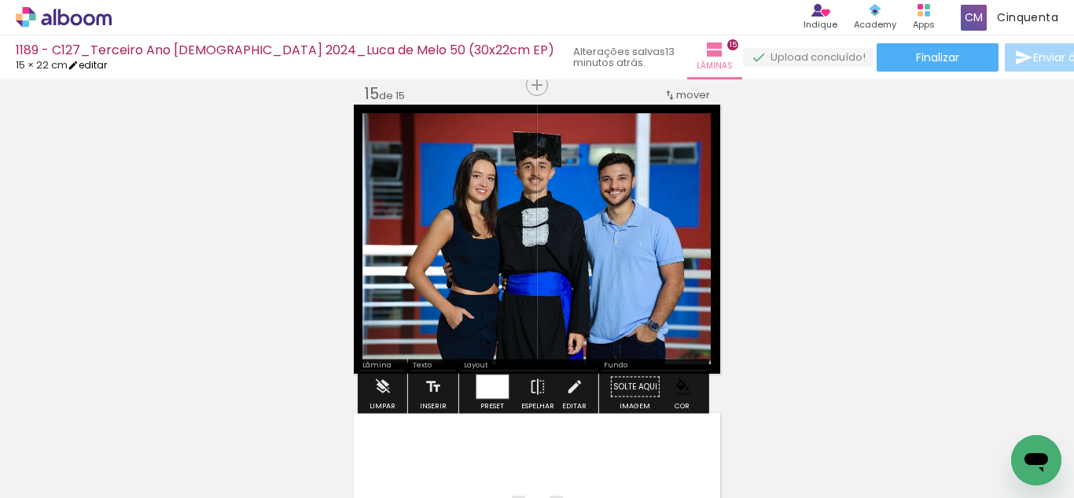
type input "0"
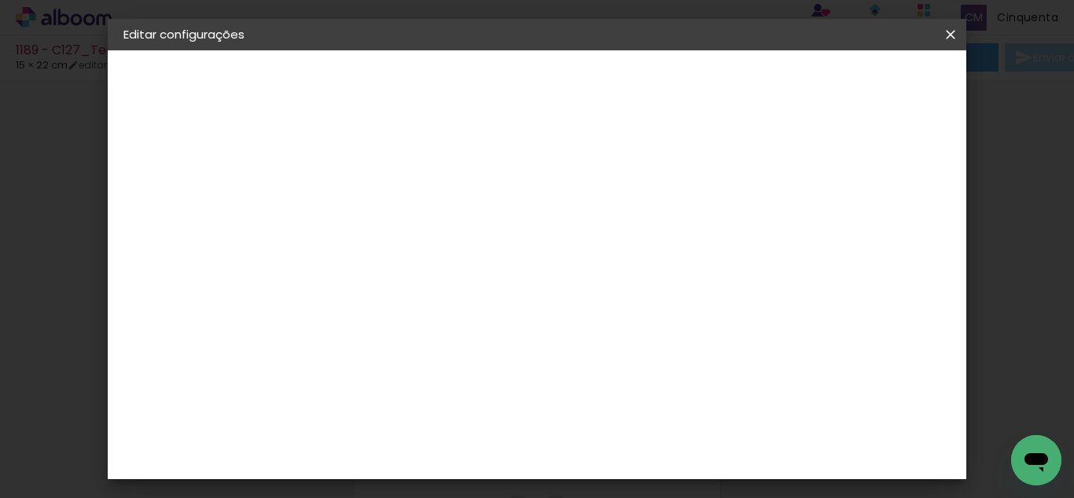
click at [0, 0] on slot "1189 - C127_Terceiro Ano [DEMOGRAPHIC_DATA] 2024_Luca de Melo 50 (30x22cm EP)" at bounding box center [0, 0] width 0 height 0
drag, startPoint x: 765, startPoint y: 218, endPoint x: 748, endPoint y: 197, distance: 26.8
click at [425, 203] on div at bounding box center [381, 211] width 90 height 119
click at [380, 208] on input "1189 - C127_Terceiro Ano [DEMOGRAPHIC_DATA] 2024_Luca de Melo 50 (30x22cm EP)" at bounding box center [380, 211] width 0 height 24
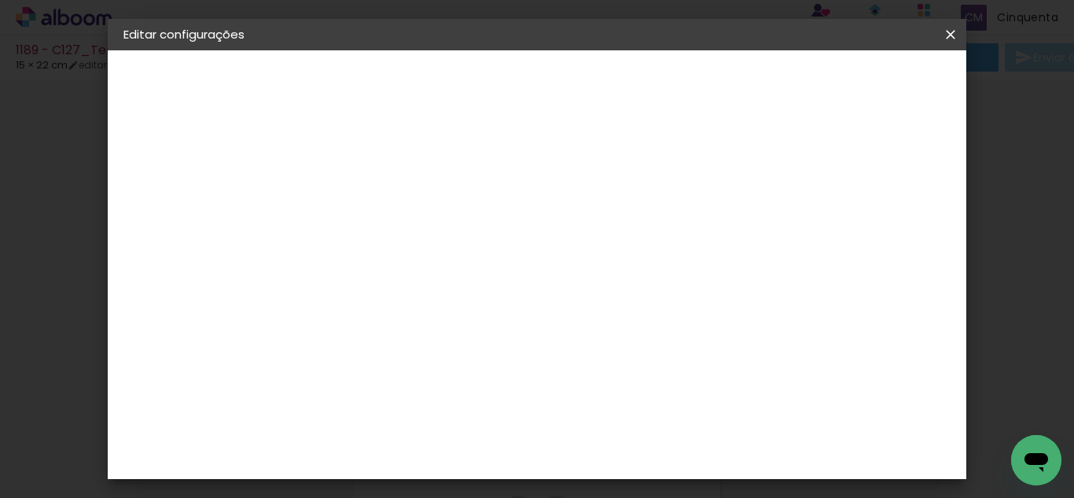
click at [380, 209] on input "1189 - C127_Terceiro Ano [DEMOGRAPHIC_DATA] 2024_Luca de Melo 50 (30x22cm EP)" at bounding box center [380, 211] width 0 height 24
type input "1189 - C127_Terceiro Ano [DEMOGRAPHIC_DATA] 2024_Luca de Melo 30(30x22cm EP)"
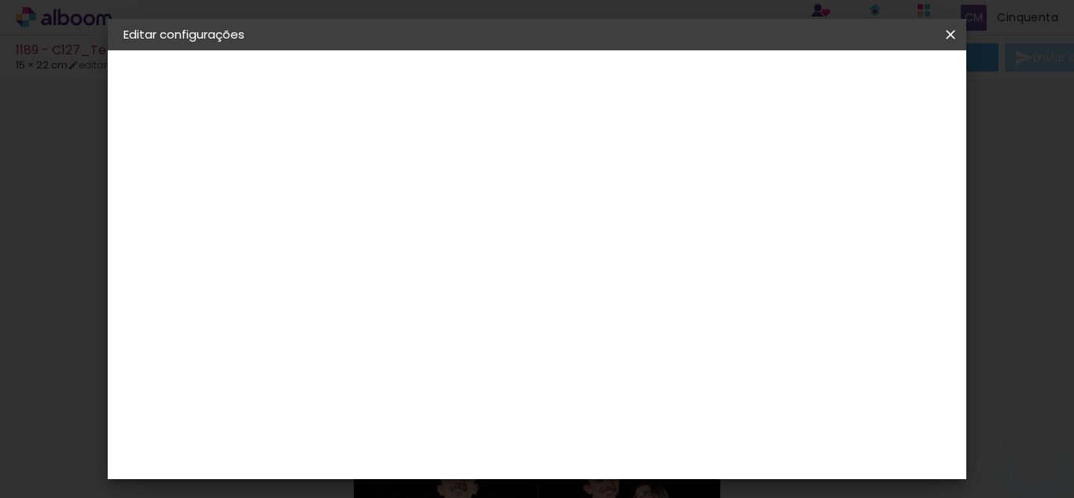
type input "1189 - C127_Terceiro Ano [DEMOGRAPHIC_DATA] 2024_Luca de Melo 30 (30x22cm EP)"
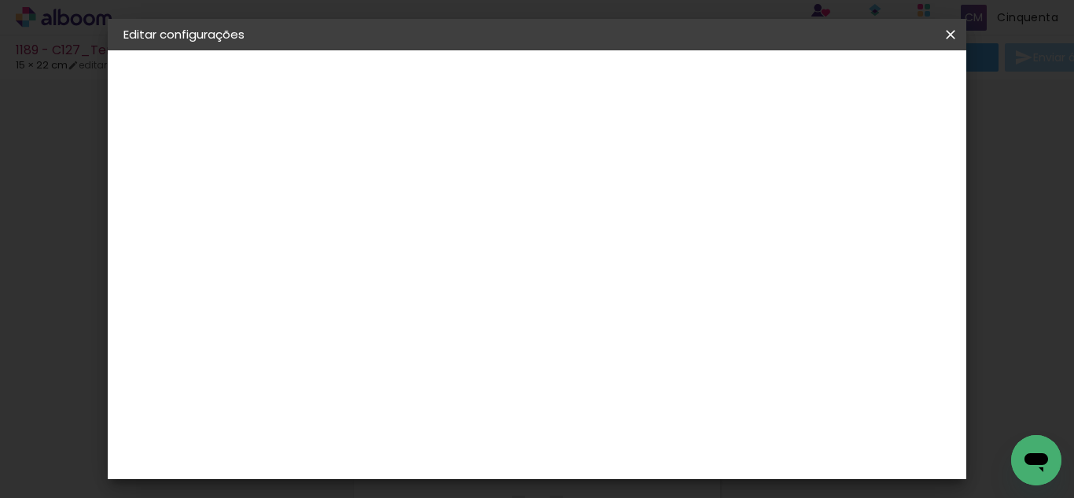
scroll to position [0, 245]
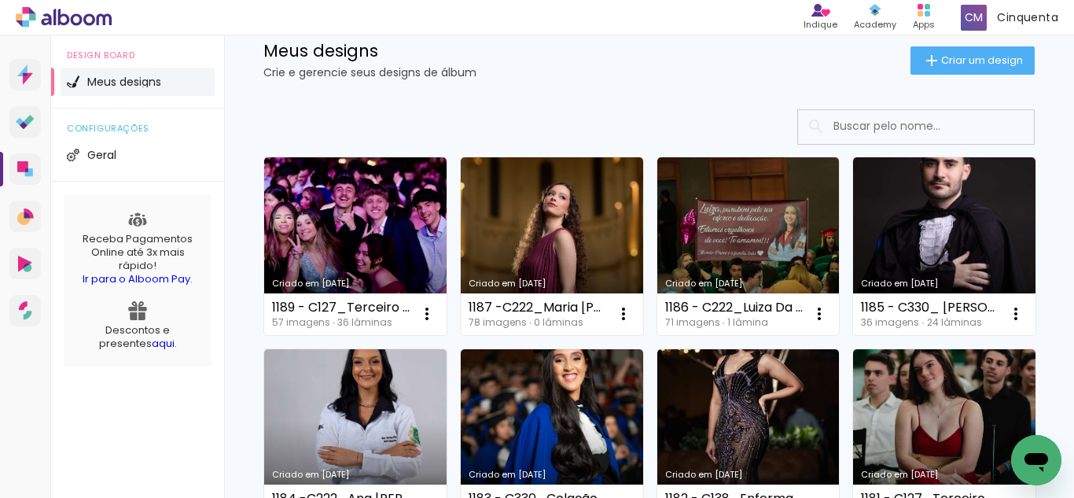
scroll to position [79, 0]
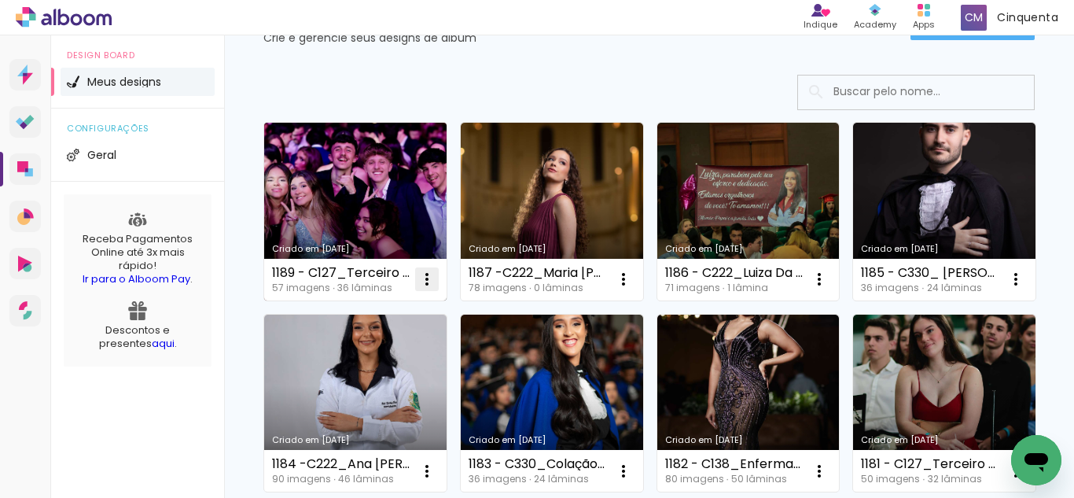
click at [428, 266] on paper-icon-button at bounding box center [426, 278] width 31 height 31
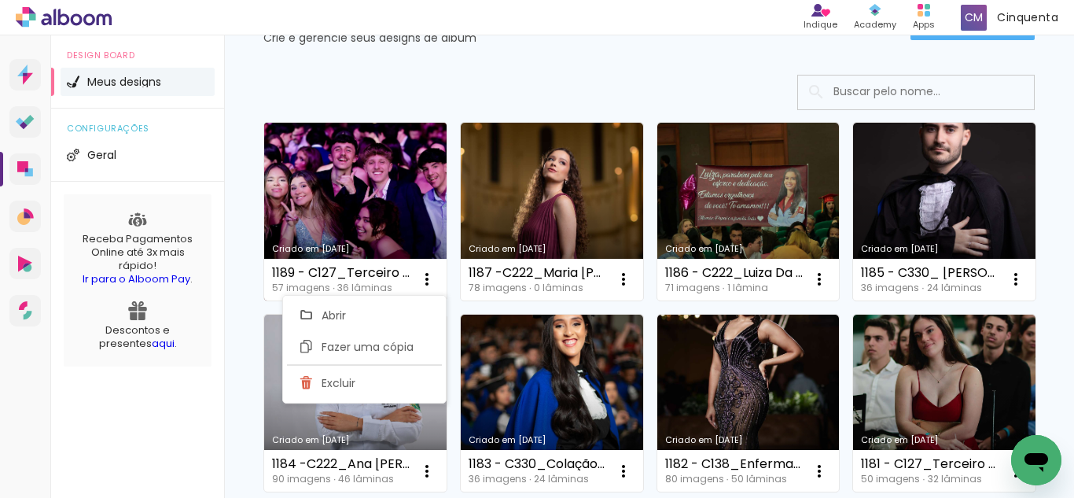
click at [340, 266] on div "1189 - C127_Terceiro Ano [DEMOGRAPHIC_DATA] 2024_Luca de Melo 30 (30x22cm EP)" at bounding box center [341, 272] width 138 height 13
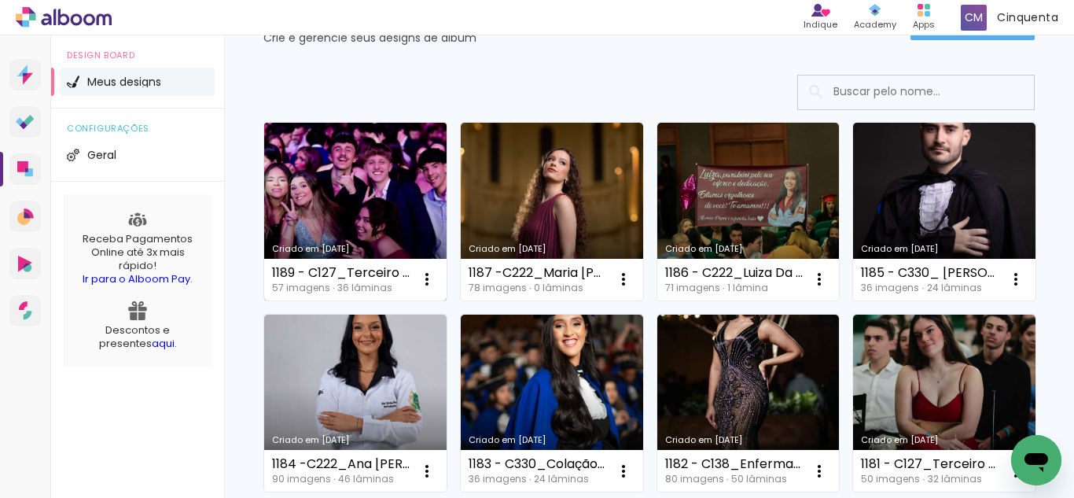
click at [321, 244] on div "Criado em [DATE]" at bounding box center [355, 248] width 167 height 9
